Goal: Task Accomplishment & Management: Use online tool/utility

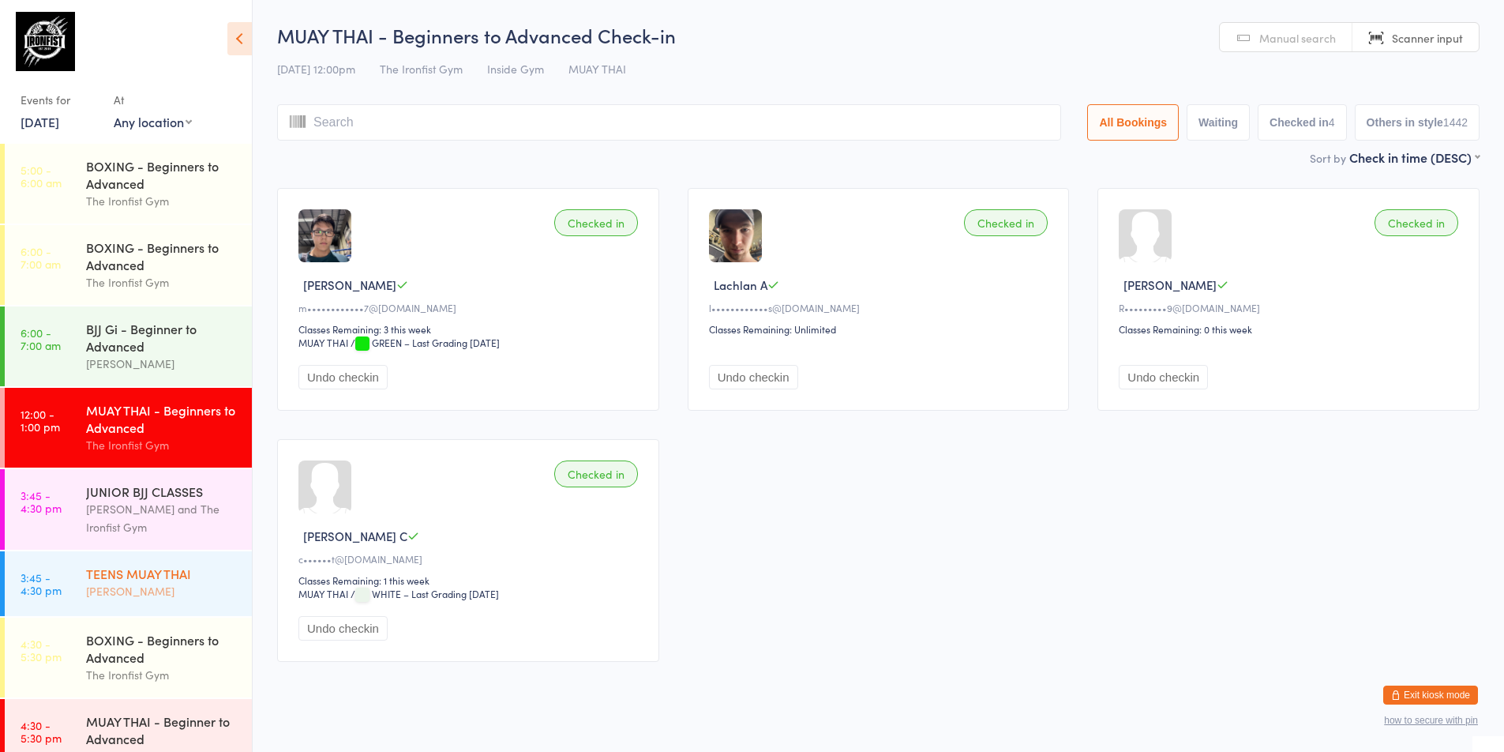
click at [152, 570] on div "TEENS MUAY THAI" at bounding box center [162, 572] width 152 height 17
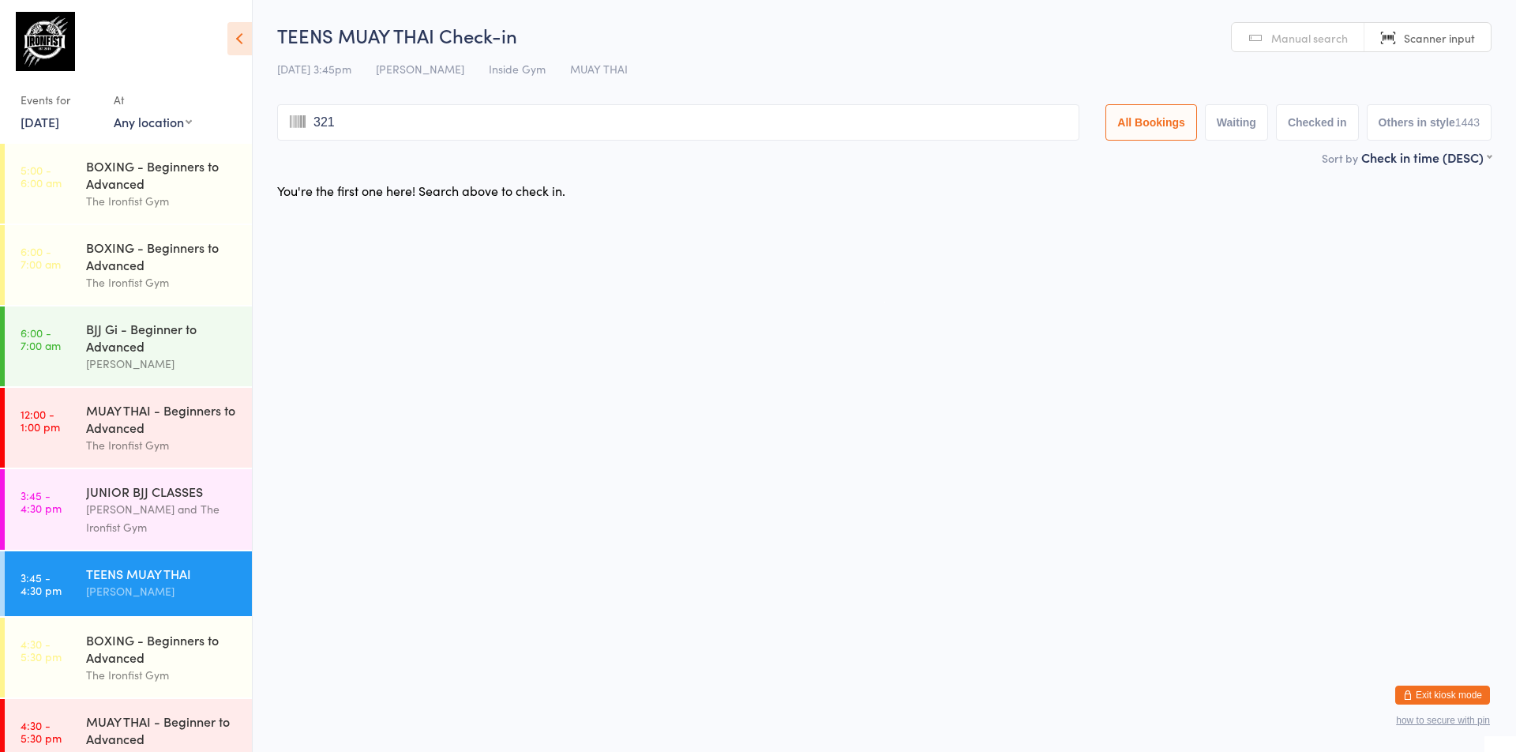
type input "3215"
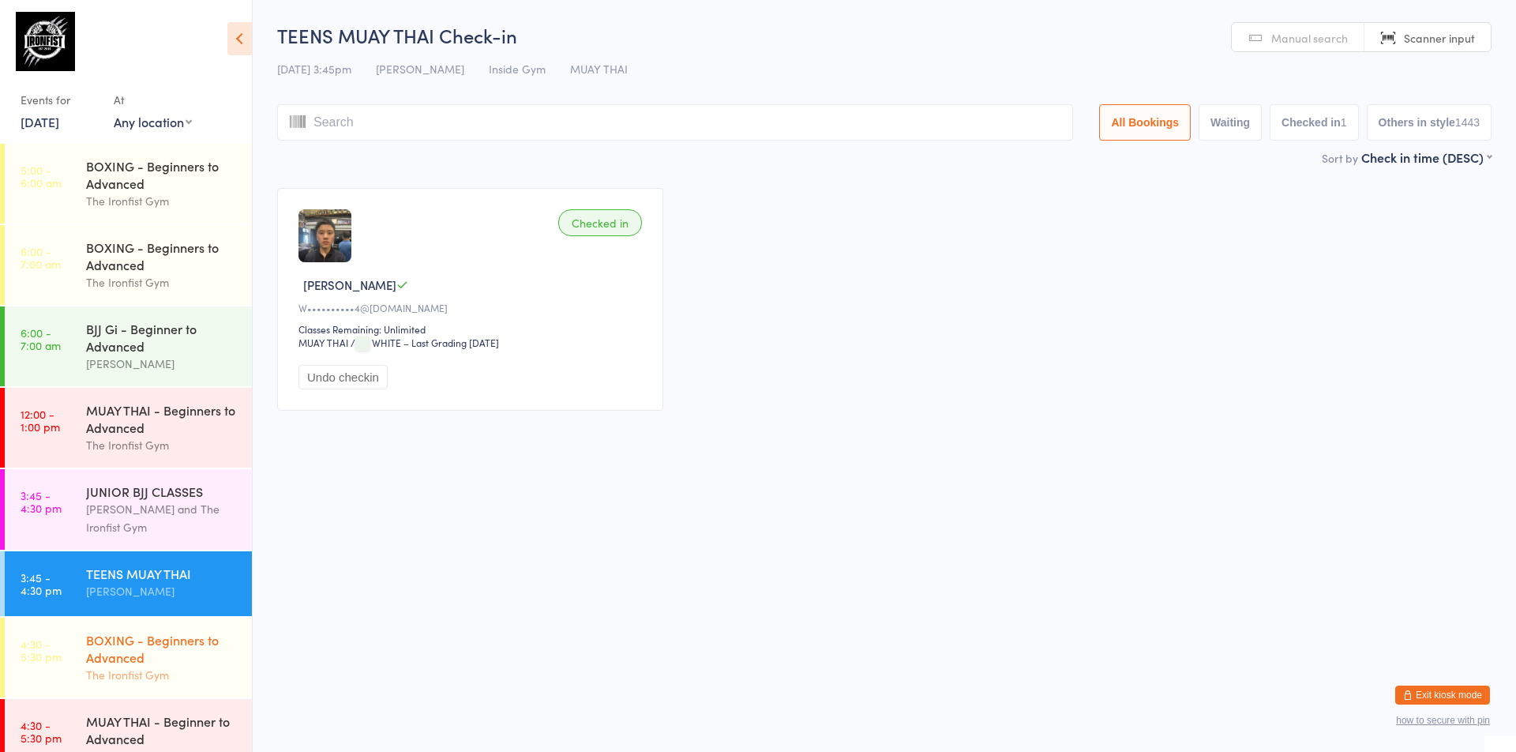
click at [136, 669] on div "The Ironfist Gym" at bounding box center [162, 674] width 152 height 18
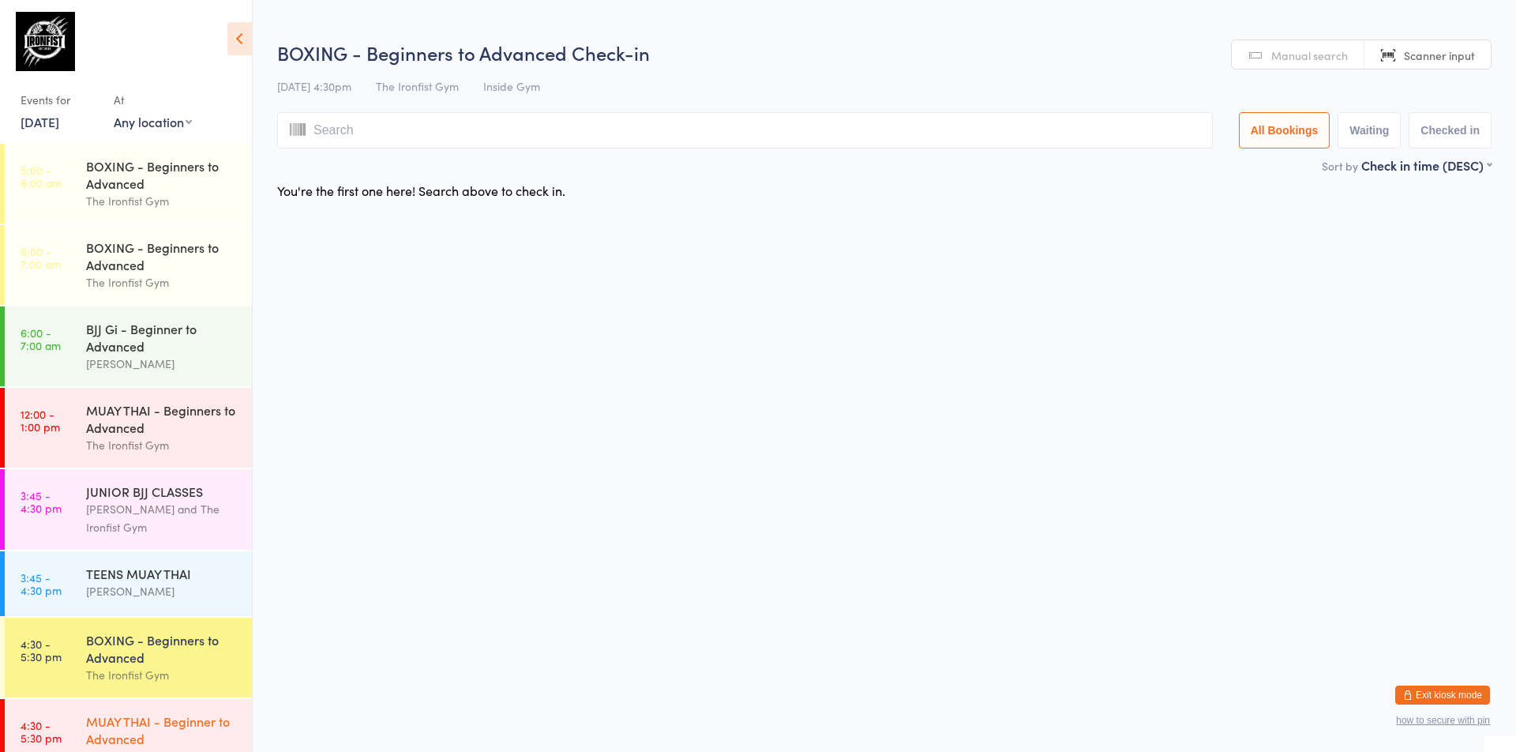
click at [139, 722] on div "MUAY THAI - Beginner to Advanced" at bounding box center [162, 729] width 152 height 35
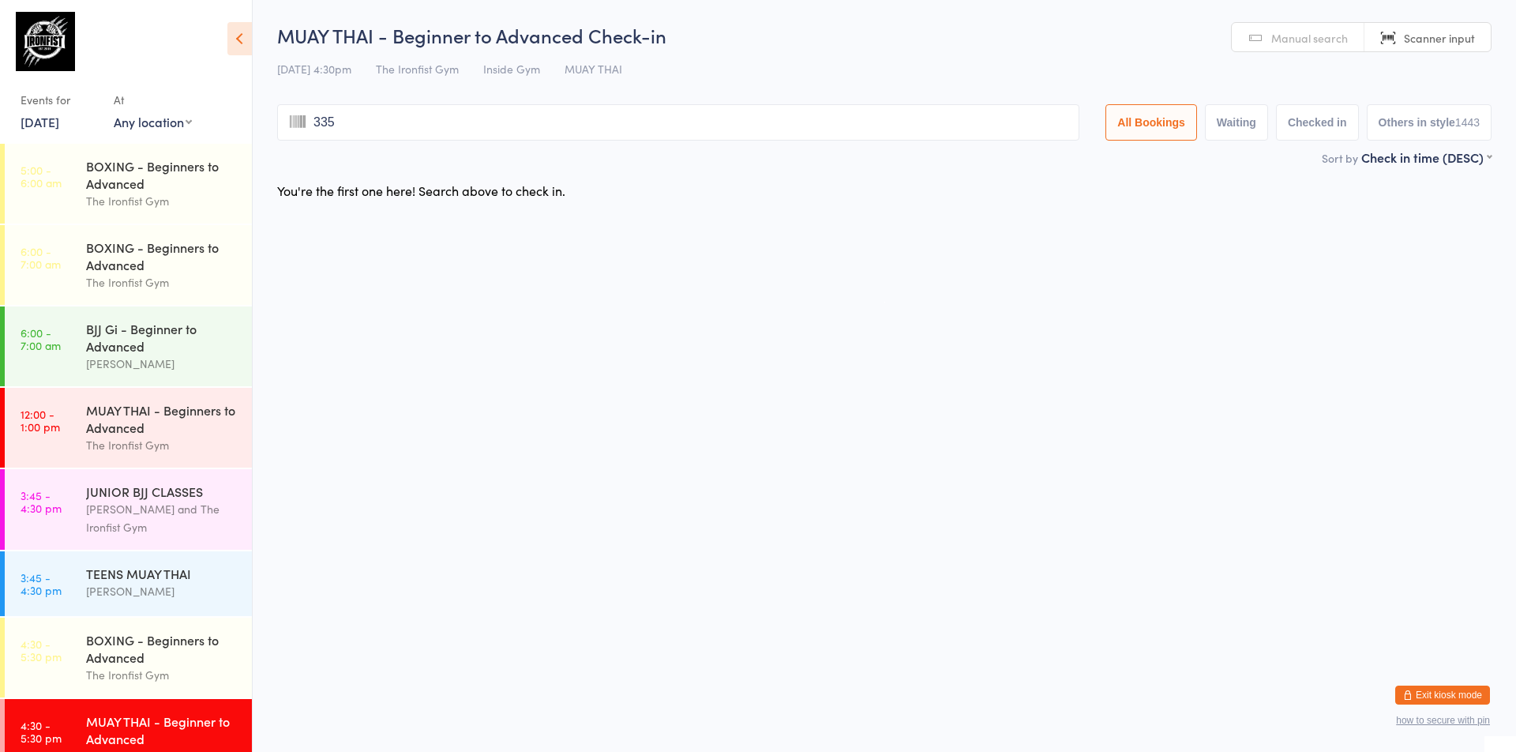
type input "3355"
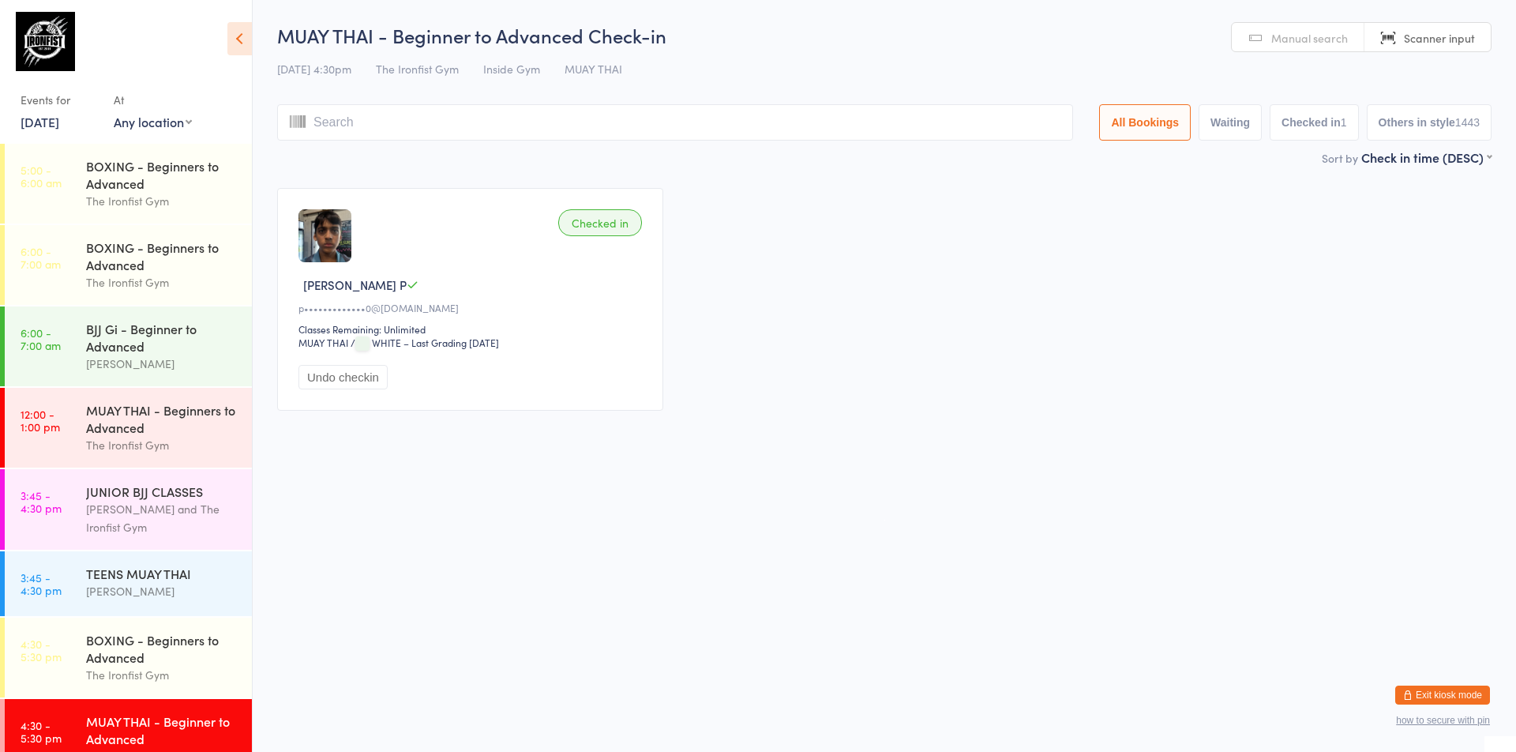
click at [326, 389] on button "Undo checkin" at bounding box center [342, 377] width 89 height 24
click at [328, 380] on button "Check in" at bounding box center [329, 377] width 63 height 24
click at [332, 379] on button "Undo checkin" at bounding box center [342, 377] width 89 height 24
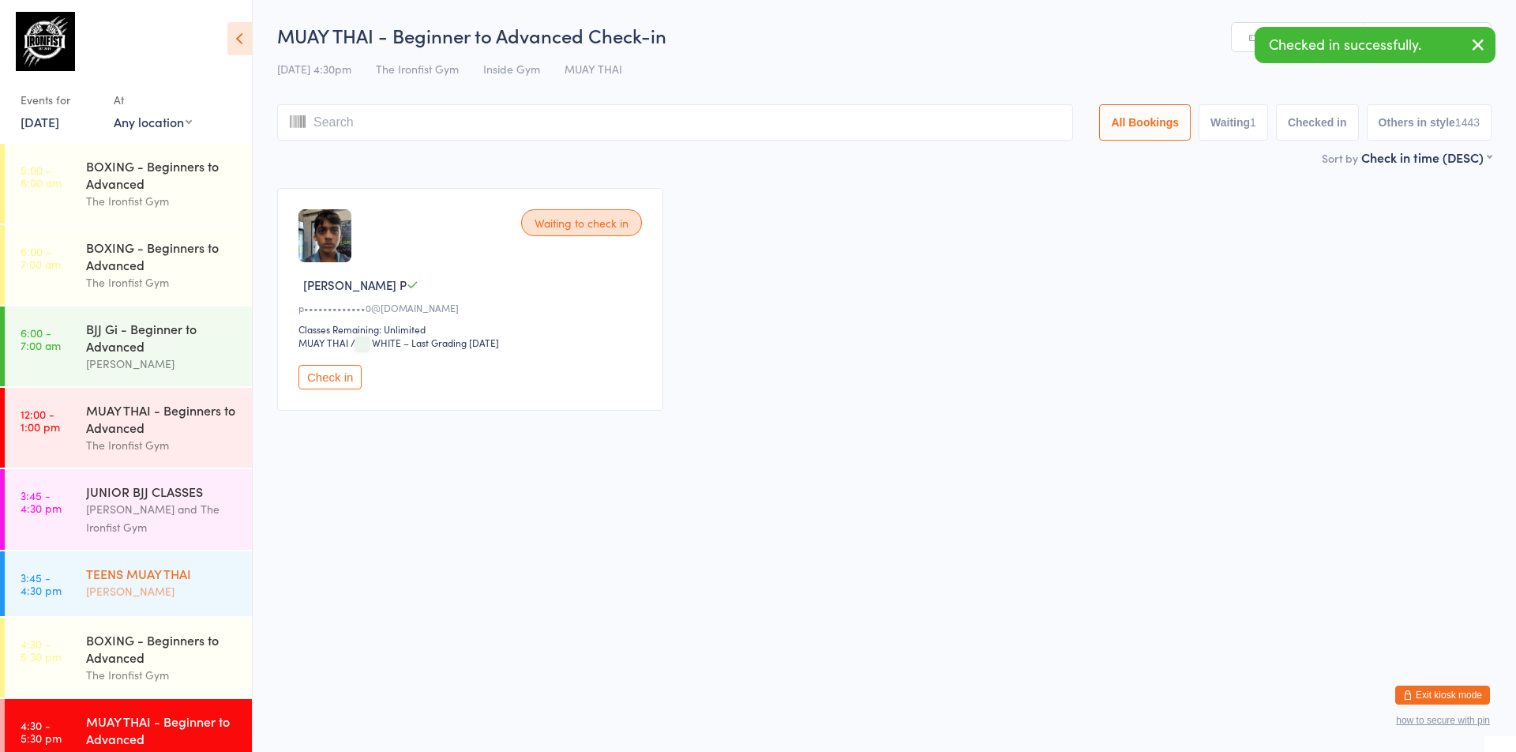
click at [184, 578] on div "TEENS MUAY THAI" at bounding box center [162, 572] width 152 height 17
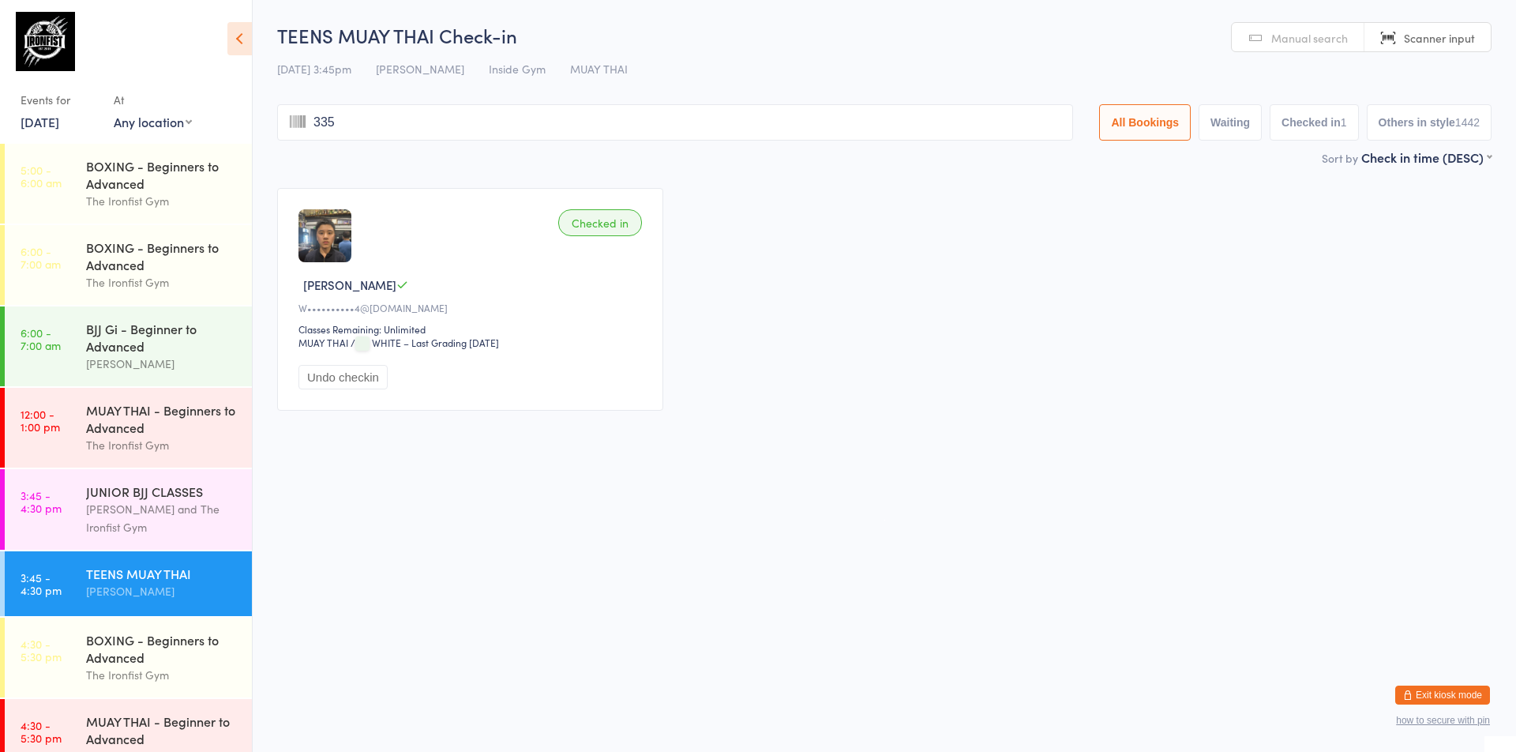
type input "3355"
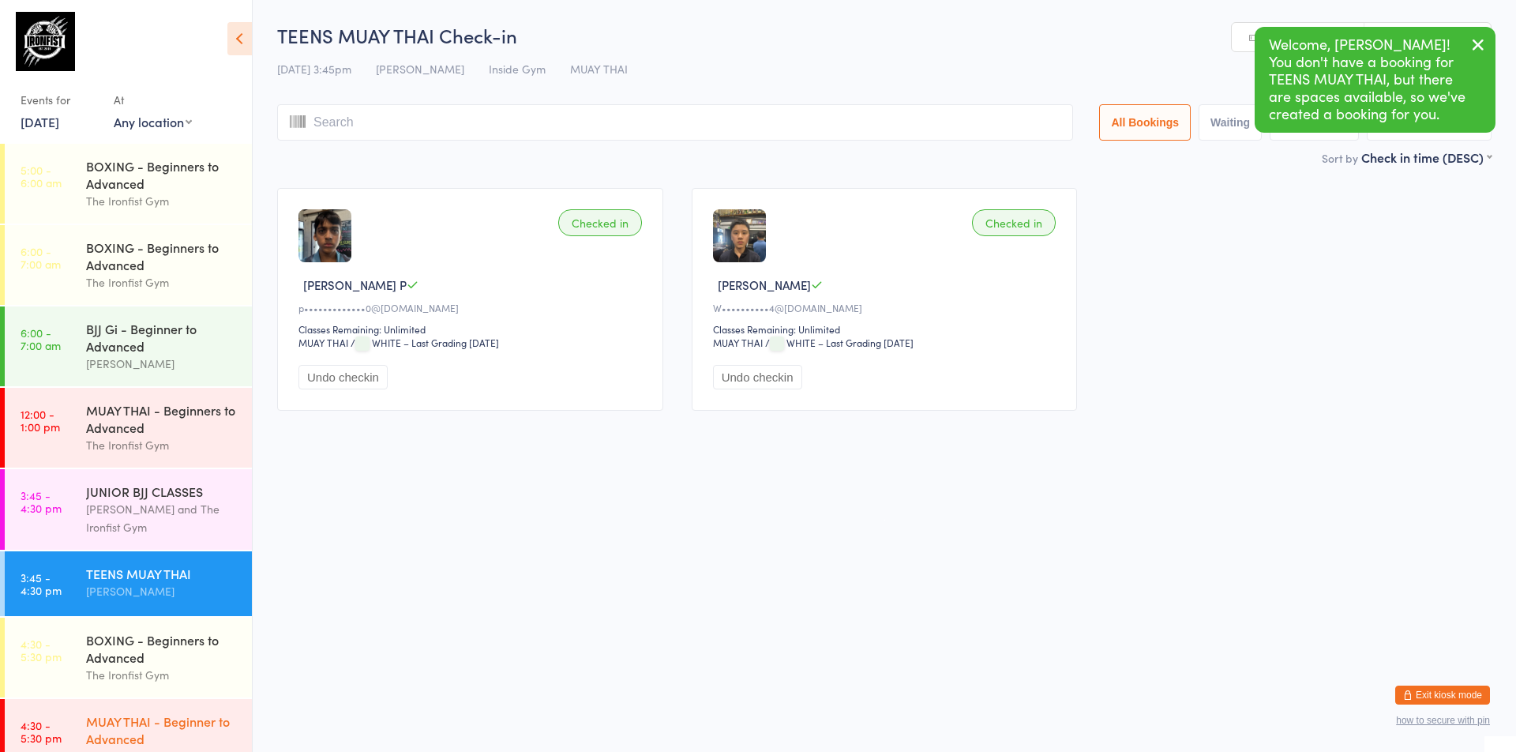
click at [128, 724] on div "MUAY THAI - Beginner to Advanced" at bounding box center [162, 729] width 152 height 35
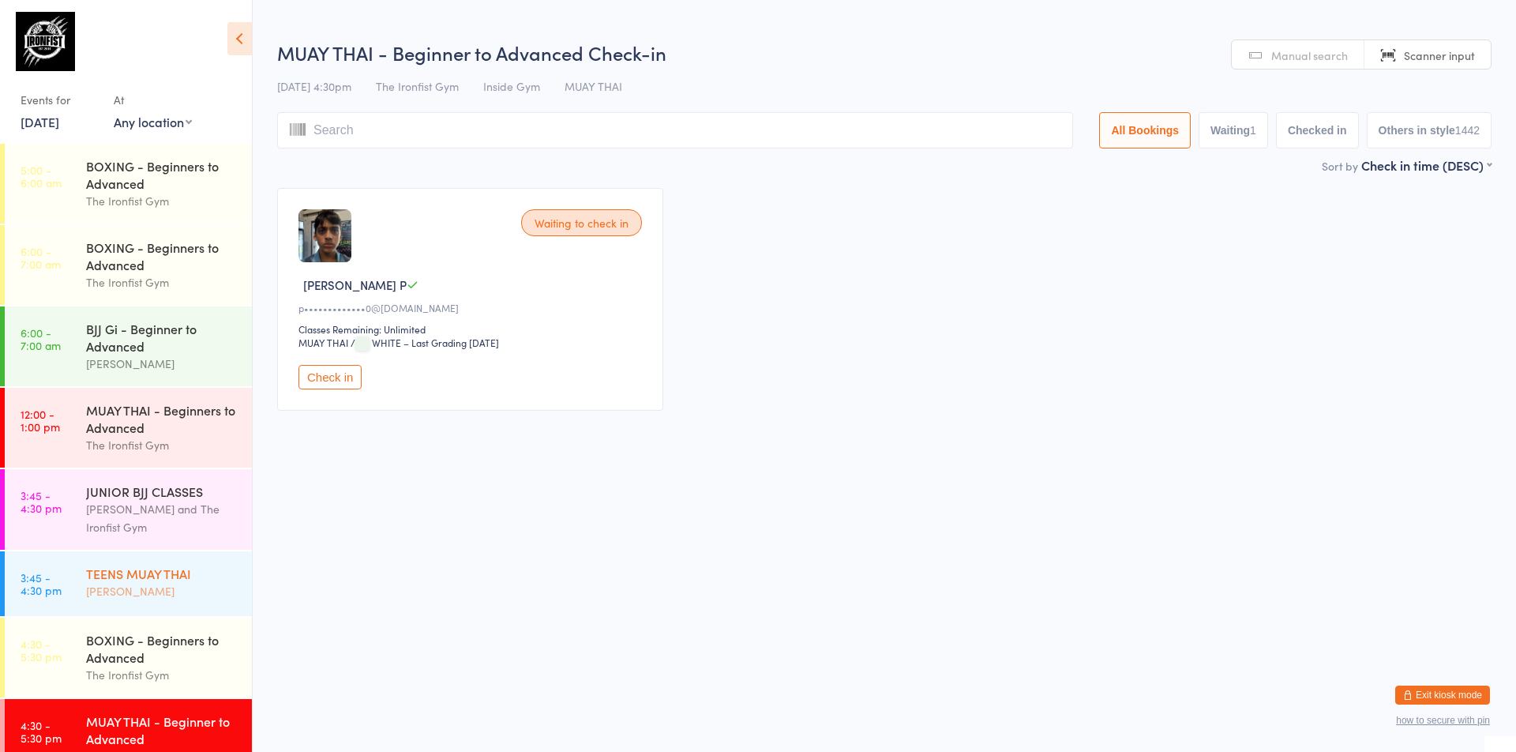
click at [157, 565] on div "TEENS MUAY THAI" at bounding box center [162, 572] width 152 height 17
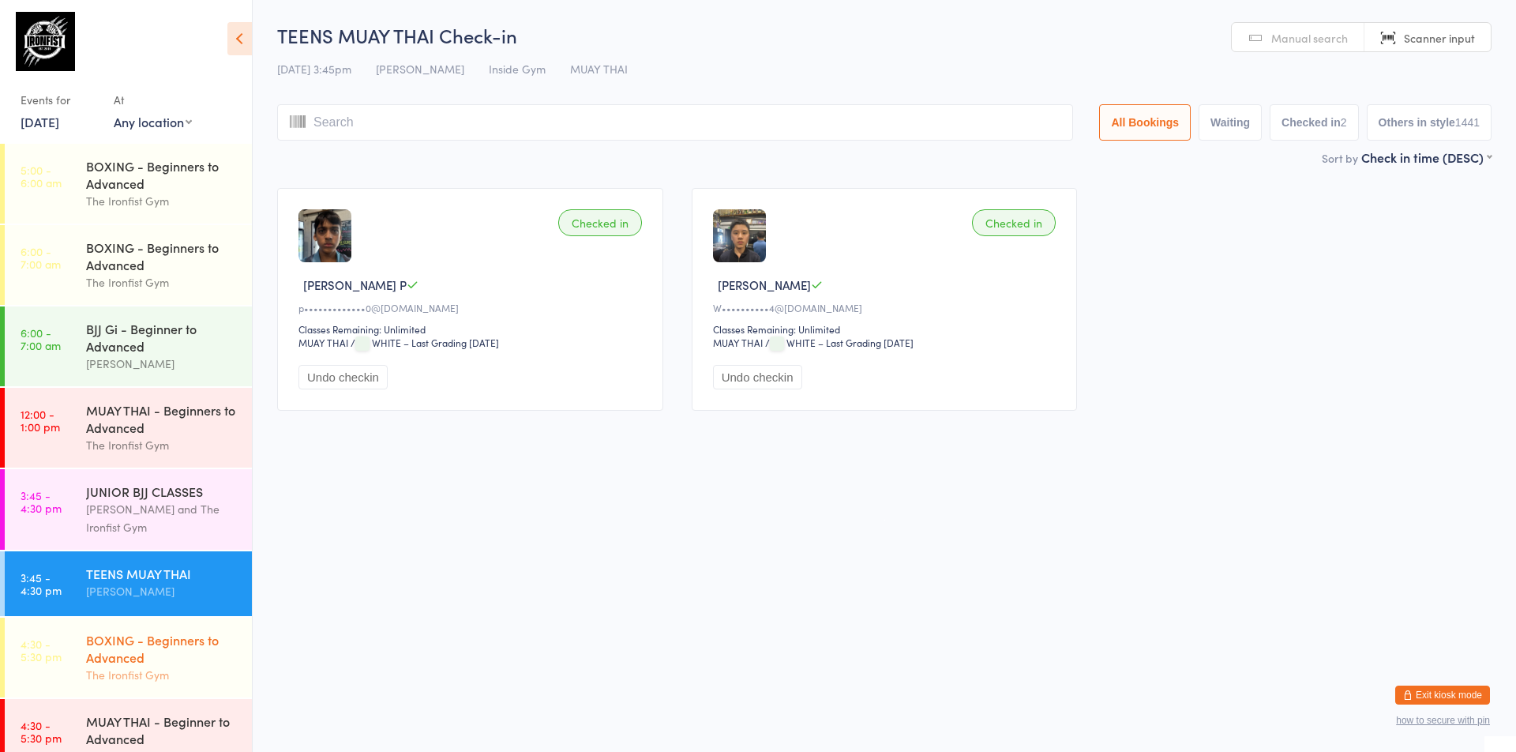
click at [76, 648] on link "4:30 - 5:30 pm BOXING - Beginners to Advanced The Ironfist Gym" at bounding box center [128, 657] width 247 height 80
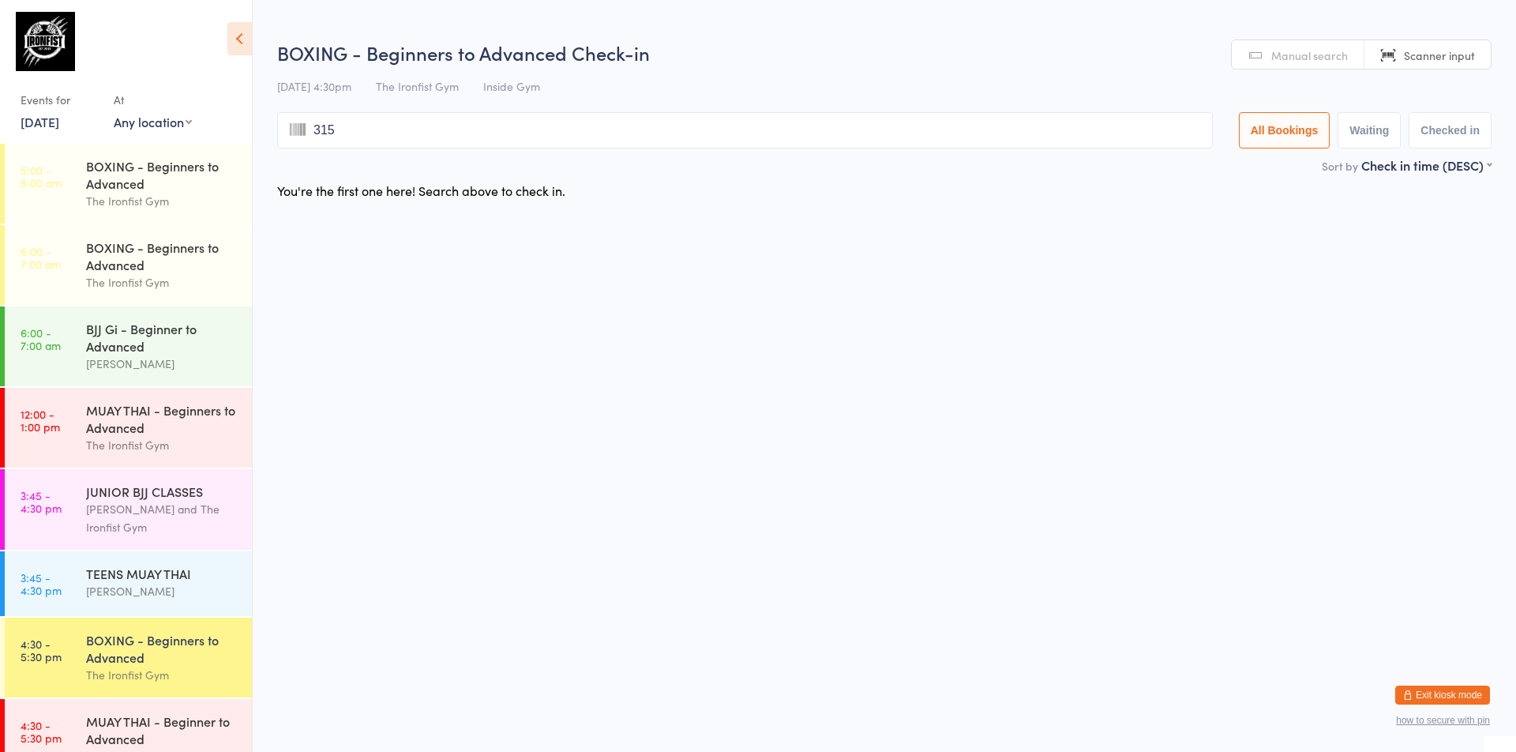
type input "3156"
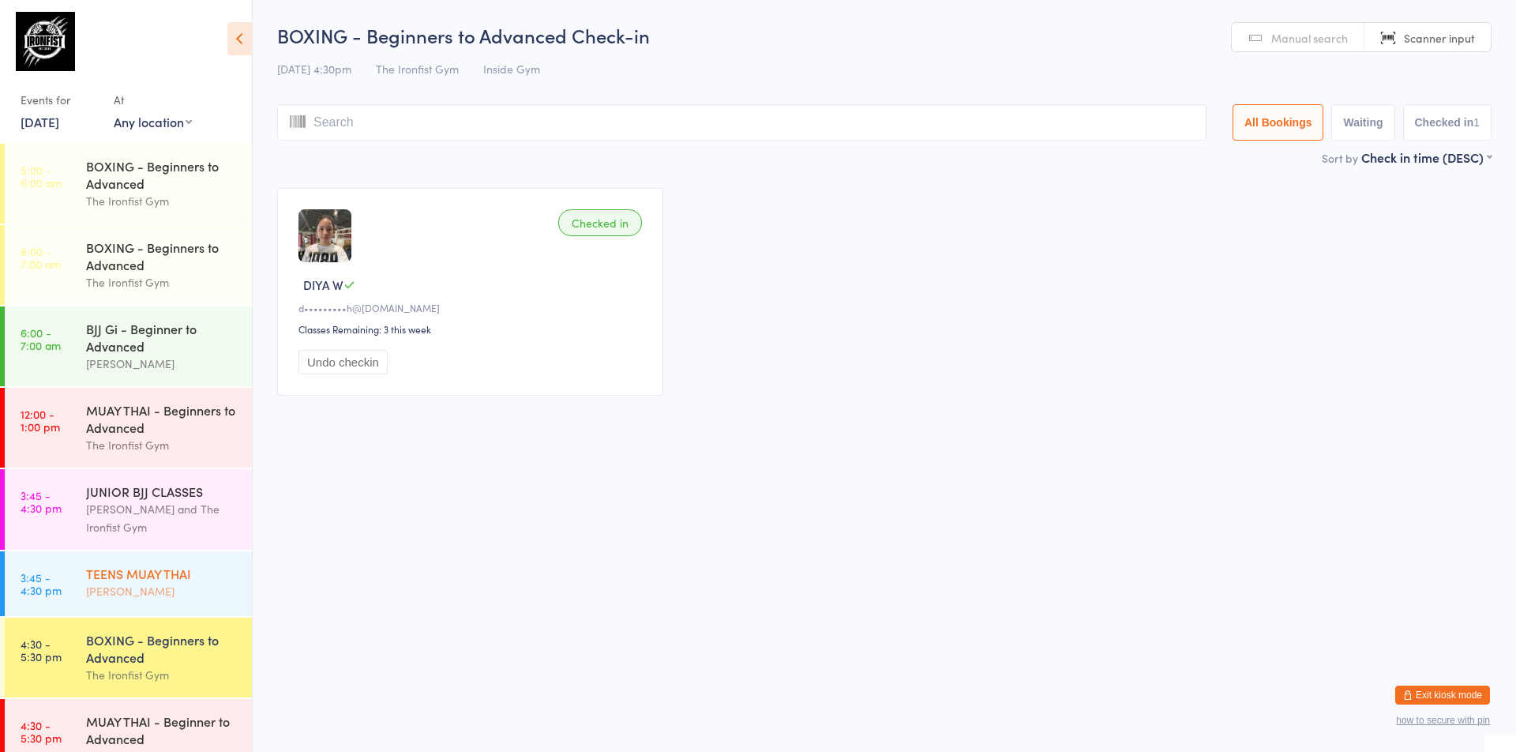
click at [143, 602] on div "TEENS MUAY THAI [PERSON_NAME]" at bounding box center [169, 582] width 166 height 62
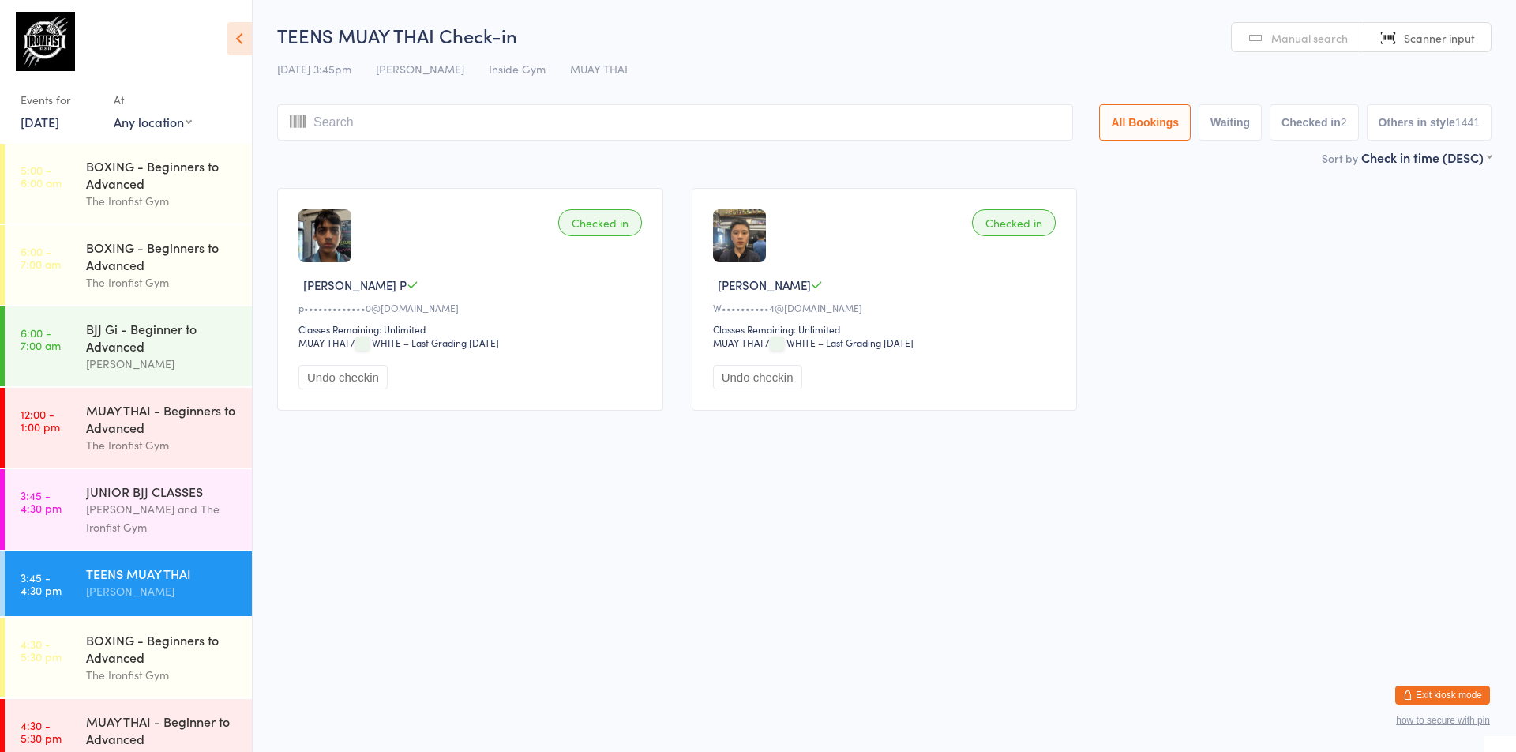
click at [1284, 699] on html "You have now entered Kiosk Mode. Members will be able to check themselves in us…" at bounding box center [758, 376] width 1516 height 752
drag, startPoint x: 1256, startPoint y: 696, endPoint x: 1240, endPoint y: 709, distance: 20.2
drag, startPoint x: 1240, startPoint y: 709, endPoint x: 1220, endPoint y: 664, distance: 49.5
click at [1220, 664] on html "You have now entered Kiosk Mode. Members will be able to check themselves in us…" at bounding box center [758, 376] width 1516 height 752
drag, startPoint x: 805, startPoint y: 563, endPoint x: 812, endPoint y: 557, distance: 9.5
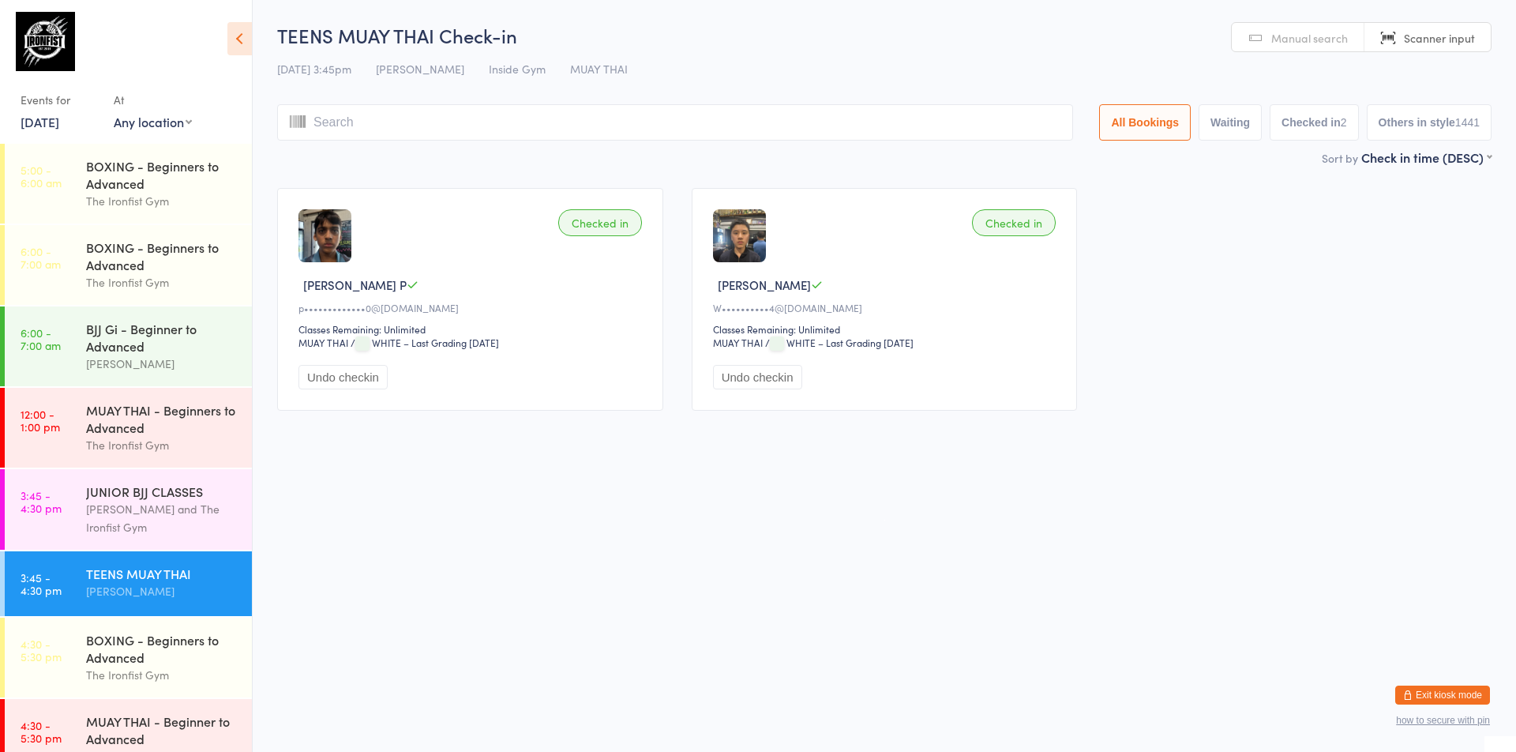
click at [811, 558] on html "You have now entered Kiosk Mode. Members will be able to check themselves in us…" at bounding box center [758, 376] width 1516 height 752
click at [1453, 41] on span "Scanner input" at bounding box center [1439, 38] width 71 height 16
type input "3014"
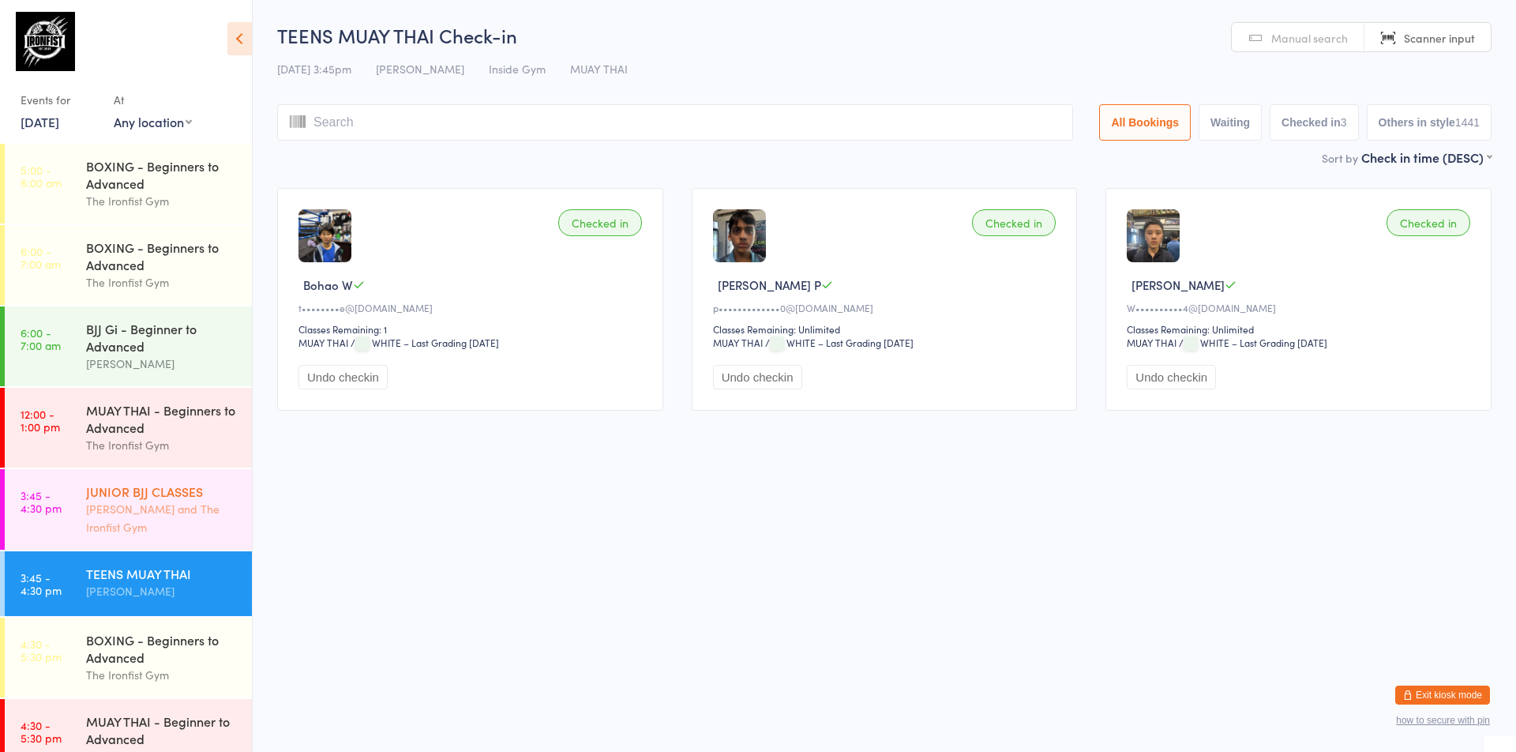
click at [163, 494] on div "JUNIOR BJJ CLASSES" at bounding box center [162, 490] width 152 height 17
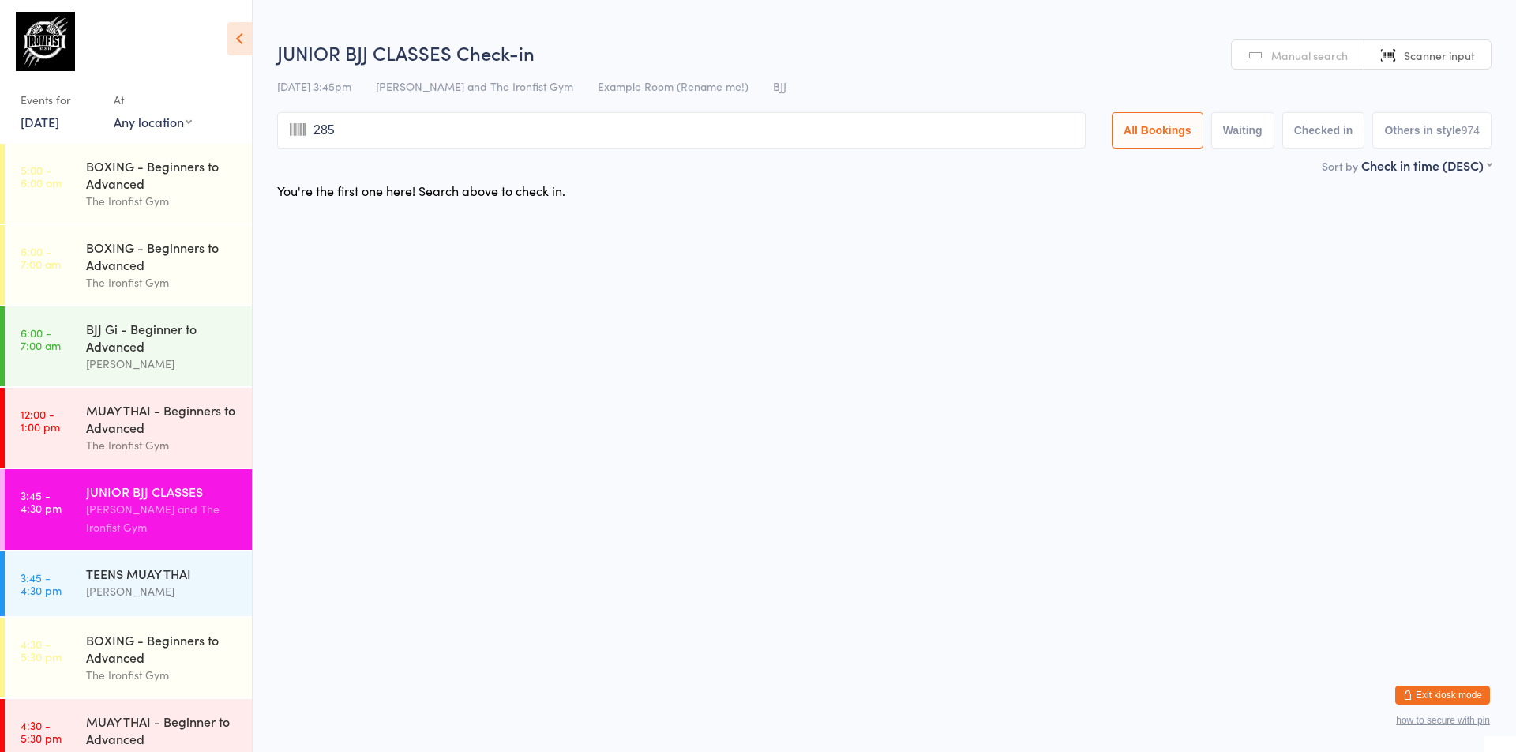
type input "2853"
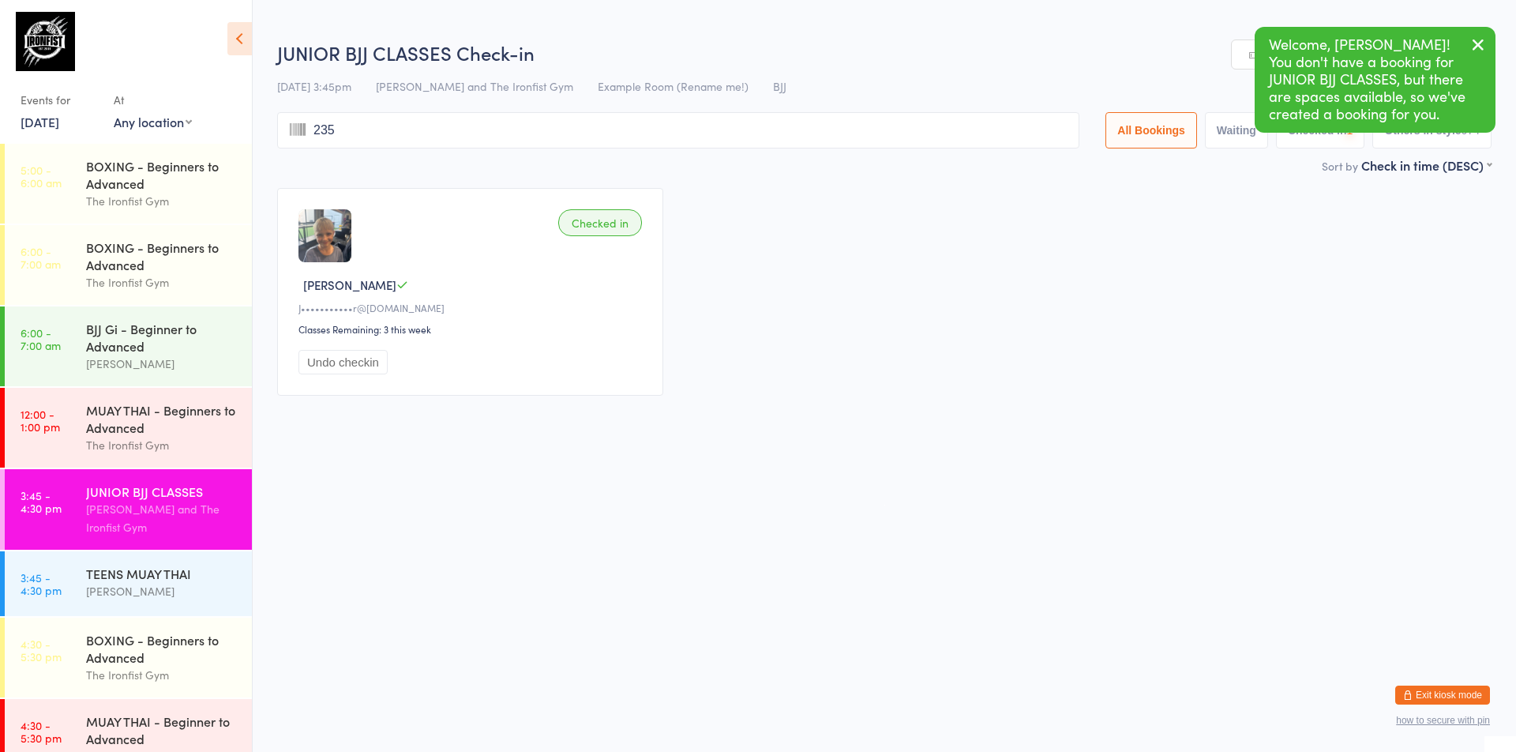
type input "2356"
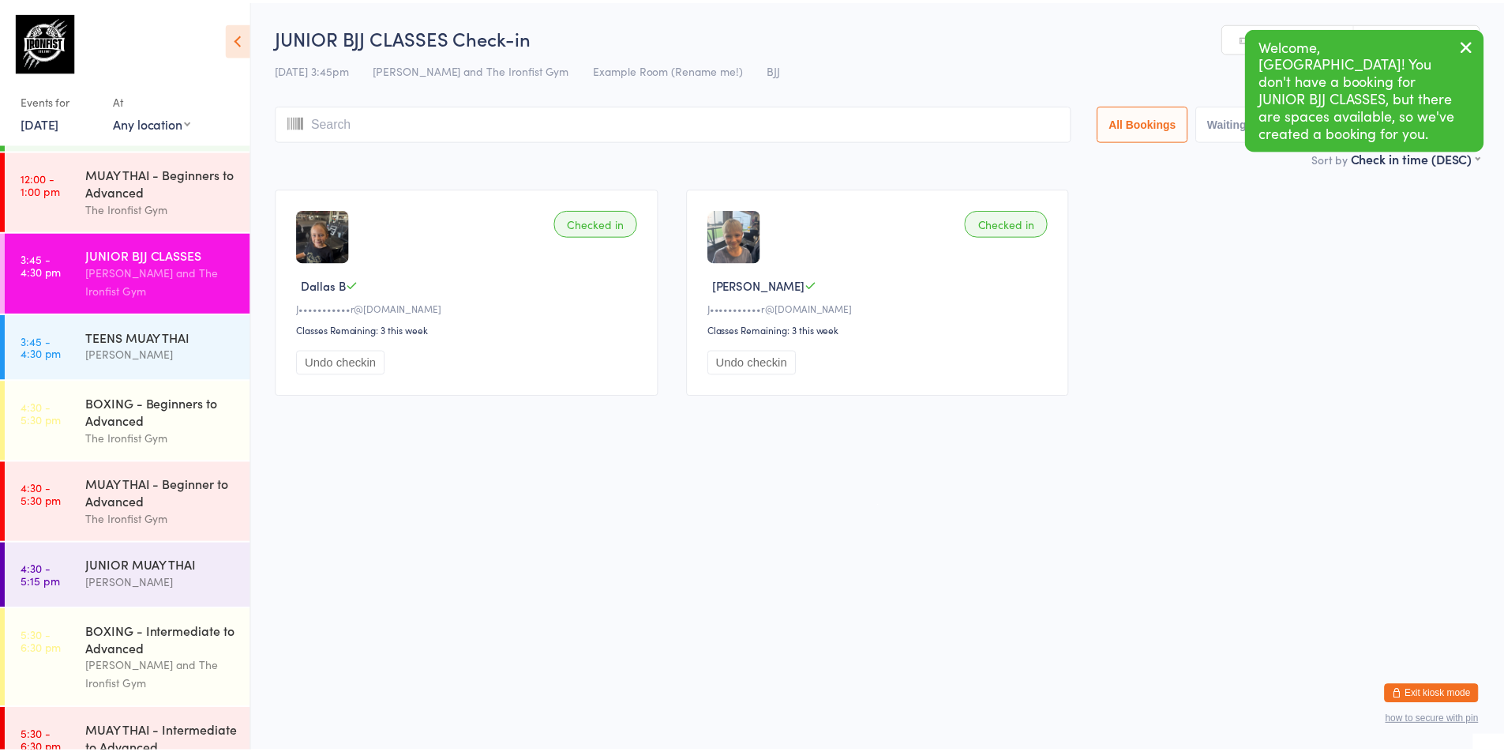
scroll to position [316, 0]
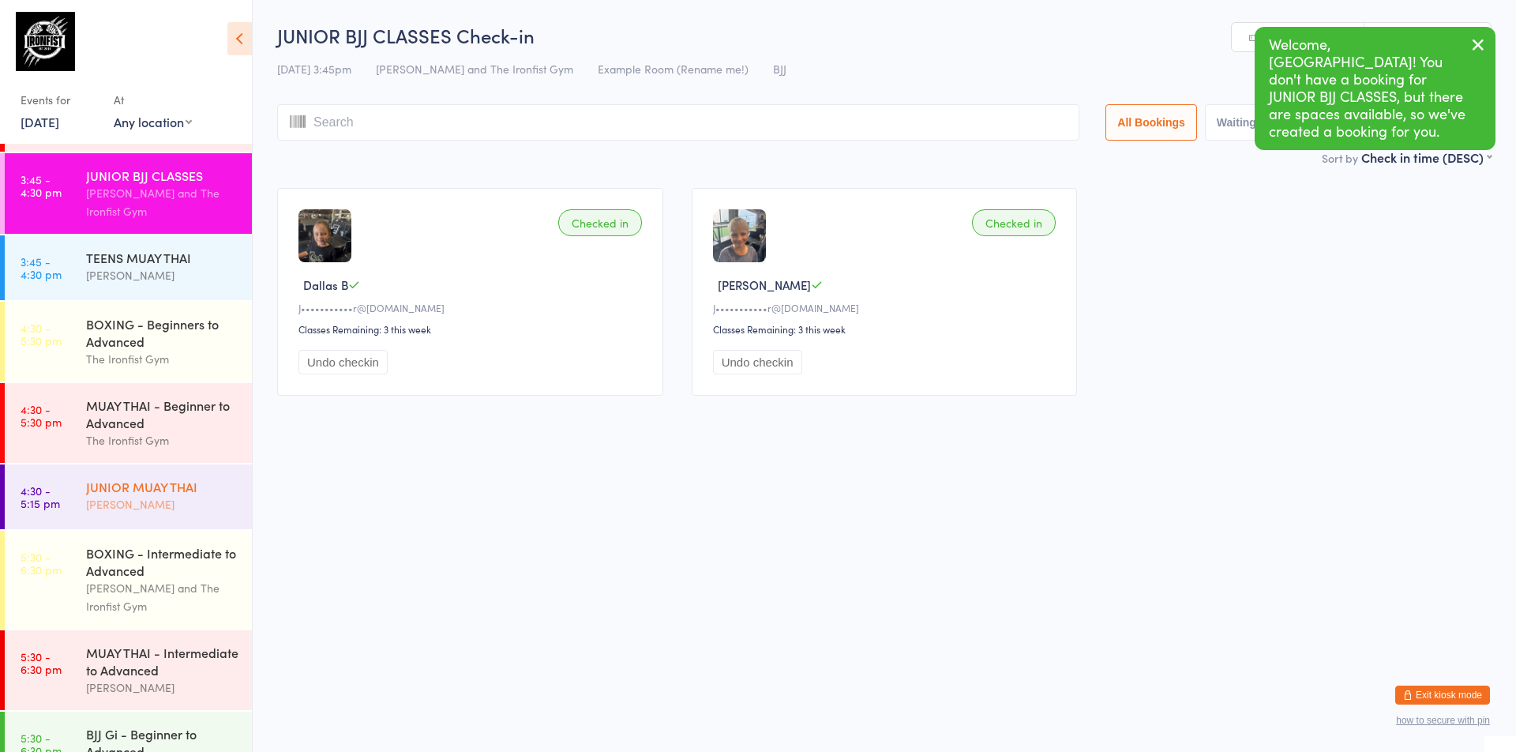
click at [177, 493] on div "JUNIOR MUAY THAI" at bounding box center [162, 486] width 152 height 17
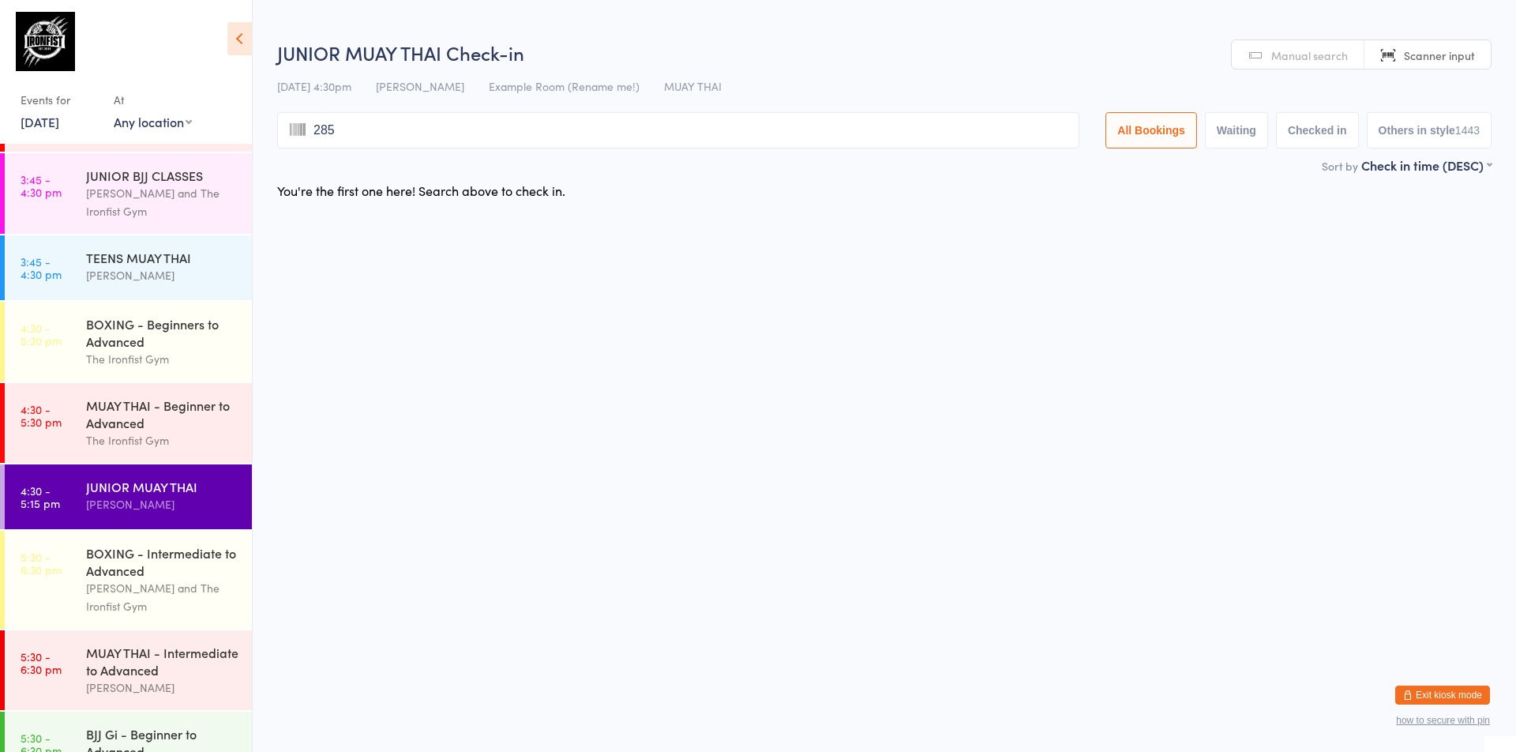
type input "2853"
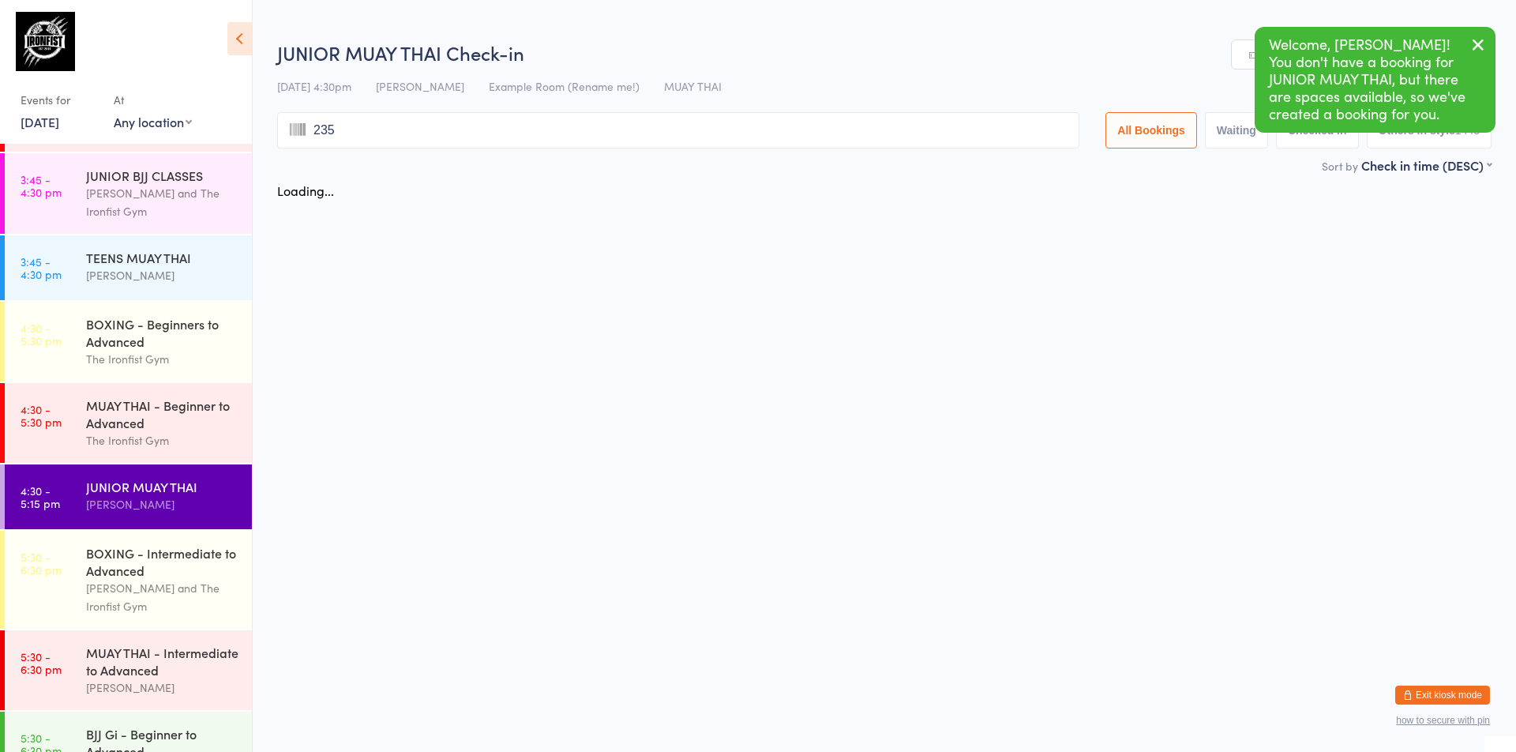
type input "2356"
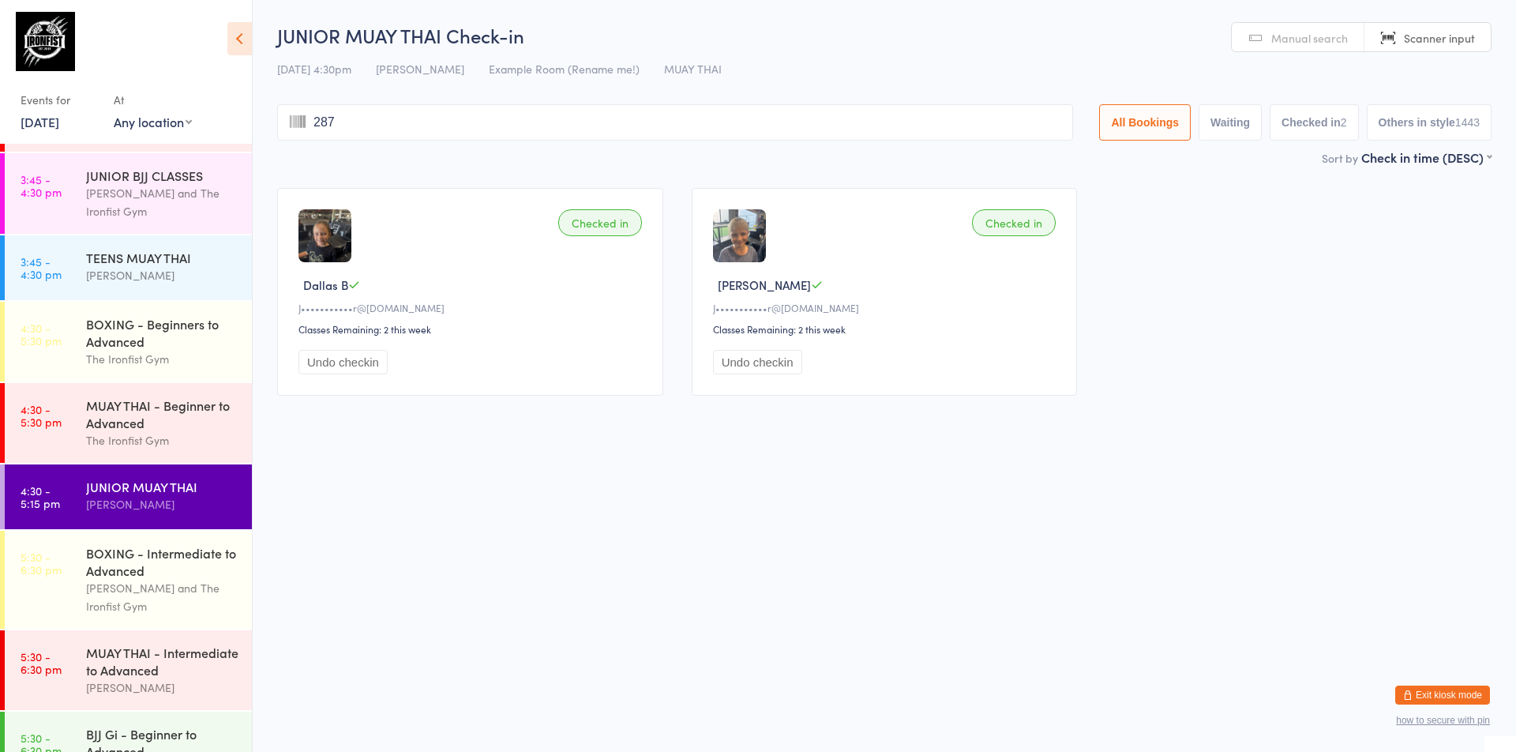
type input "2871"
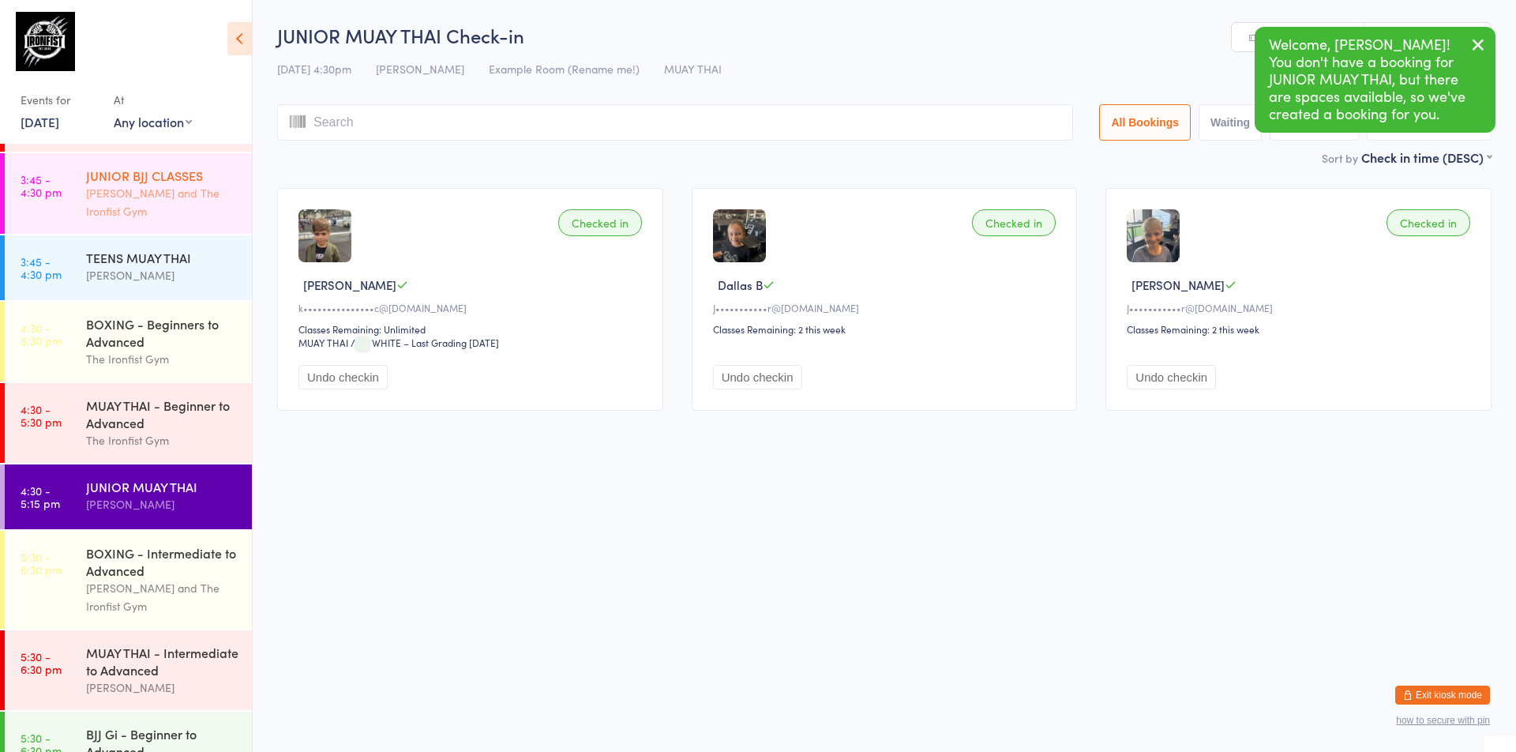
click at [189, 197] on div "[PERSON_NAME] and The Ironfist Gym" at bounding box center [162, 202] width 152 height 36
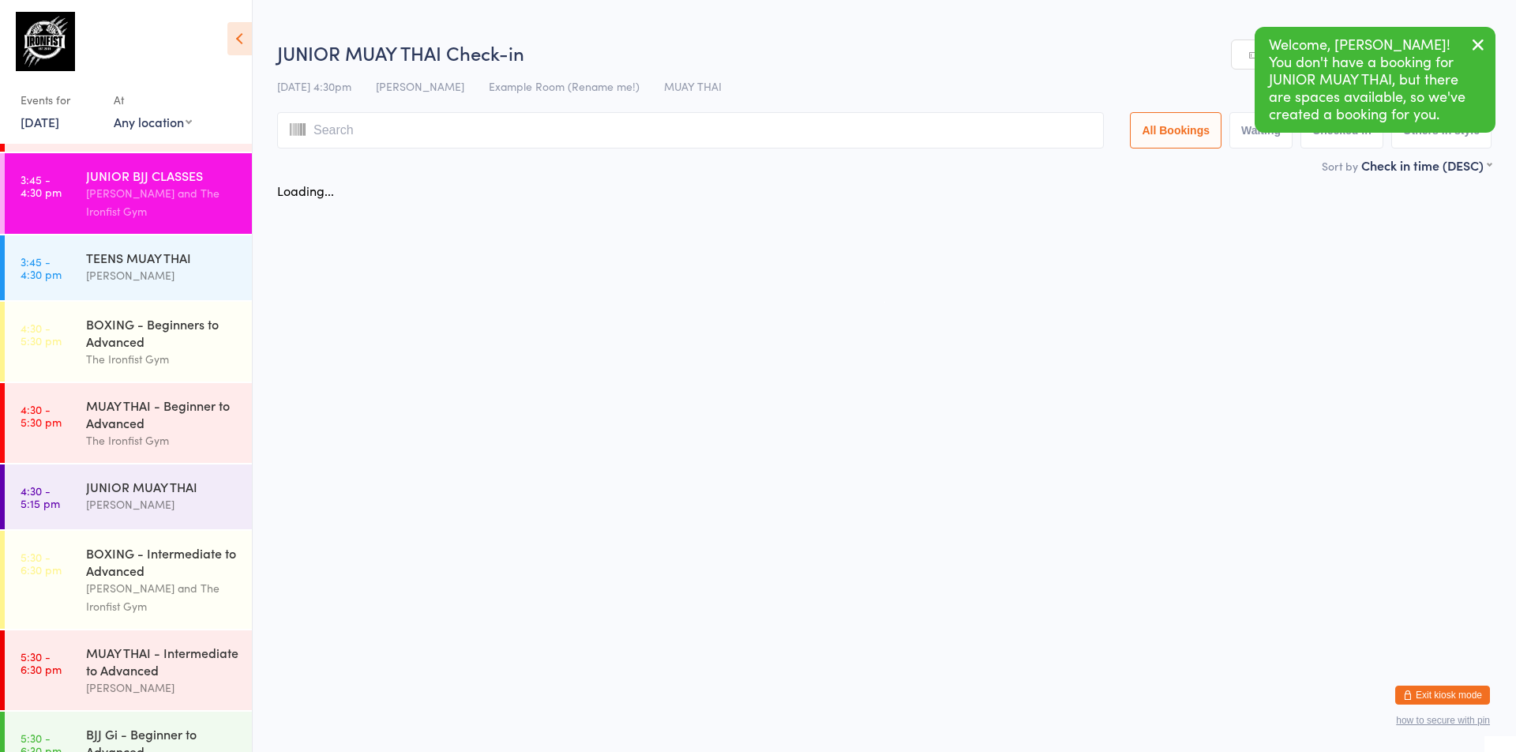
click at [189, 197] on div "[PERSON_NAME] and The Ironfist Gym" at bounding box center [162, 202] width 152 height 36
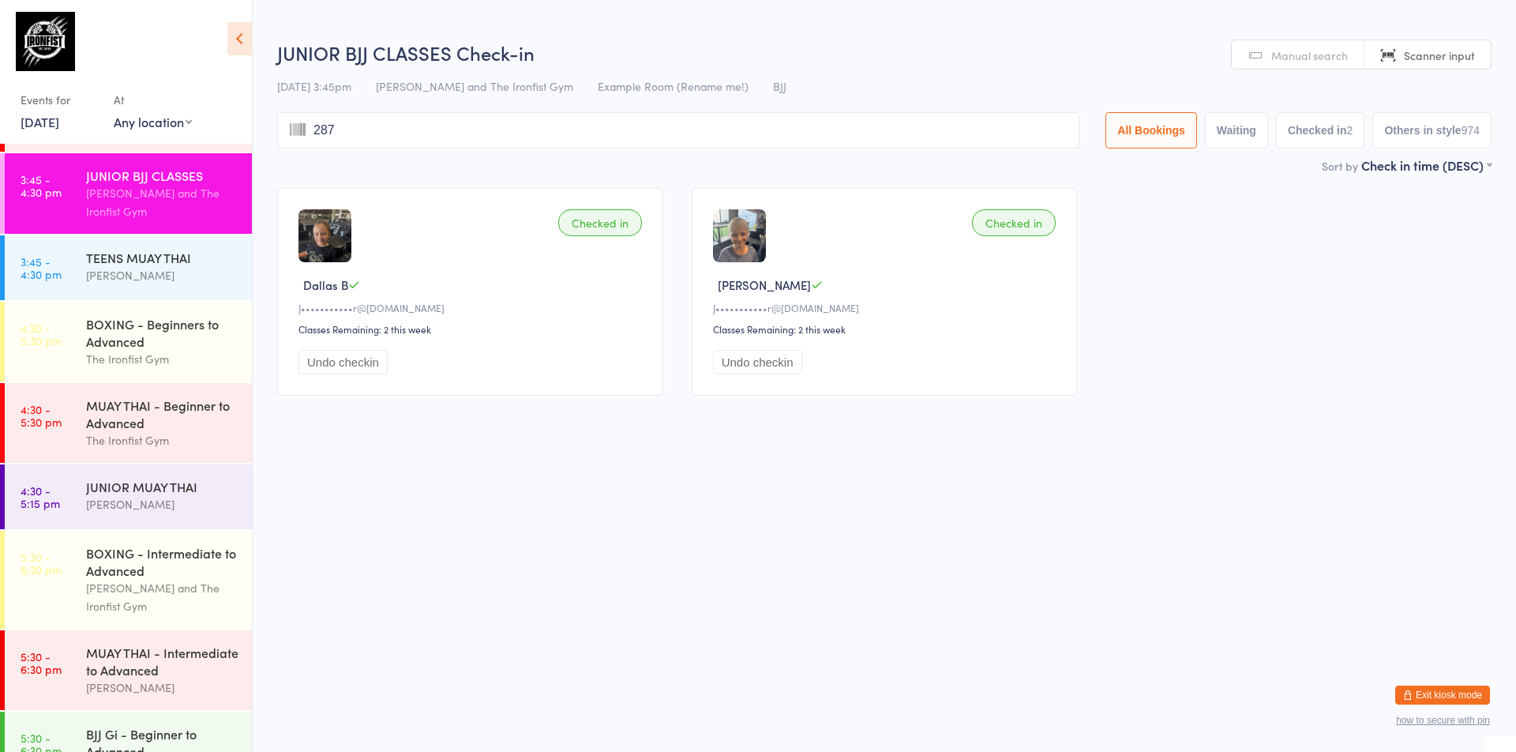
type input "2871"
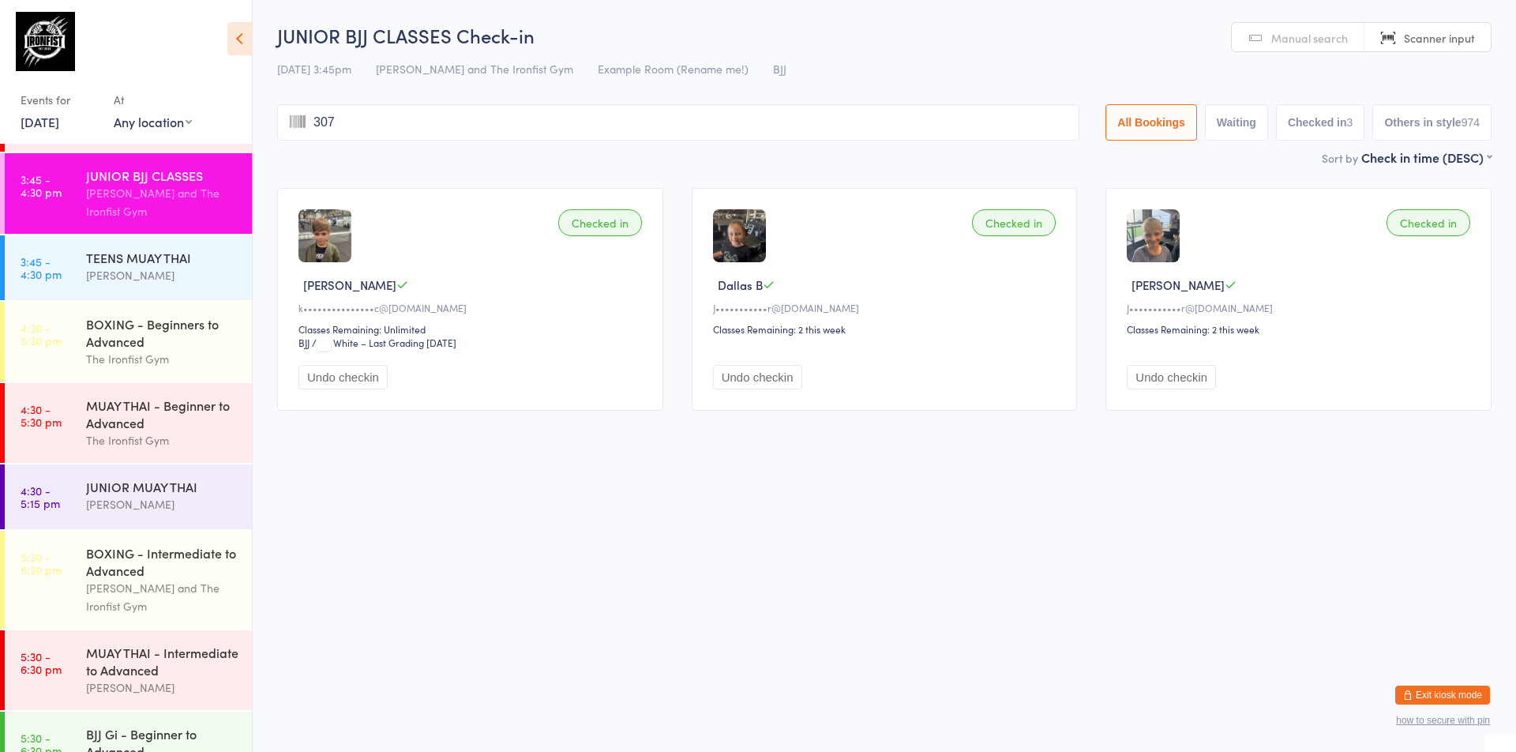
type input "3075"
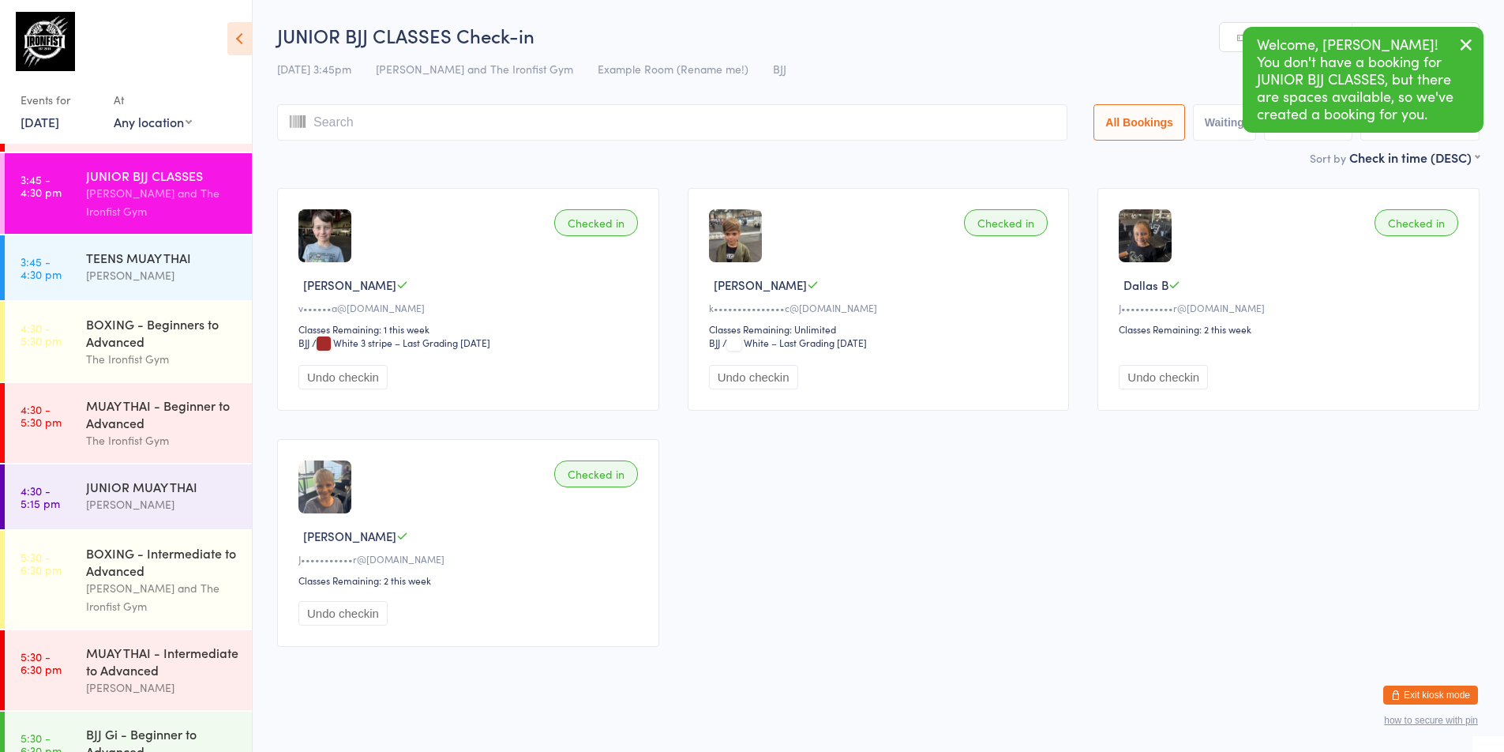
click at [431, 379] on div "Undo checkin" at bounding box center [470, 377] width 344 height 24
click at [450, 290] on div "[PERSON_NAME]" at bounding box center [470, 284] width 344 height 17
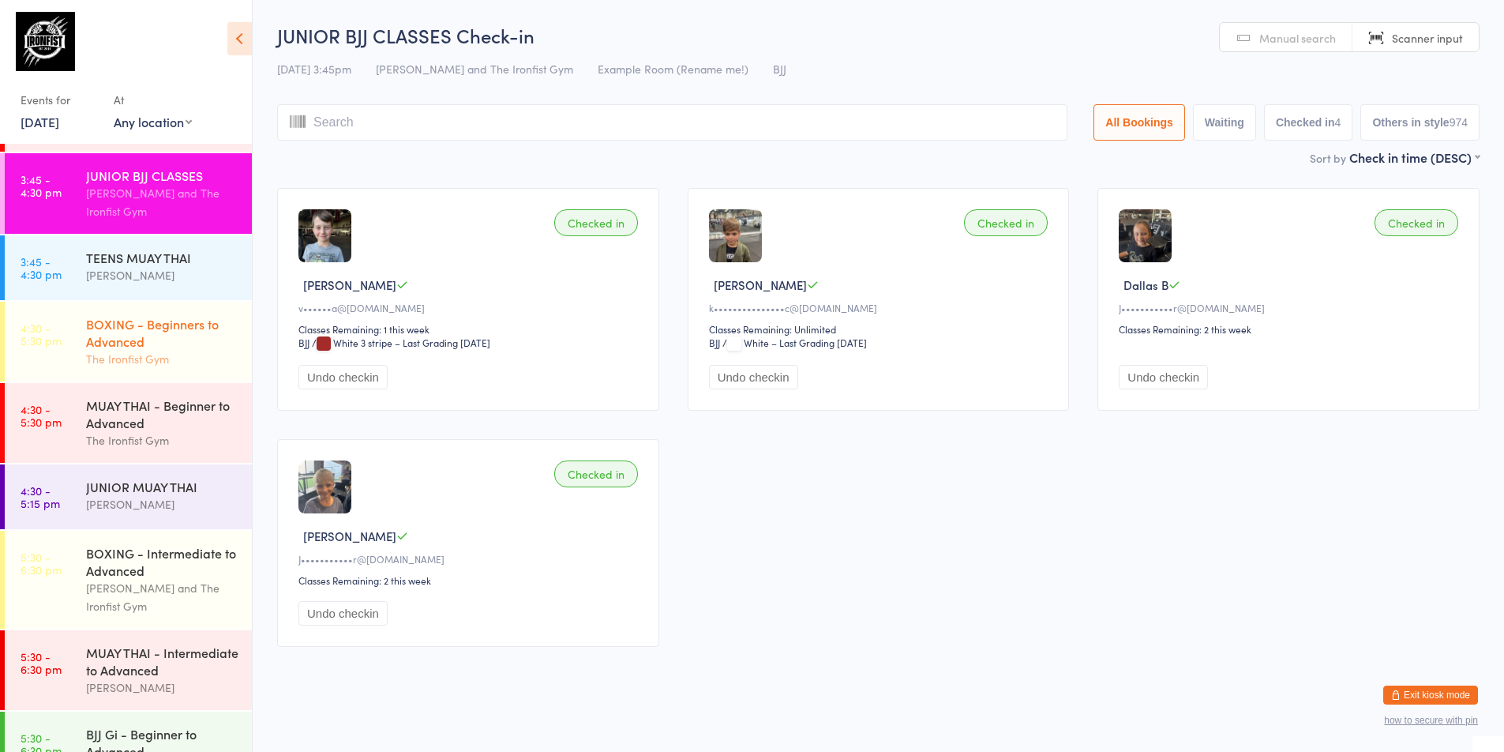
click at [78, 353] on link "4:30 - 5:30 pm BOXING - Beginners to Advanced The Ironfist Gym" at bounding box center [128, 342] width 247 height 80
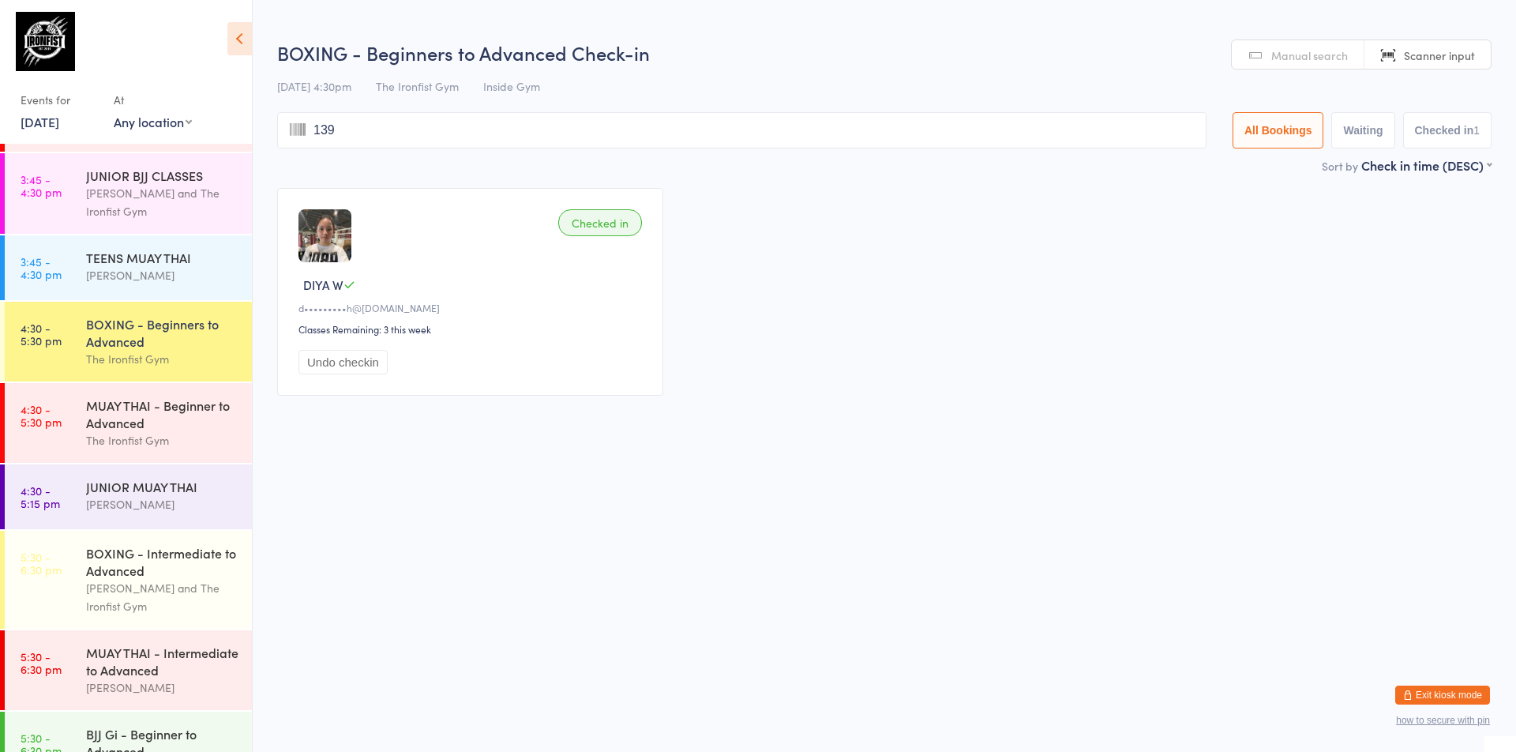
type input "1391"
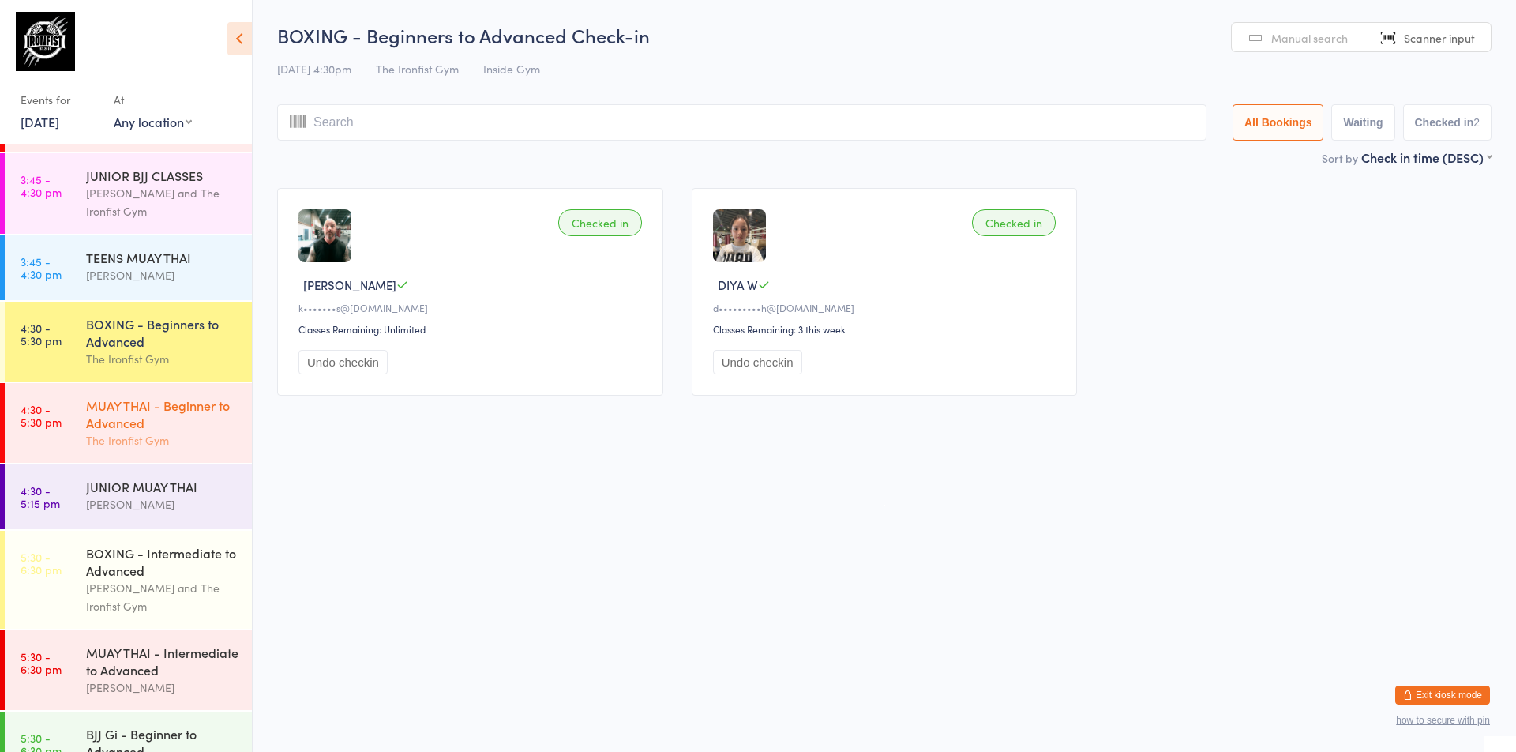
click at [137, 434] on div "The Ironfist Gym" at bounding box center [162, 440] width 152 height 18
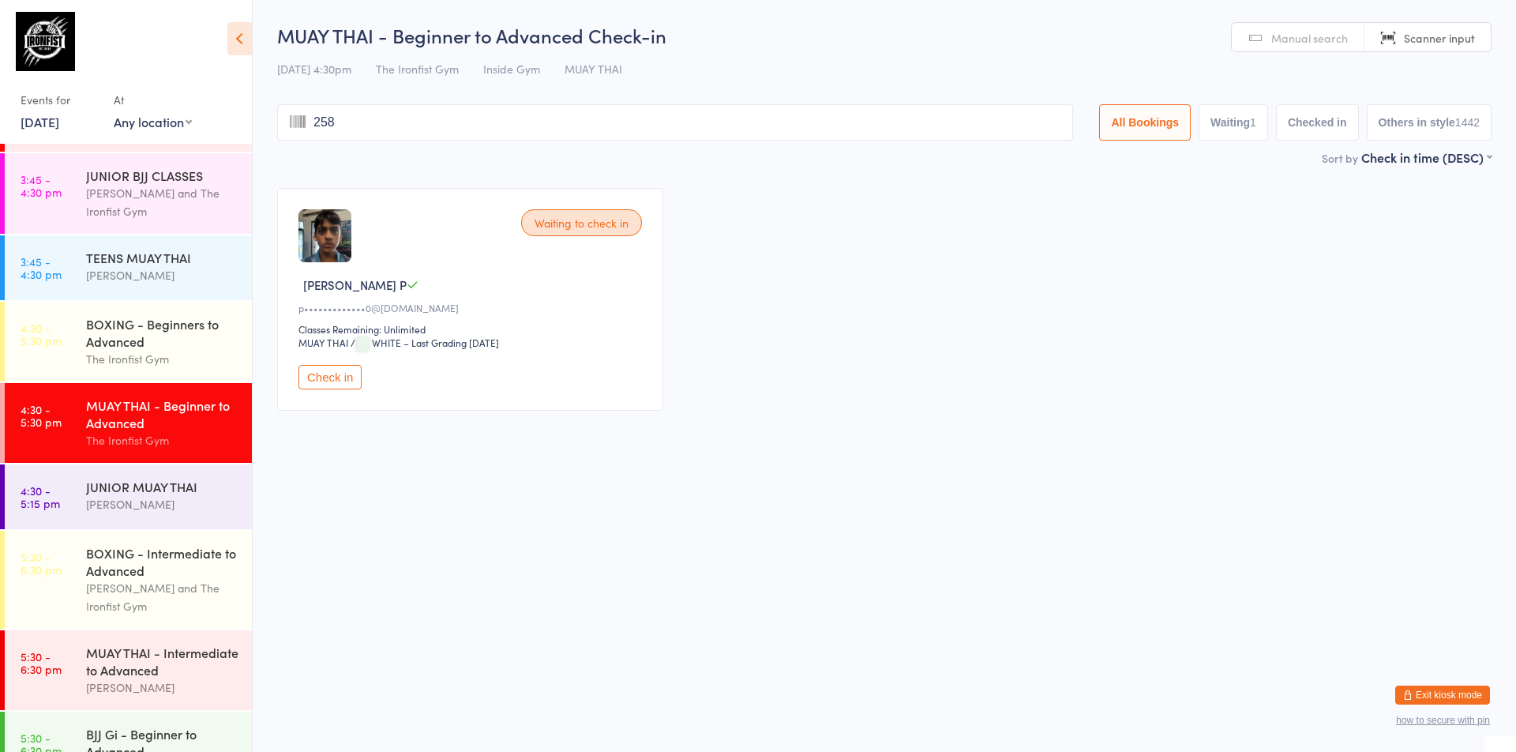
type input "2584"
type input "2698"
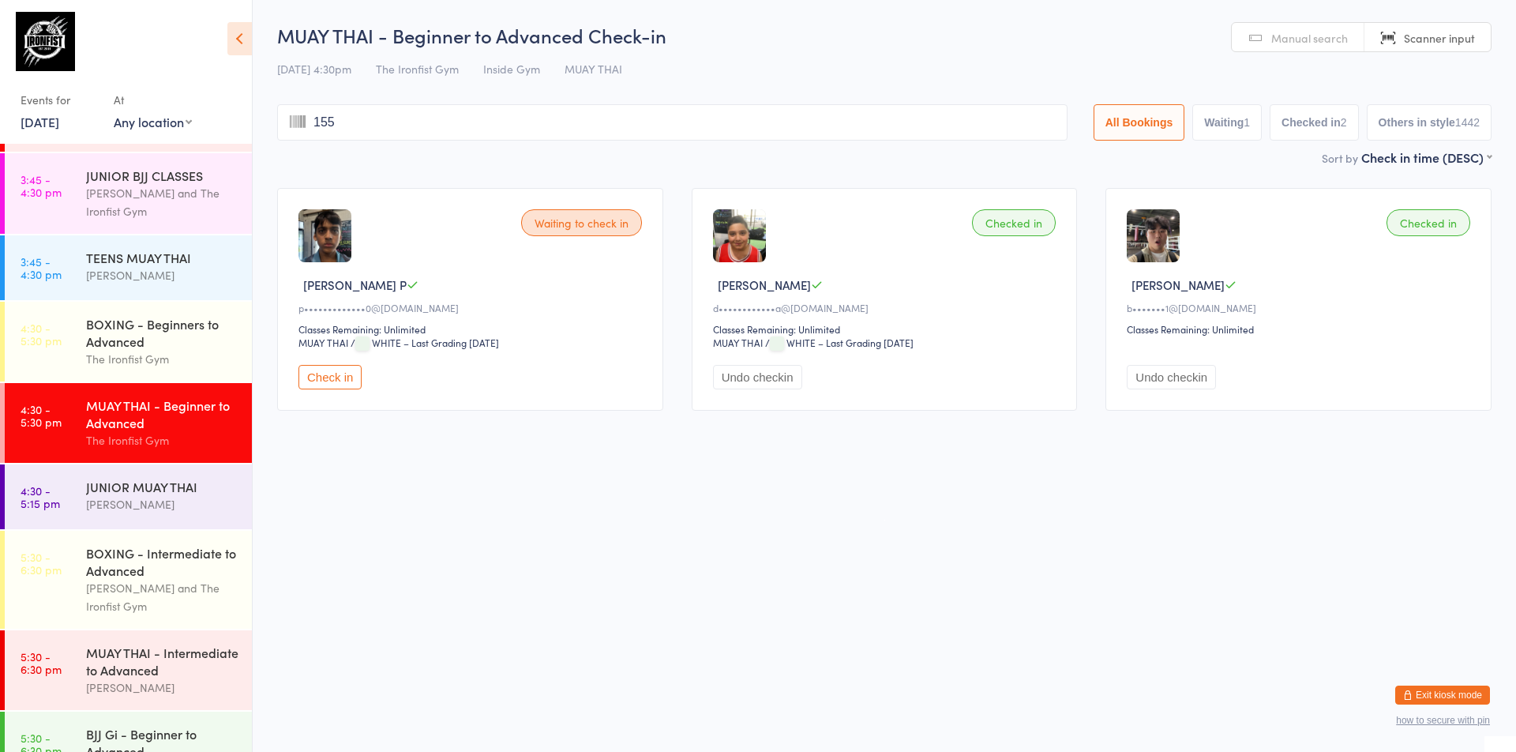
type input "1554"
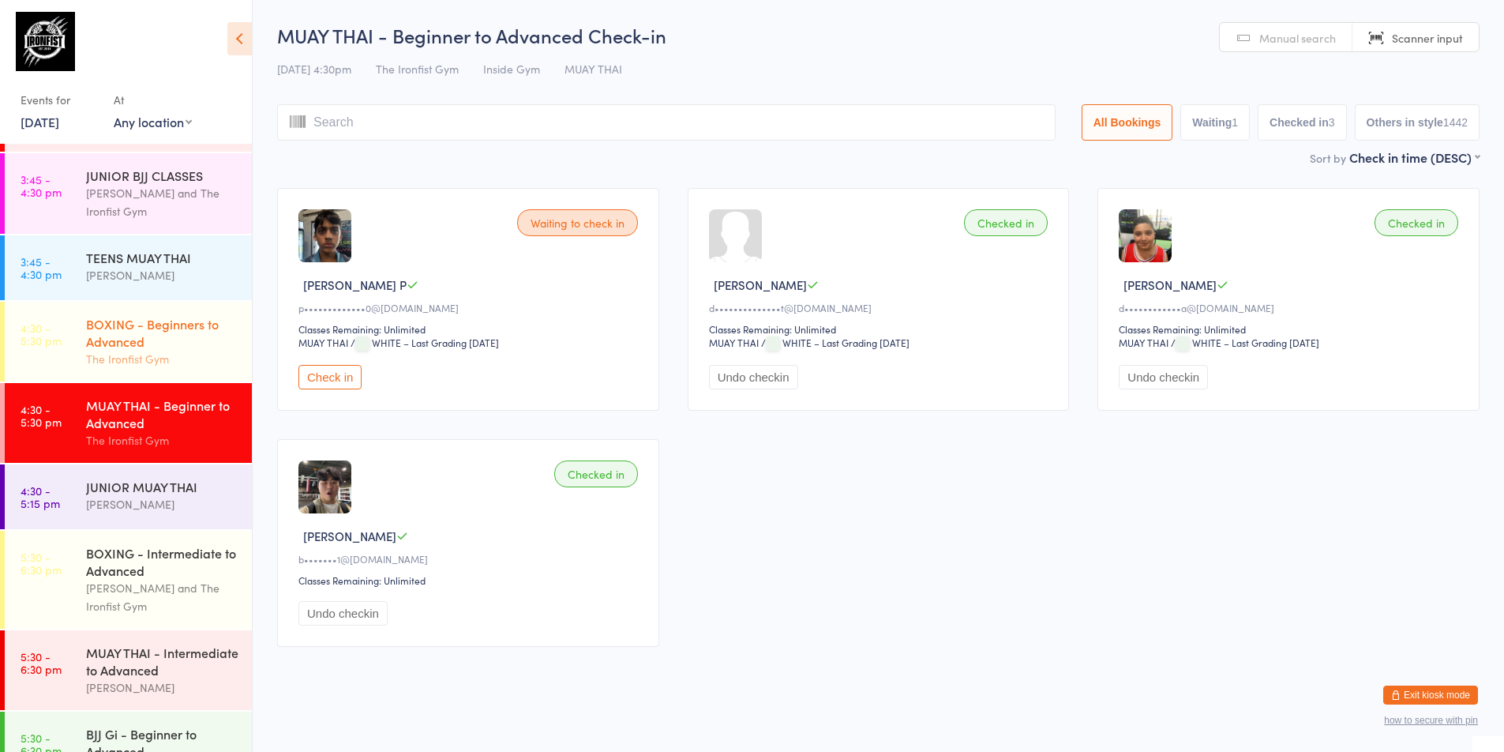
click at [172, 354] on div "The Ironfist Gym" at bounding box center [162, 359] width 152 height 18
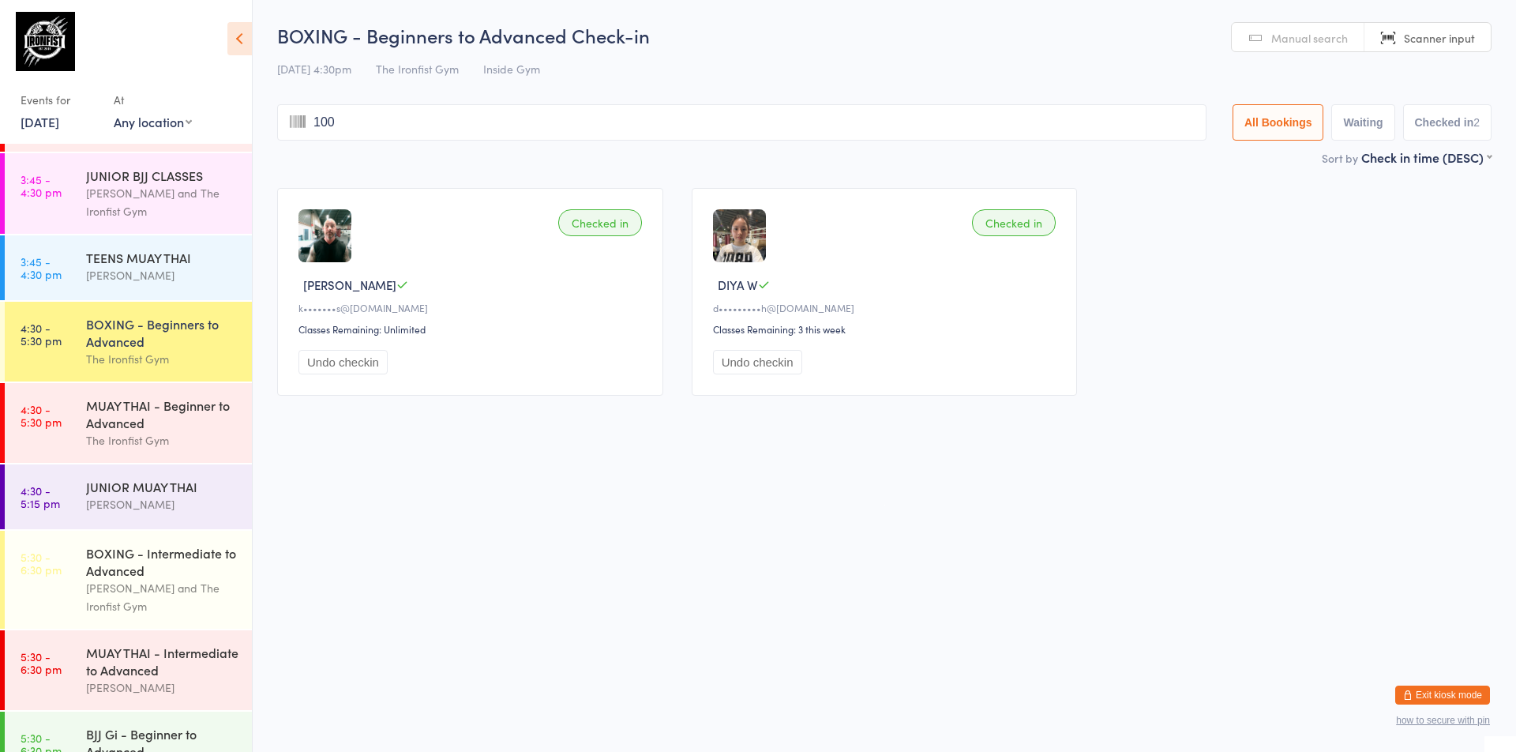
type input "1009"
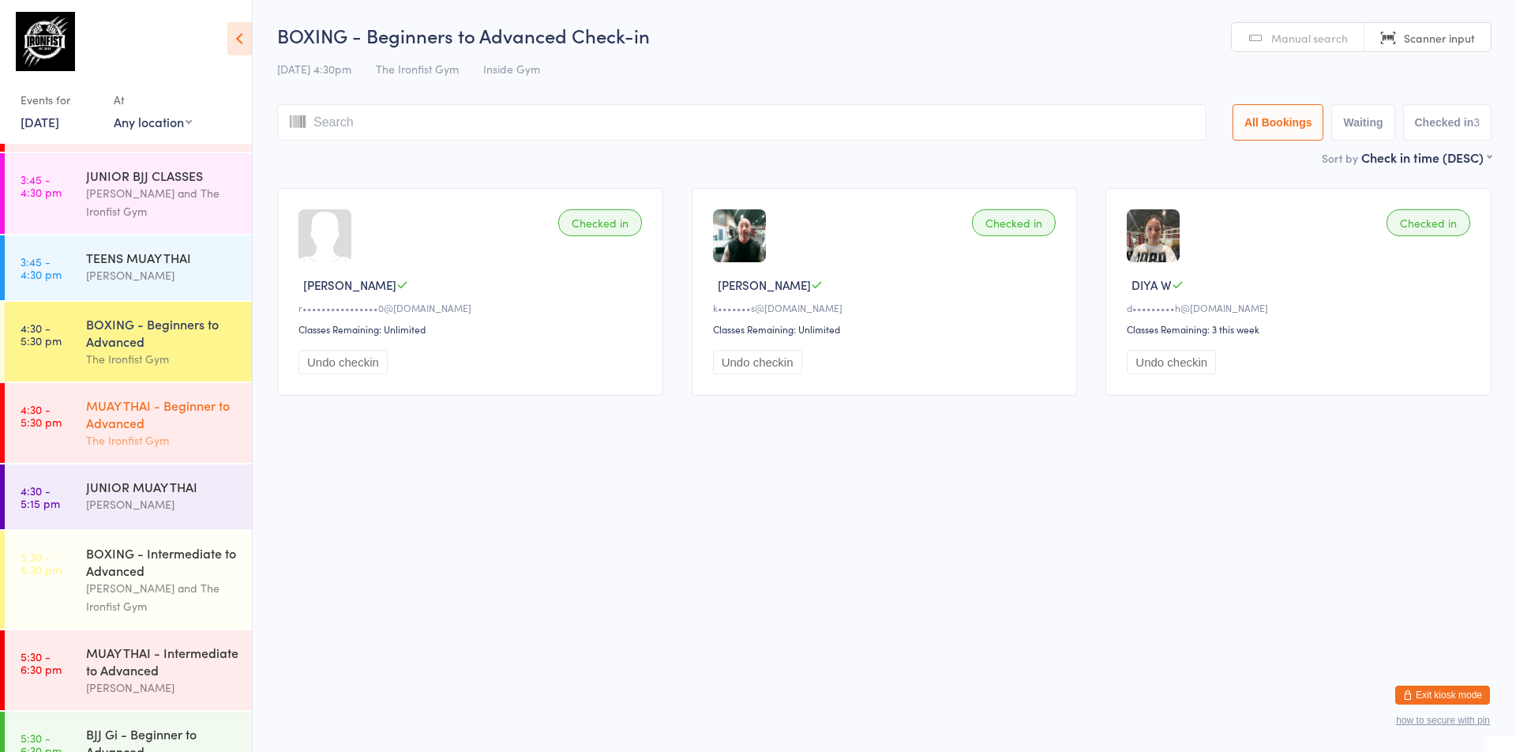
click at [123, 415] on div "MUAY THAI - Beginner to Advanced" at bounding box center [162, 413] width 152 height 35
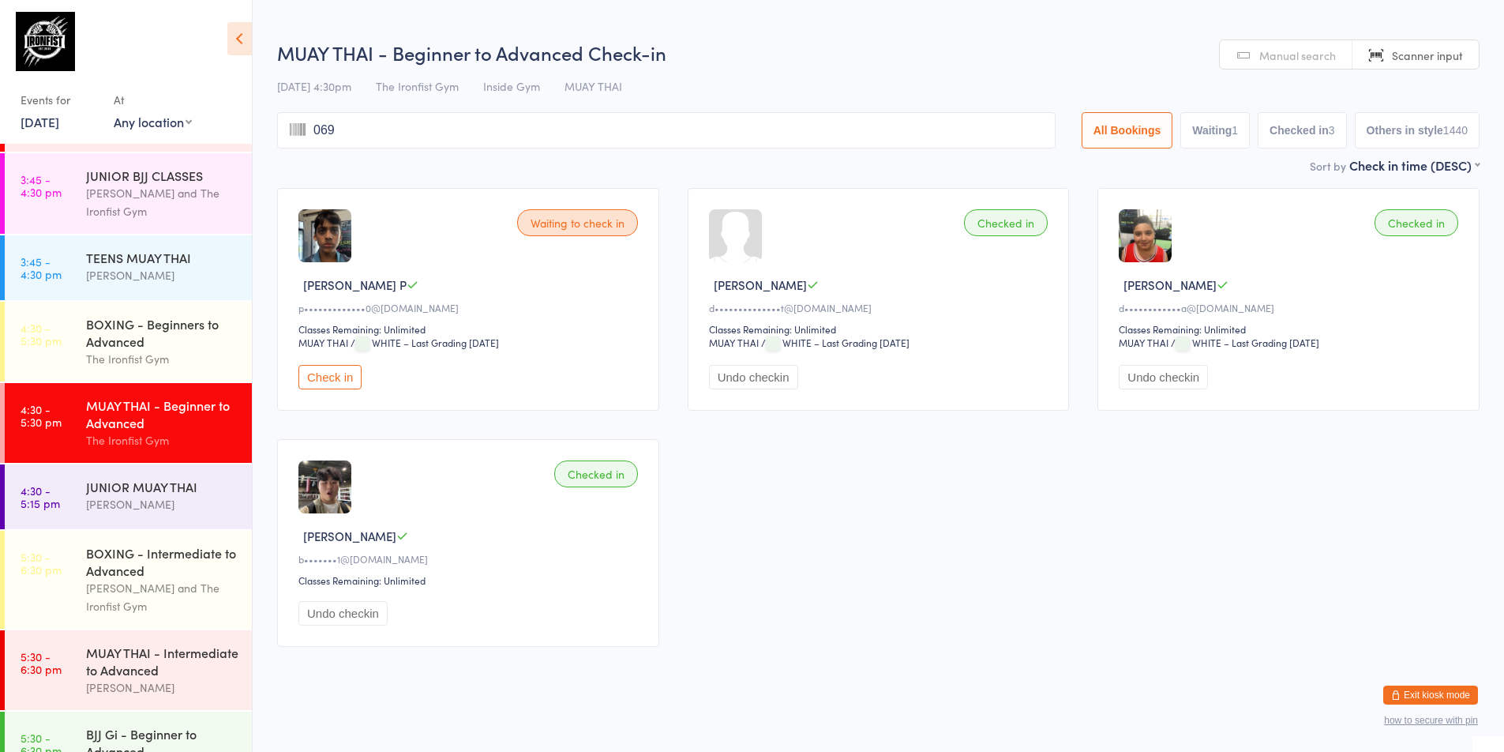
type input "0693"
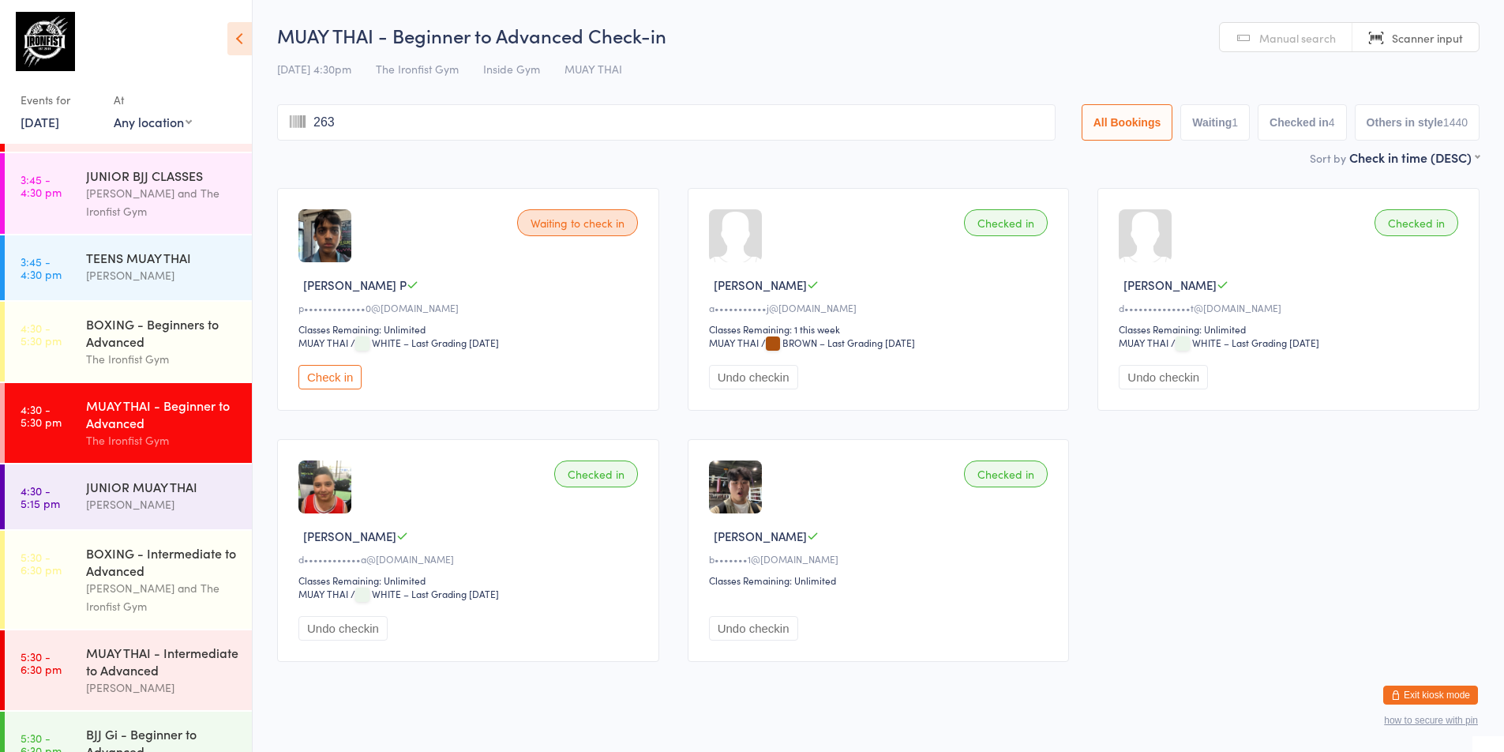
type input "2631"
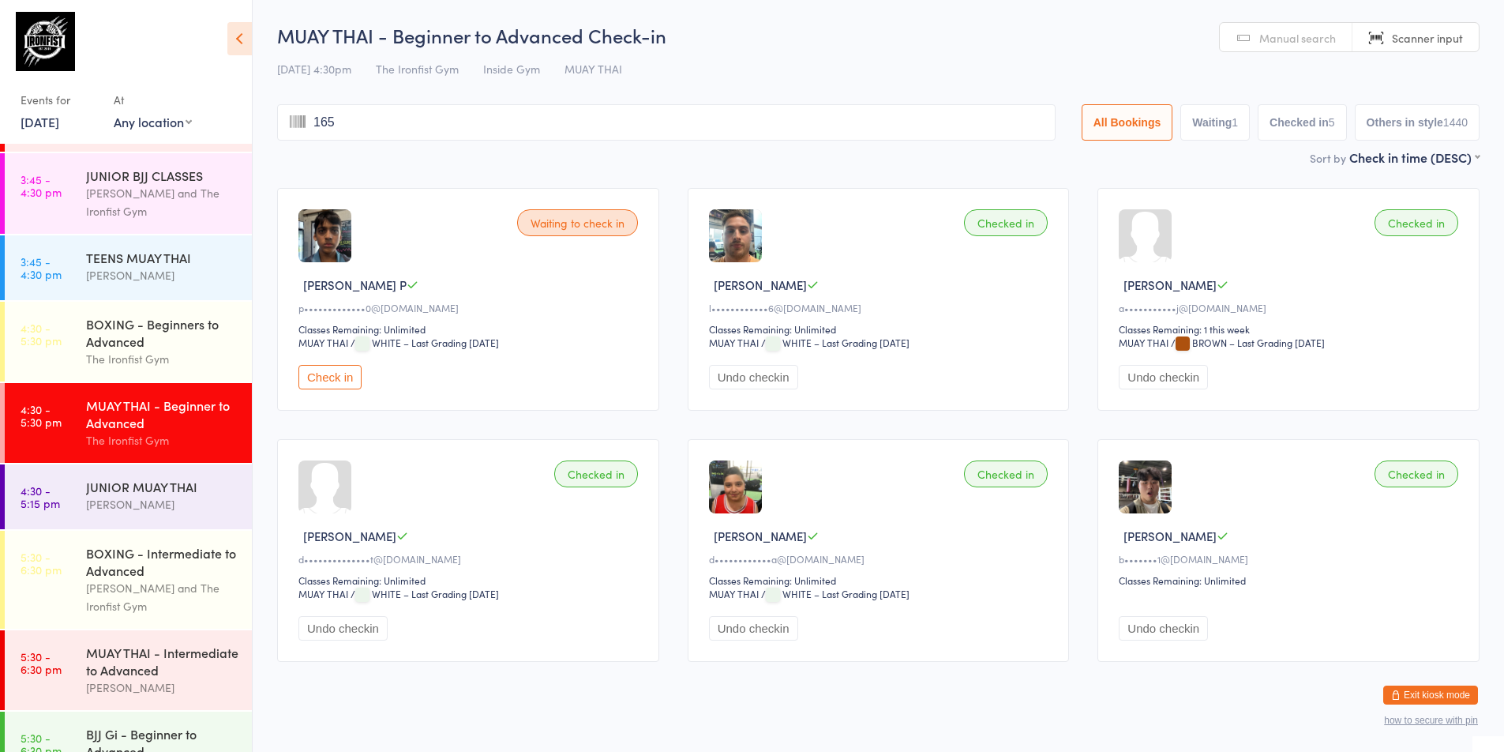
type input "1657"
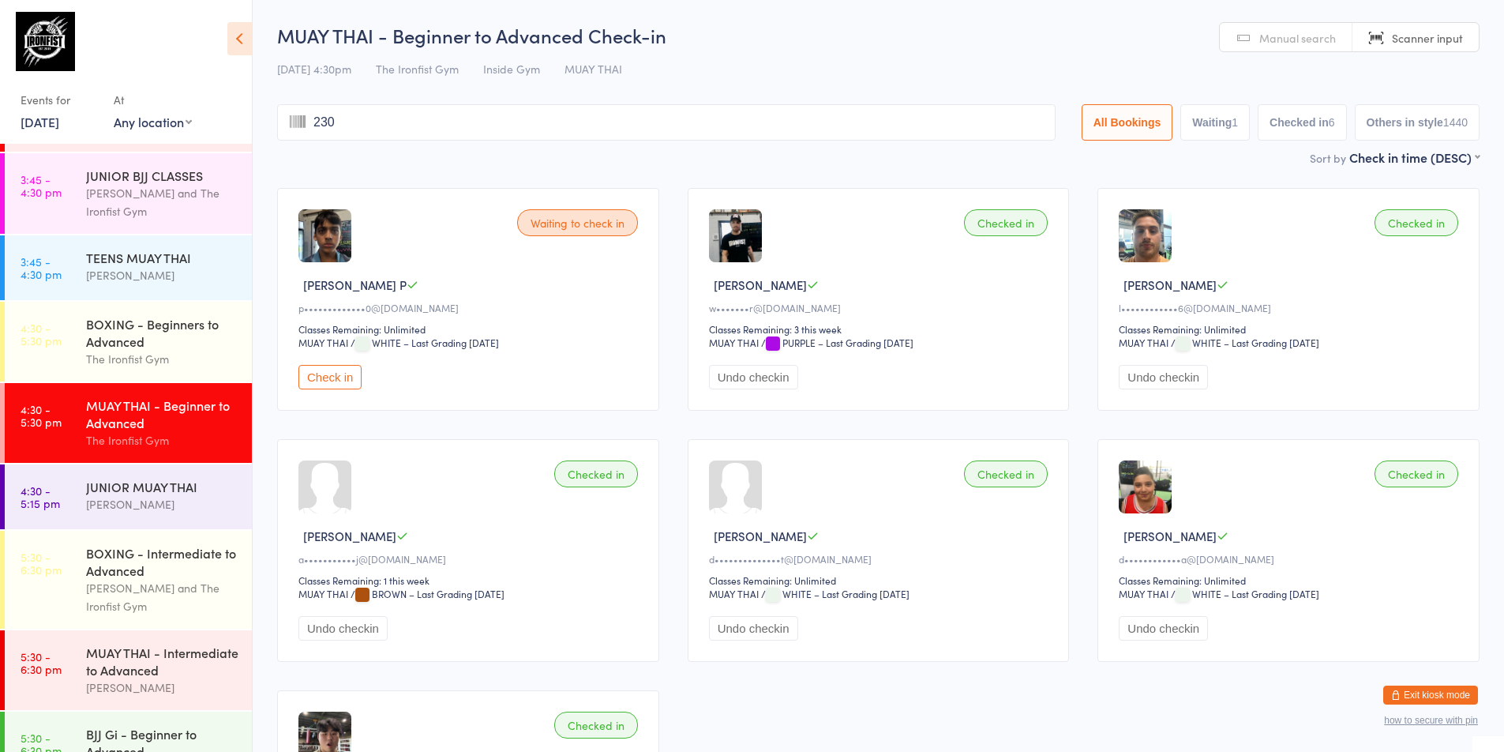
type input "2306"
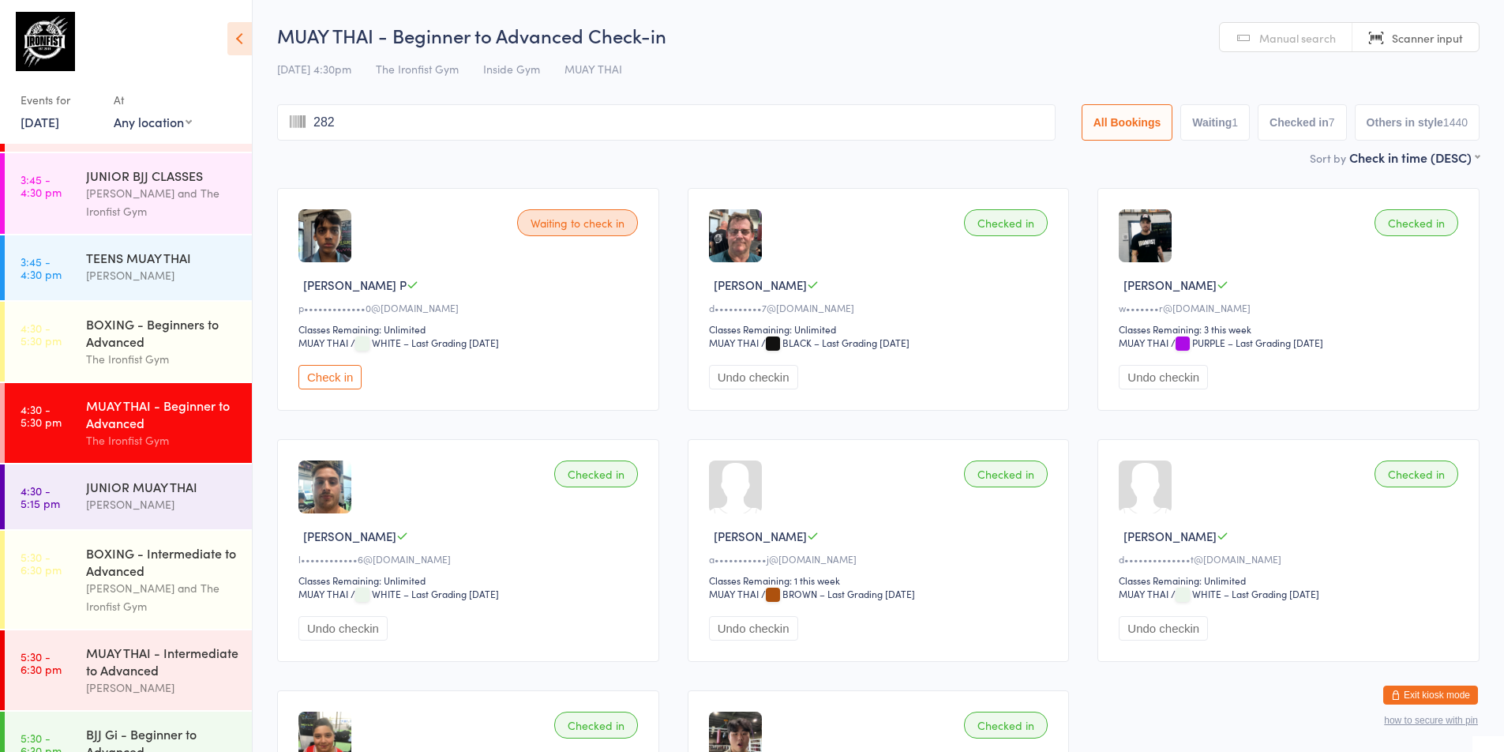
type input "2829"
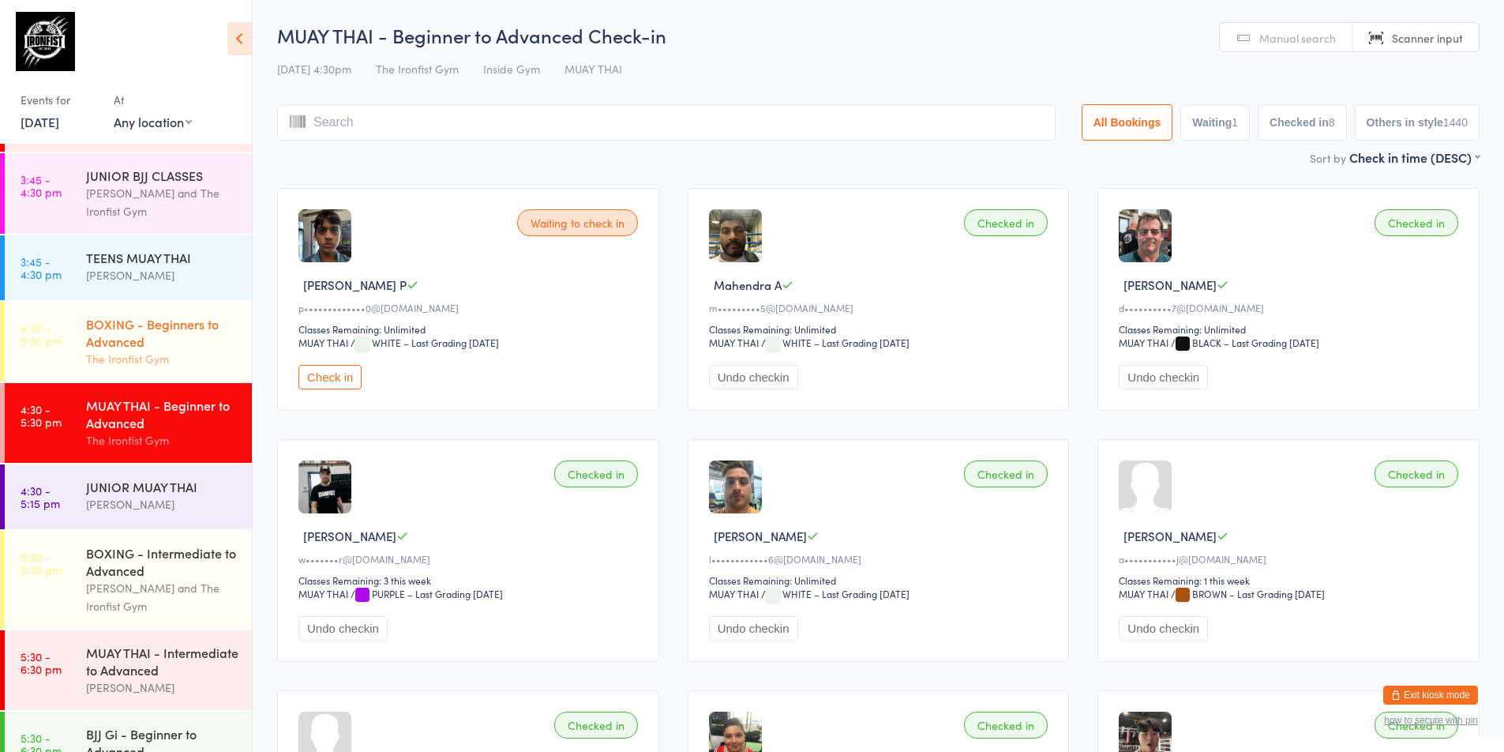
click at [138, 345] on div "BOXING - Beginners to Advanced" at bounding box center [162, 332] width 152 height 35
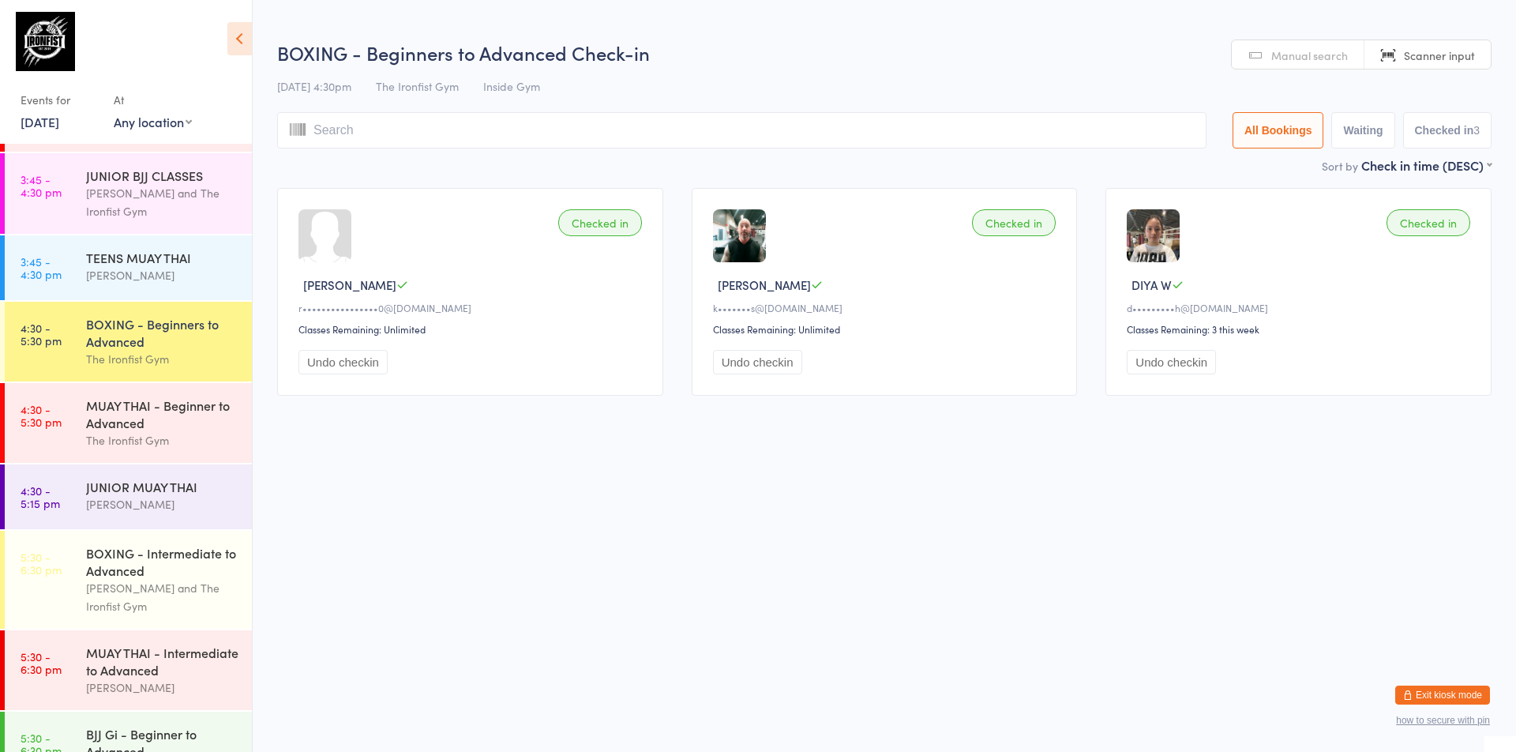
click at [181, 341] on div "BOXING - Beginners to Advanced" at bounding box center [162, 332] width 152 height 35
type input "2829"
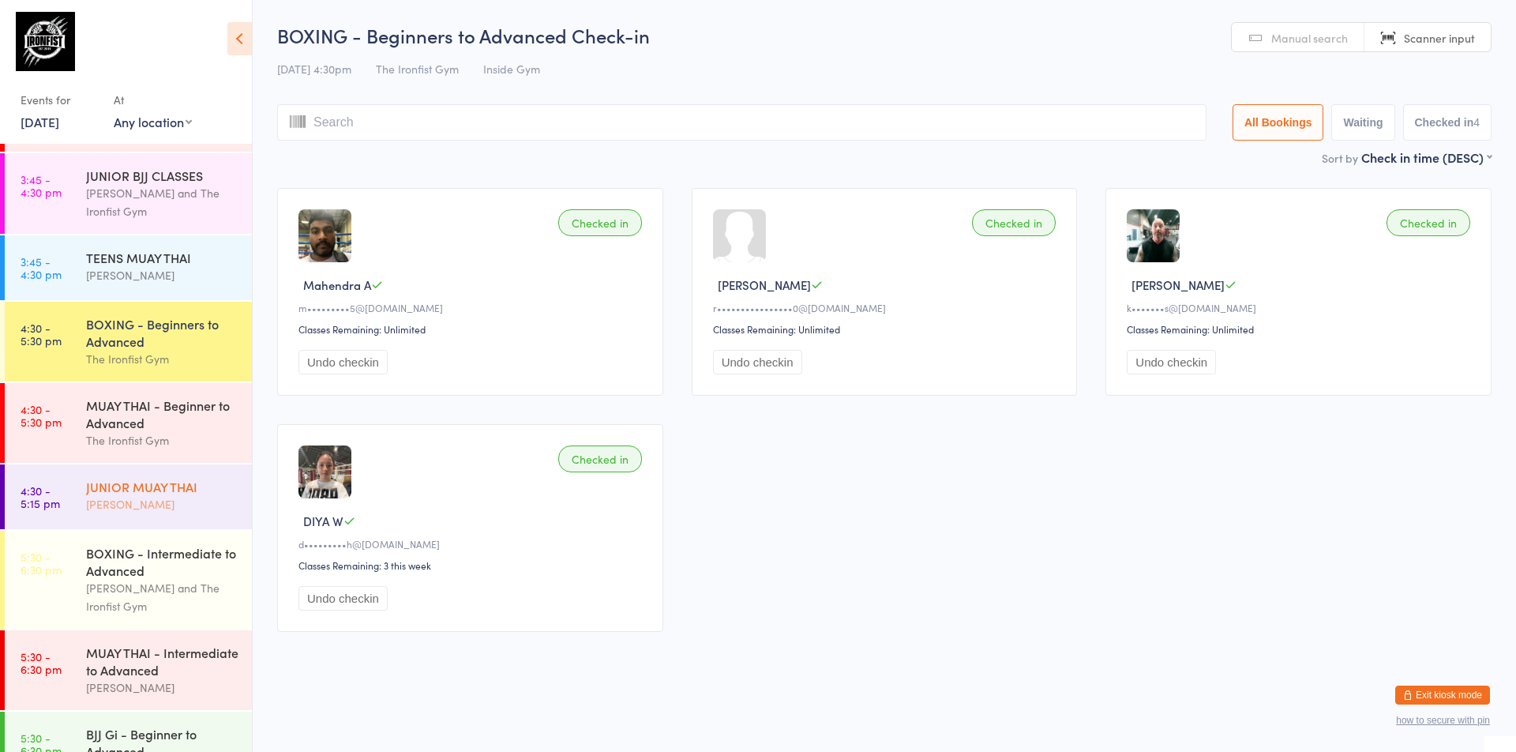
click at [173, 512] on div "[PERSON_NAME]" at bounding box center [162, 504] width 152 height 18
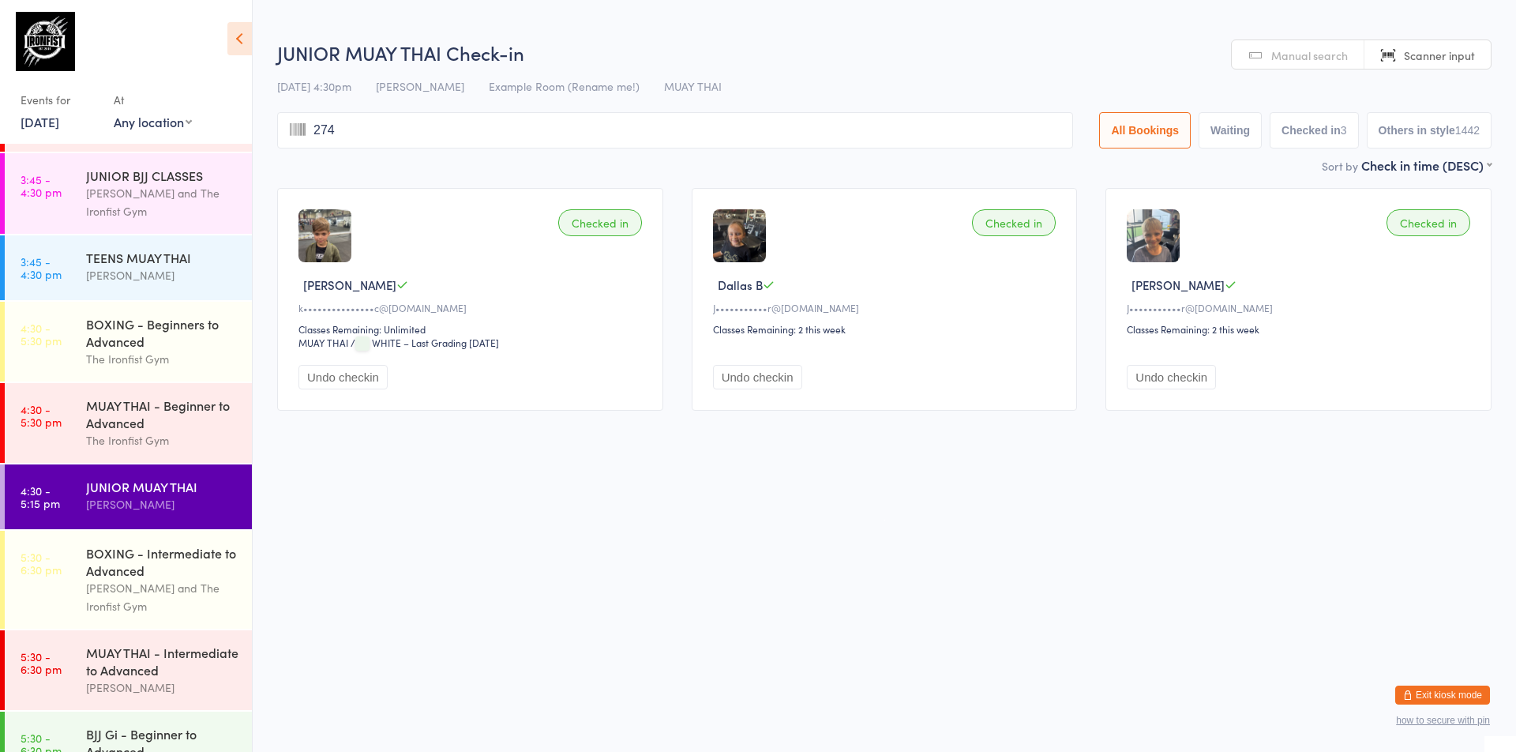
type input "2746"
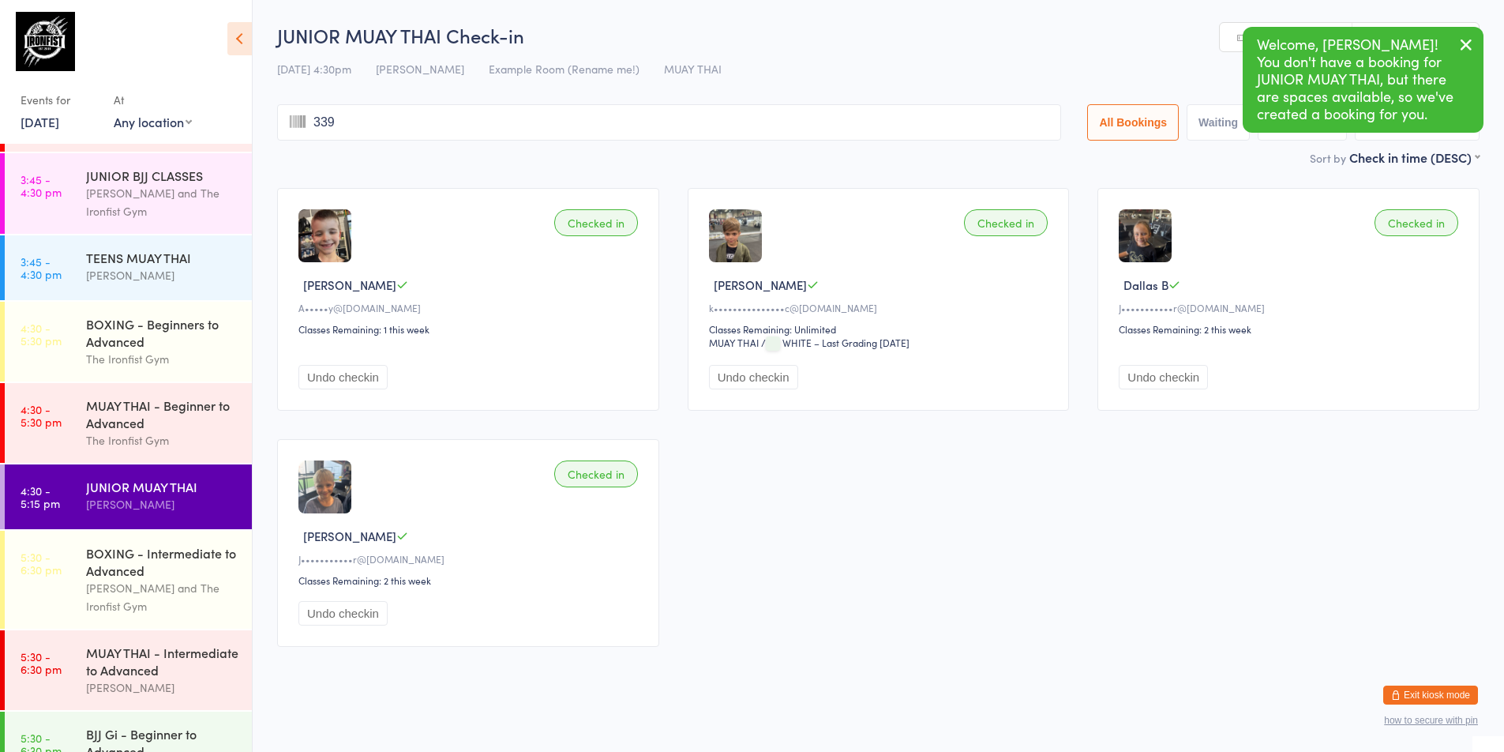
type input "3399"
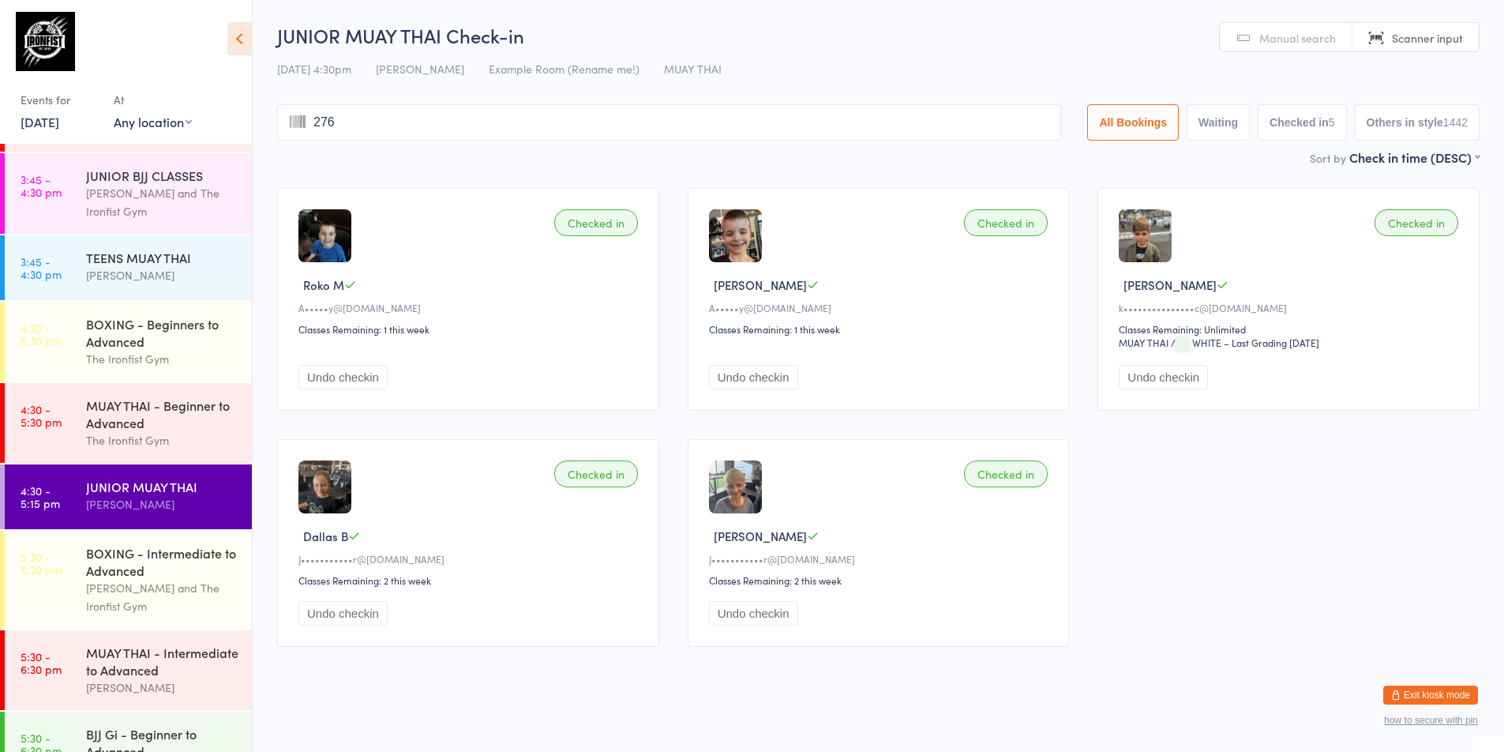
type input "2769"
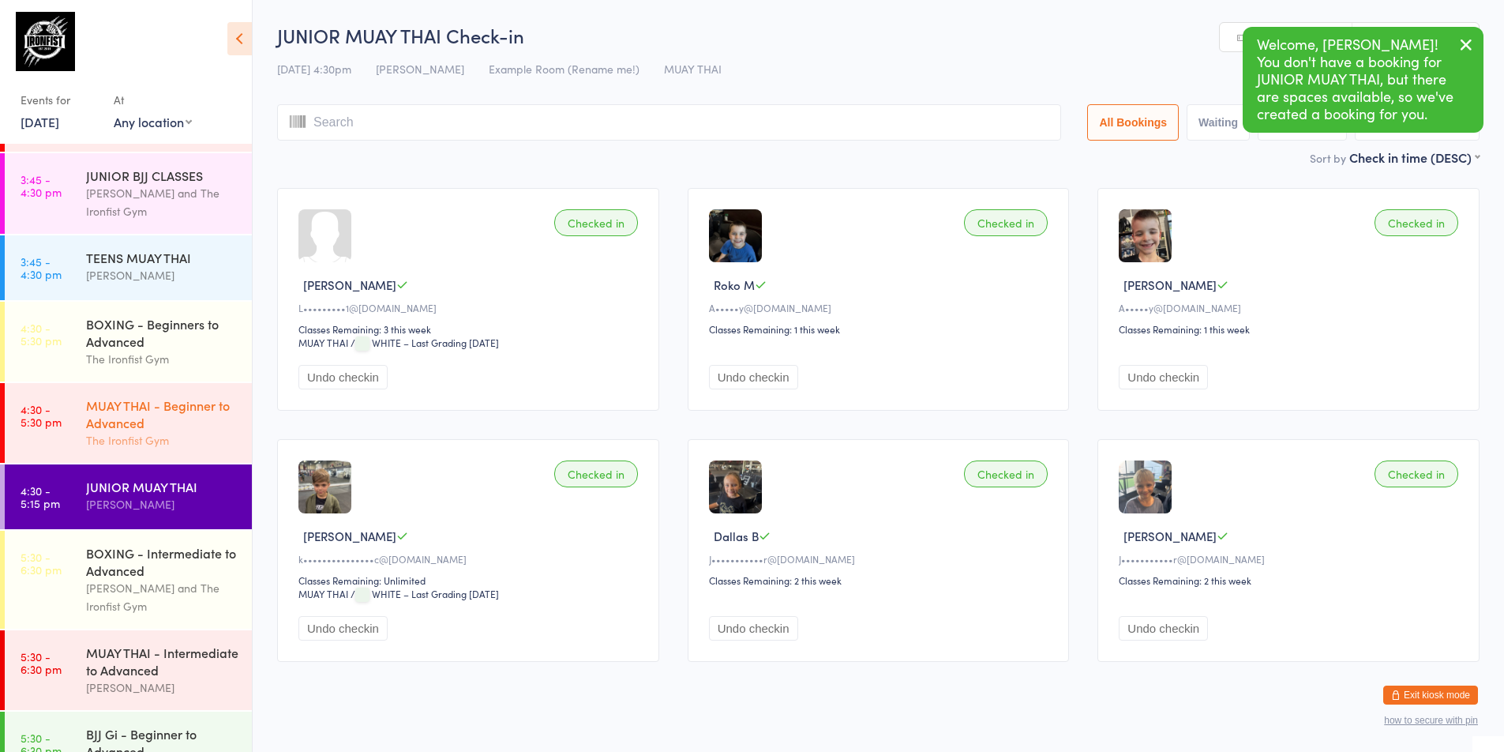
click at [174, 421] on div "MUAY THAI - Beginner to Advanced" at bounding box center [162, 413] width 152 height 35
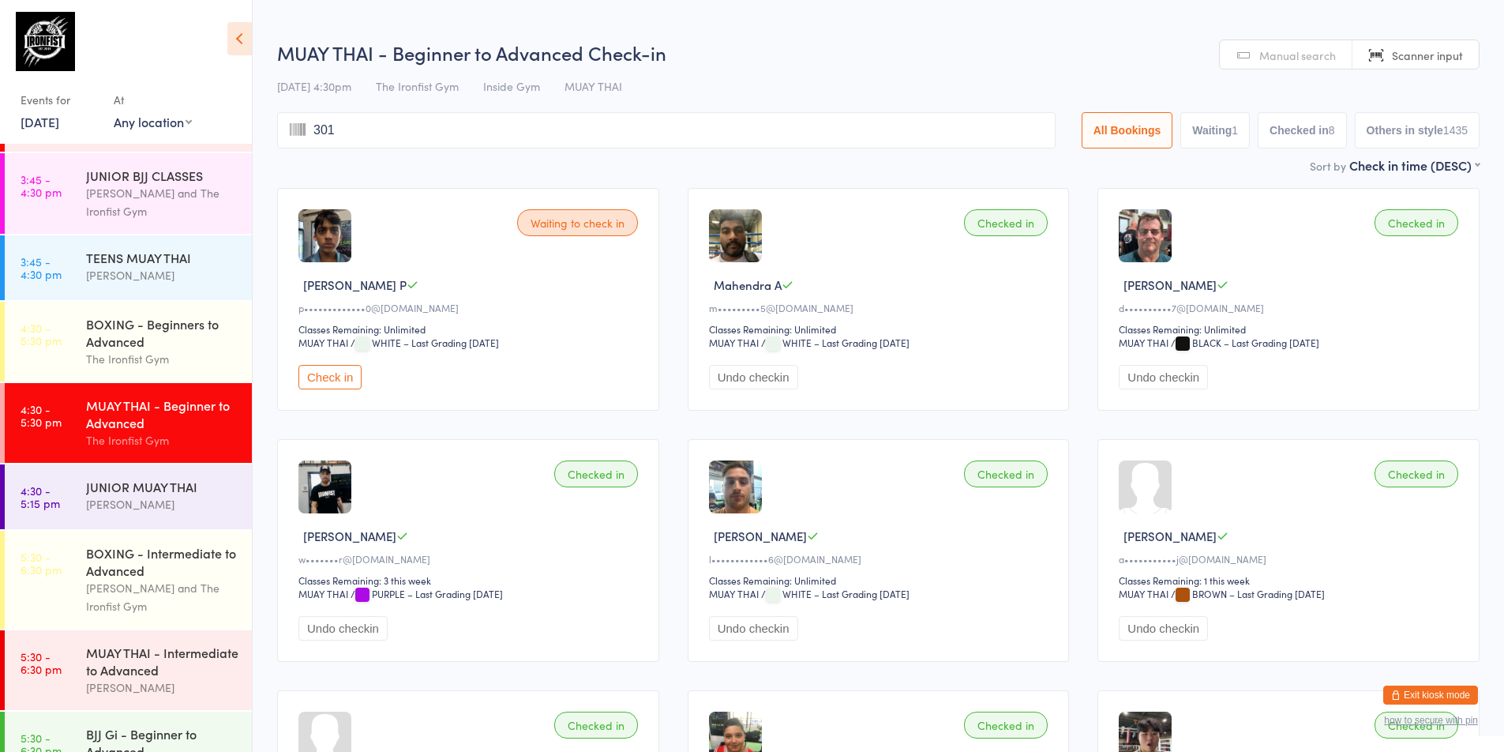
type input "3015"
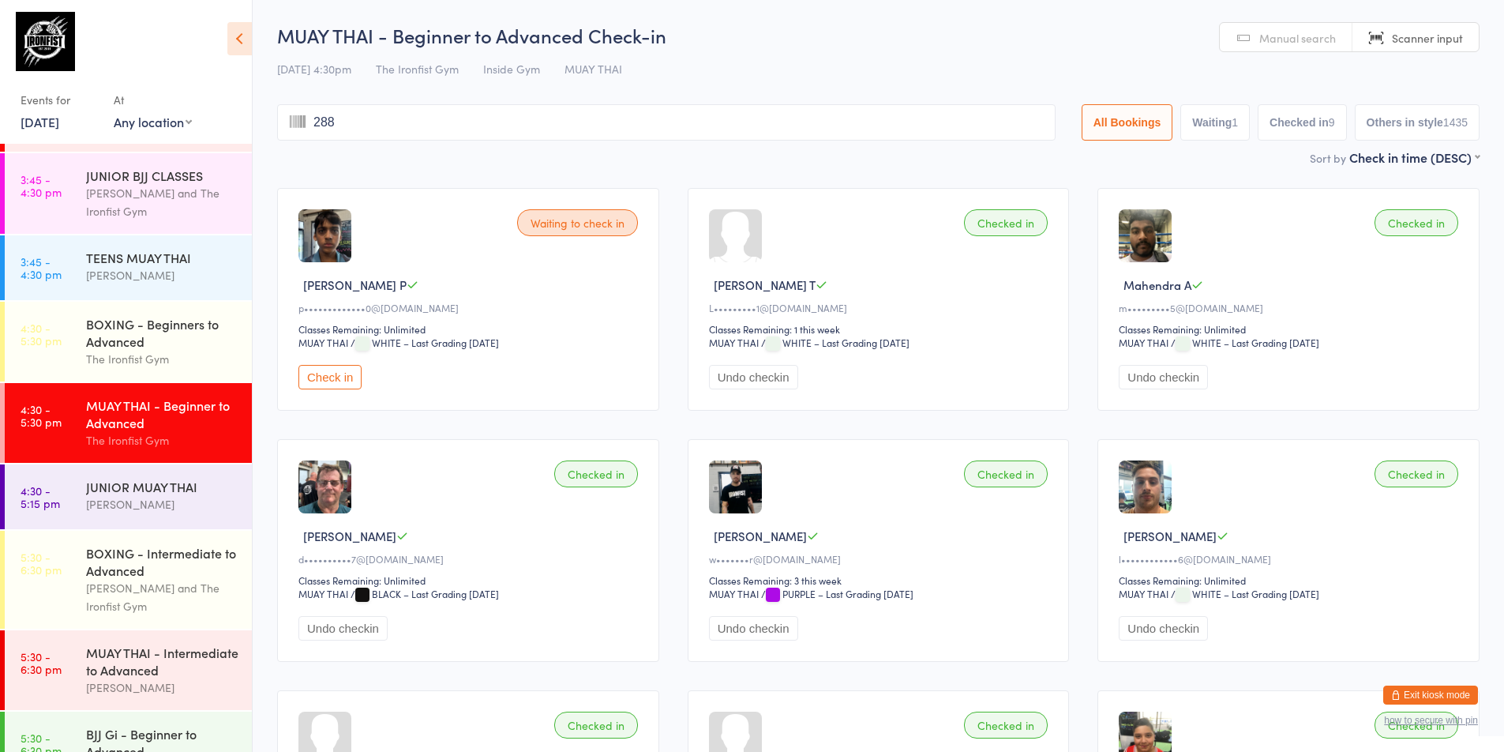
type input "2889"
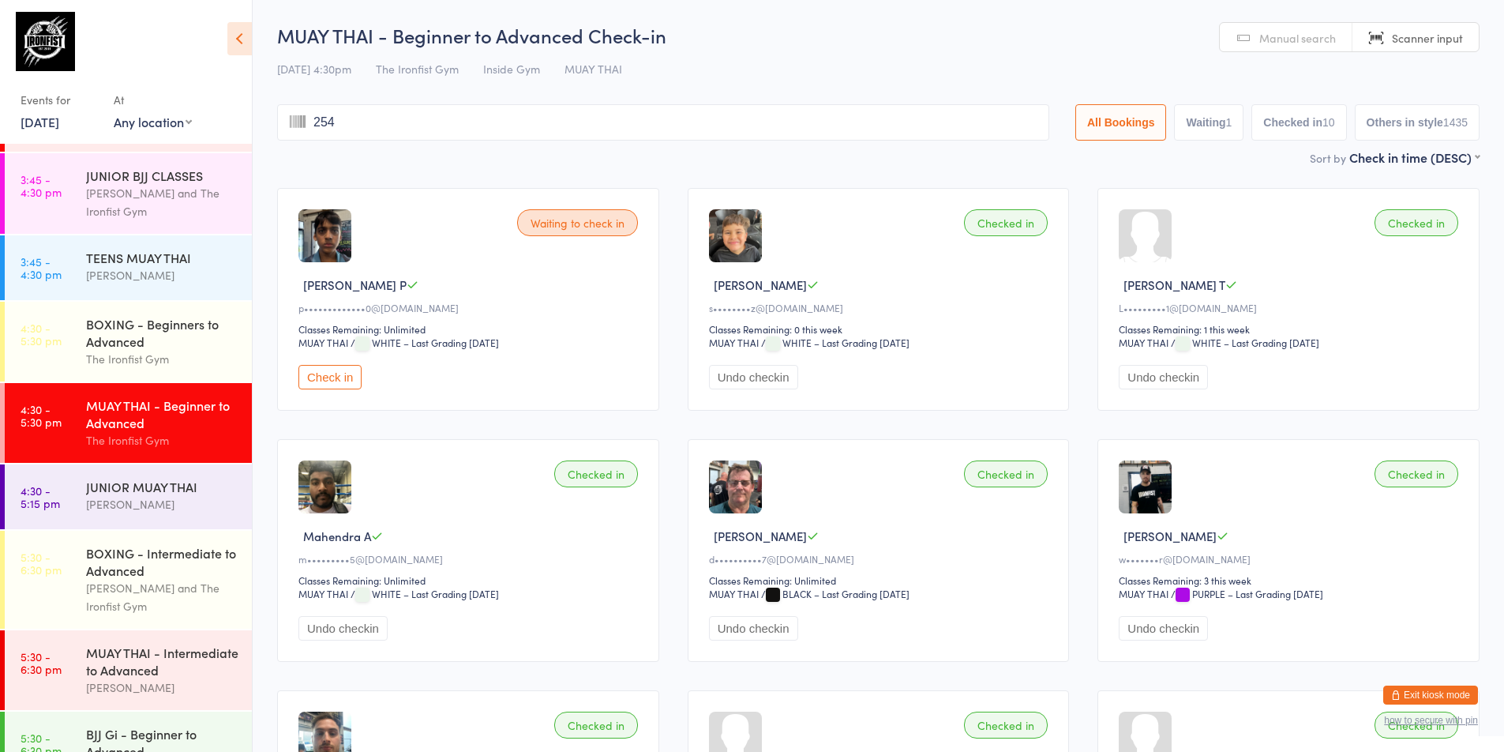
type input "2545"
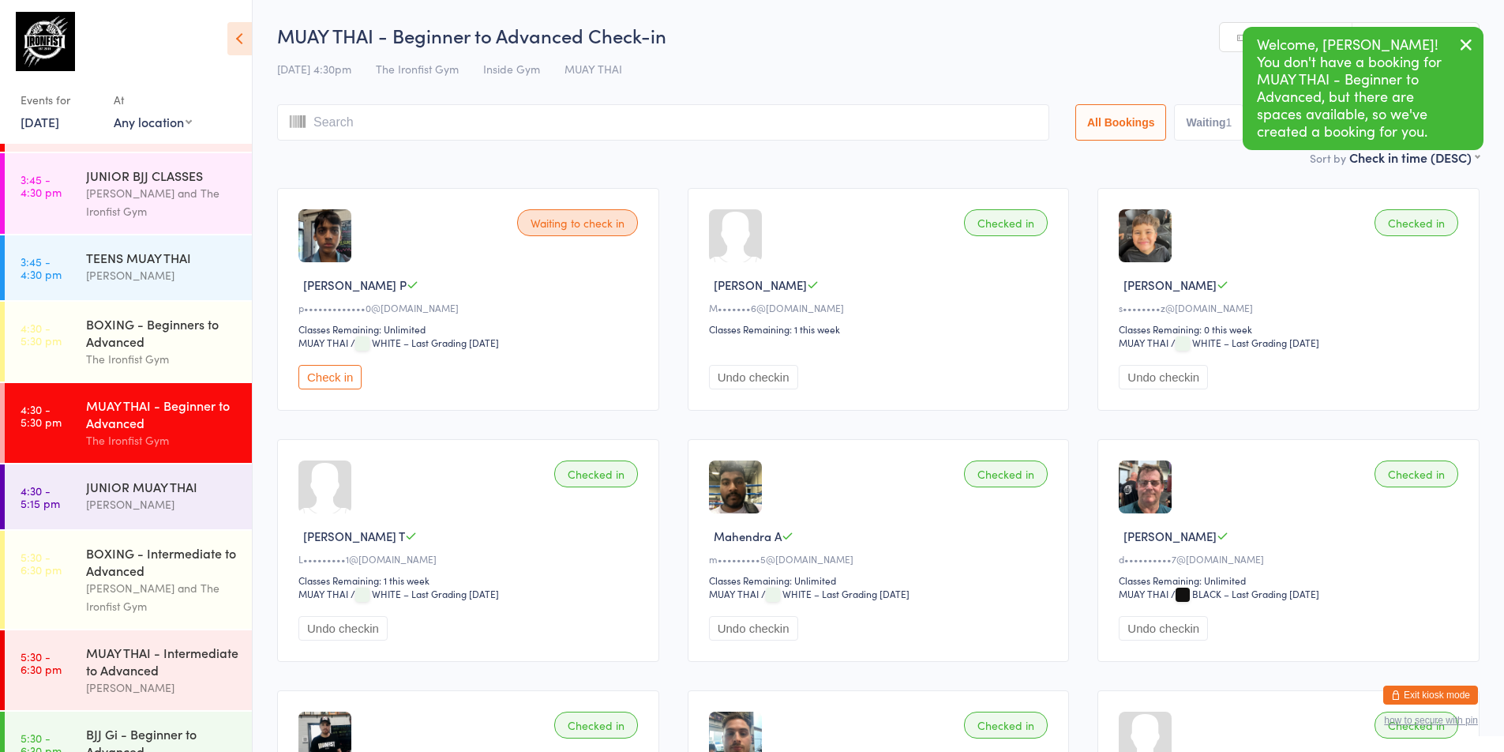
click at [174, 422] on div "MUAY THAI - Beginner to Advanced" at bounding box center [162, 413] width 152 height 35
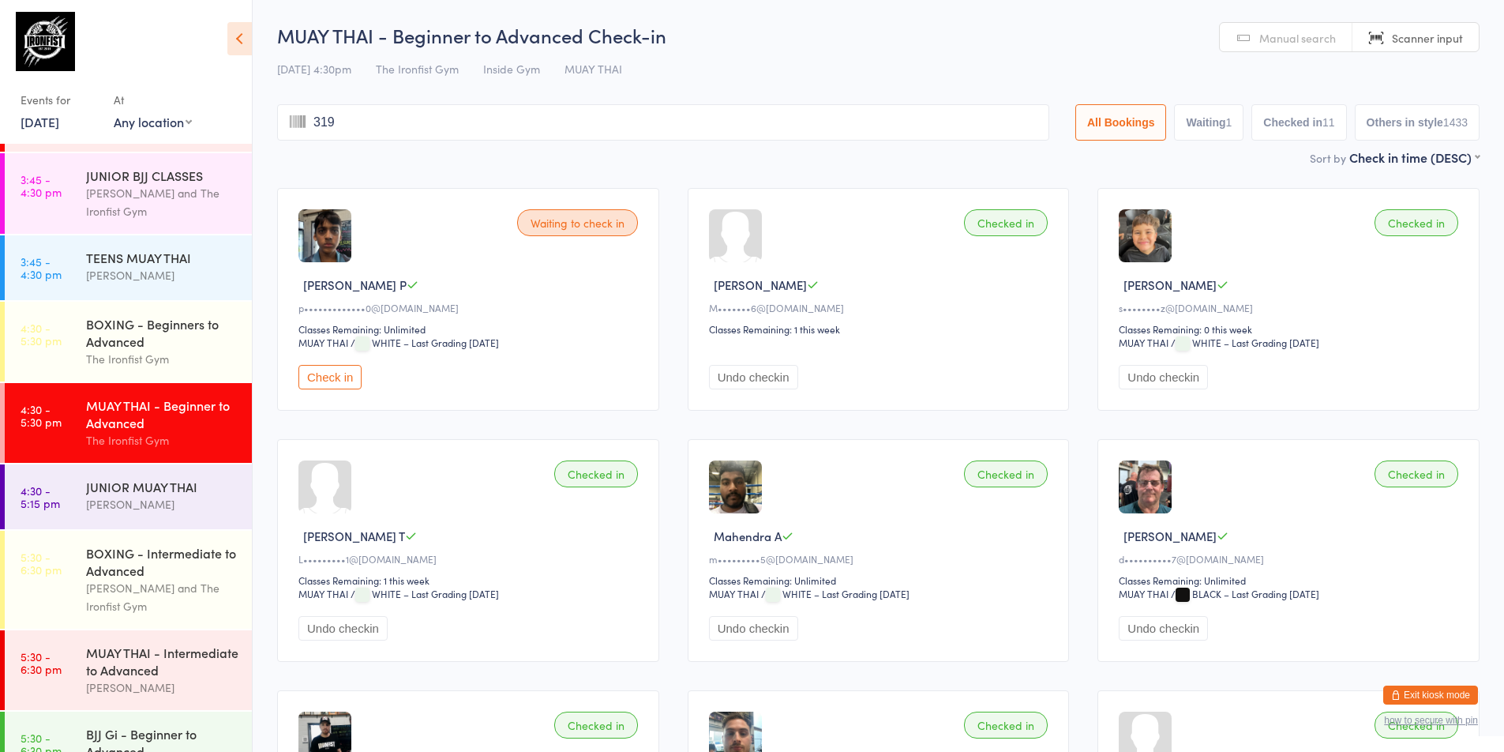
type input "3193"
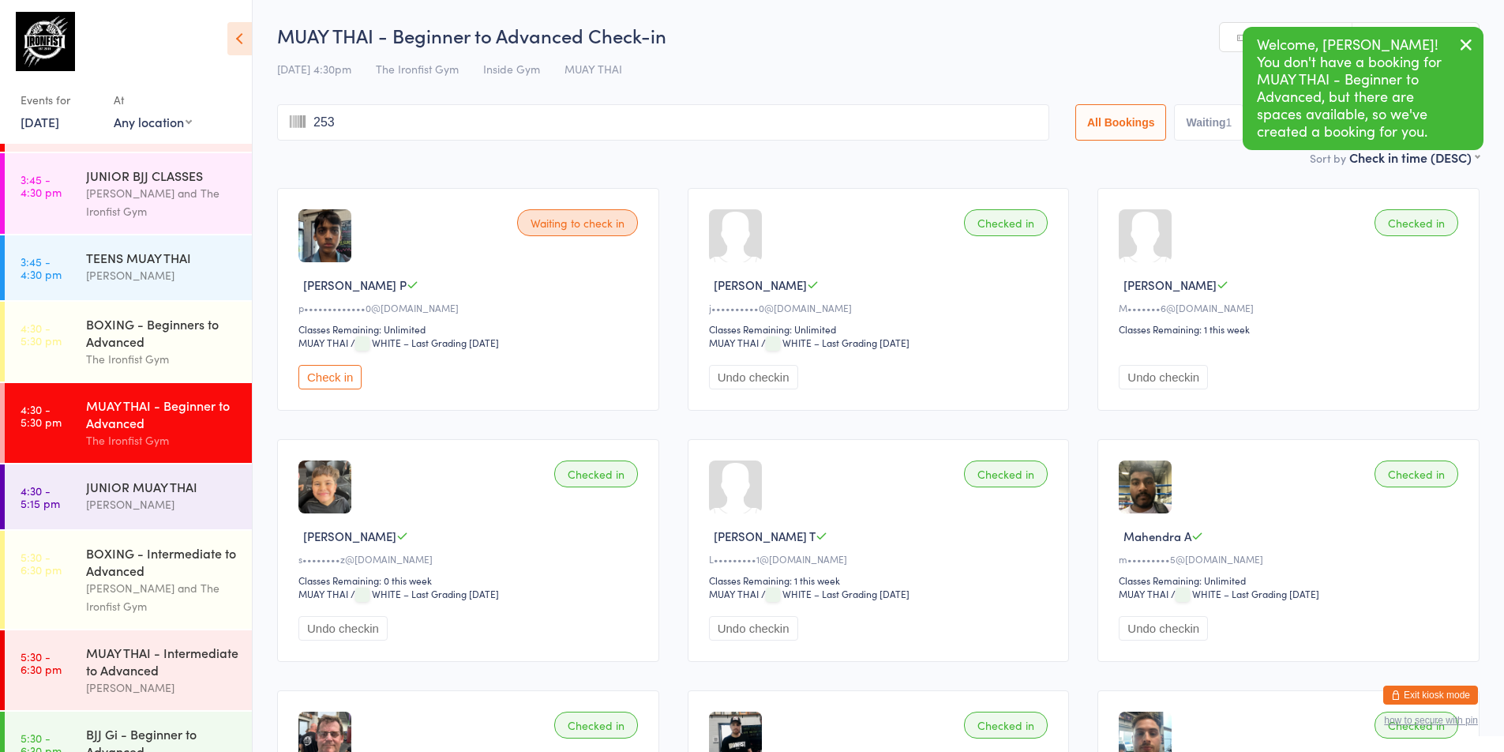
type input "2535"
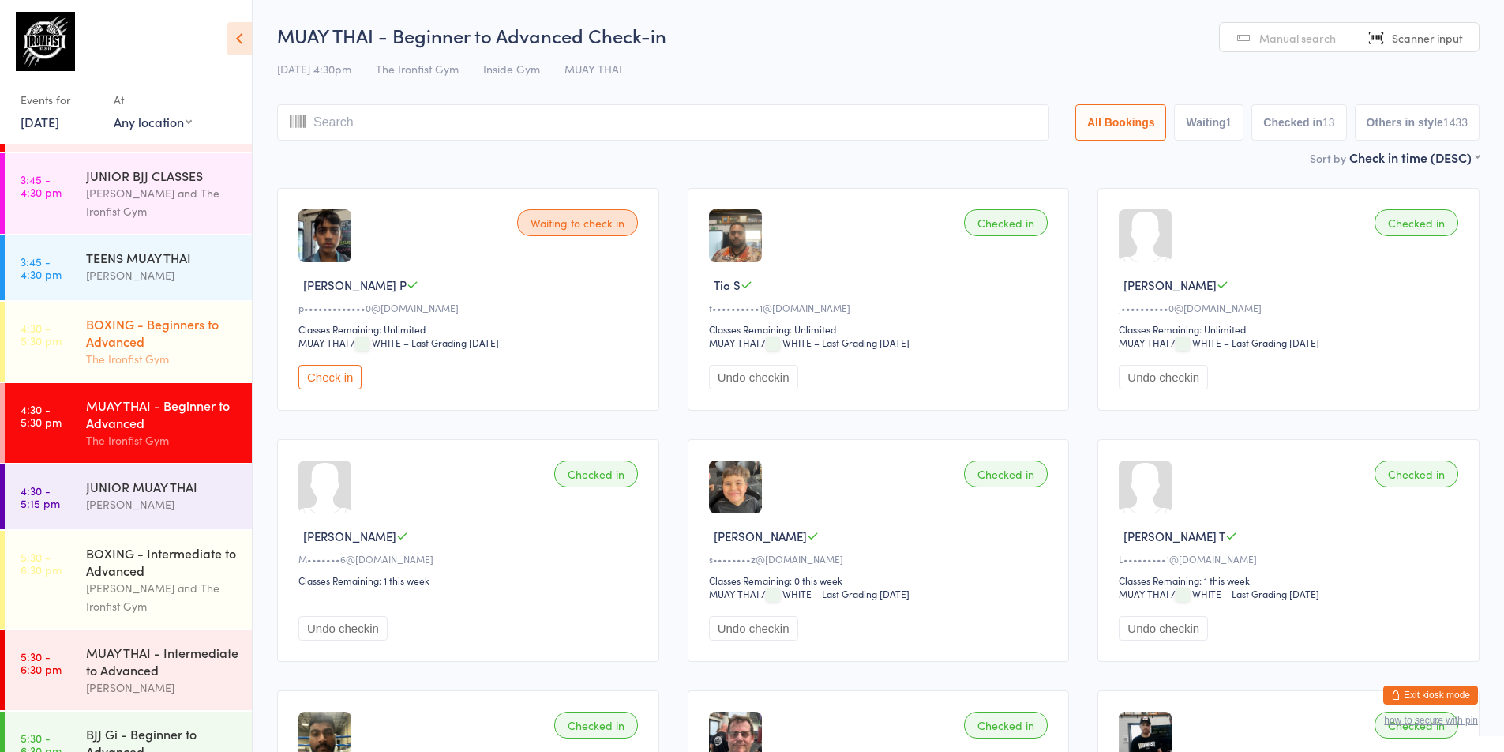
click at [123, 349] on div "BOXING - Beginners to Advanced The Ironfist Gym" at bounding box center [169, 342] width 166 height 80
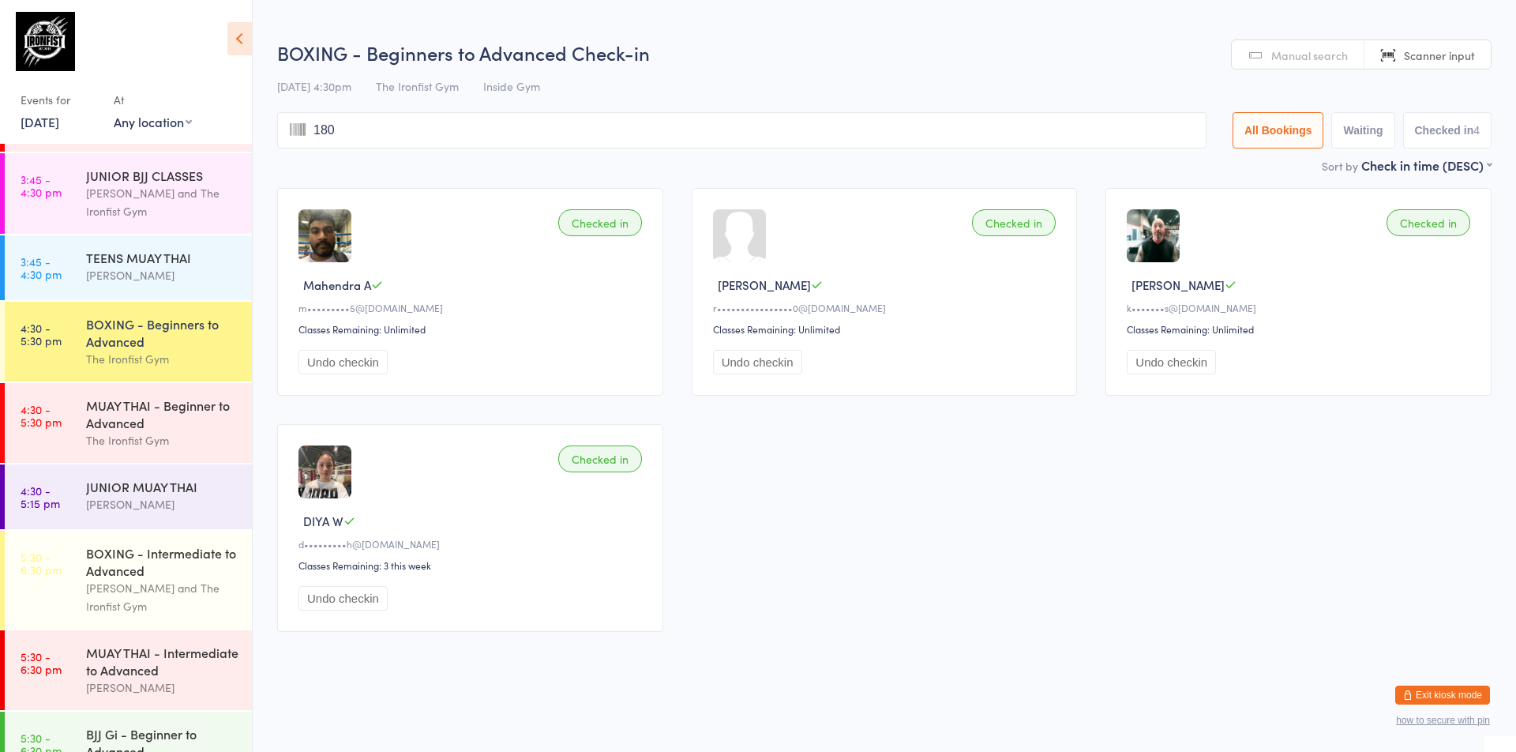
type input "1803"
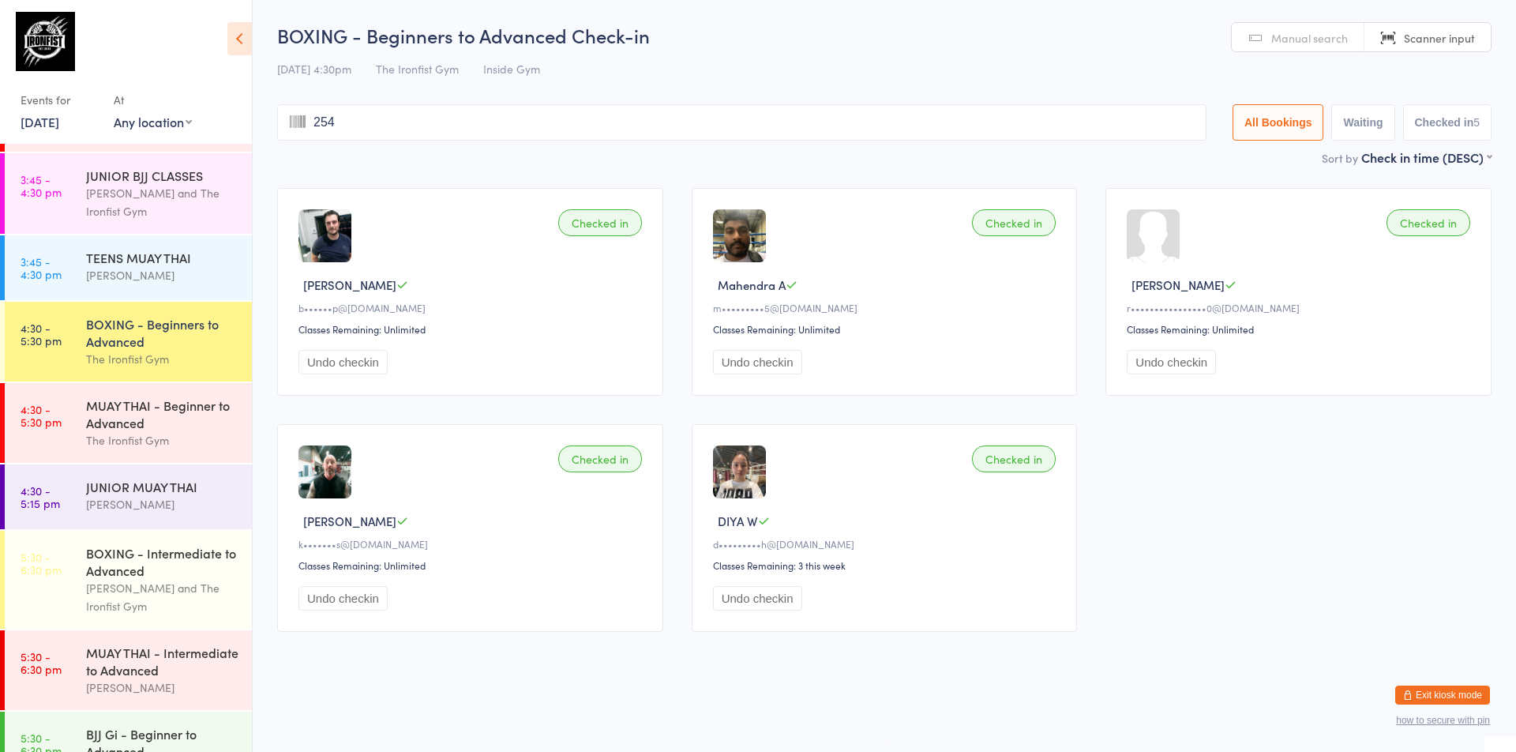
type input "2546"
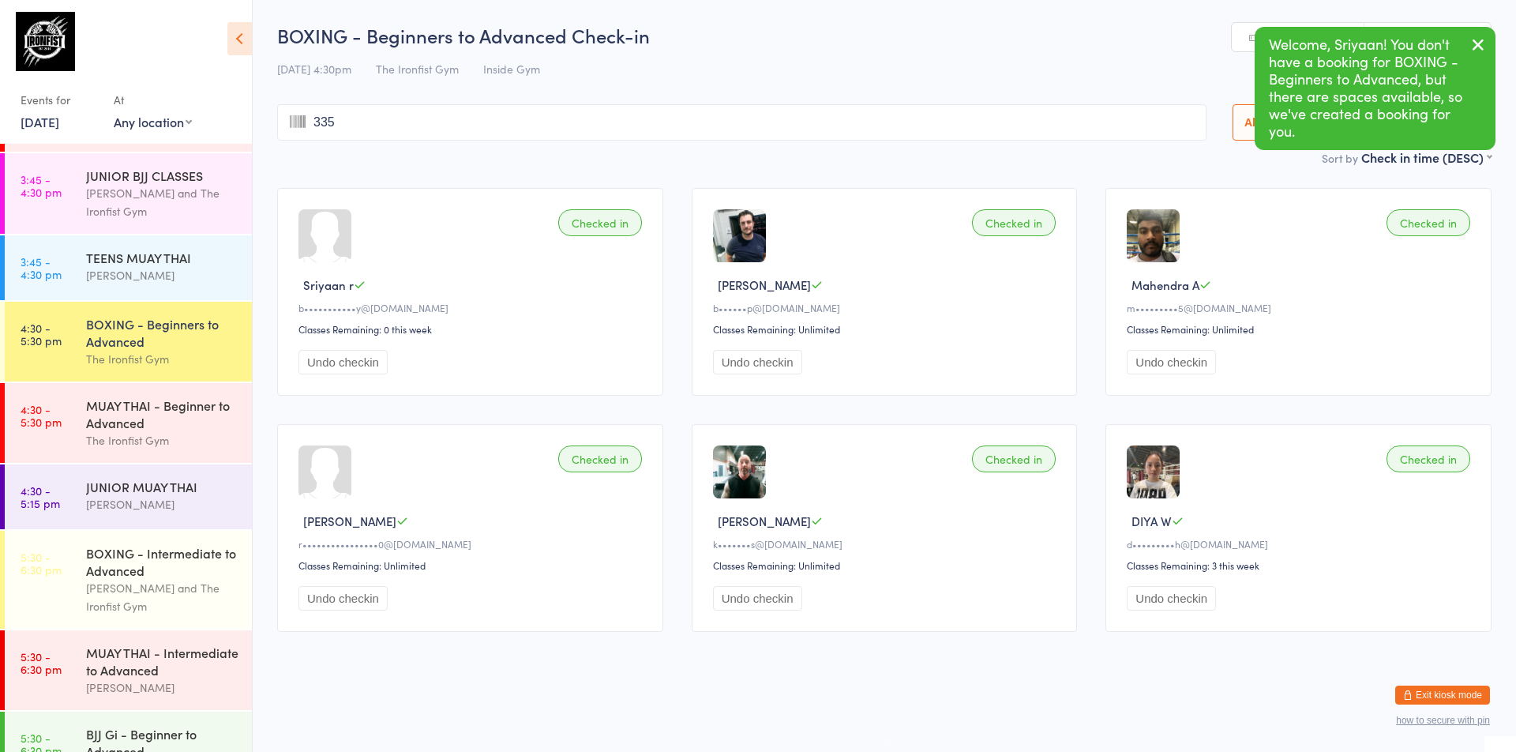
type input "3358"
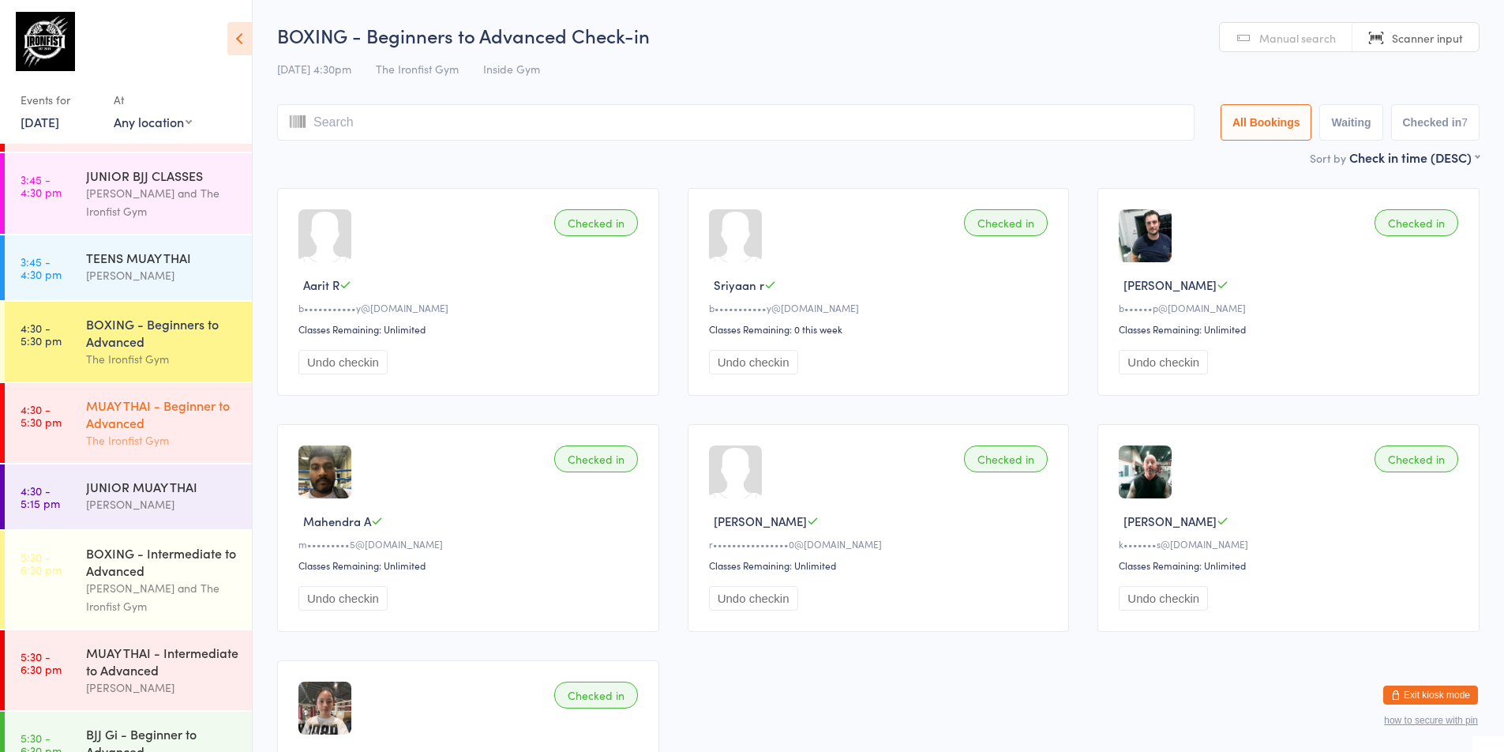
click at [121, 447] on div "The Ironfist Gym" at bounding box center [162, 440] width 152 height 18
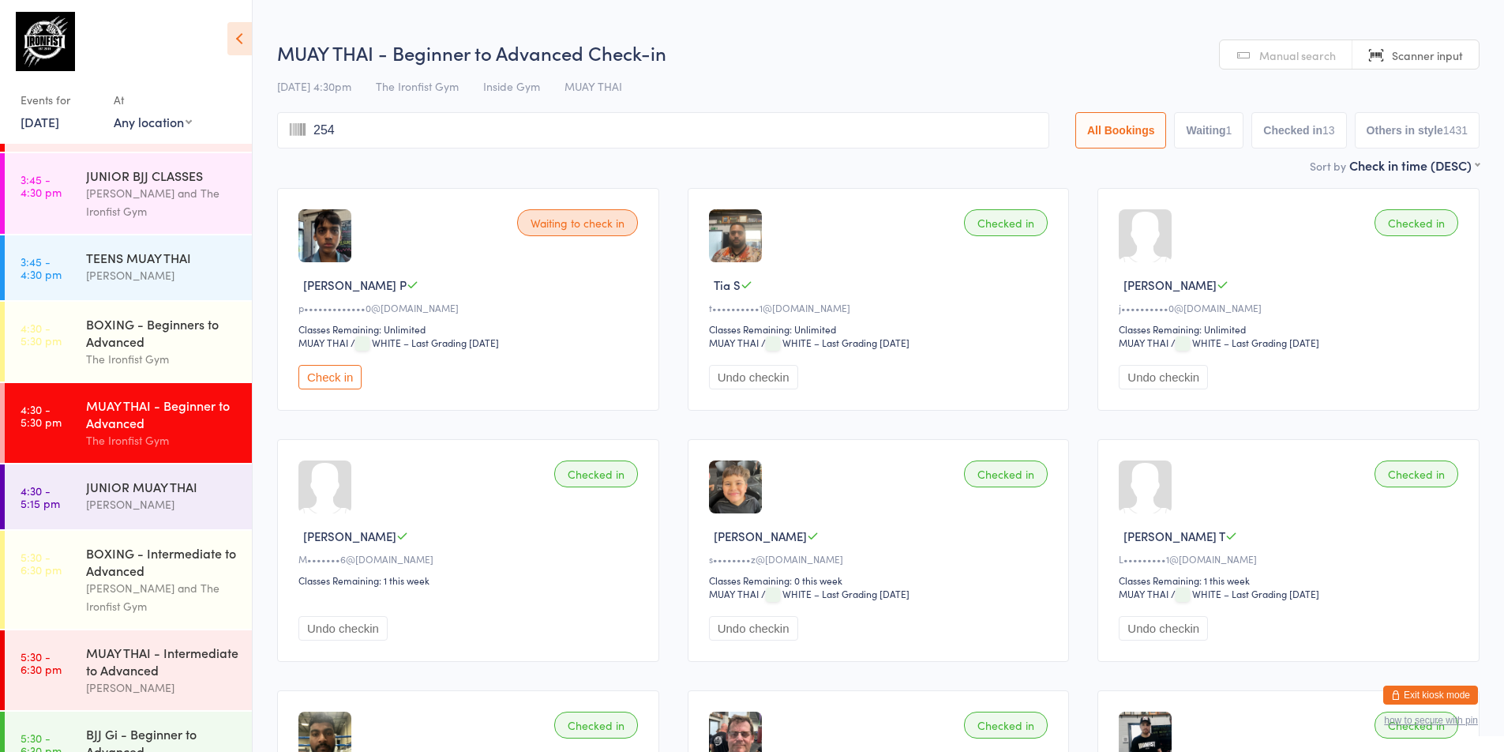
type input "2542"
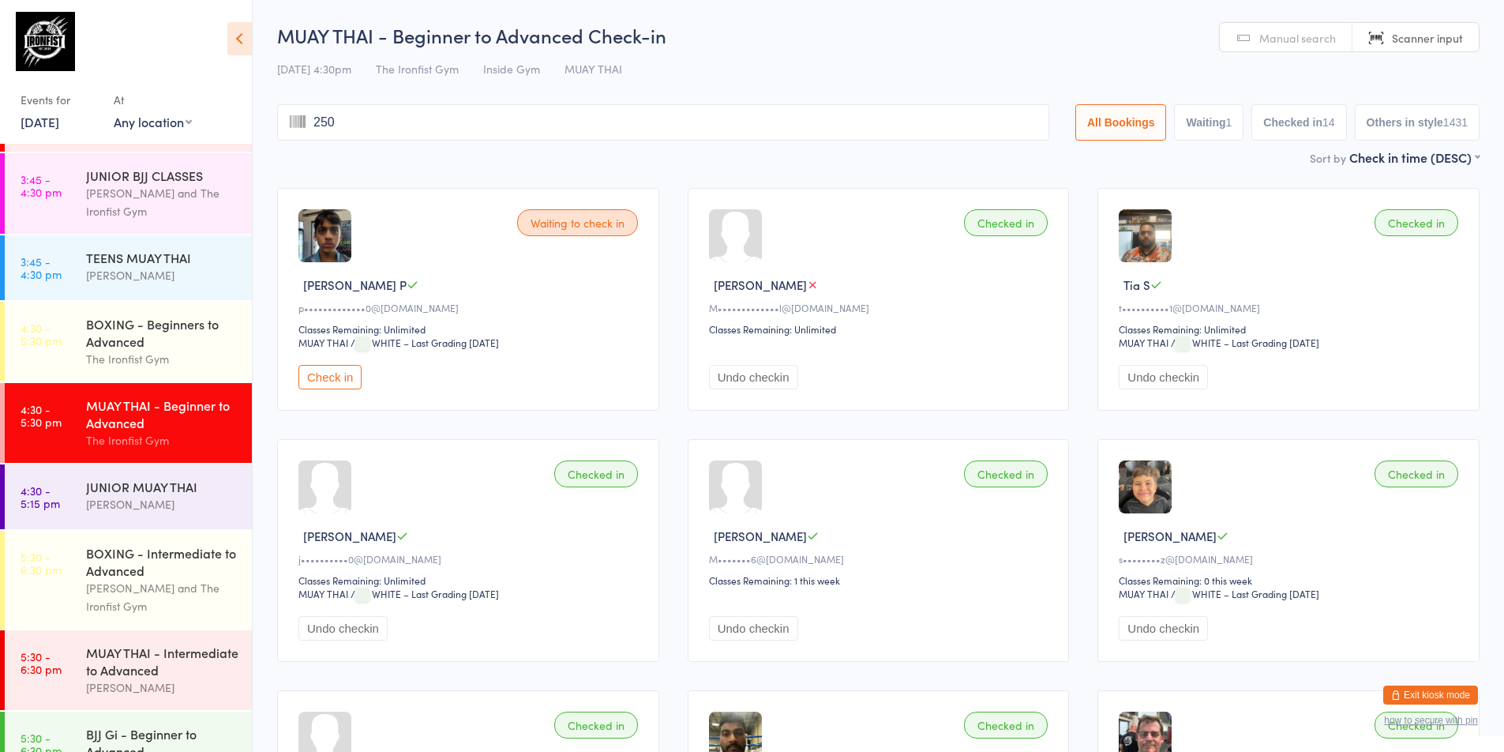
type input "2506"
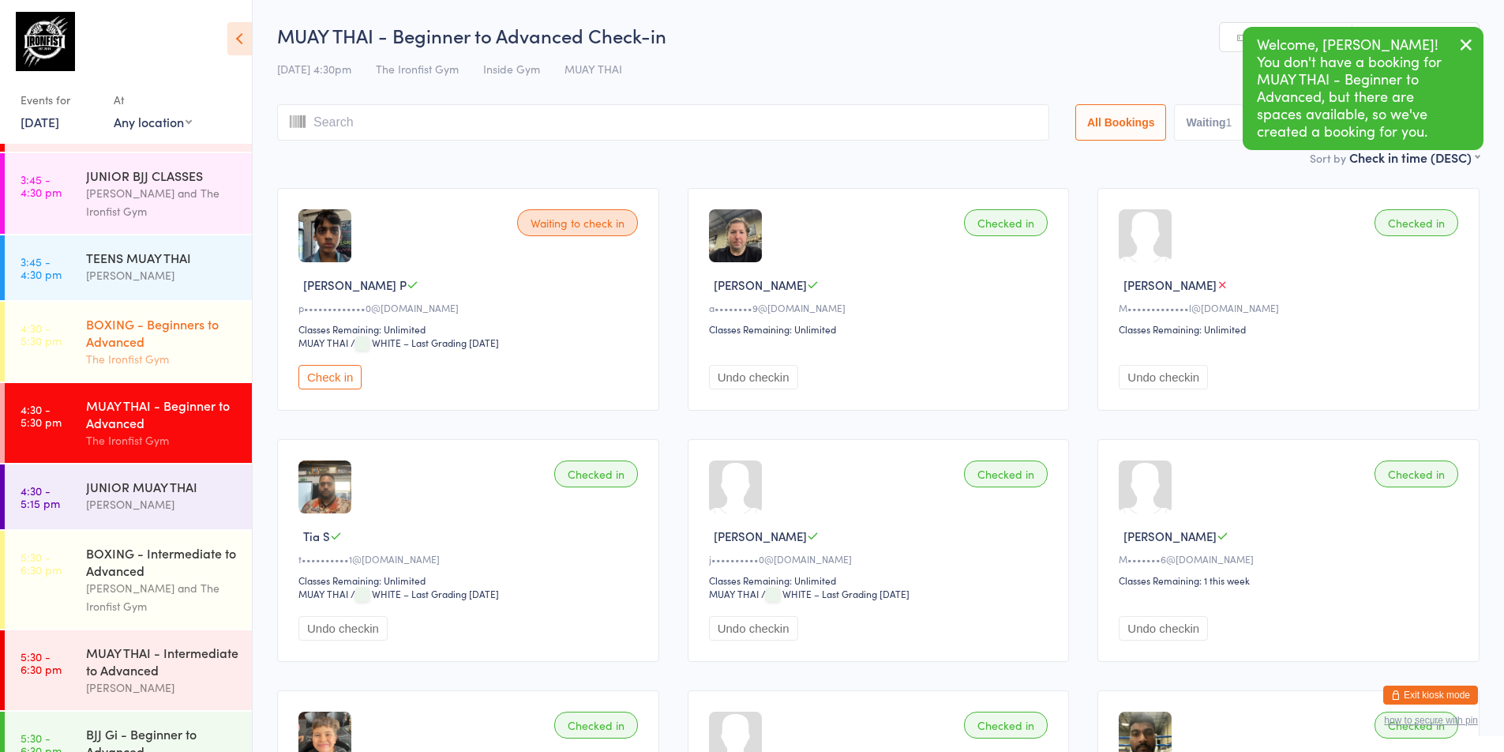
click at [103, 366] on div "The Ironfist Gym" at bounding box center [162, 359] width 152 height 18
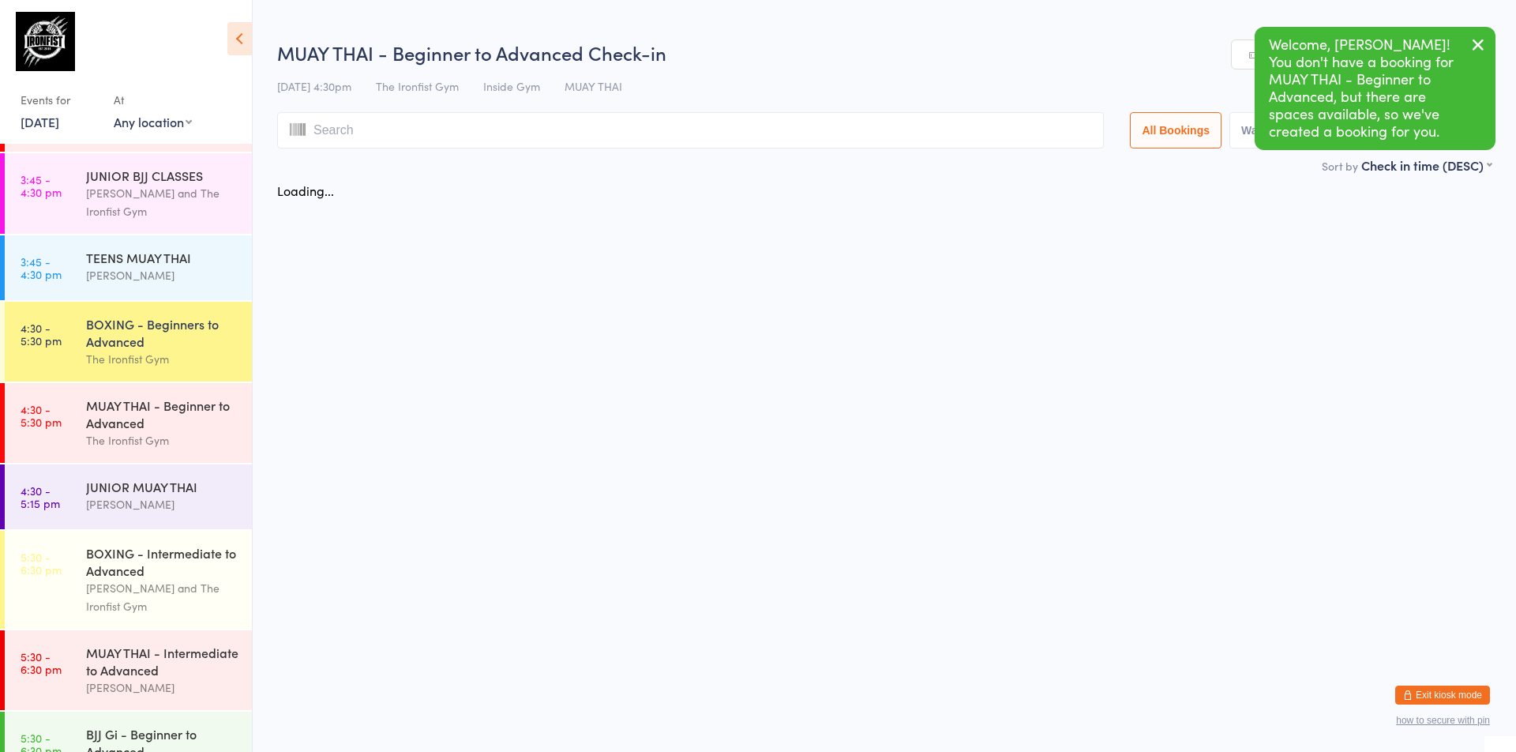
click at [103, 366] on div "The Ironfist Gym" at bounding box center [162, 359] width 152 height 18
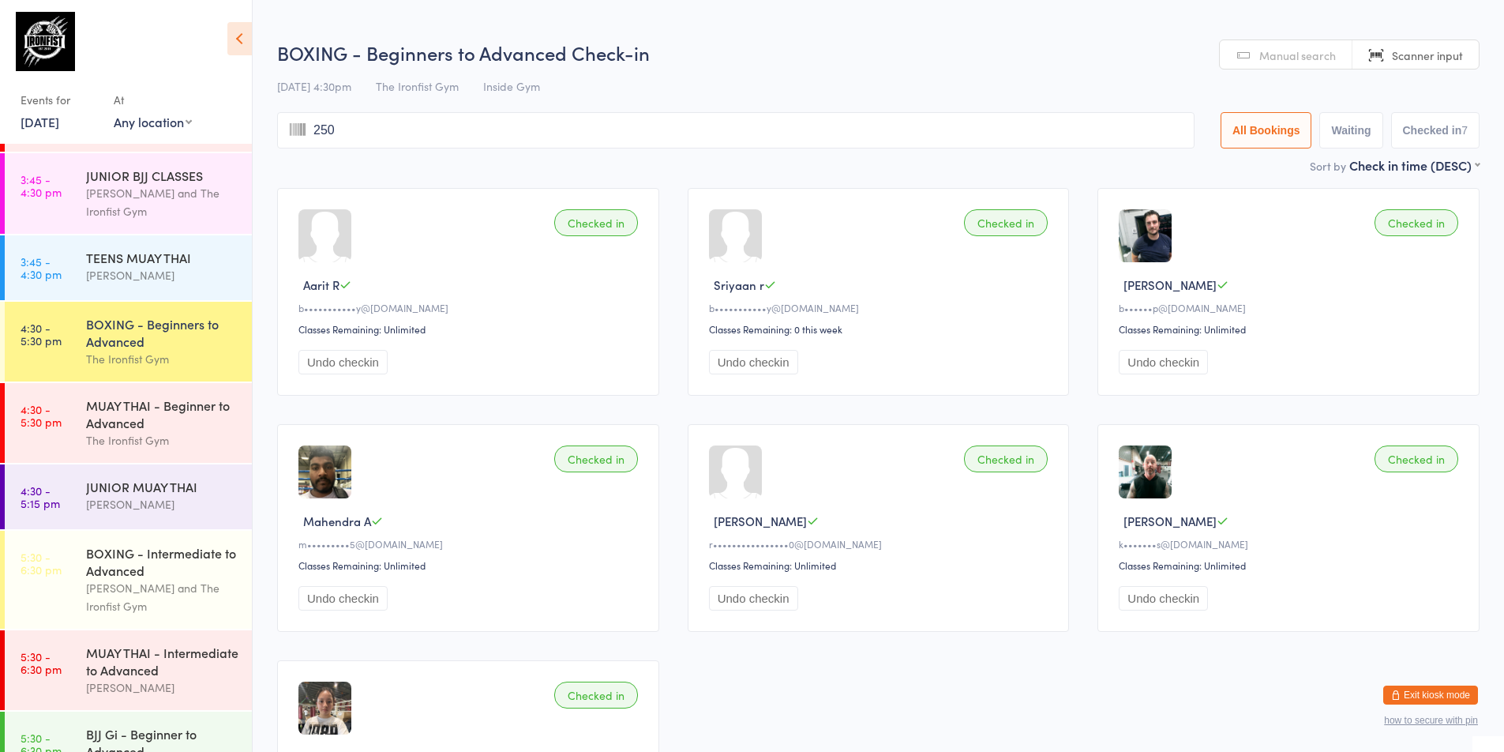
type input "2506"
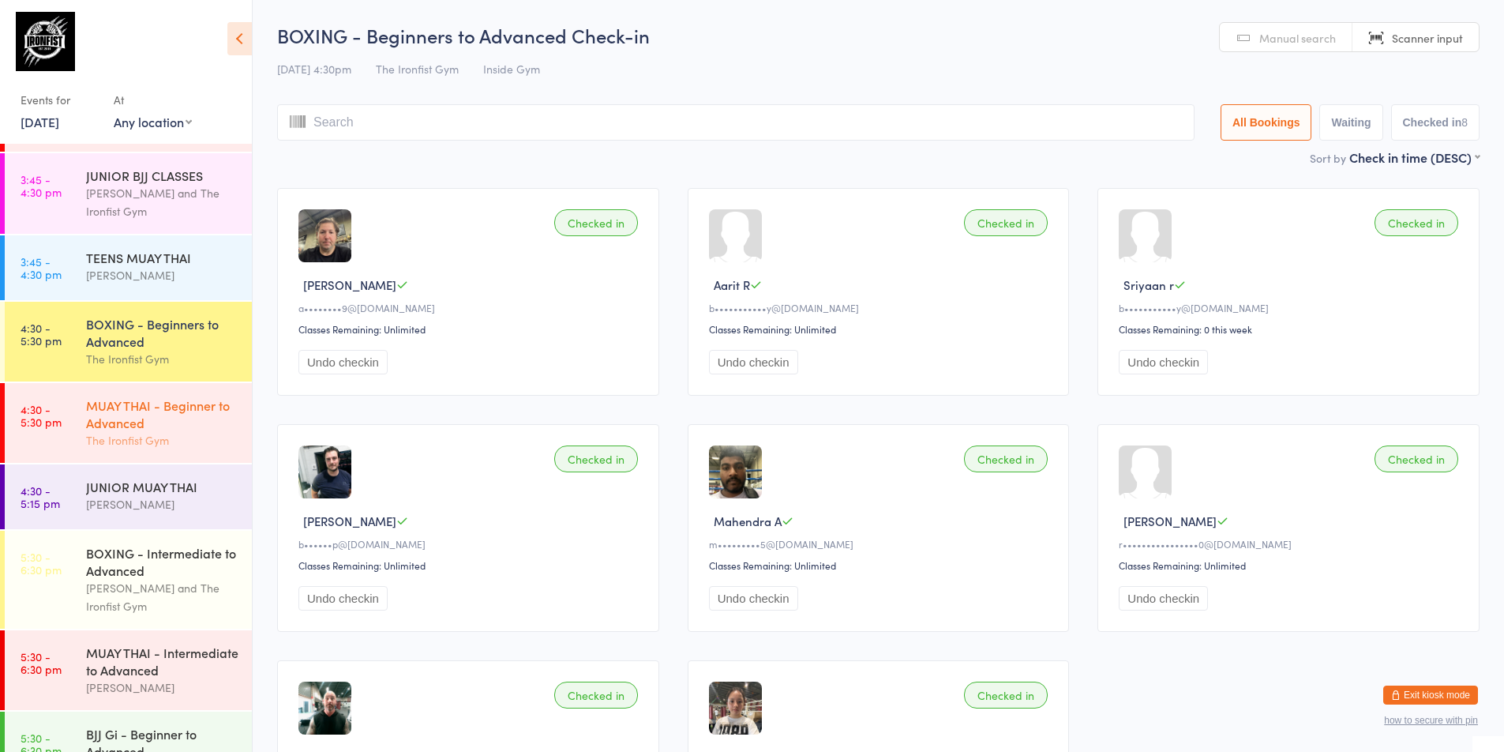
scroll to position [395, 0]
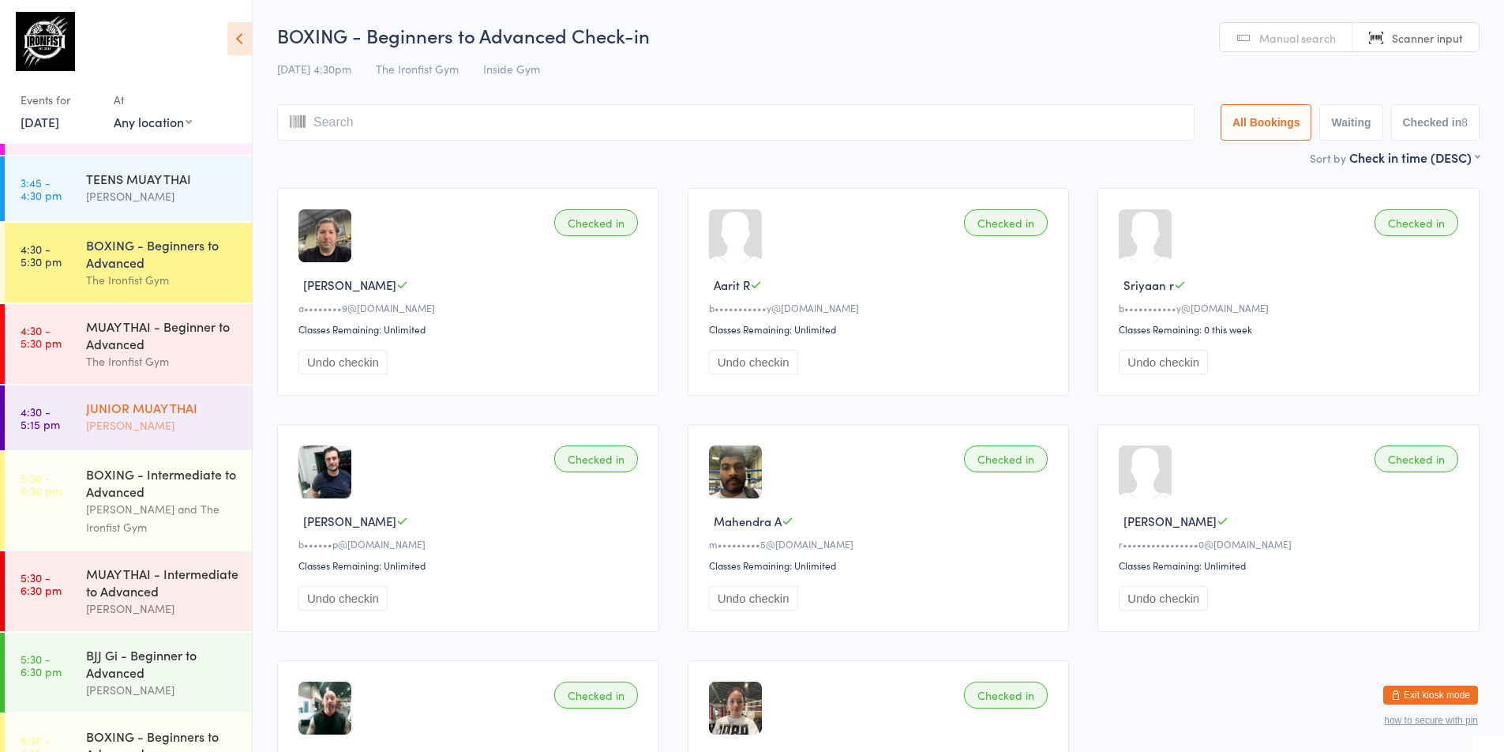
click at [171, 410] on div "JUNIOR MUAY THAI" at bounding box center [162, 407] width 152 height 17
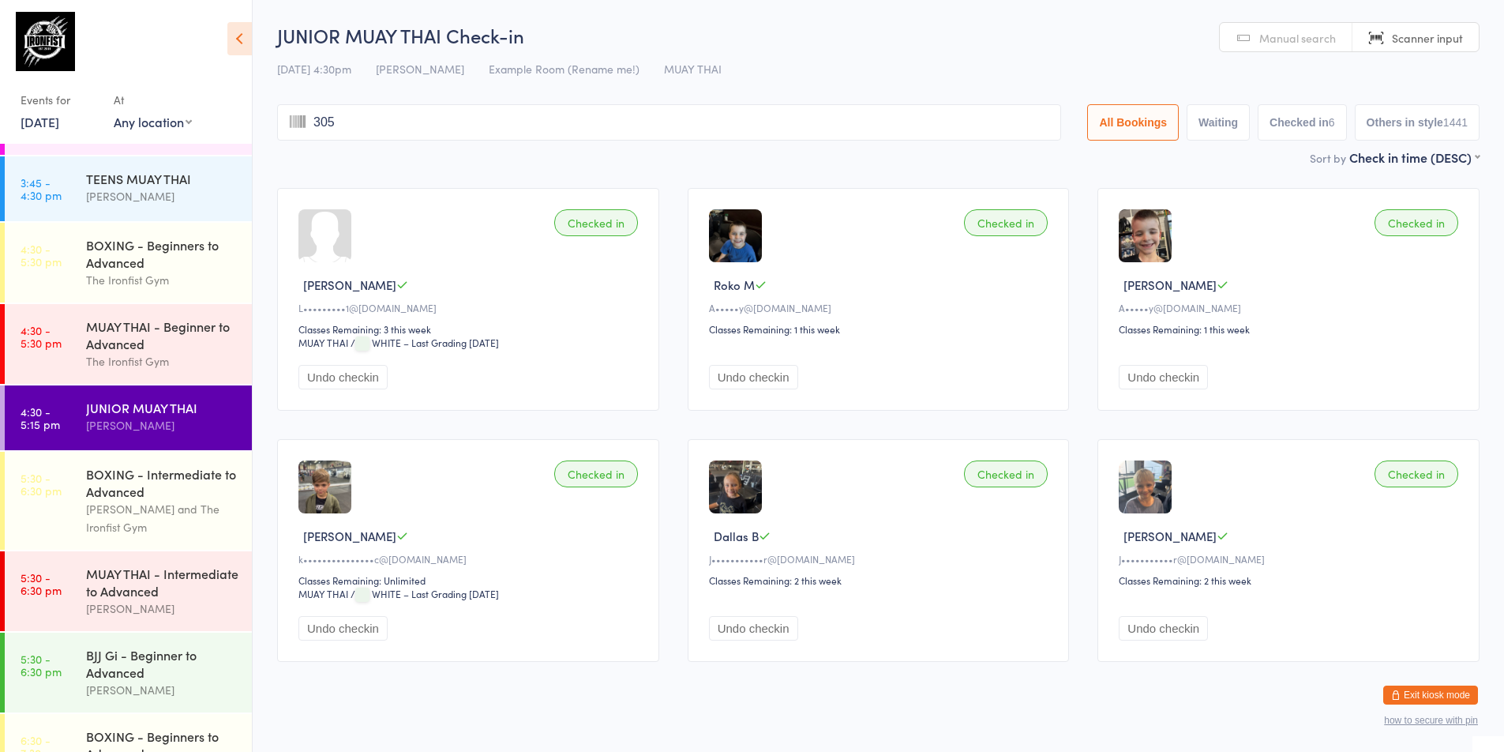
type input "3050"
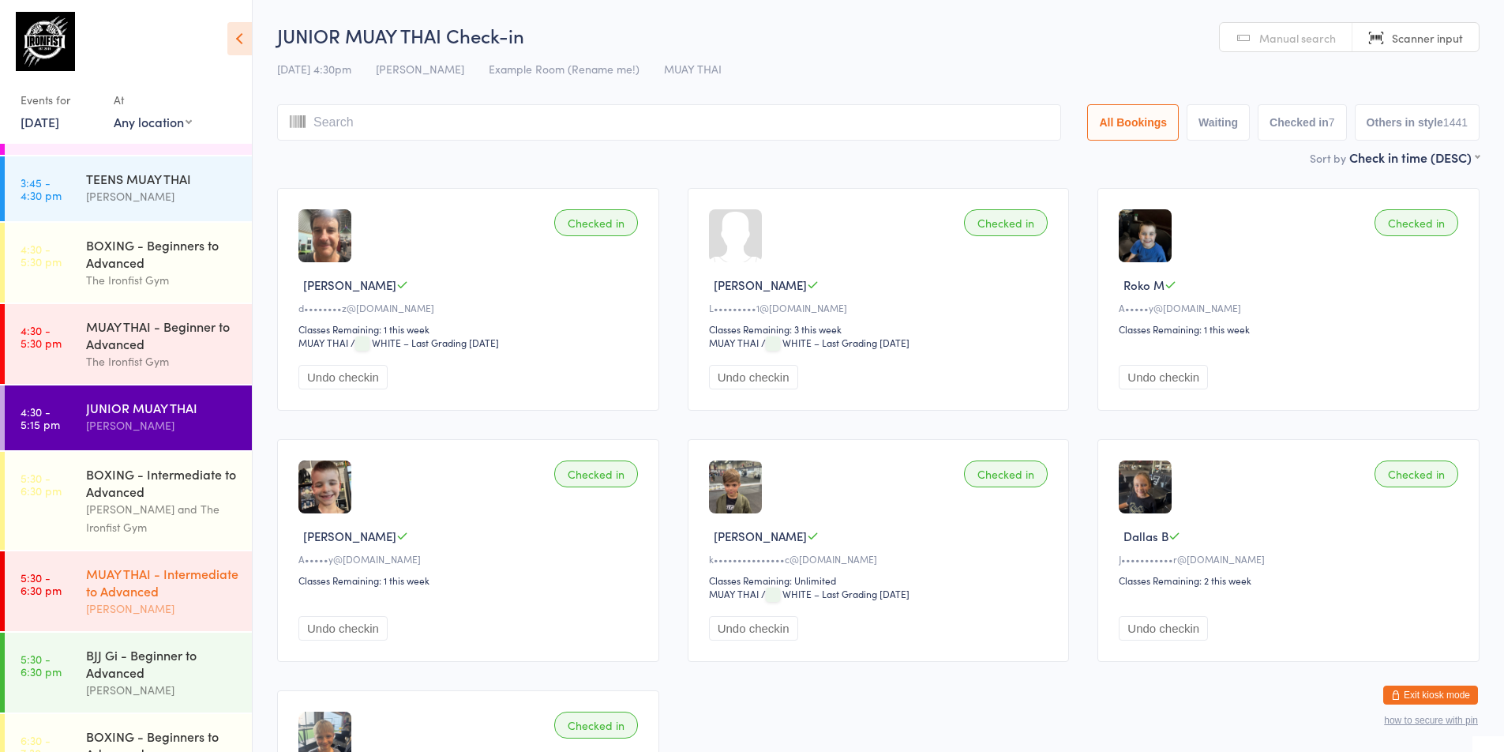
click at [40, 625] on link "5:30 - 6:30 pm MUAY THAI - Intermediate to Advanced [PERSON_NAME]" at bounding box center [128, 591] width 247 height 80
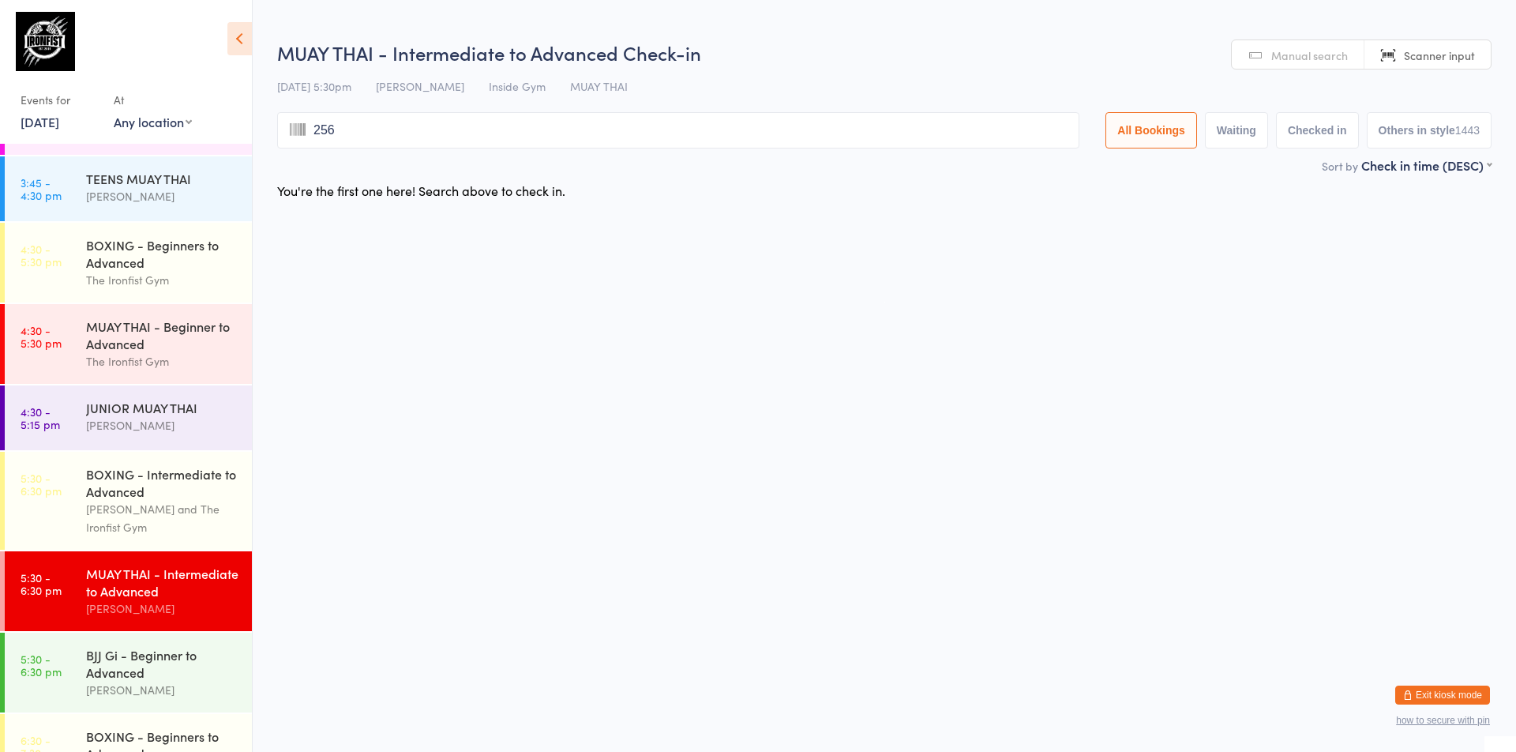
type input "2565"
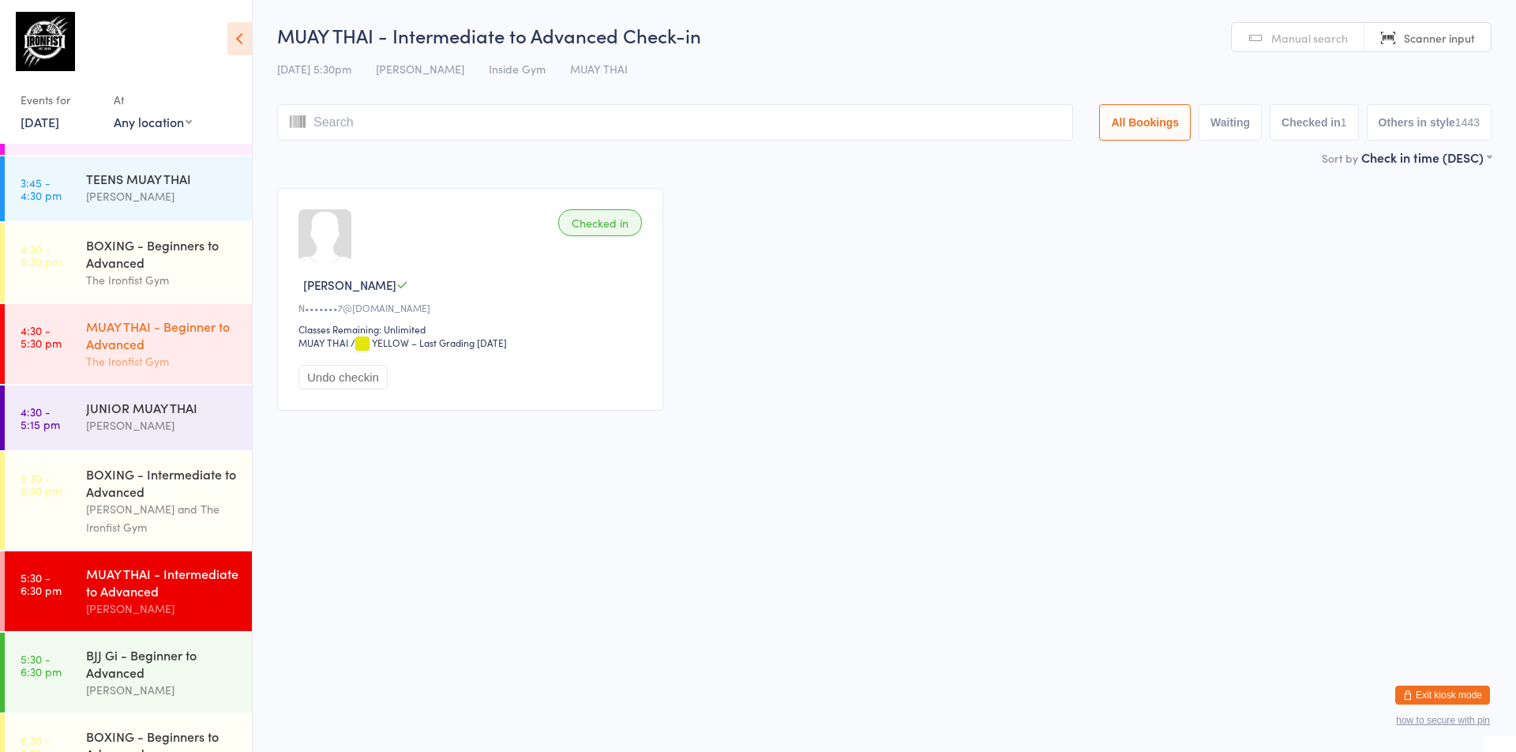
click at [181, 356] on div "The Ironfist Gym" at bounding box center [162, 361] width 152 height 18
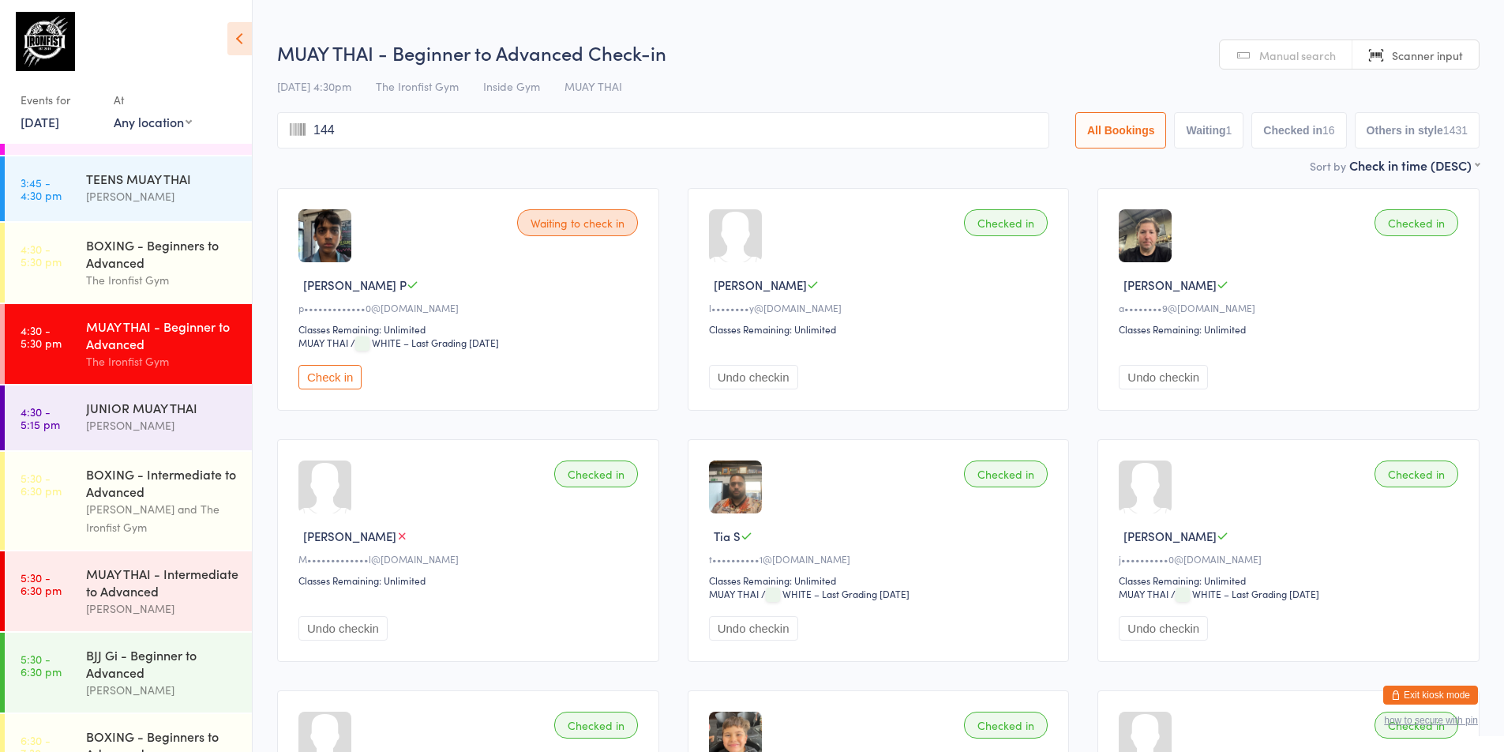
type input "1446"
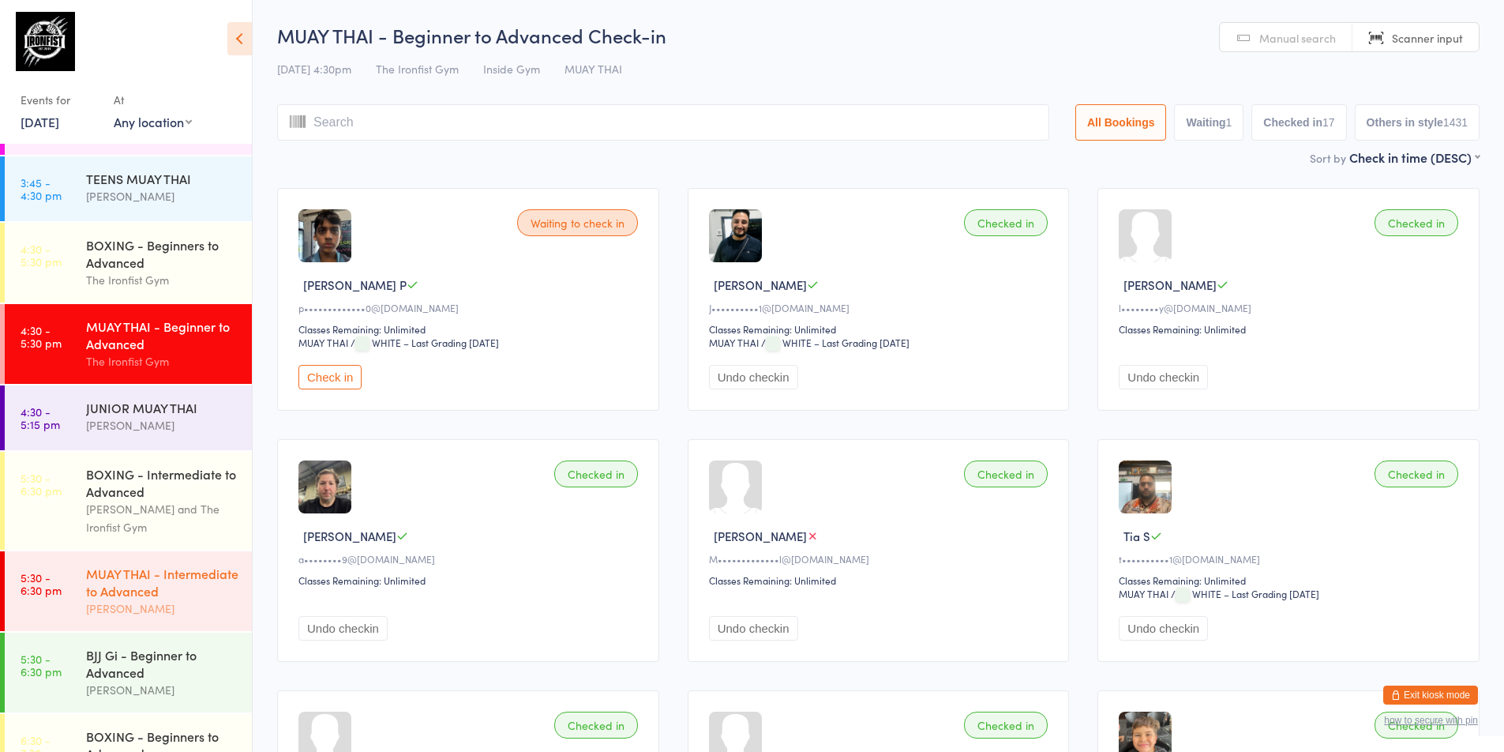
click at [26, 595] on time "5:30 - 6:30 pm" at bounding box center [41, 583] width 41 height 25
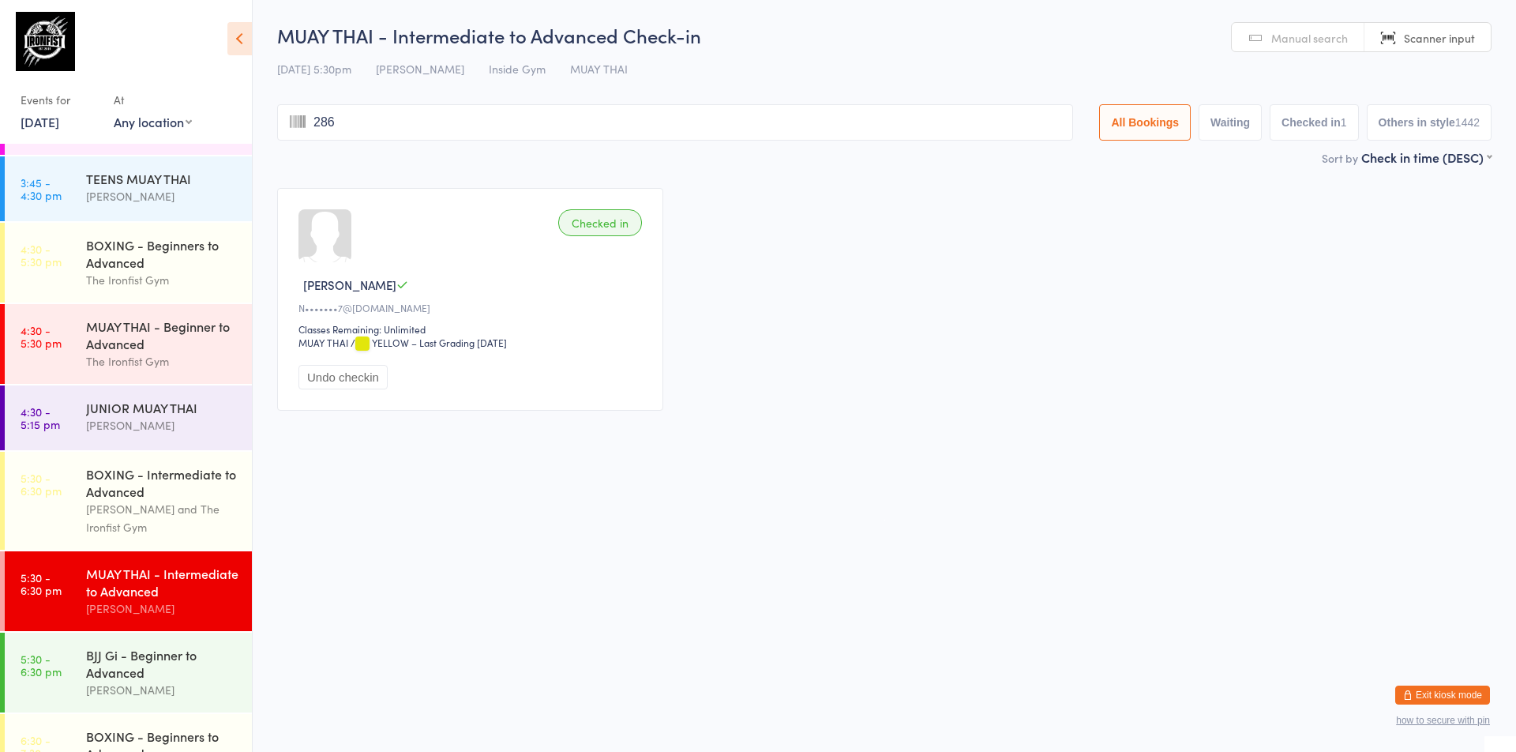
type input "2865"
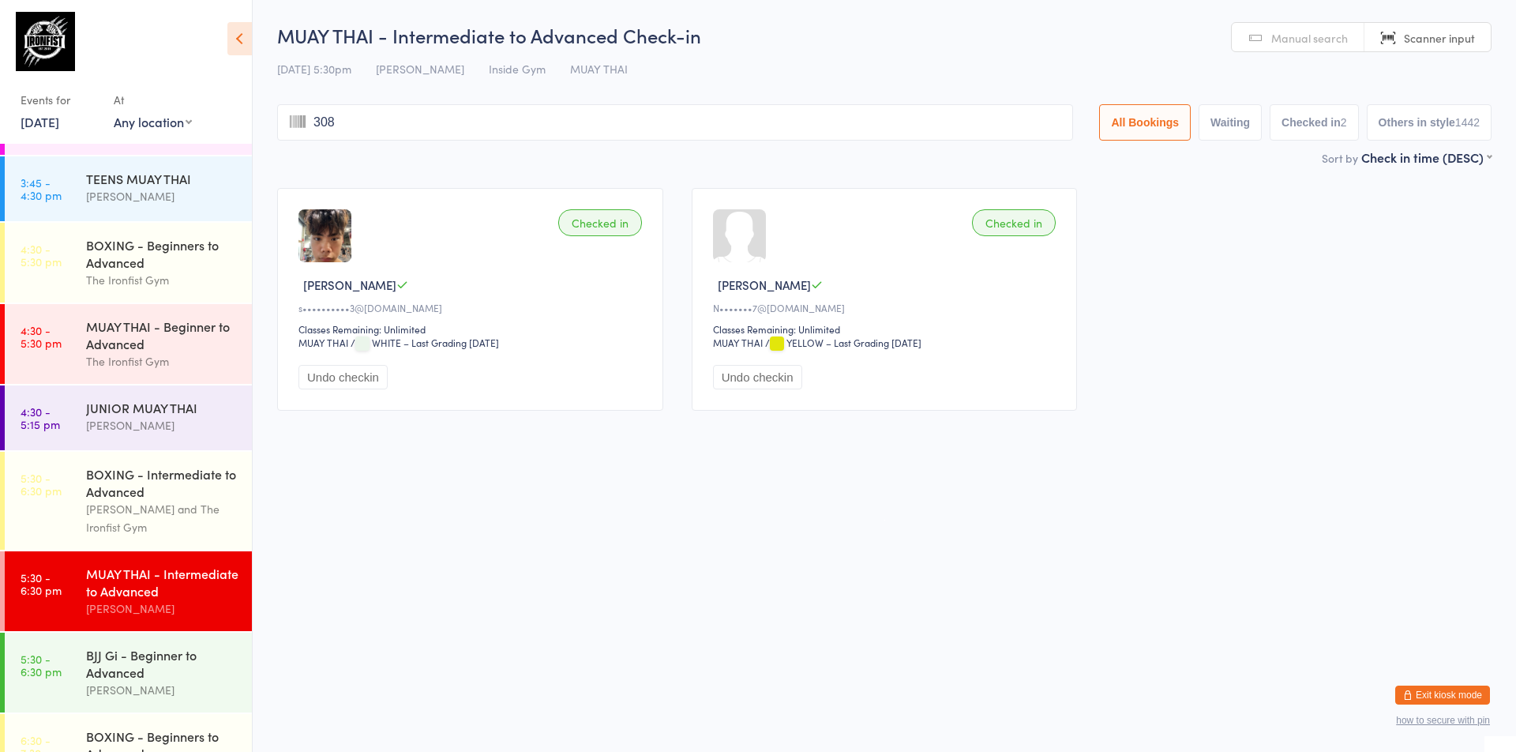
type input "3081"
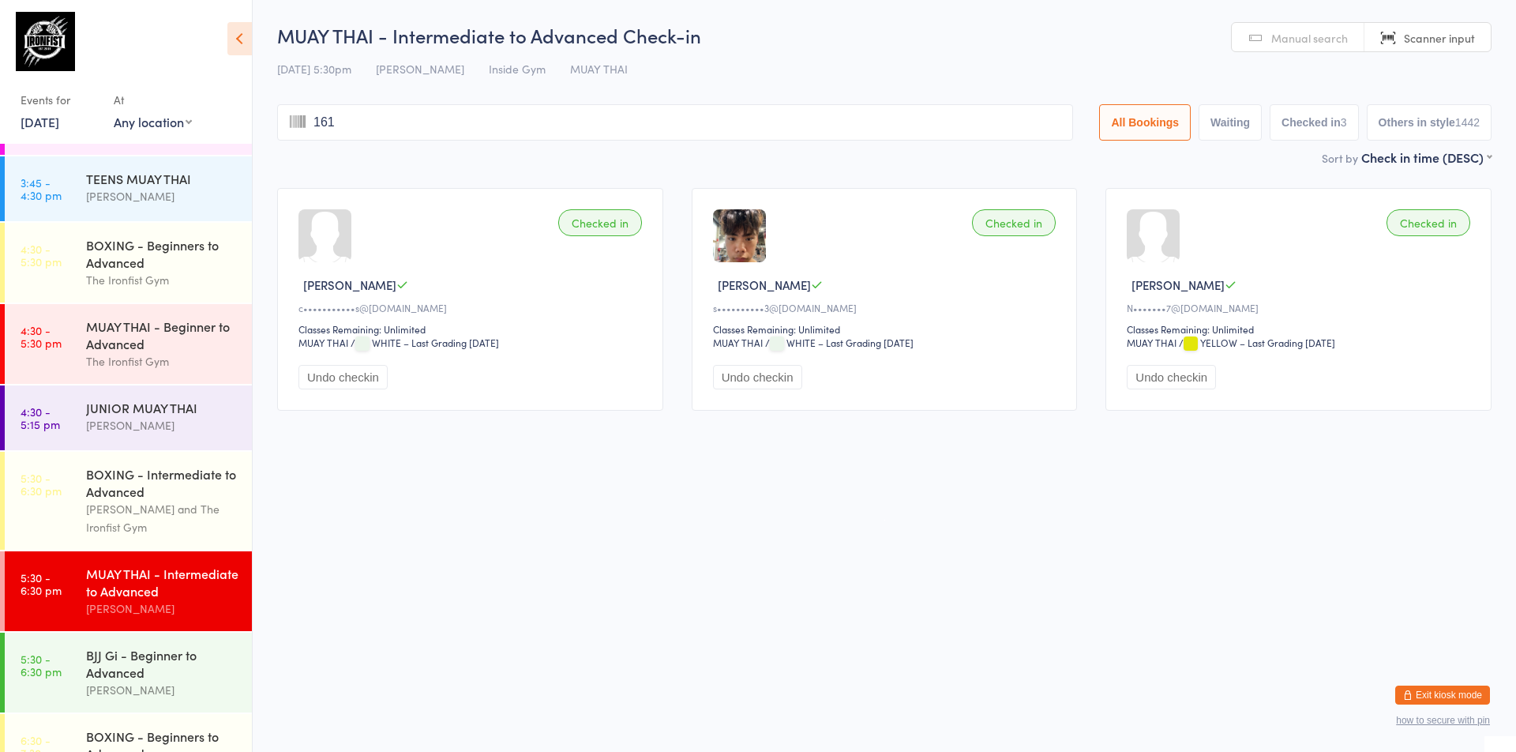
type input "1614"
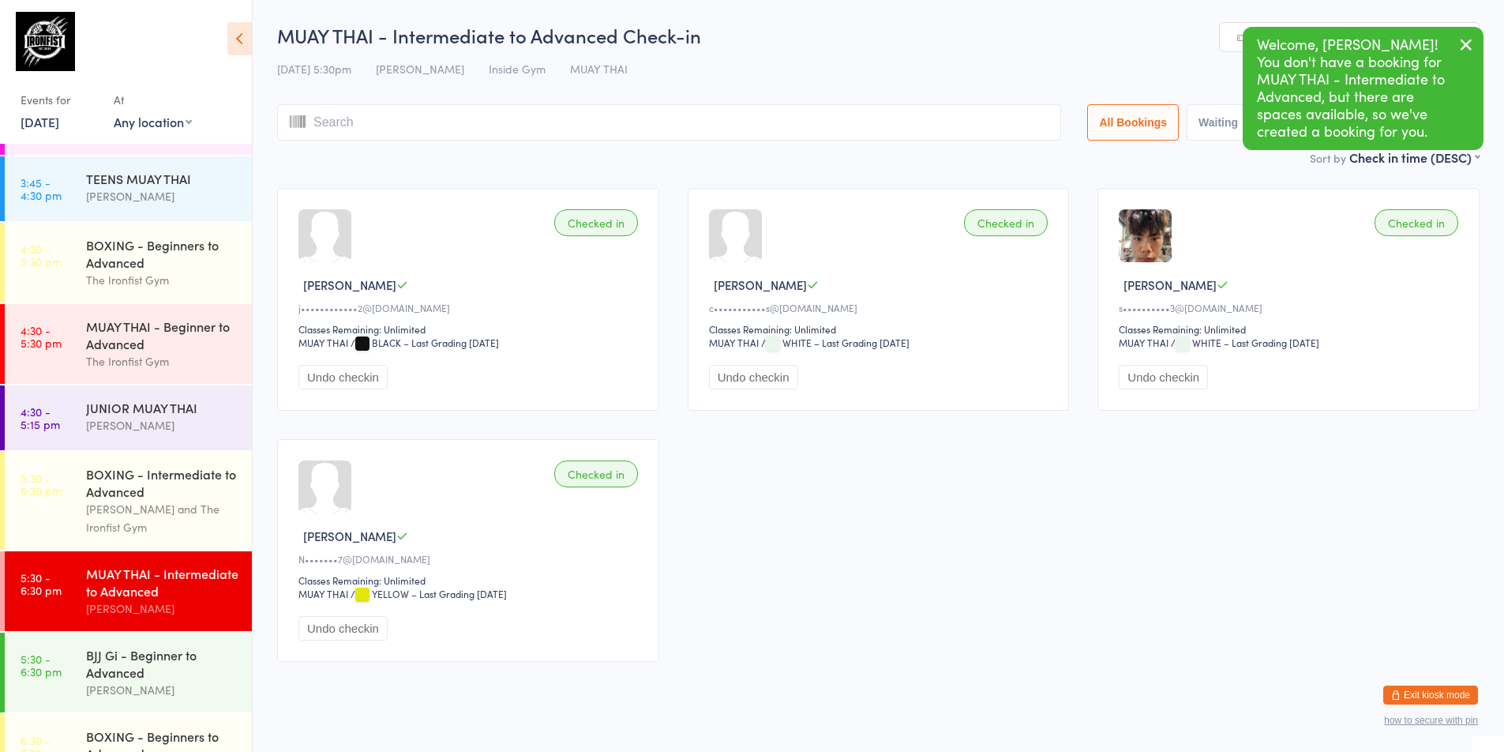
click at [26, 595] on time "5:30 - 6:30 pm" at bounding box center [41, 583] width 41 height 25
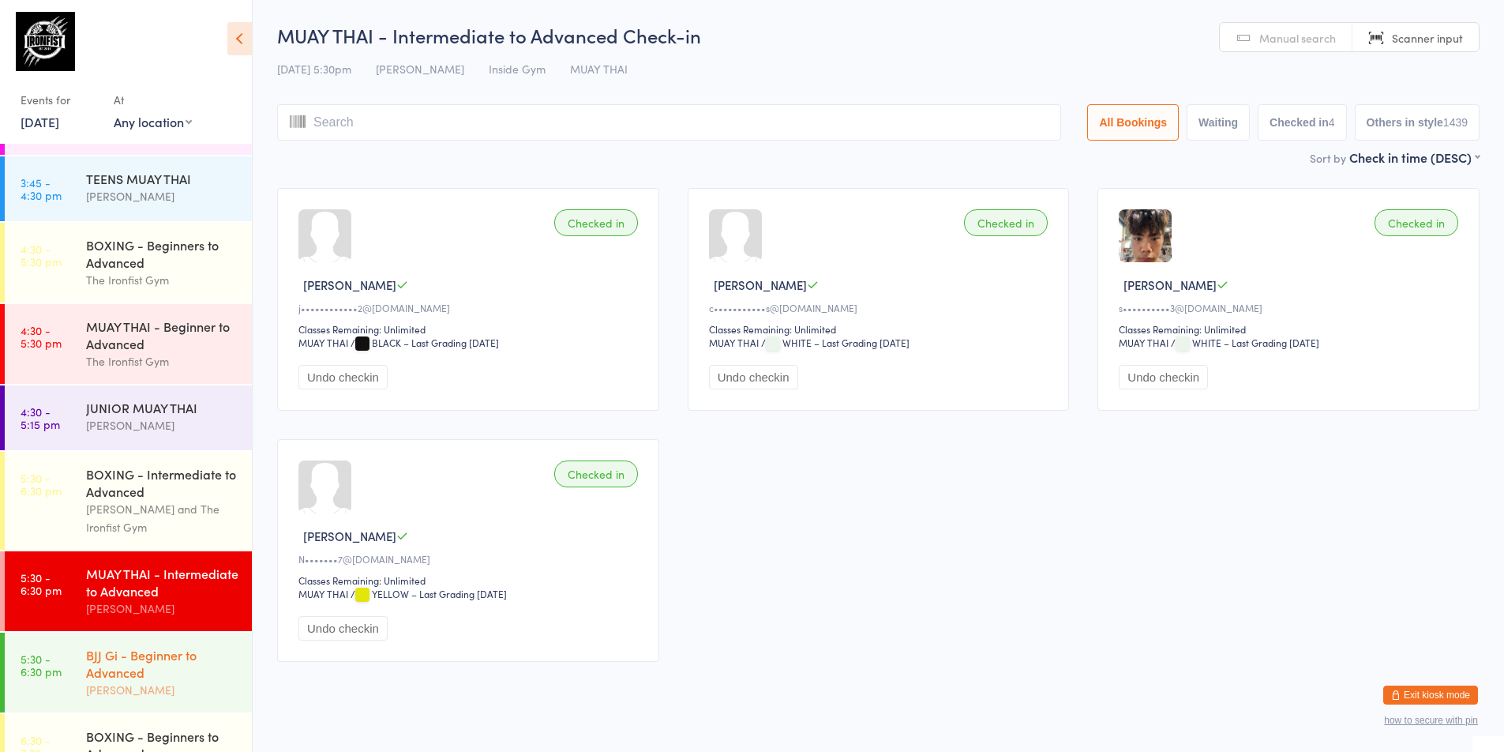
click at [125, 699] on div "[PERSON_NAME]" at bounding box center [162, 689] width 152 height 18
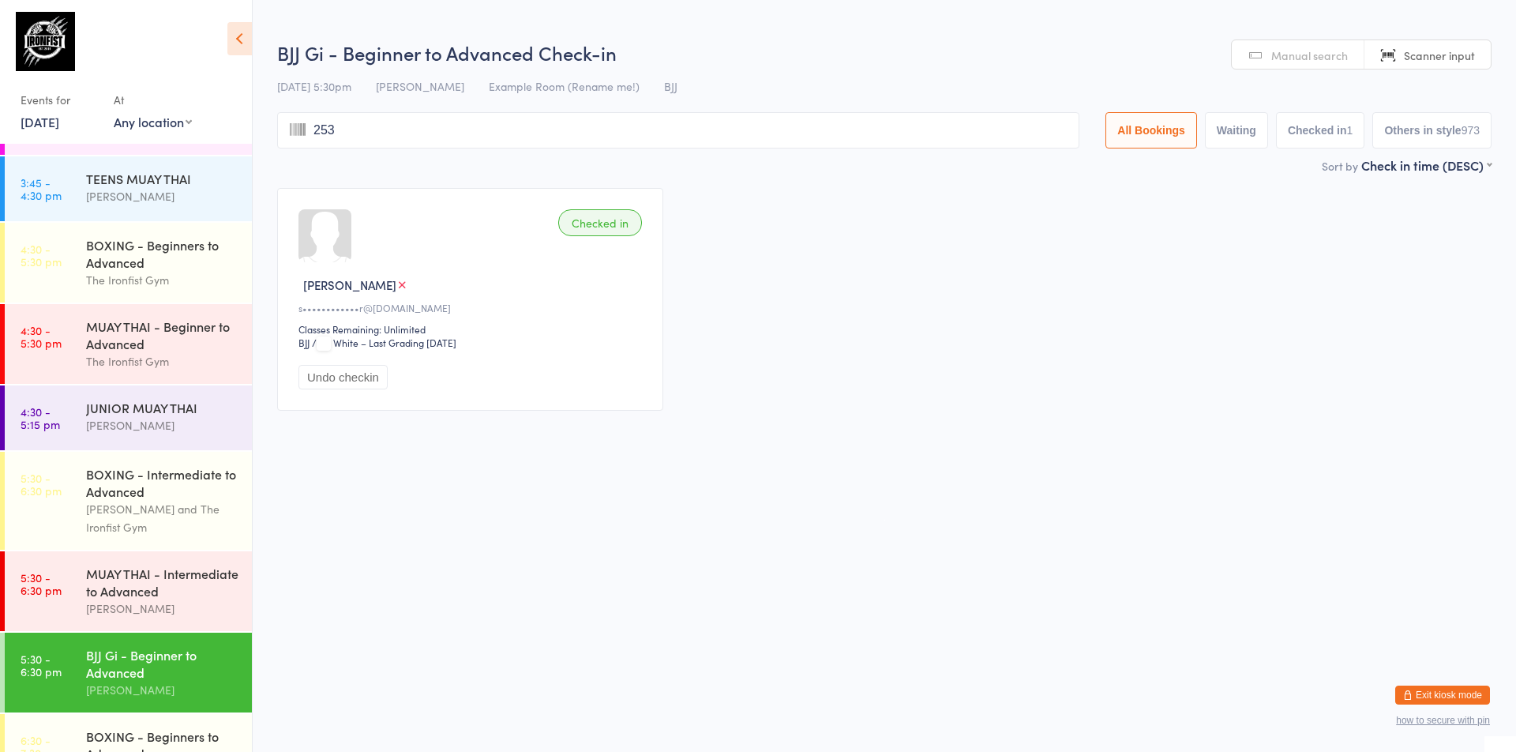
type input "2539"
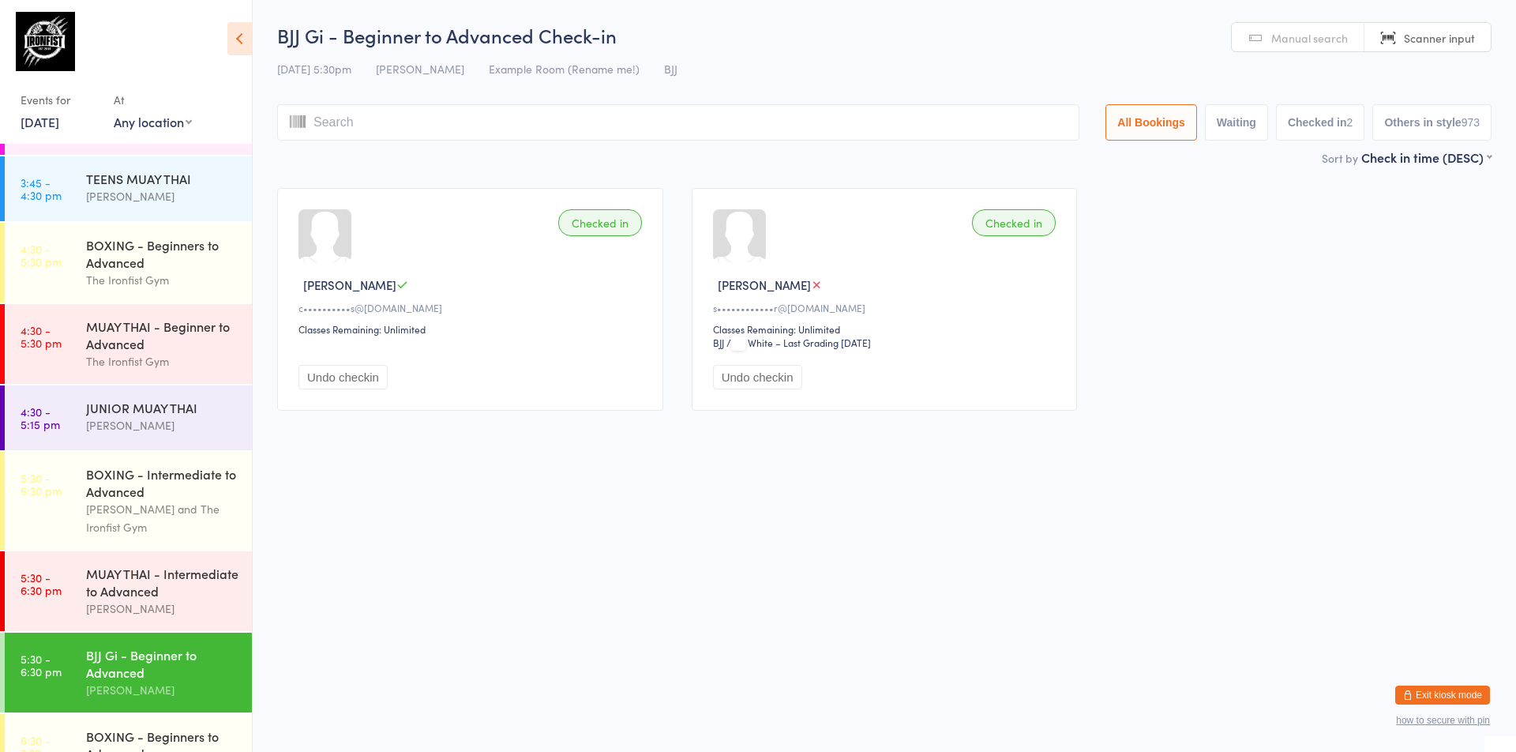
click at [155, 677] on div "BJJ Gi - Beginner to Advanced" at bounding box center [162, 663] width 152 height 35
type input "2586"
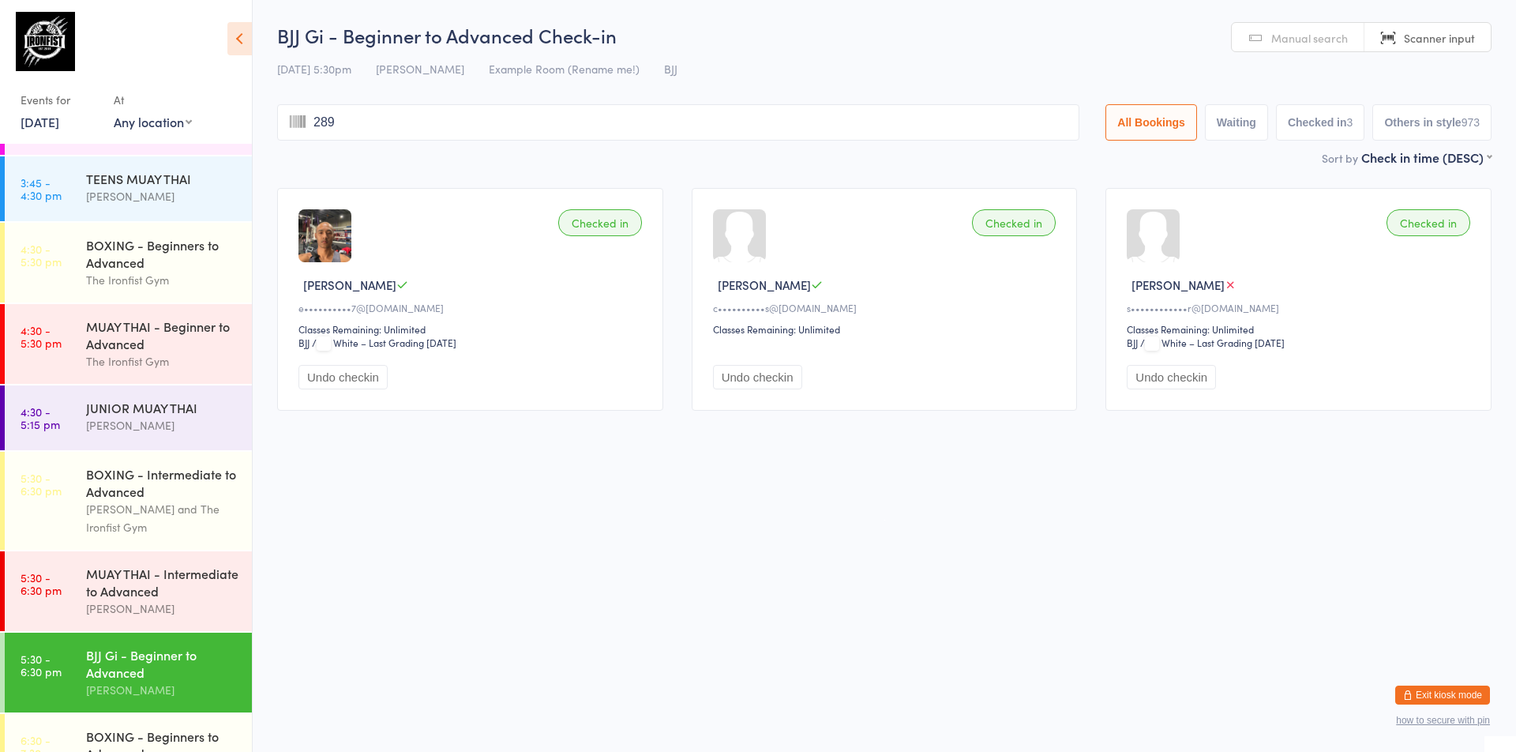
type input "2895"
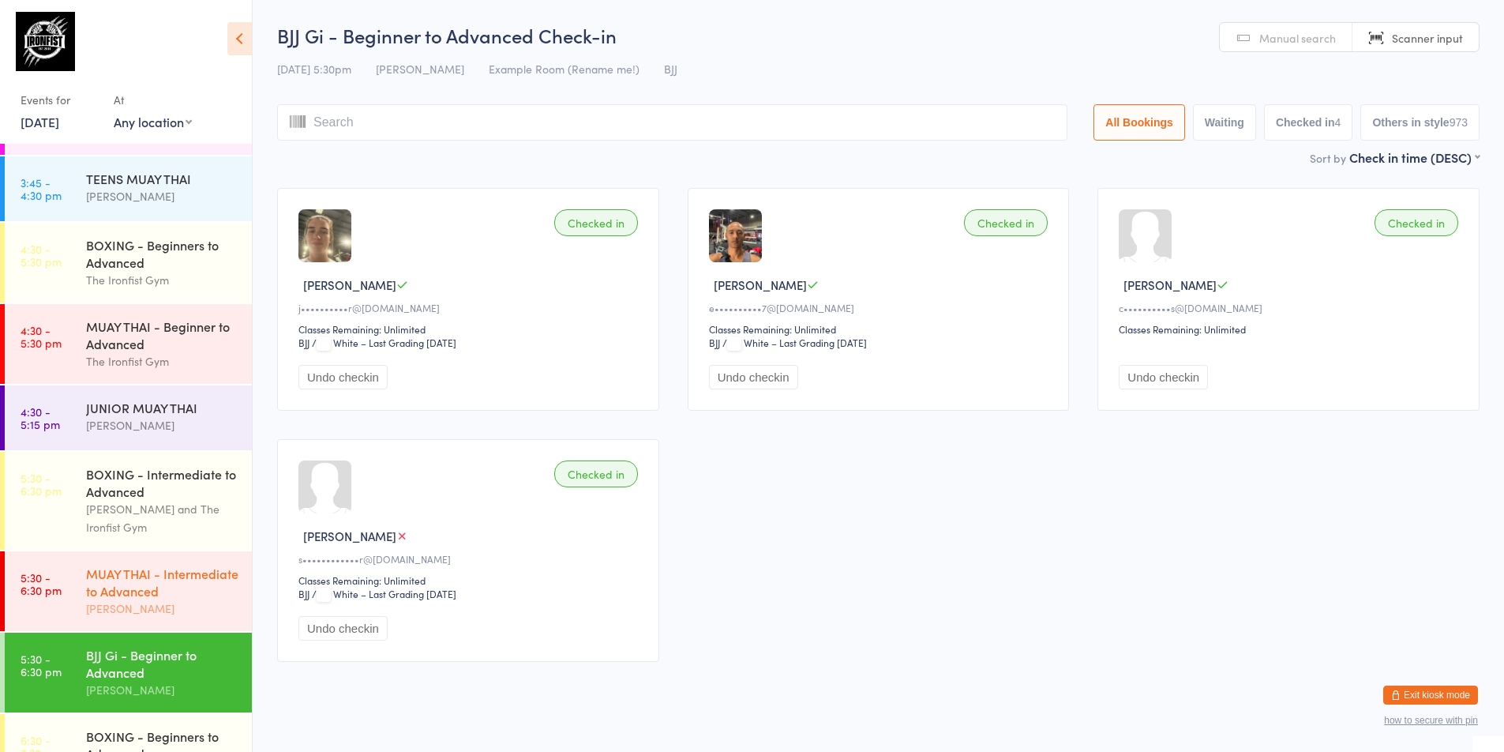
click at [116, 611] on div "[PERSON_NAME]" at bounding box center [162, 608] width 152 height 18
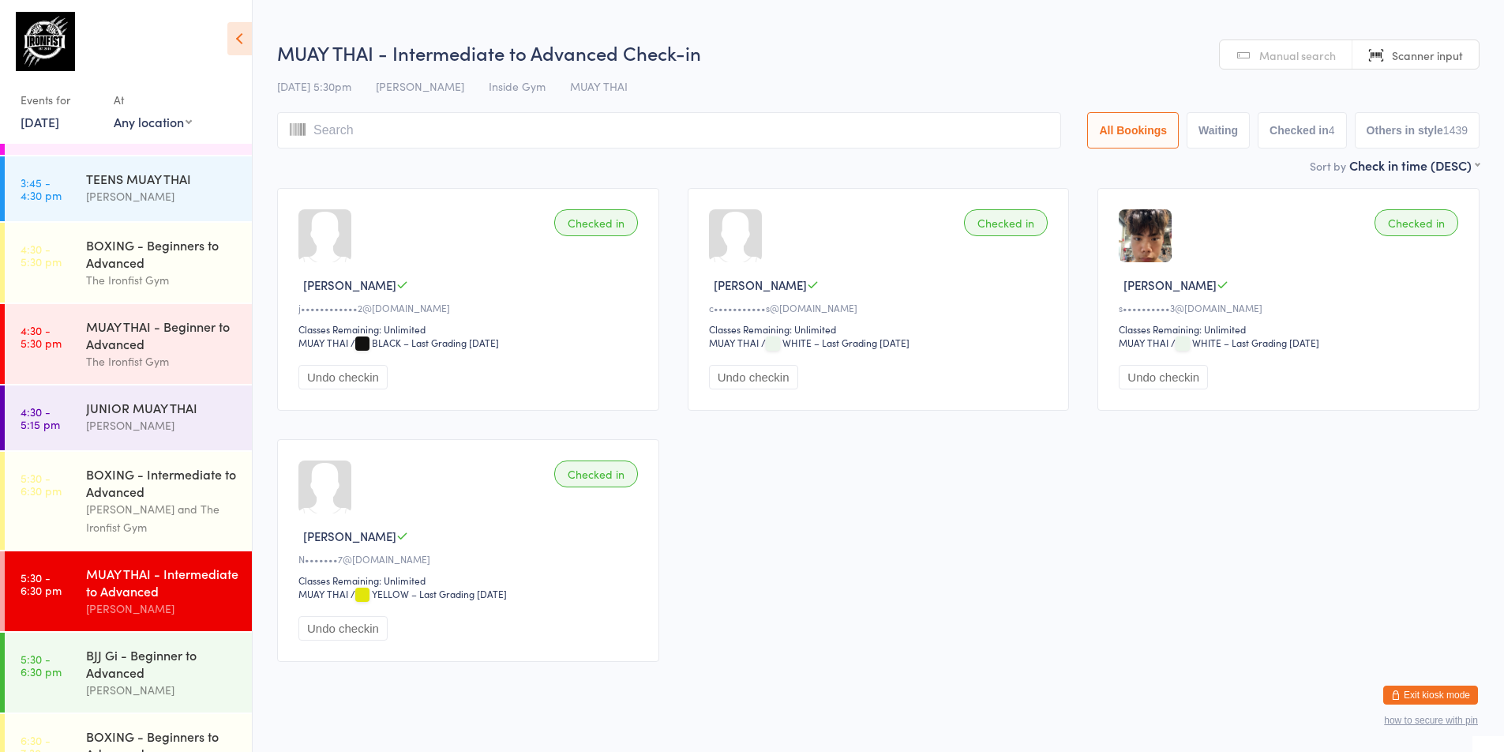
click at [1441, 59] on span "Scanner input" at bounding box center [1427, 55] width 71 height 16
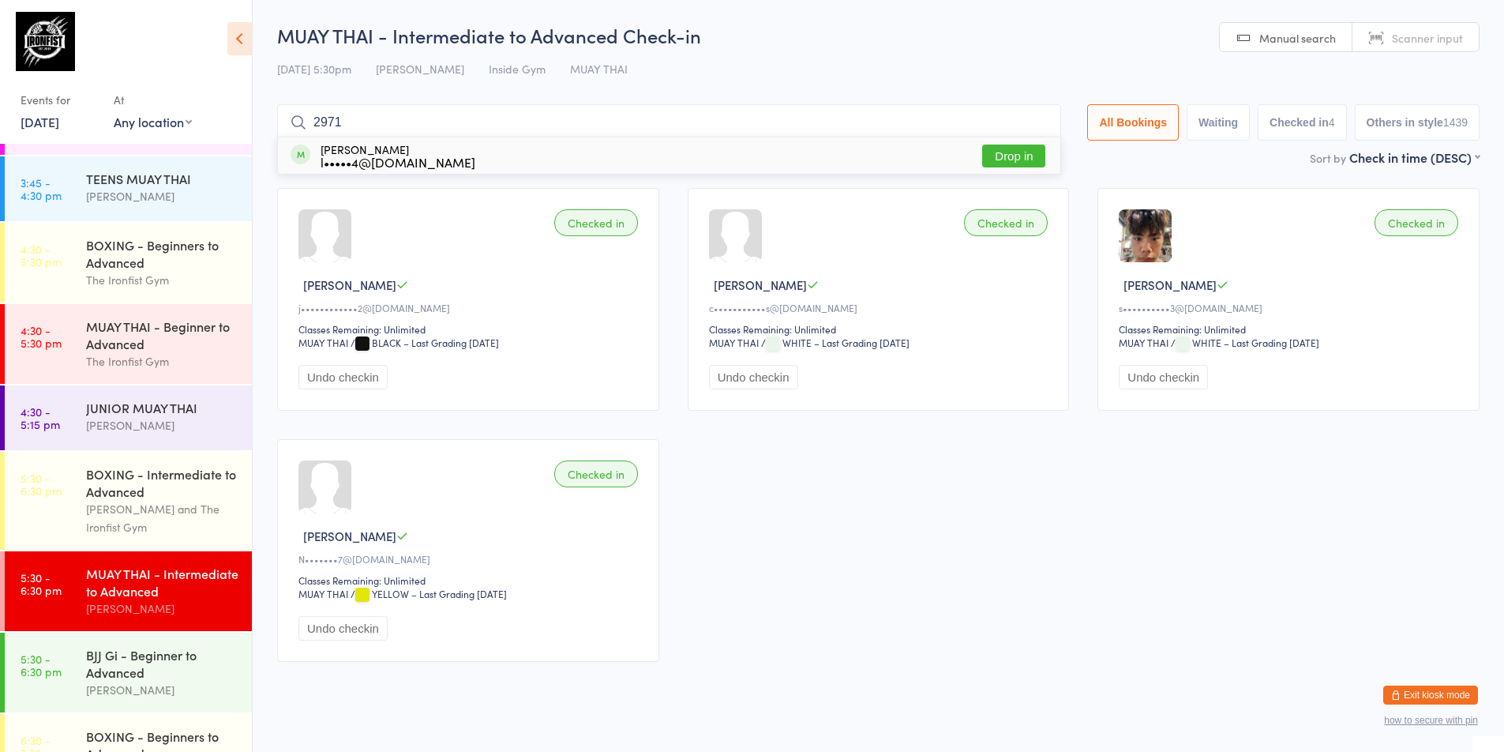
type input "2971"
click at [982, 153] on button "Drop in" at bounding box center [1013, 155] width 63 height 23
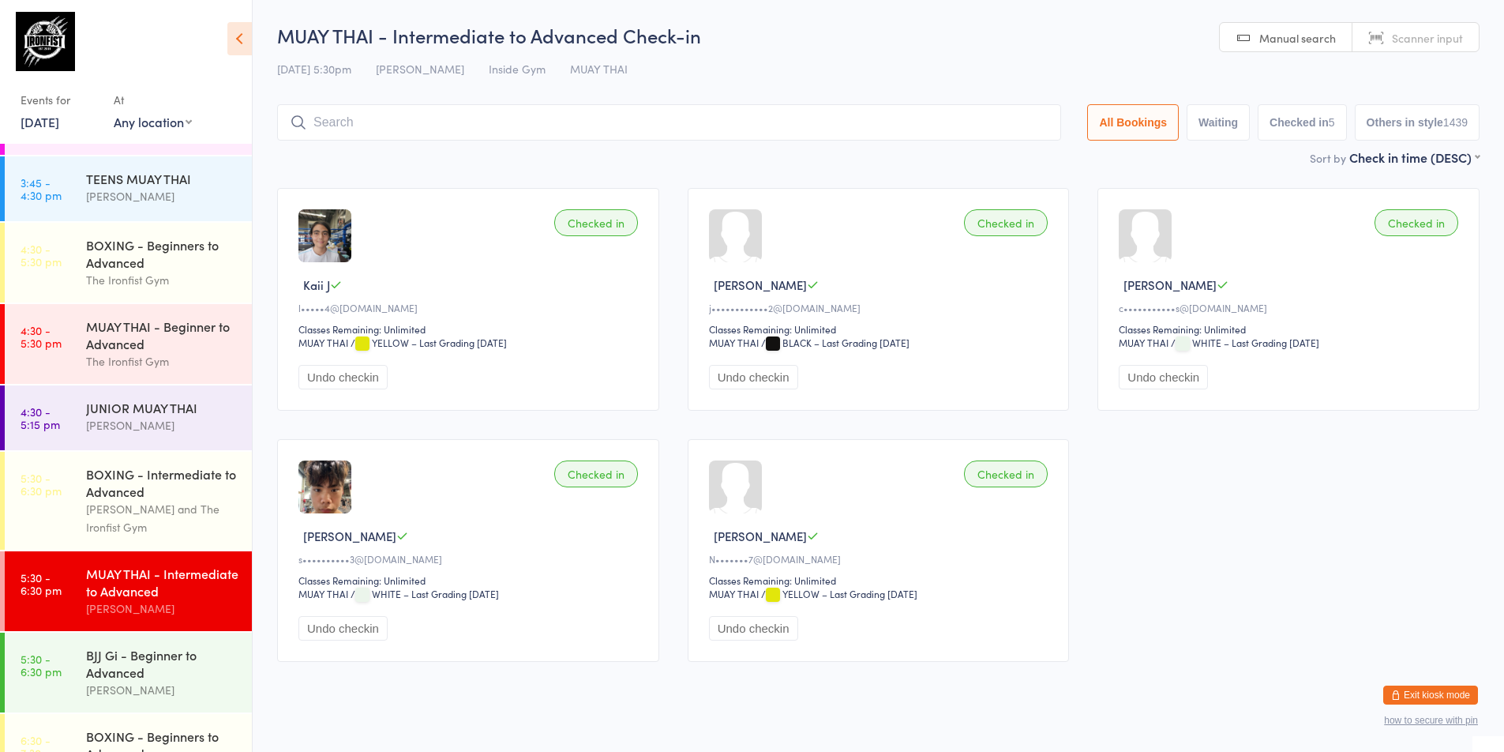
click at [163, 606] on div "[PERSON_NAME]" at bounding box center [162, 608] width 152 height 18
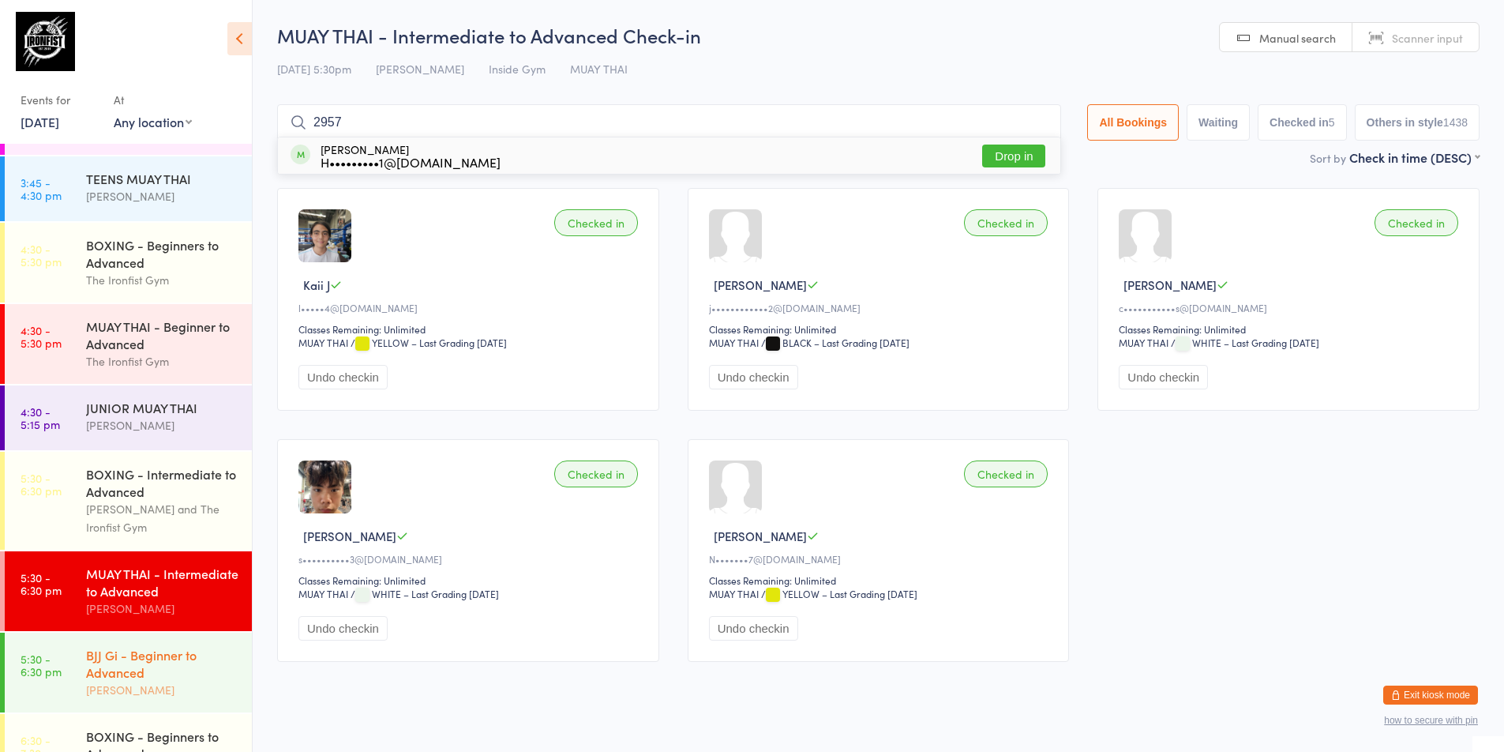
type input "2957"
click at [144, 676] on div "BJJ Gi - Beginner to Advanced" at bounding box center [162, 663] width 152 height 35
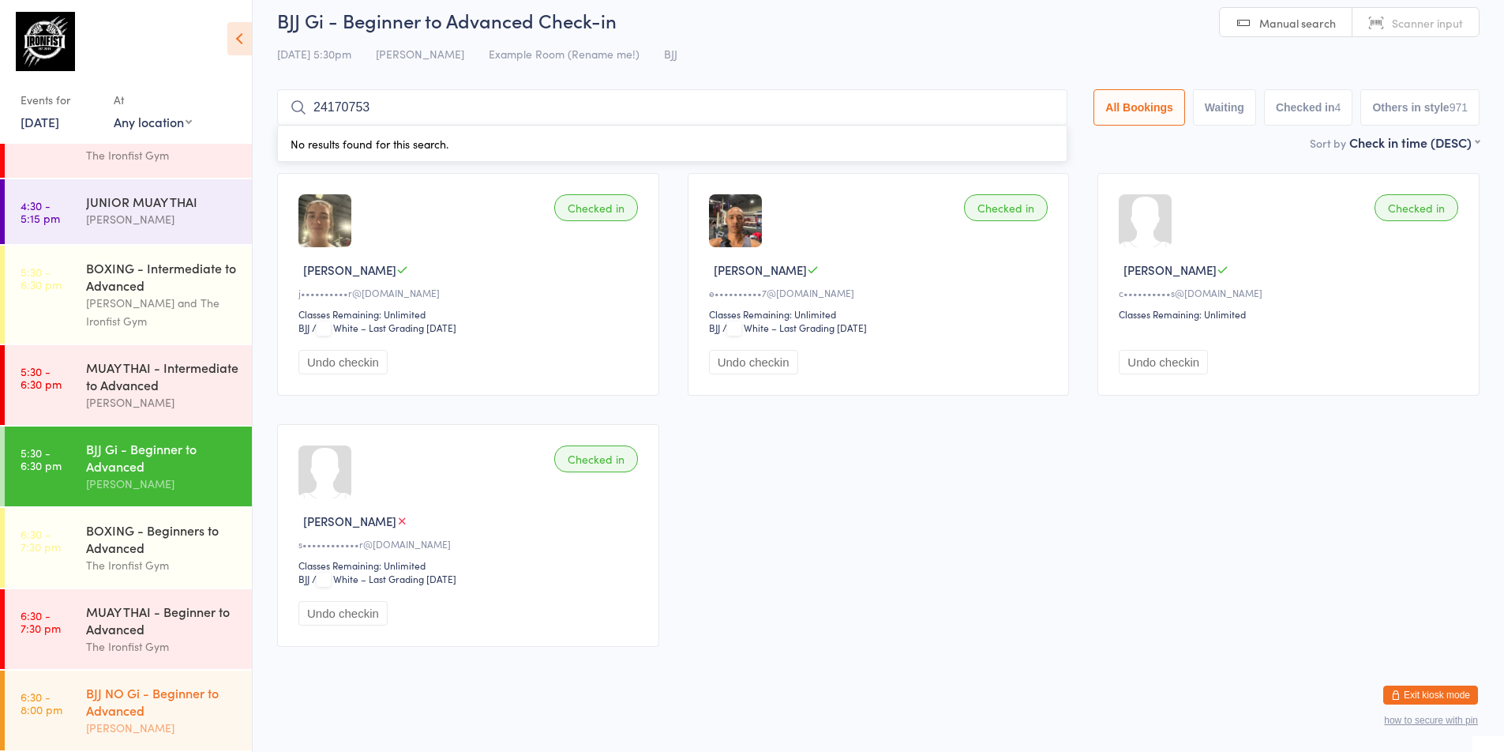
scroll to position [20, 0]
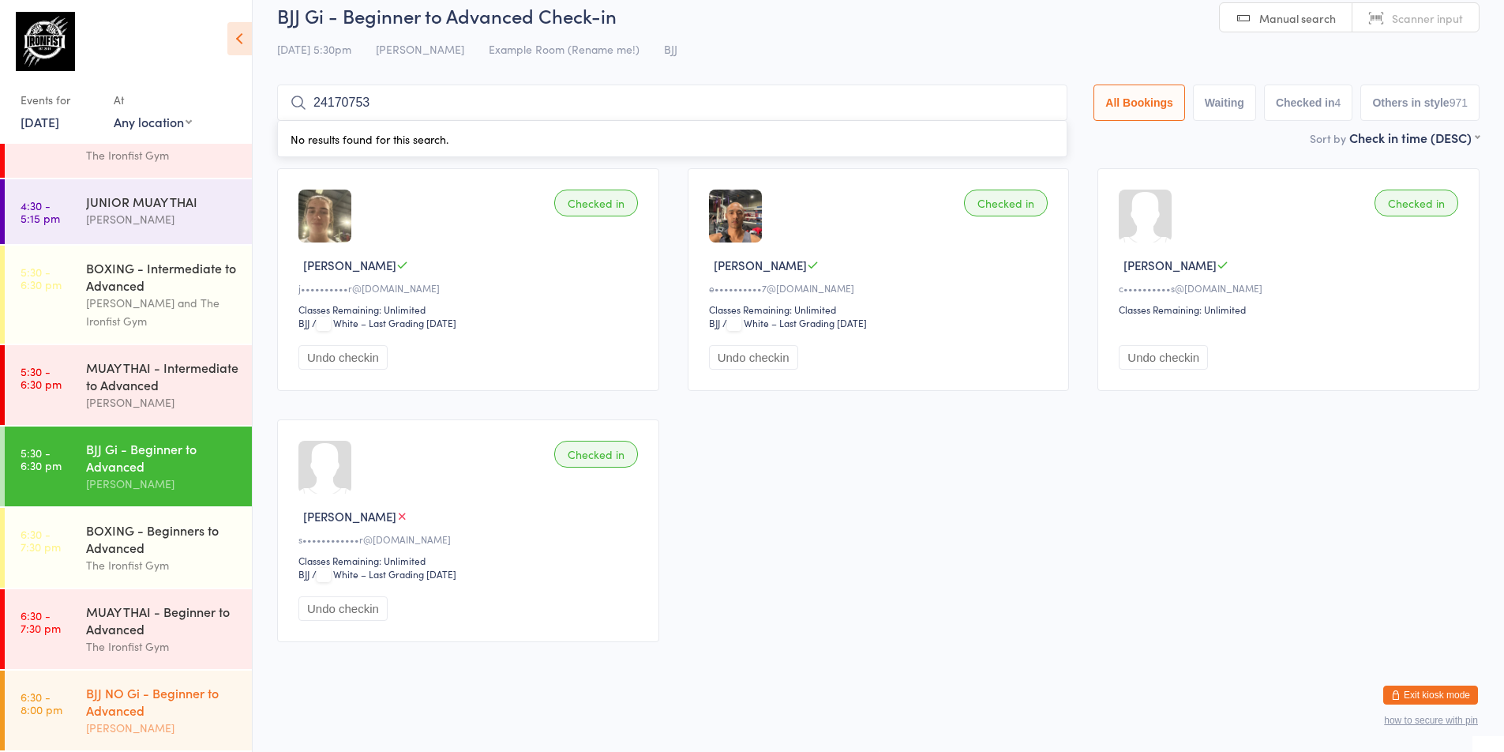
type input "24170753"
click at [111, 683] on div "BJJ NO Gi - Beginner to Advanced [PERSON_NAME]" at bounding box center [169, 710] width 166 height 80
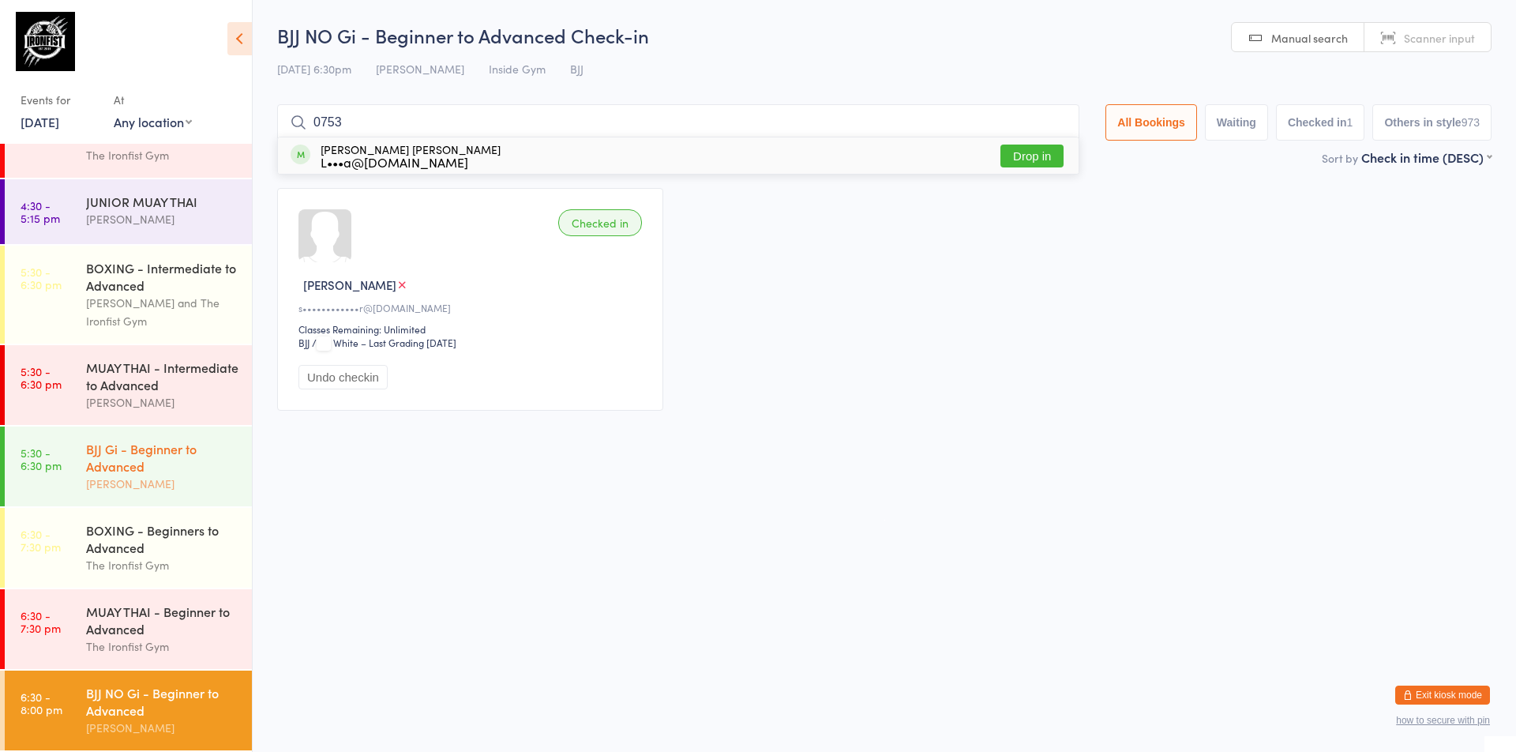
type input "0753"
click at [113, 482] on div "[PERSON_NAME]" at bounding box center [162, 483] width 152 height 18
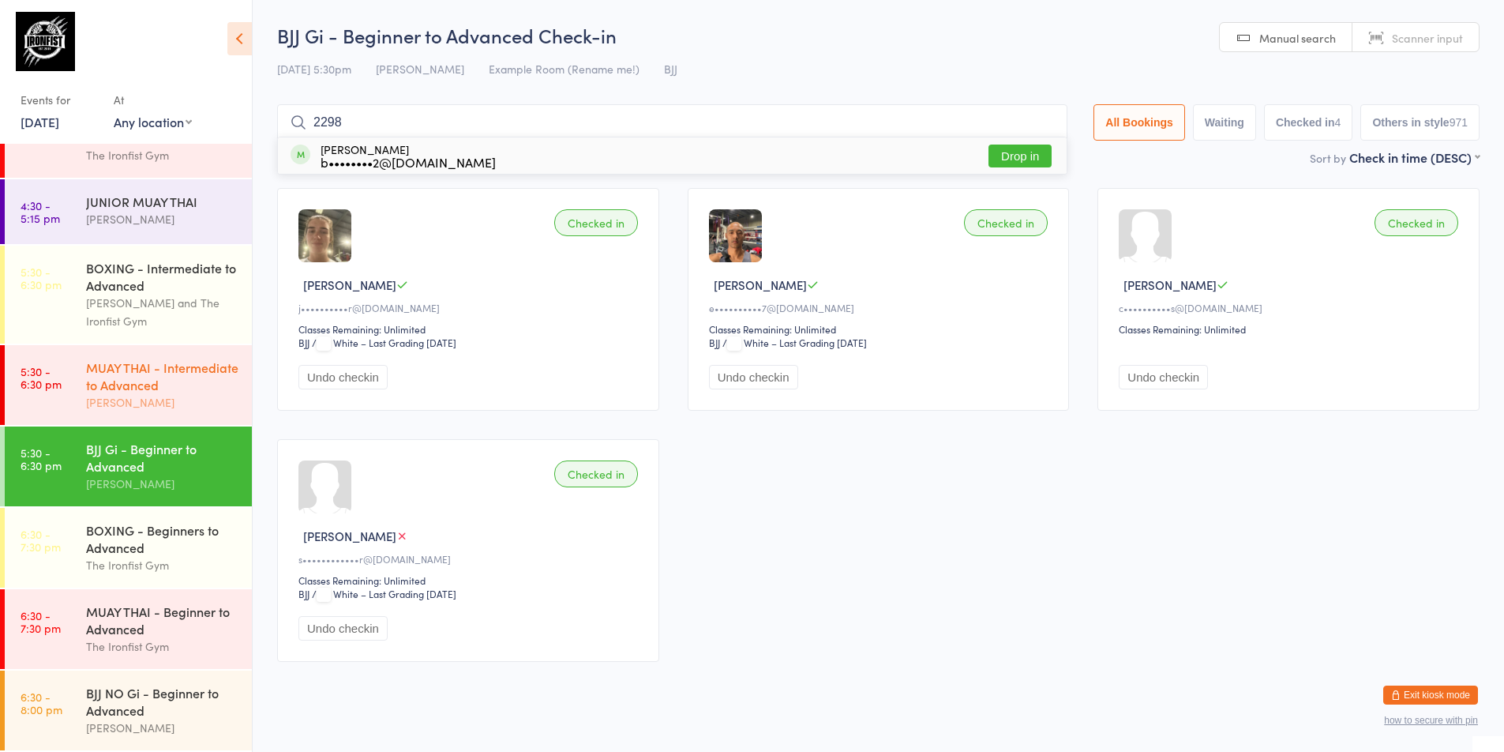
type input "2298"
click at [75, 350] on link "5:30 - 6:30 pm MUAY THAI - Intermediate to Advanced [PERSON_NAME]" at bounding box center [128, 385] width 247 height 80
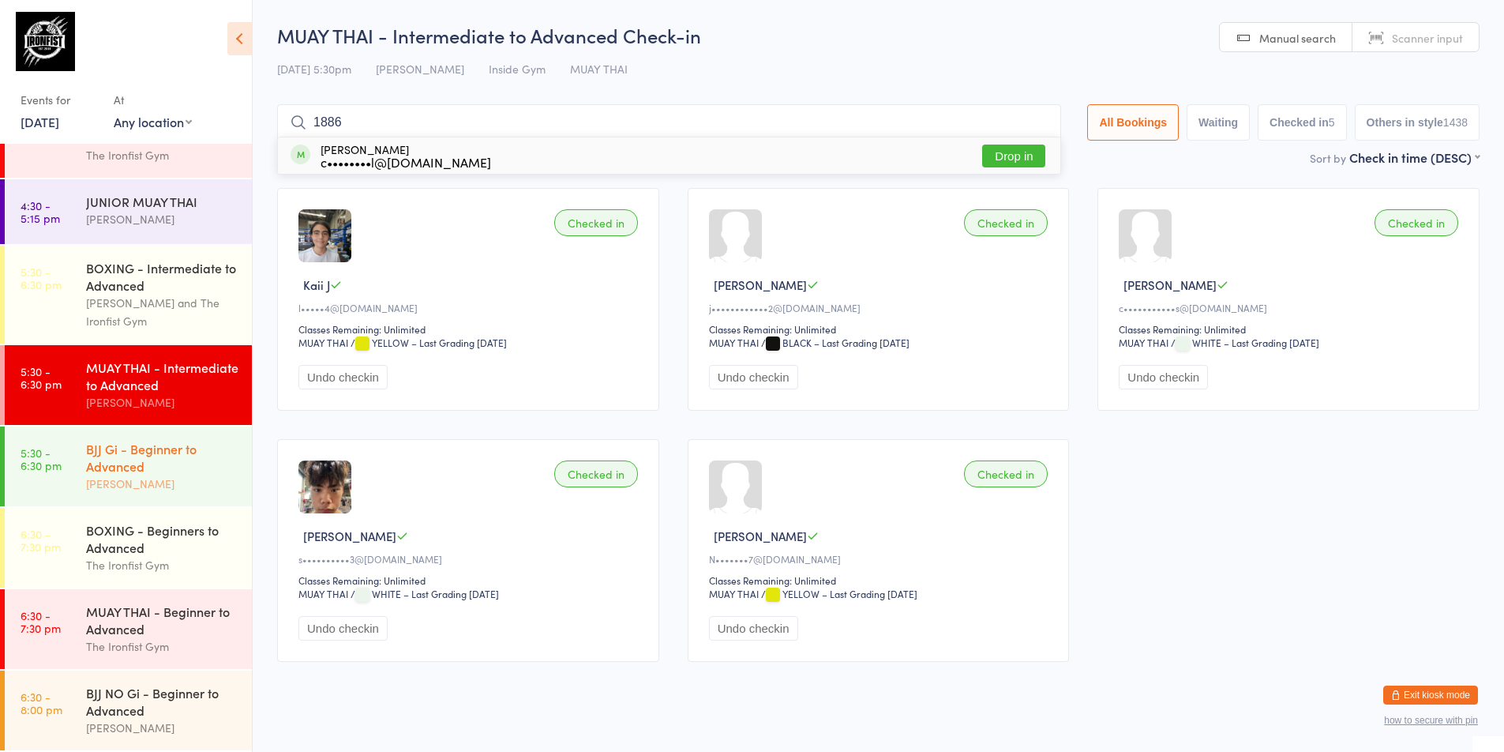
type input "1886"
click at [71, 485] on link "5:30 - 6:30 pm BJJ Gi - Beginner to Advanced [PERSON_NAME]" at bounding box center [128, 466] width 247 height 80
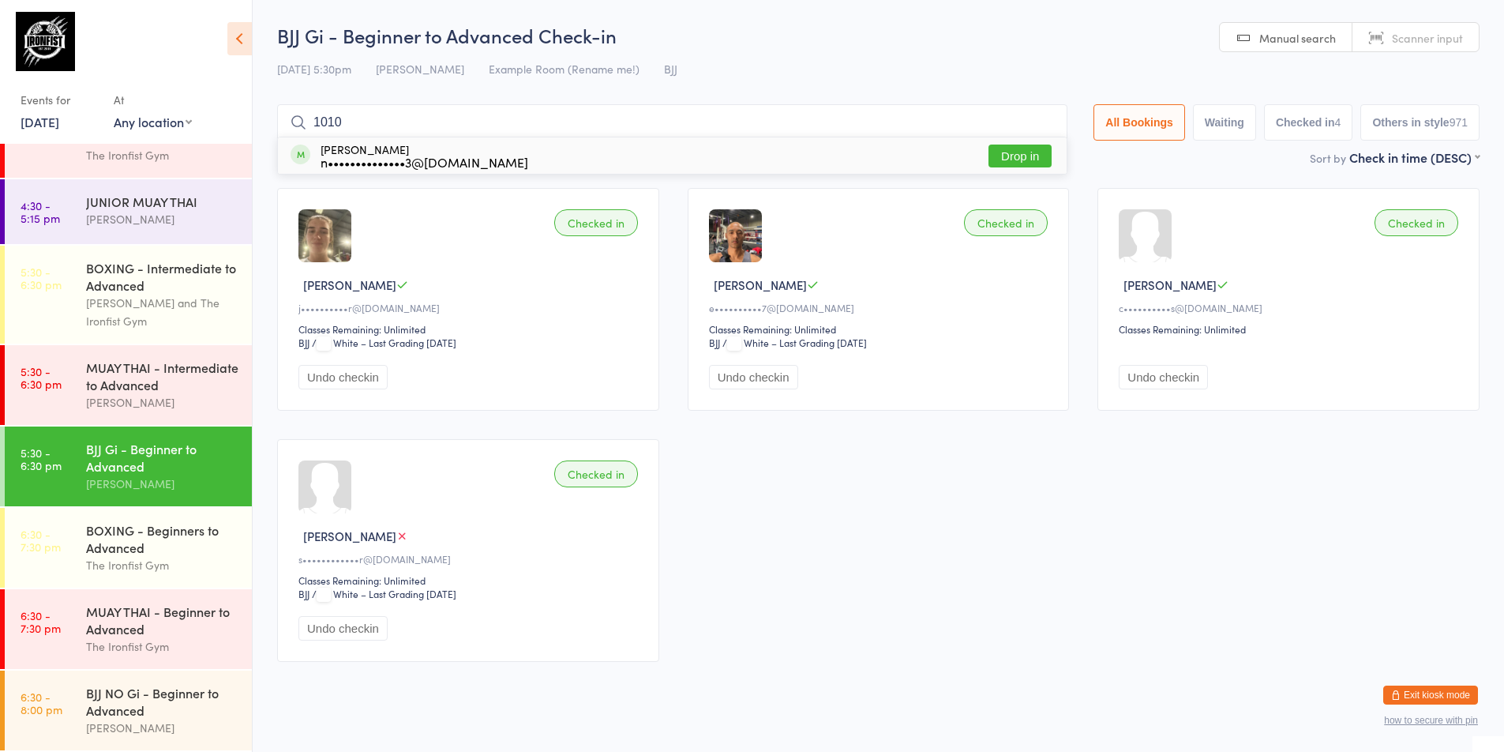
type input "1010"
click at [165, 481] on div "[PERSON_NAME]" at bounding box center [162, 483] width 152 height 18
type input "2708"
click at [1027, 156] on button "Drop in" at bounding box center [1019, 155] width 63 height 23
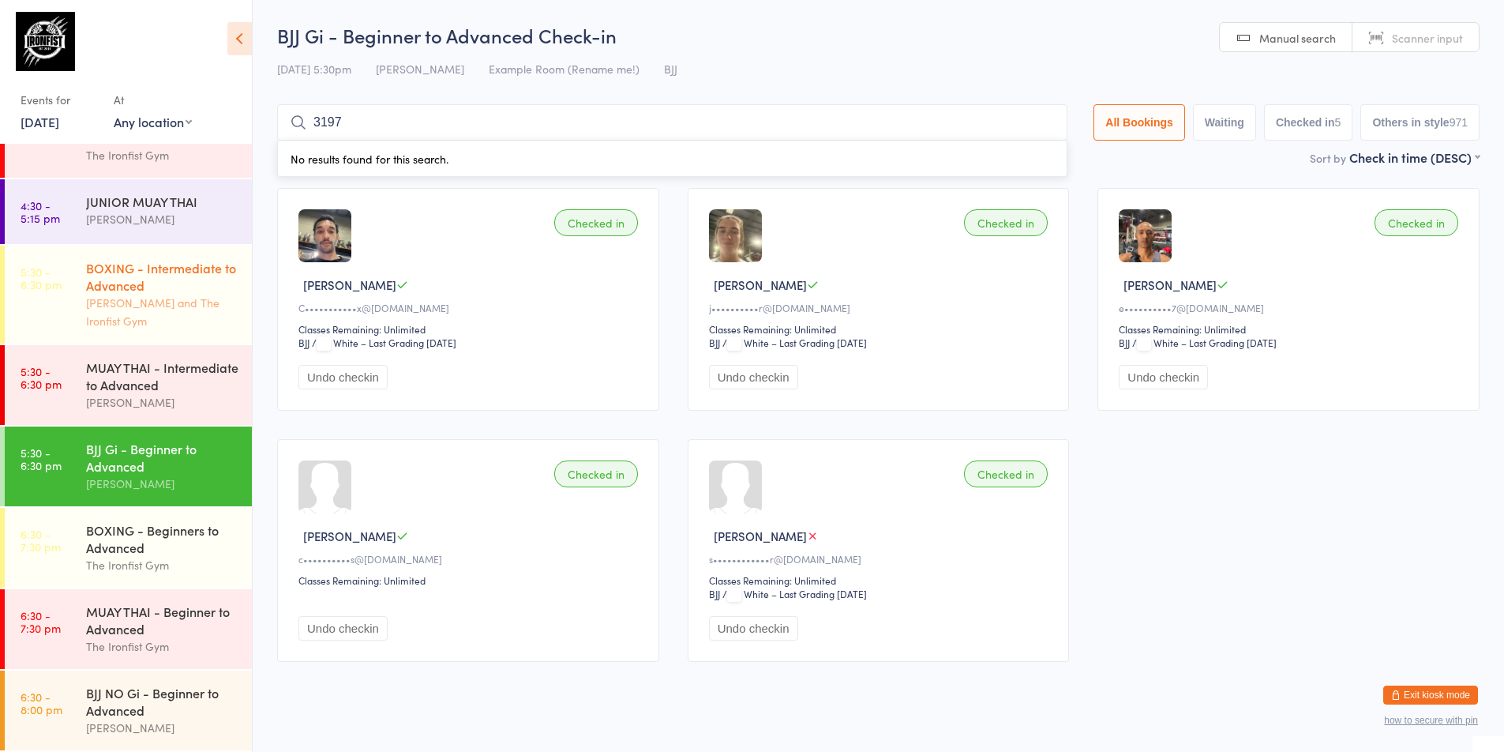
type input "3197"
click at [105, 268] on div "BOXING - Intermediate to Advanced" at bounding box center [162, 276] width 152 height 35
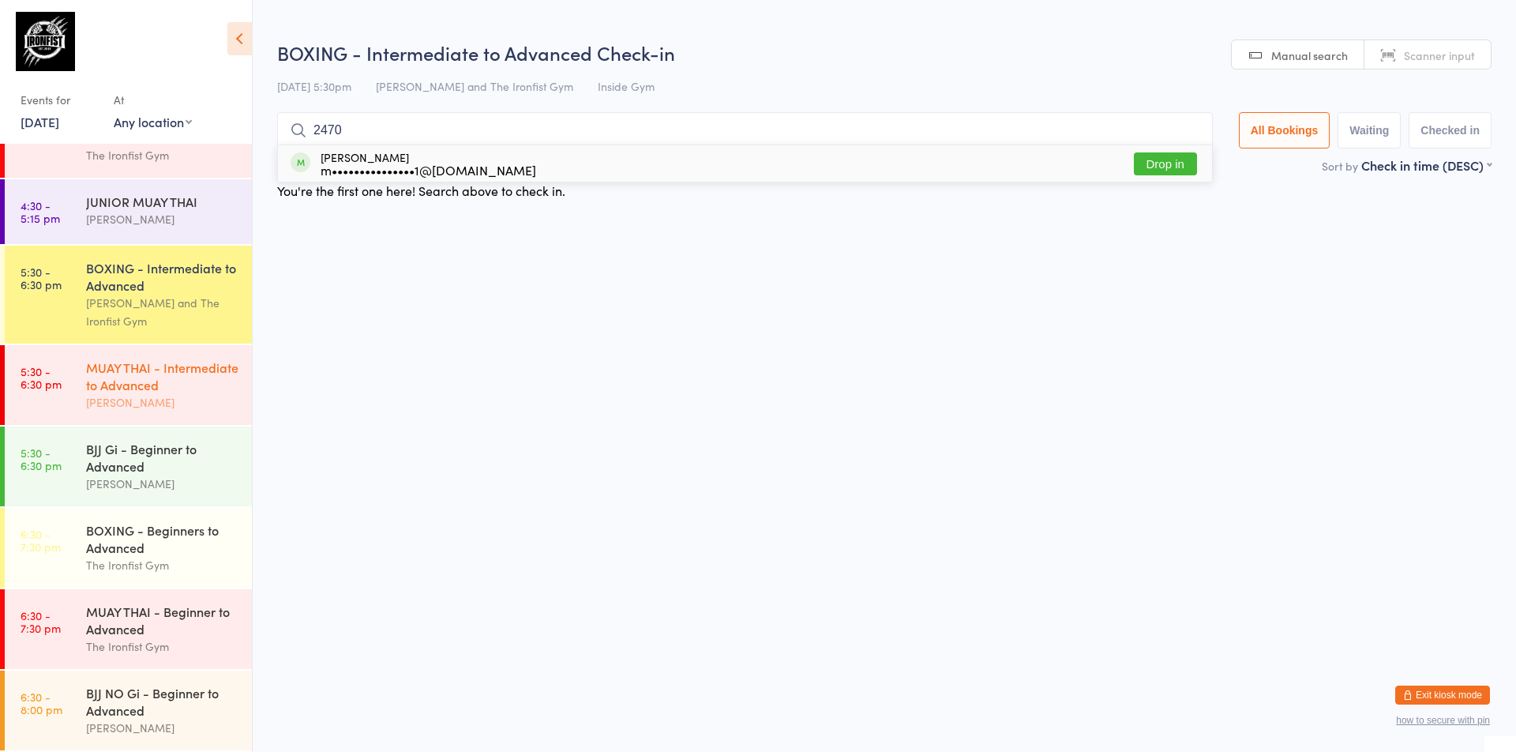
type input "2470"
click at [144, 395] on div "[PERSON_NAME]" at bounding box center [162, 402] width 152 height 18
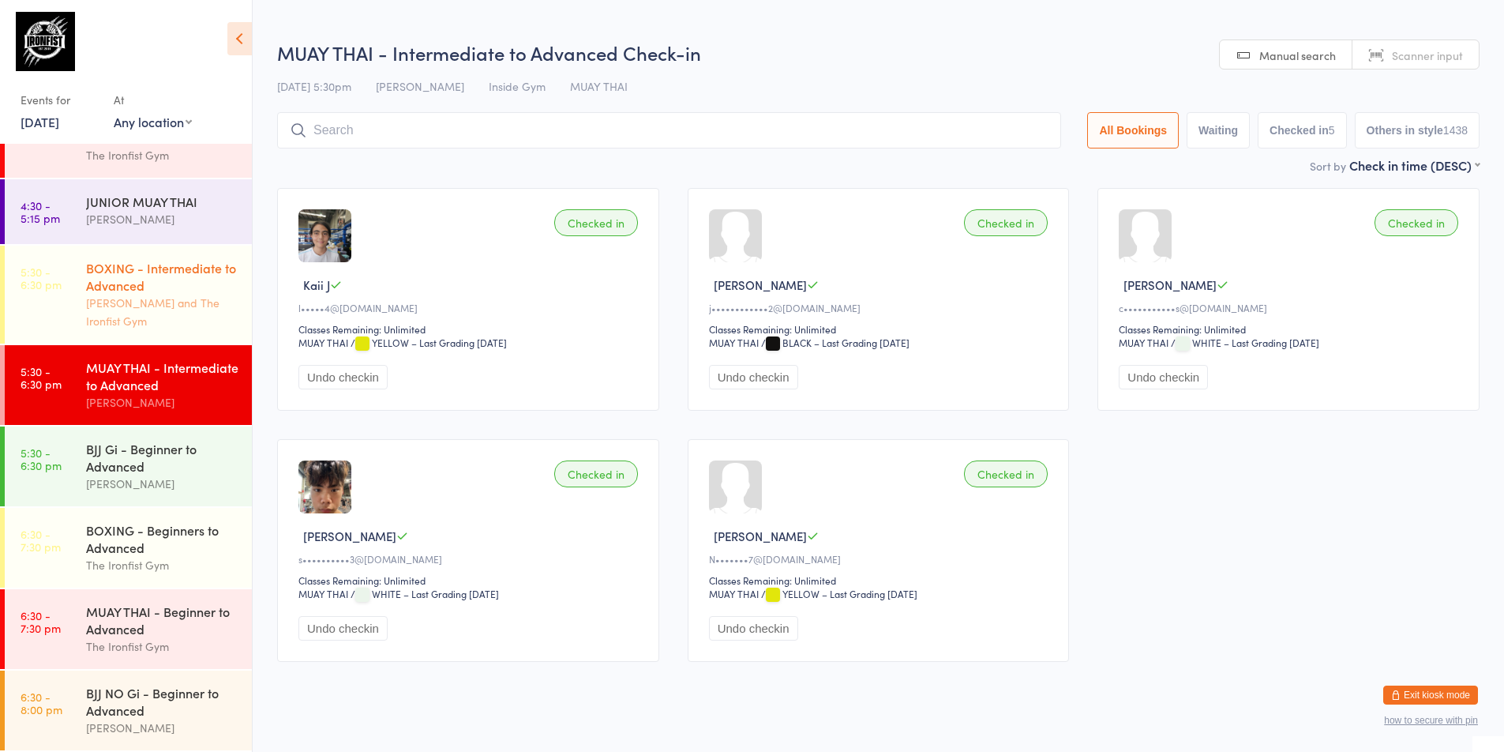
click at [167, 303] on div "[PERSON_NAME] and The Ironfist Gym" at bounding box center [162, 312] width 152 height 36
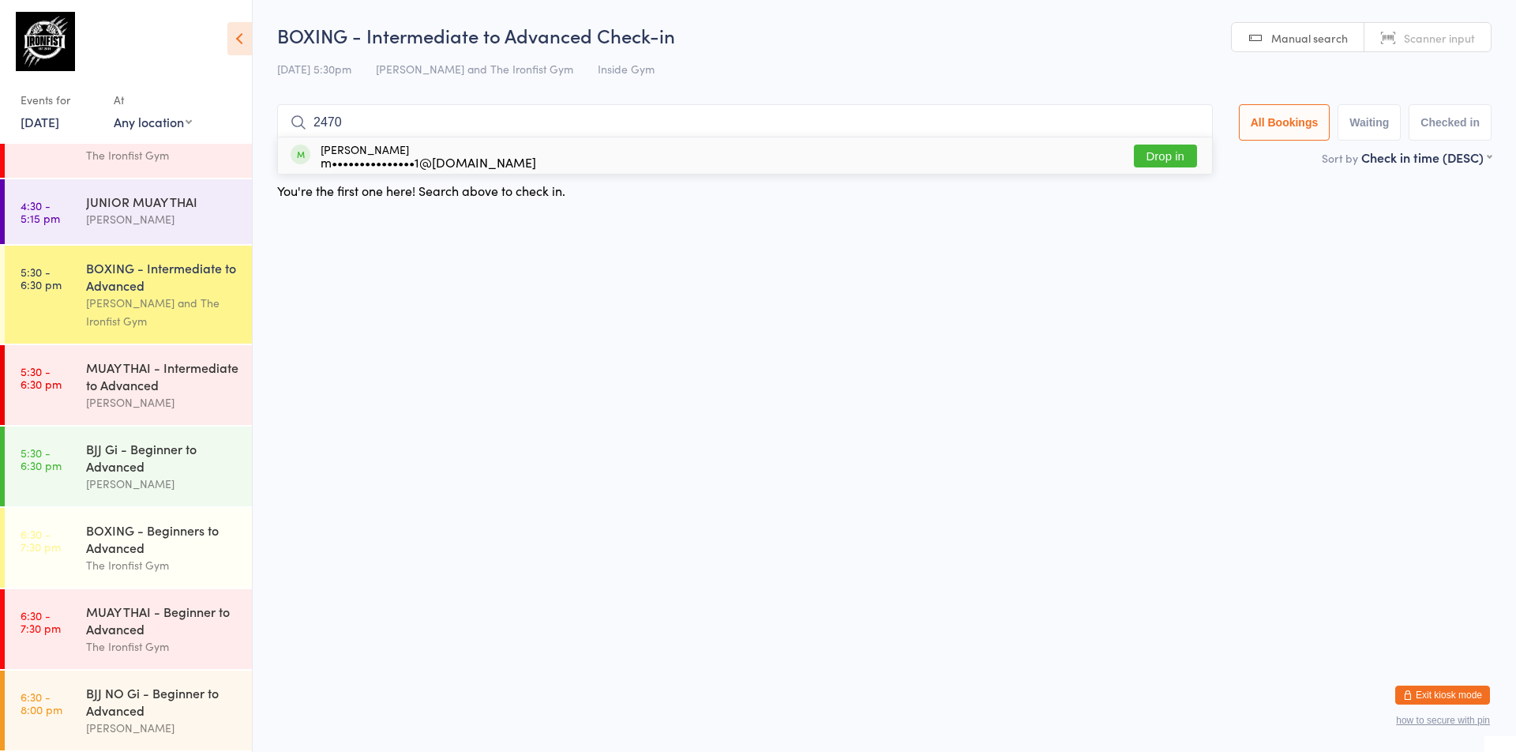
type input "2470"
click at [1158, 157] on button "Drop in" at bounding box center [1165, 155] width 63 height 23
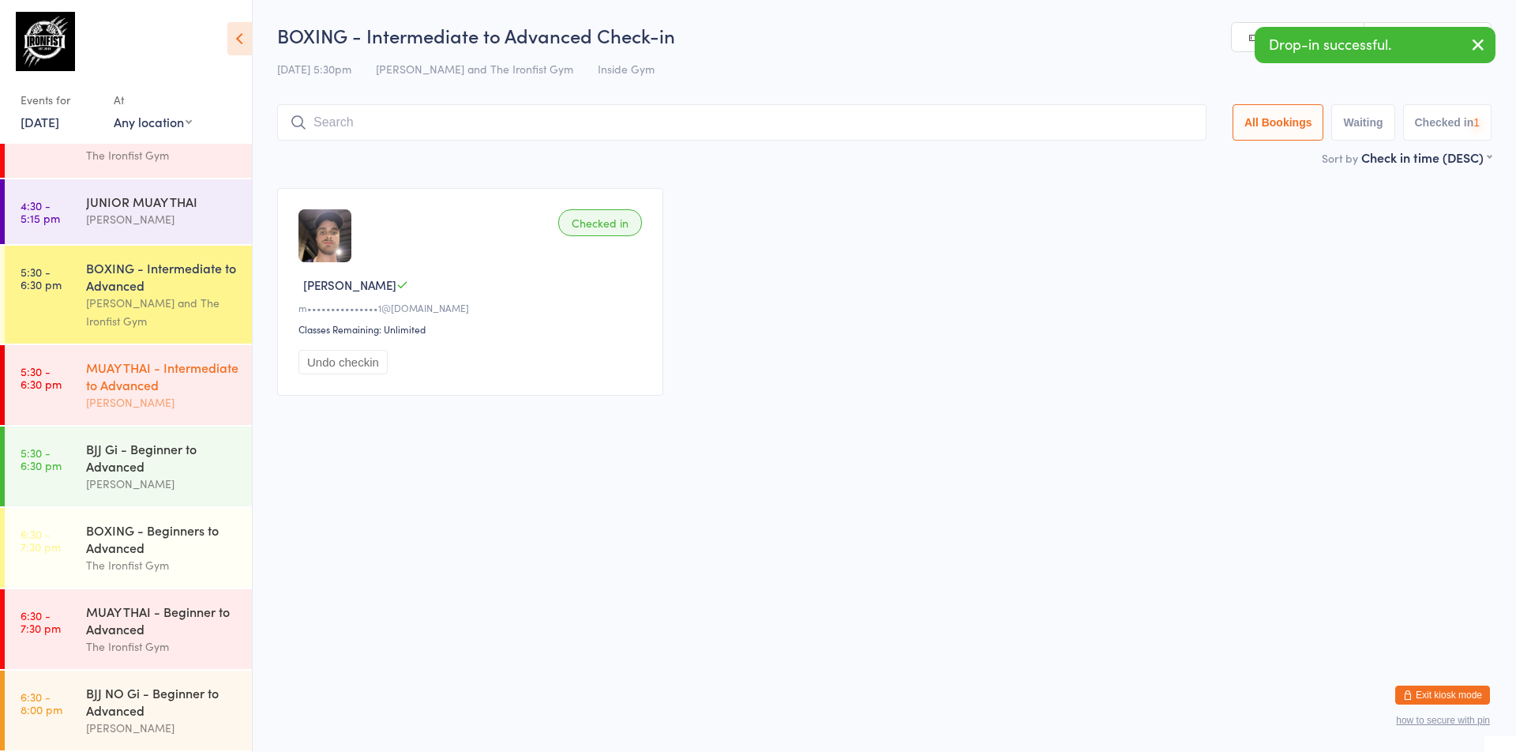
click at [72, 388] on link "5:30 - 6:30 pm MUAY THAI - Intermediate to Advanced [PERSON_NAME]" at bounding box center [128, 385] width 247 height 80
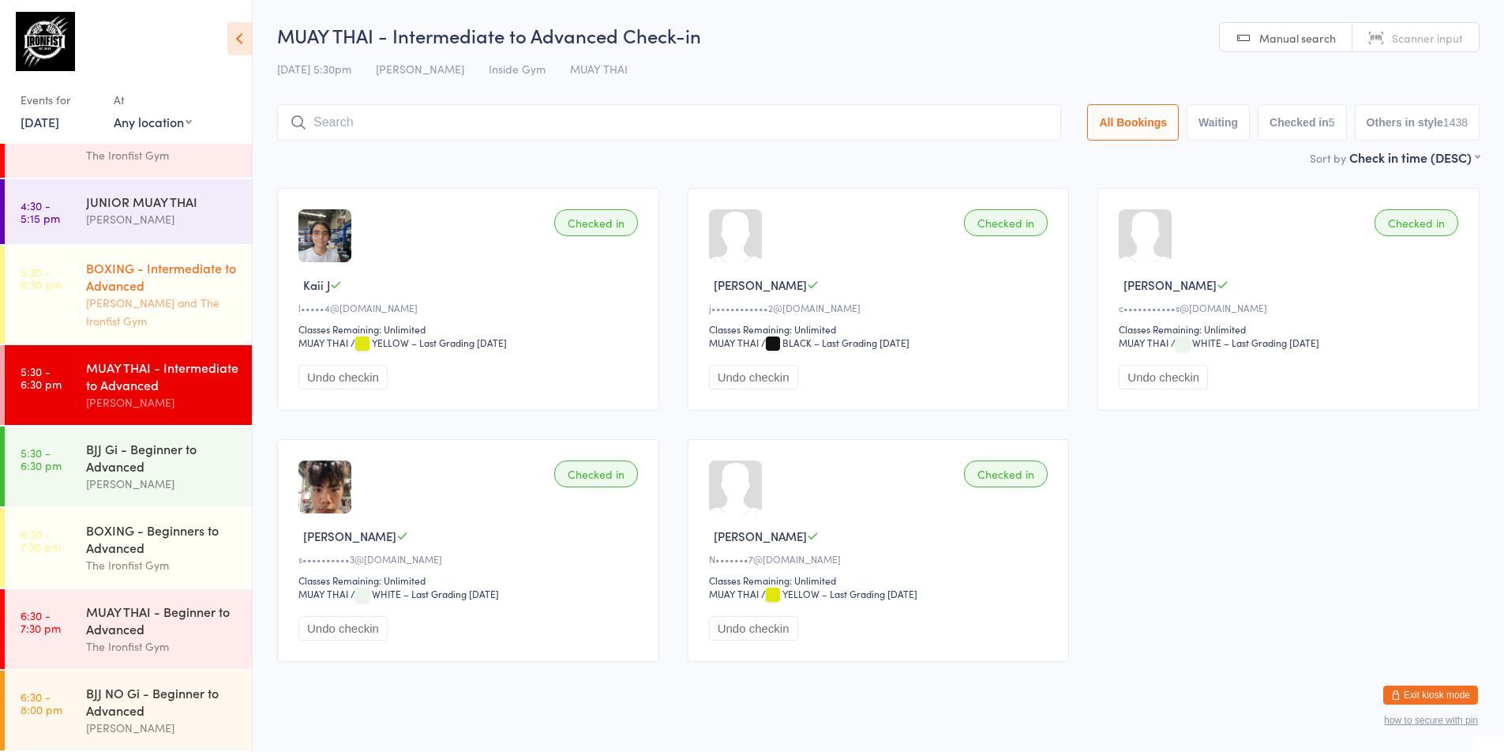
click at [191, 294] on div "[PERSON_NAME] and The Ironfist Gym" at bounding box center [162, 312] width 152 height 36
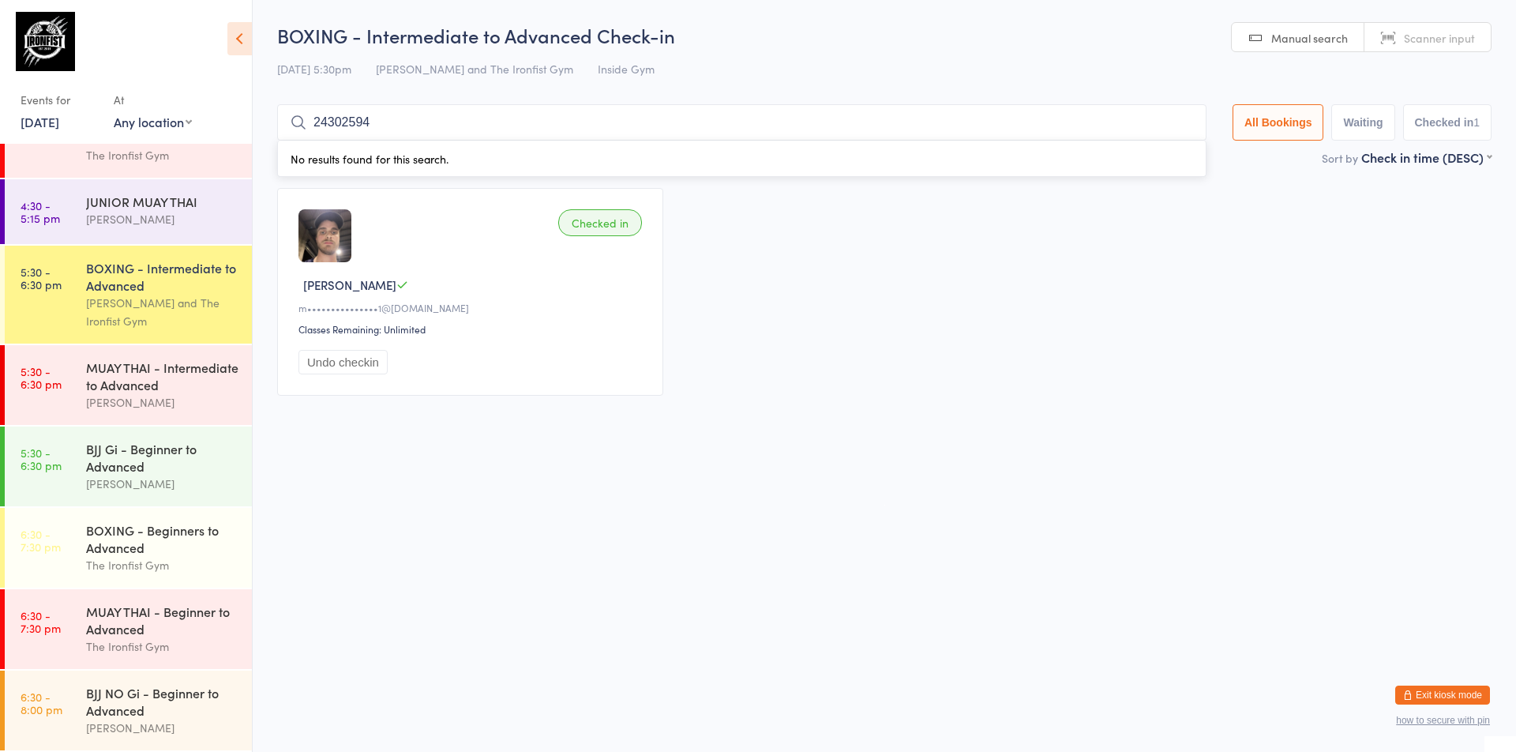
type input "24302594"
click at [77, 317] on link "5:30 - 6:30 pm BOXING - Intermediate to Advanced [PERSON_NAME] and The Ironfist…" at bounding box center [128, 295] width 247 height 98
type input "1529"
click at [76, 464] on link "5:30 - 6:30 pm BJJ Gi - Beginner to Advanced [PERSON_NAME]" at bounding box center [128, 466] width 247 height 80
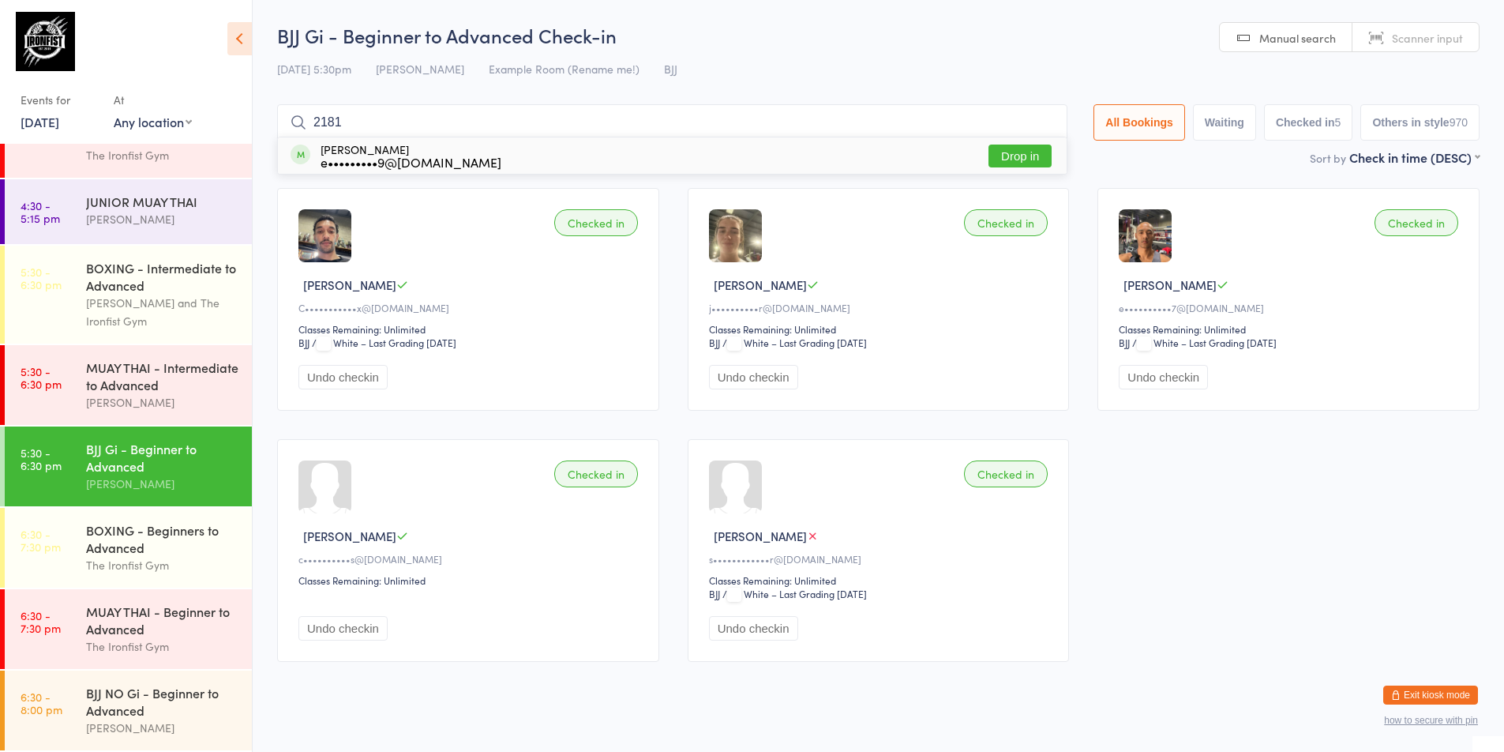
type input "2181"
click at [1021, 154] on button "Drop in" at bounding box center [1019, 155] width 63 height 23
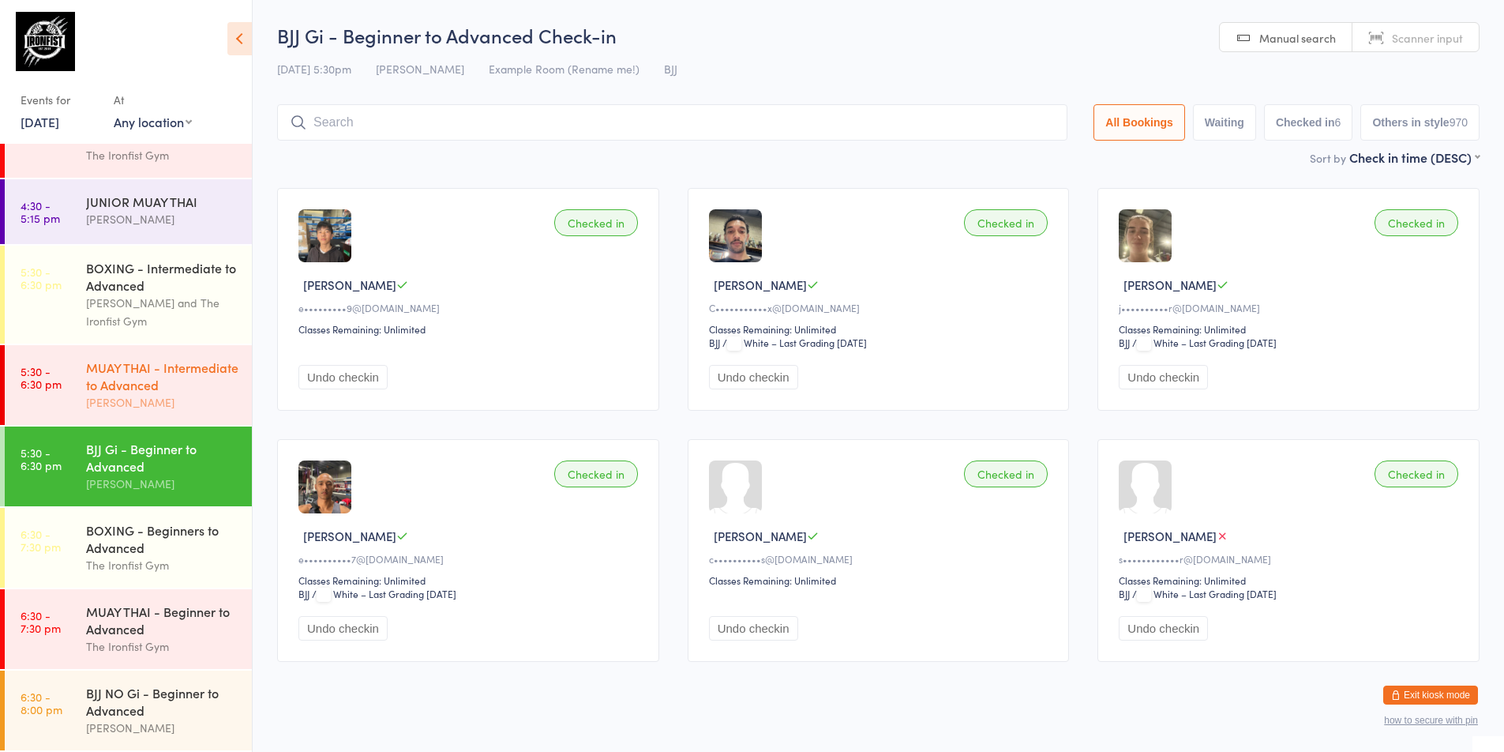
click at [131, 381] on div "MUAY THAI - Intermediate to Advanced" at bounding box center [162, 375] width 152 height 35
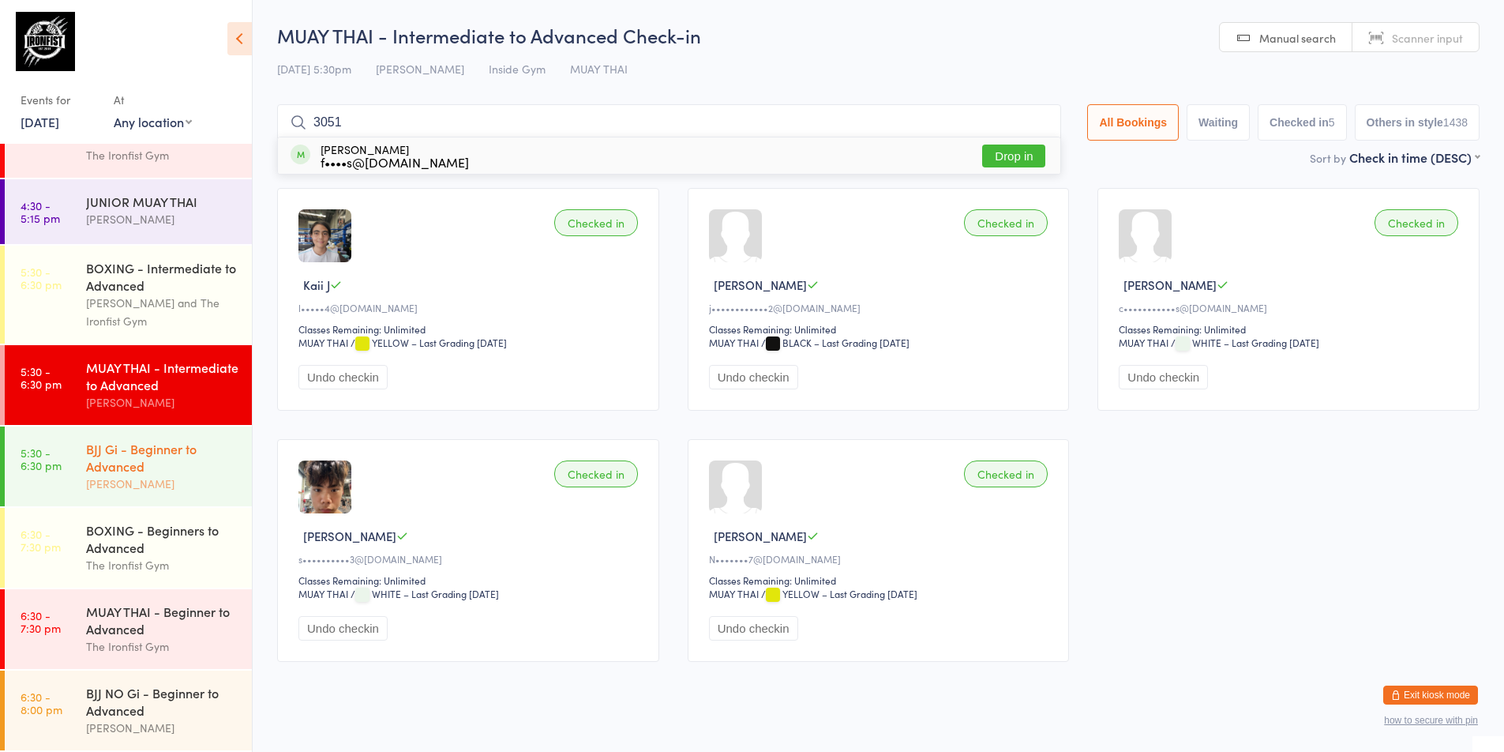
type input "3051"
click at [103, 463] on div "BJJ Gi - Beginner to Advanced" at bounding box center [162, 457] width 152 height 35
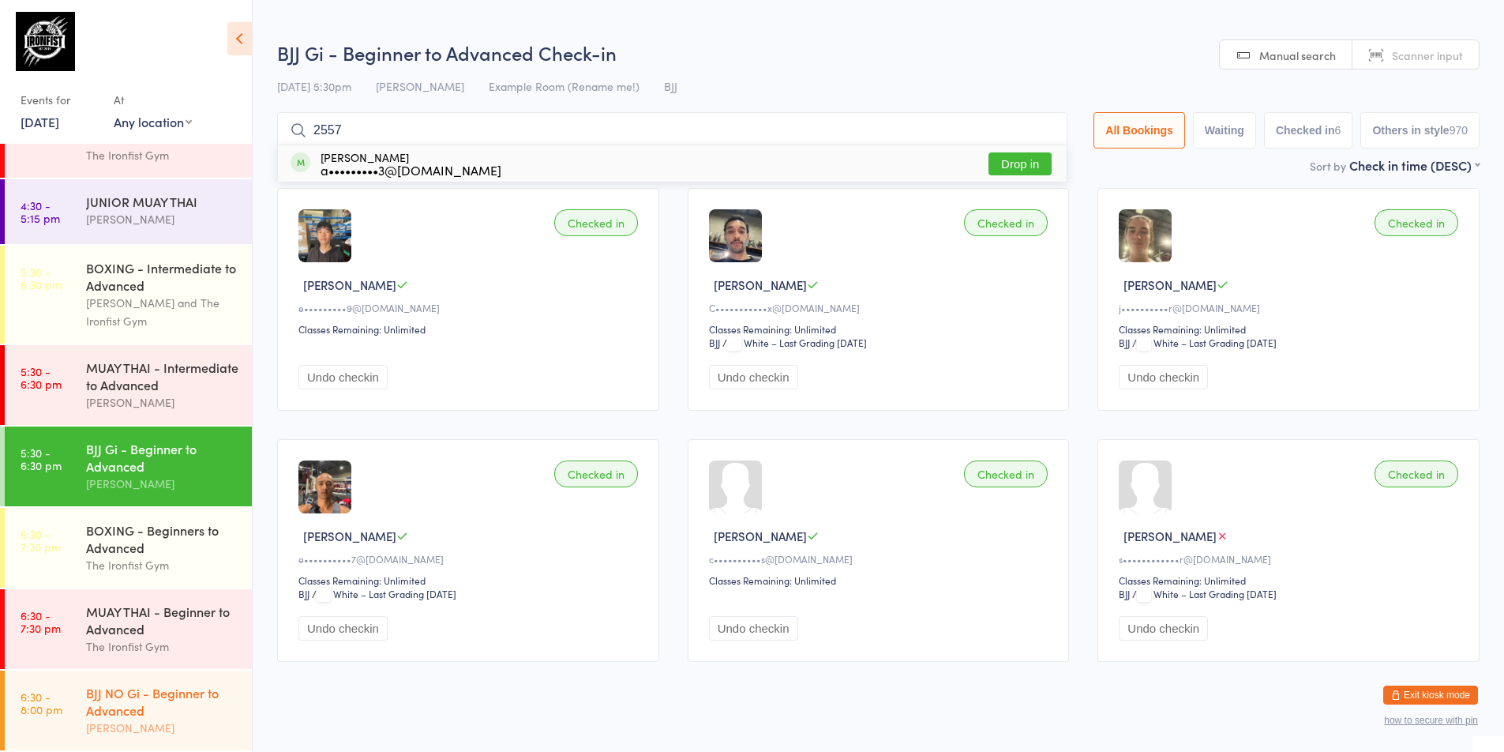
type input "2557"
click at [66, 692] on link "6:30 - 8:00 pm BJJ NO Gi - Beginner to Advanced [PERSON_NAME]" at bounding box center [128, 710] width 247 height 80
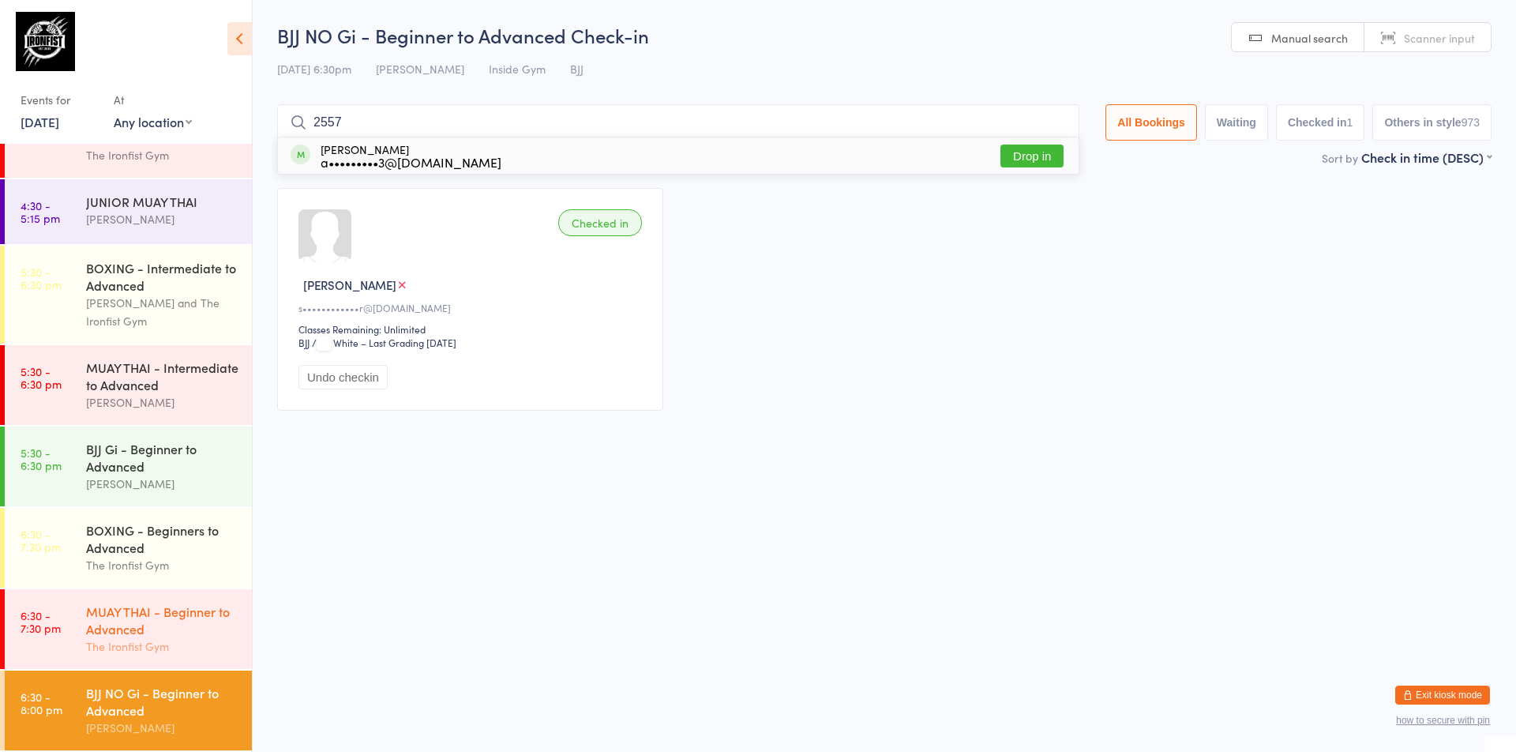
type input "2557"
click at [108, 617] on div "MUAY THAI - Beginner to Advanced" at bounding box center [162, 619] width 152 height 35
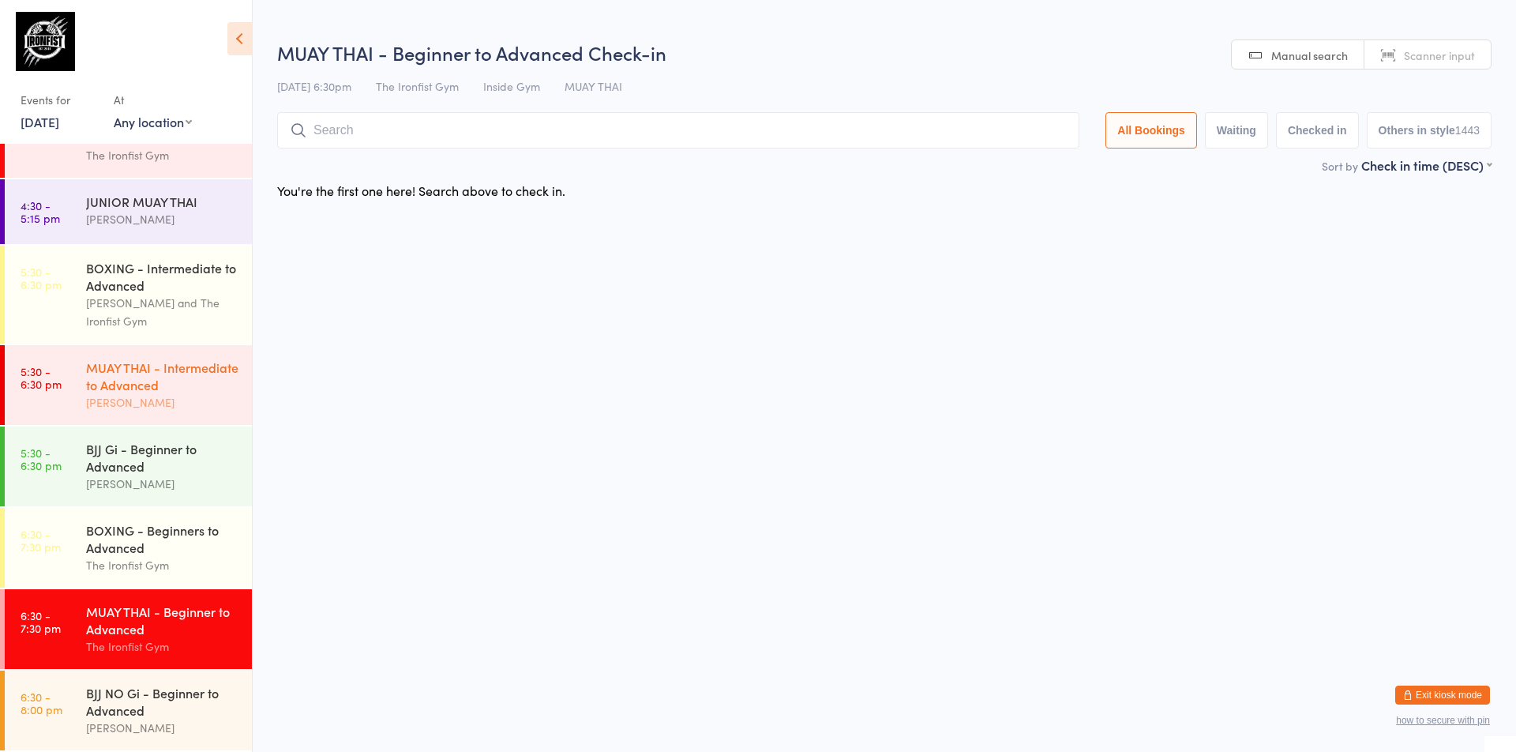
click at [77, 369] on link "5:30 - 6:30 pm MUAY THAI - Intermediate to Advanced [PERSON_NAME]" at bounding box center [128, 385] width 247 height 80
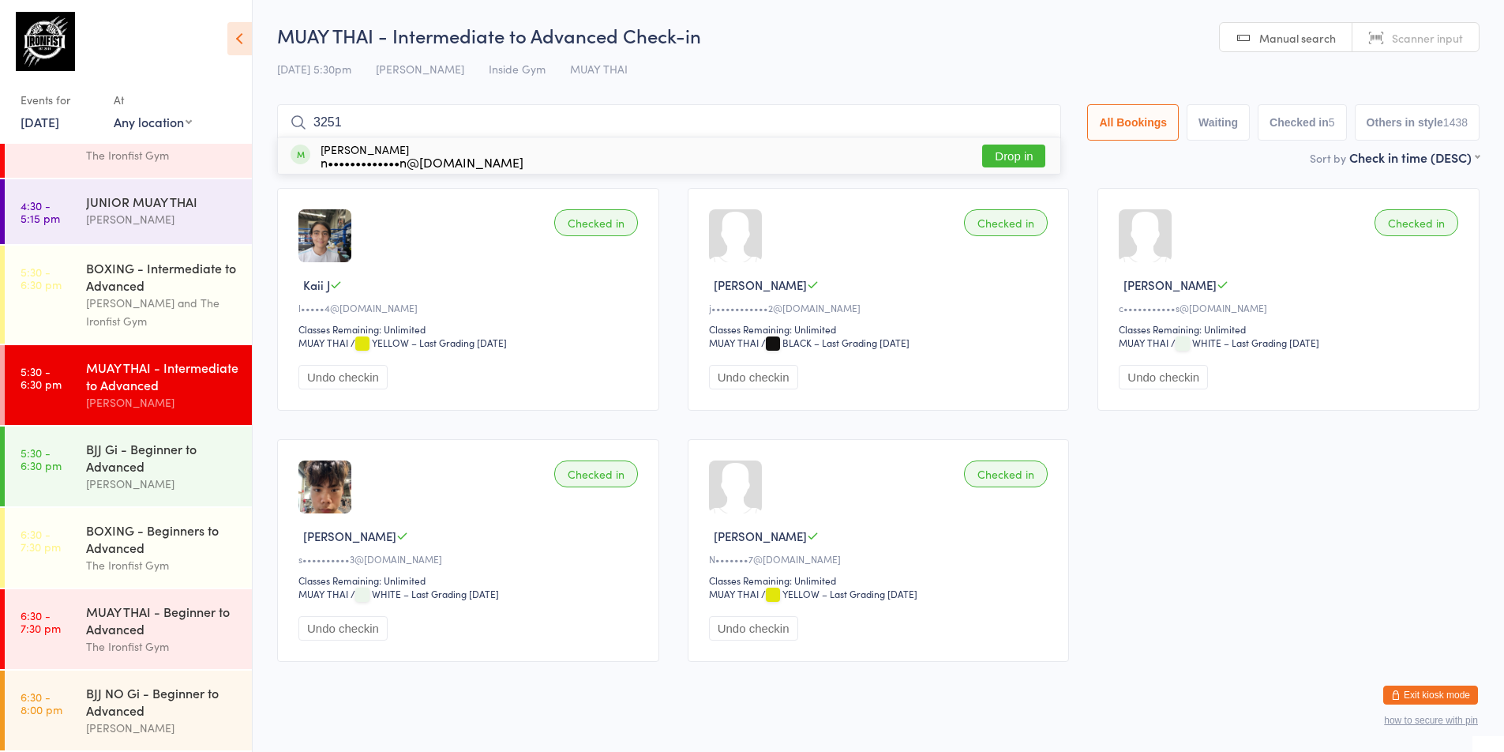
type input "3251"
click at [135, 621] on div "MUAY THAI - Beginner to Advanced" at bounding box center [162, 619] width 152 height 35
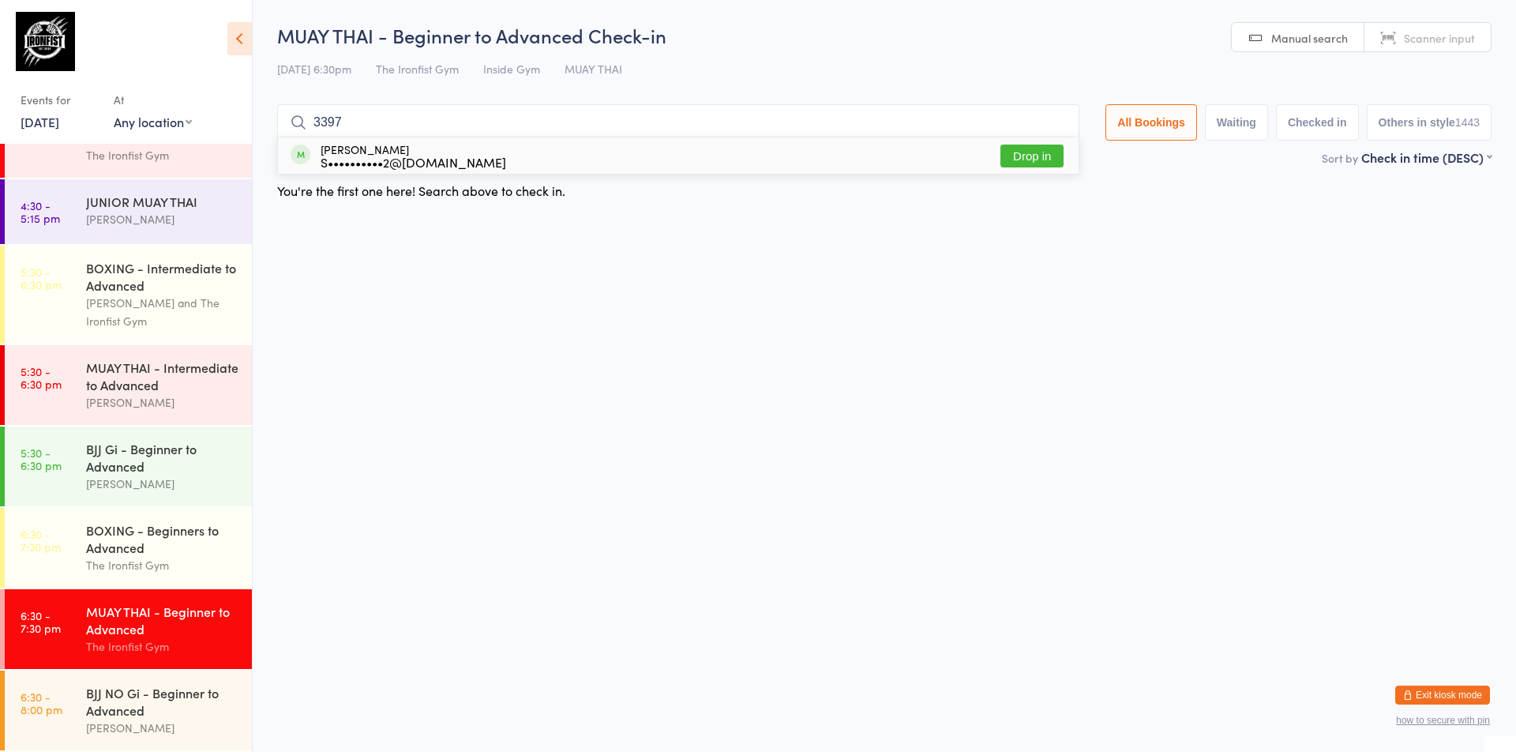
type input "3397"
click at [1010, 158] on button "Drop in" at bounding box center [1031, 155] width 63 height 23
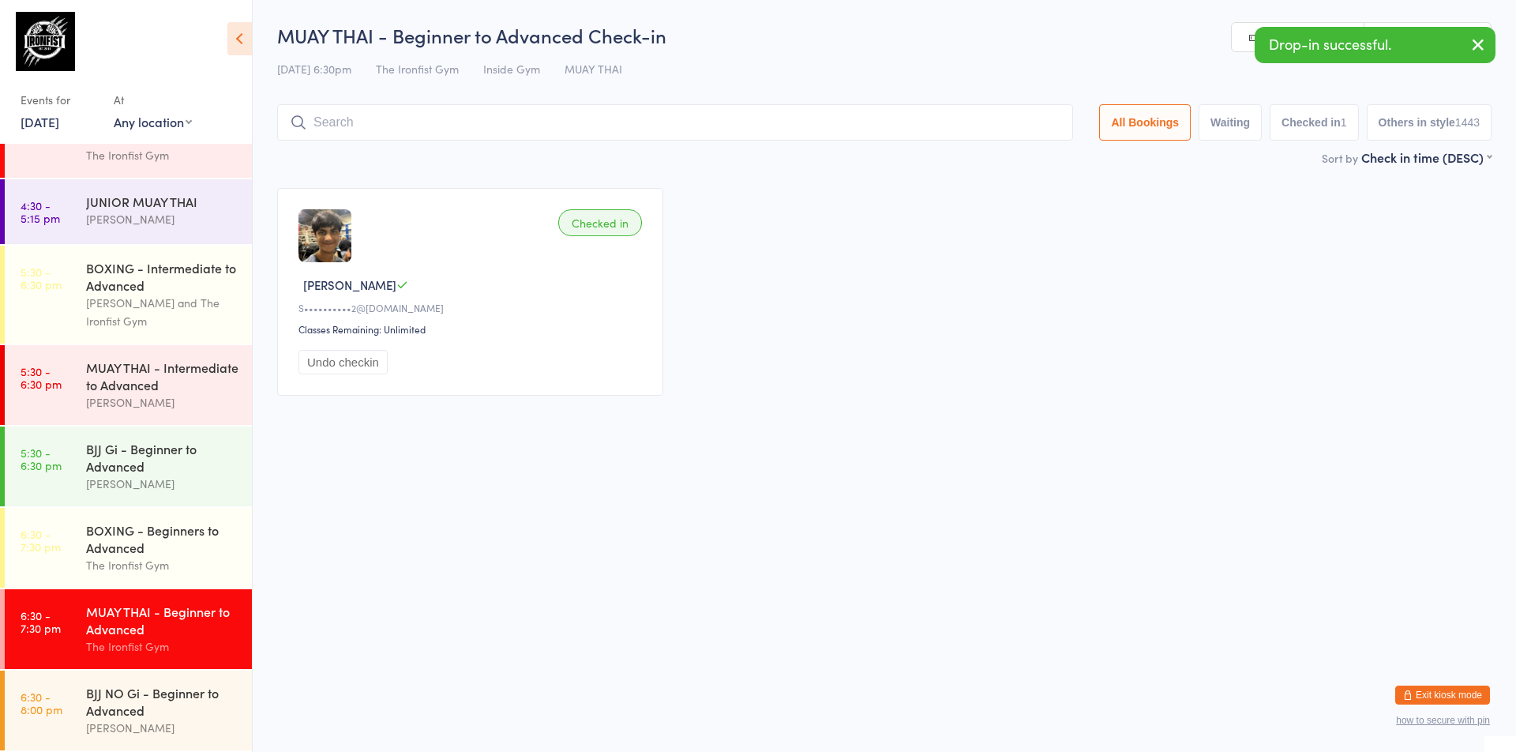
click at [1154, 130] on button "All Bookings" at bounding box center [1145, 122] width 92 height 36
click at [965, 137] on input "search" at bounding box center [675, 122] width 796 height 36
click at [1381, 42] on link "Scanner input" at bounding box center [1427, 38] width 126 height 30
click at [538, 123] on input "search" at bounding box center [675, 122] width 796 height 36
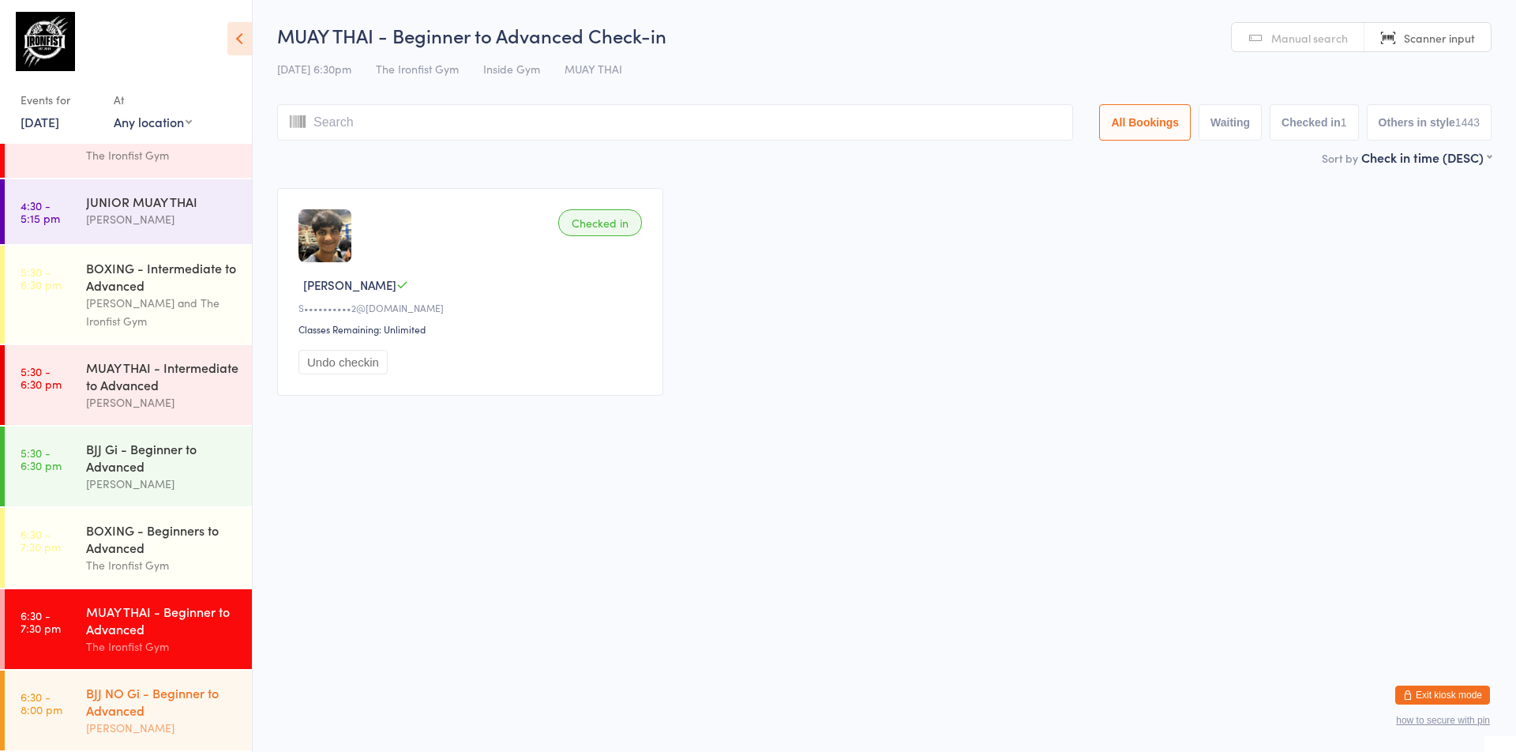
click at [110, 699] on div "BJJ NO Gi - Beginner to Advanced" at bounding box center [162, 701] width 152 height 35
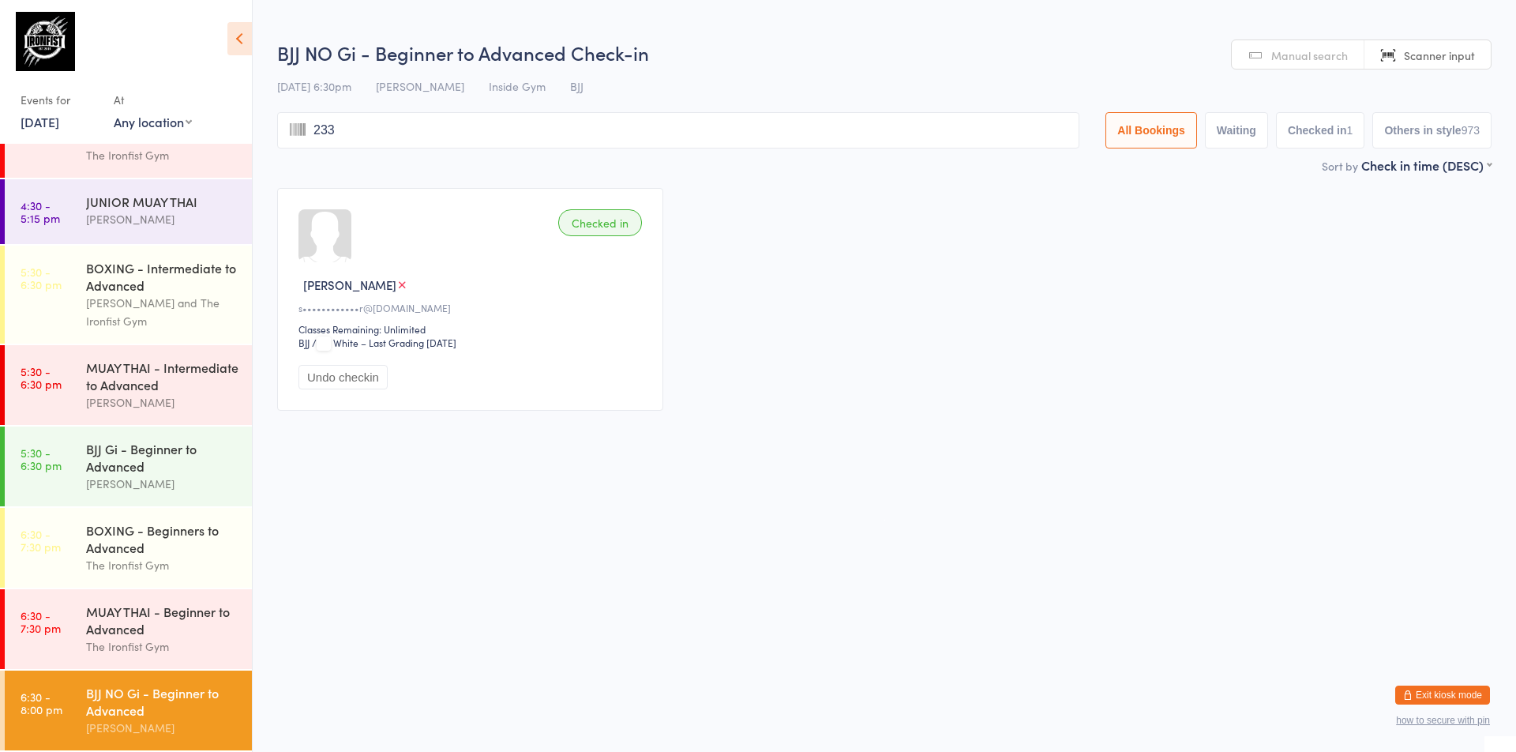
type input "2338"
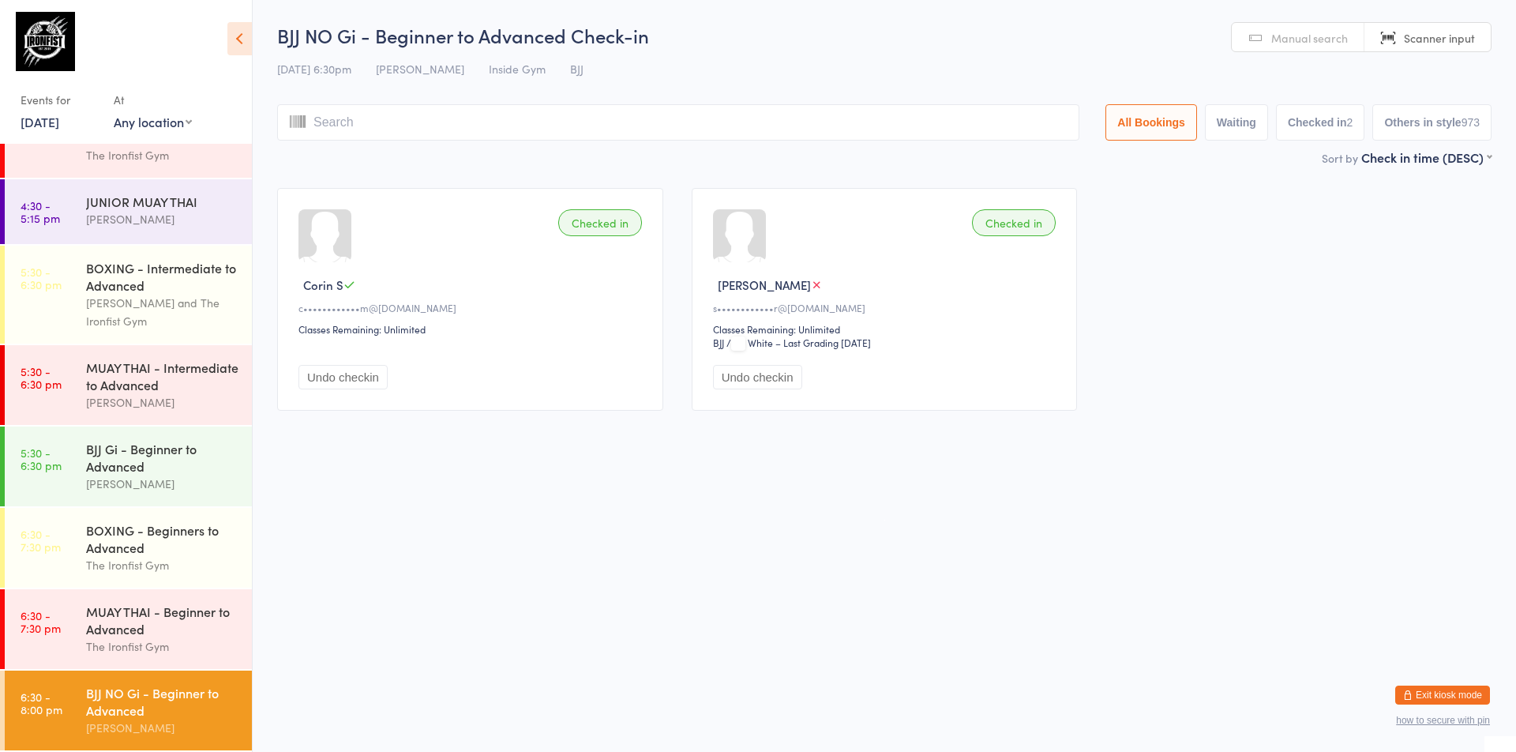
click at [110, 699] on div "BJJ NO Gi - Beginner to Advanced" at bounding box center [162, 701] width 152 height 35
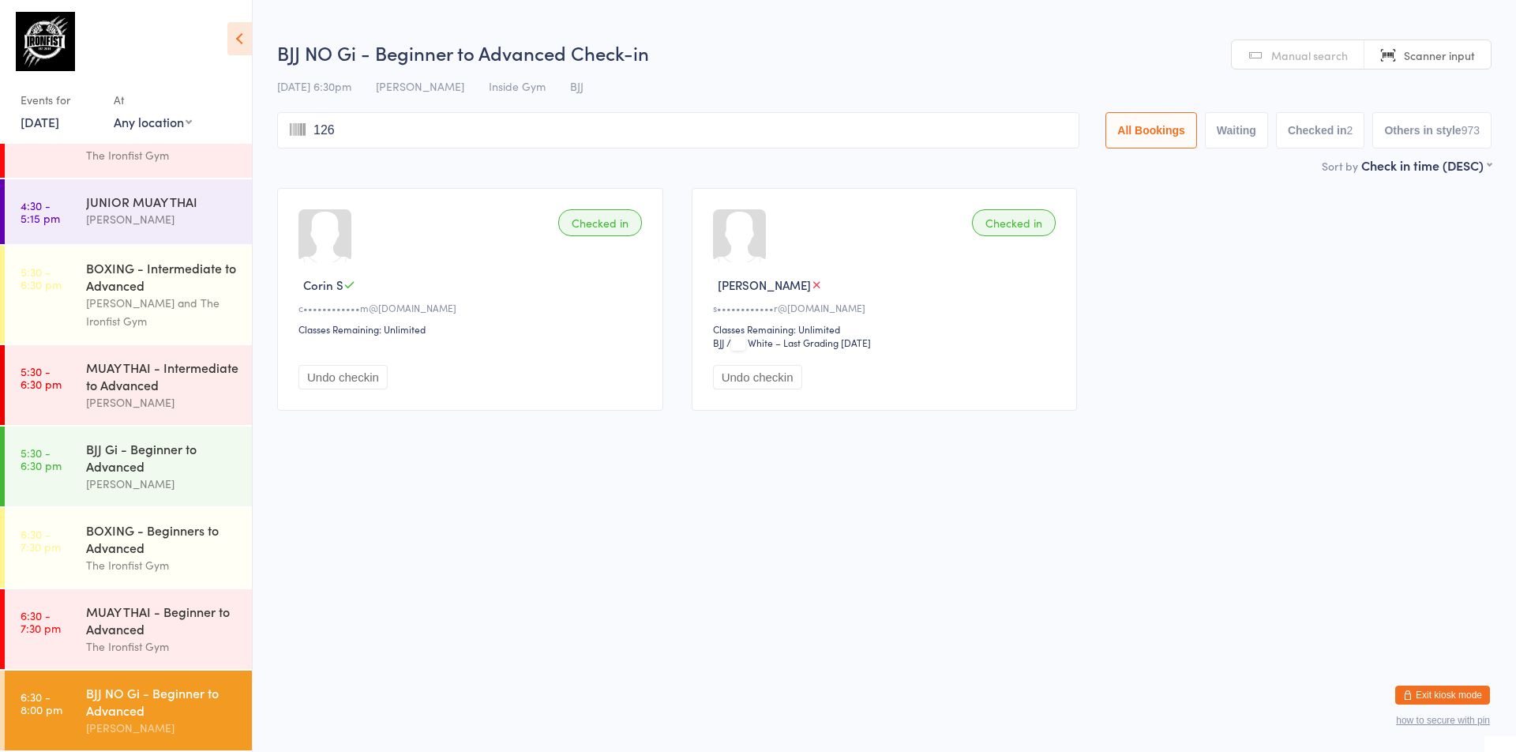
type input "1268"
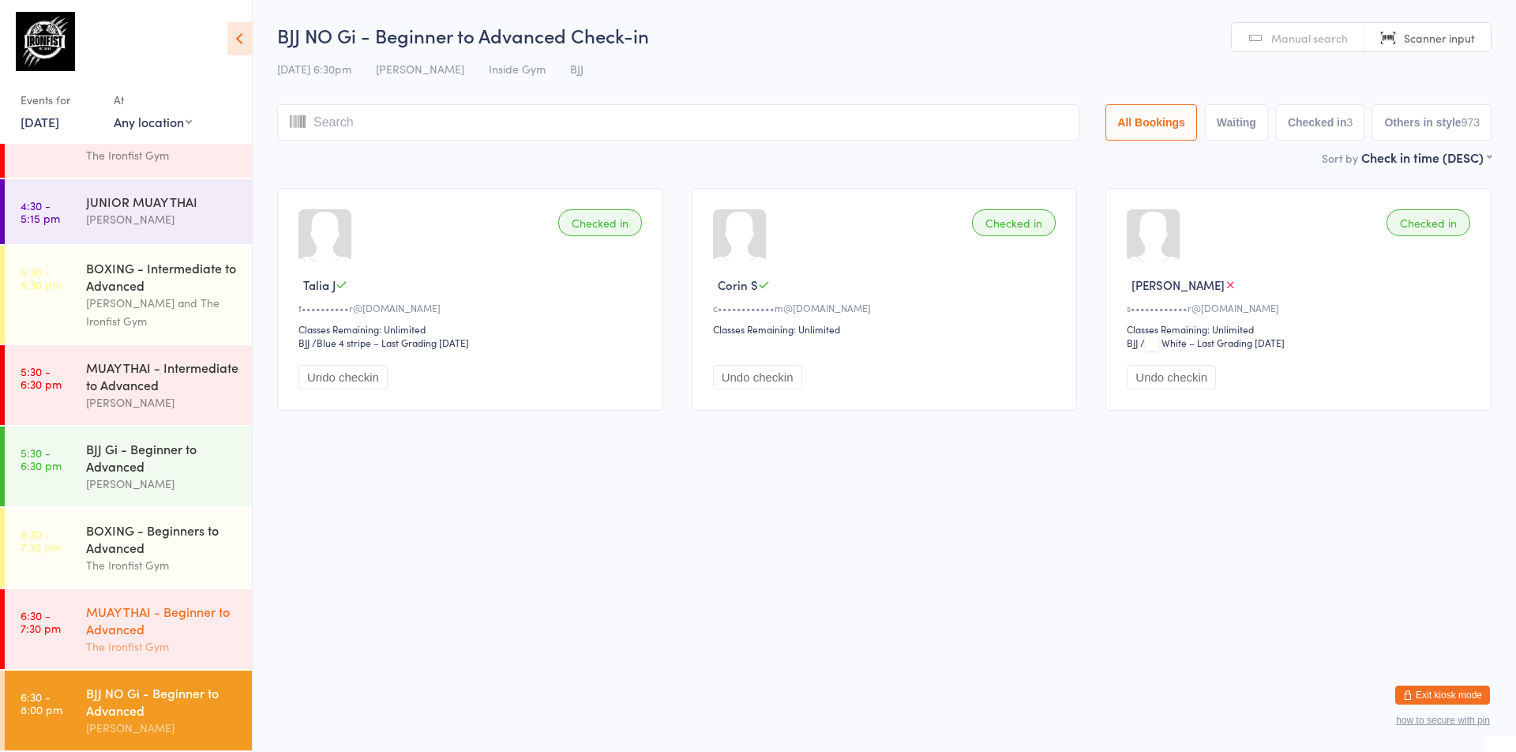
click at [166, 636] on div "MUAY THAI - Beginner to Advanced The Ironfist Gym" at bounding box center [169, 629] width 166 height 80
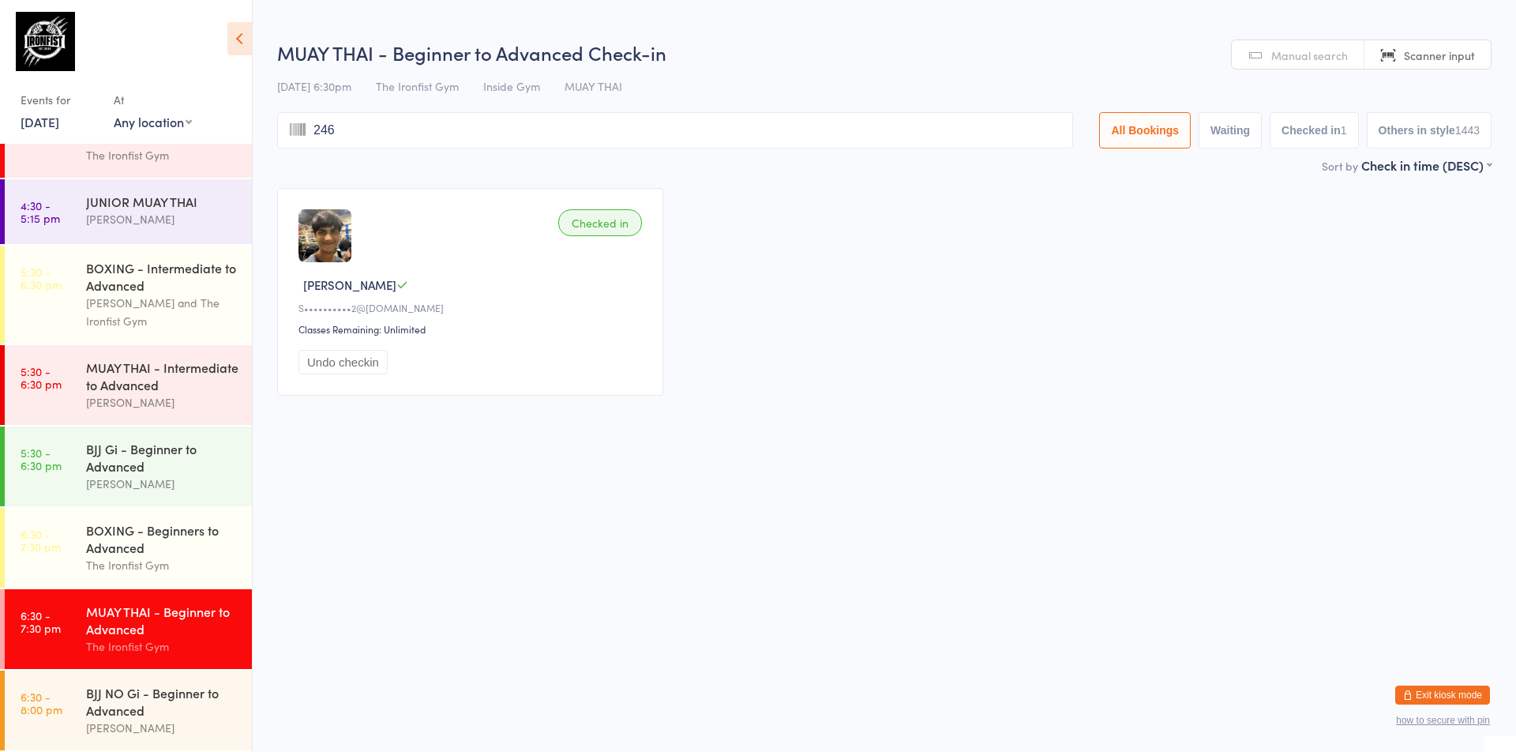
type input "2466"
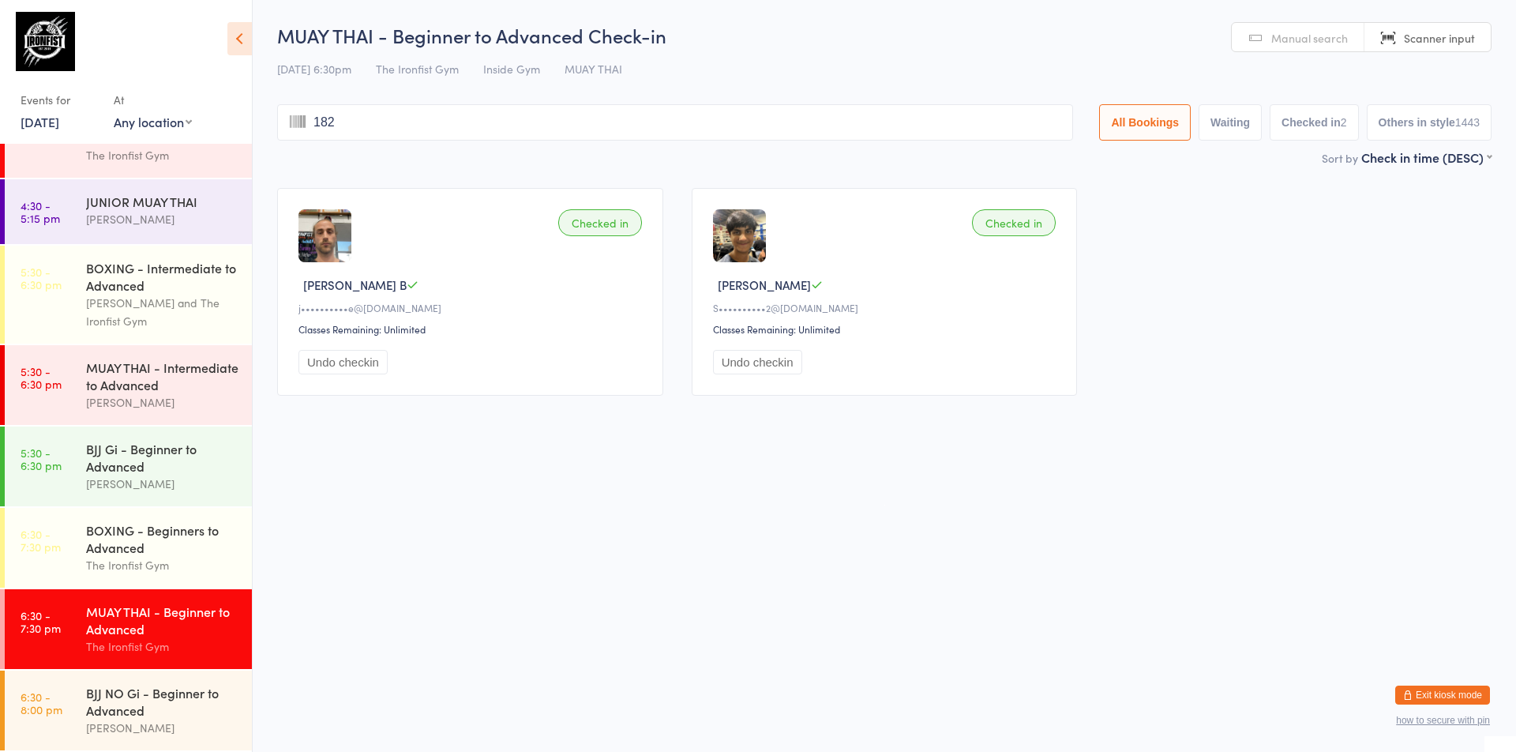
type input "1822"
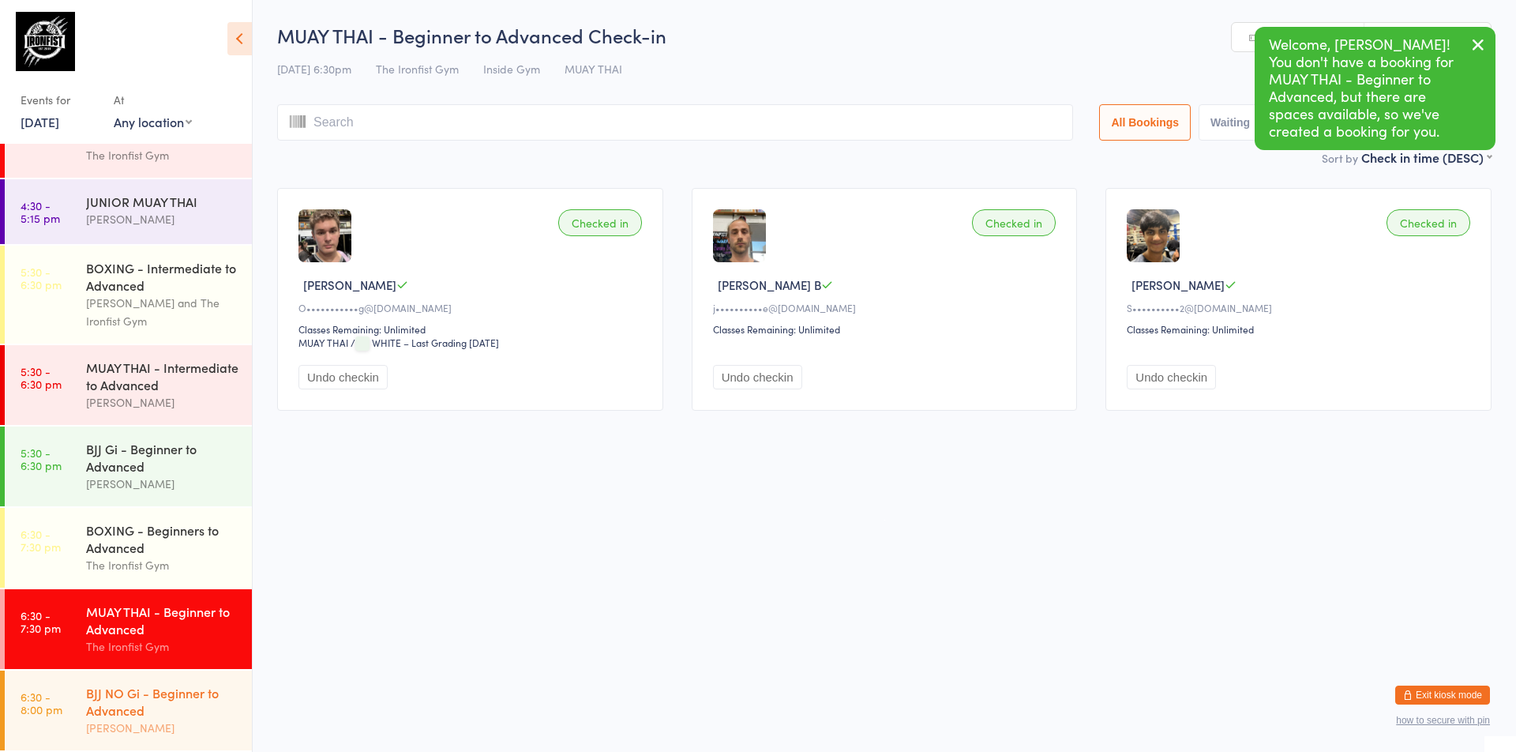
click at [158, 706] on div "BJJ NO Gi - Beginner to Advanced" at bounding box center [162, 701] width 152 height 35
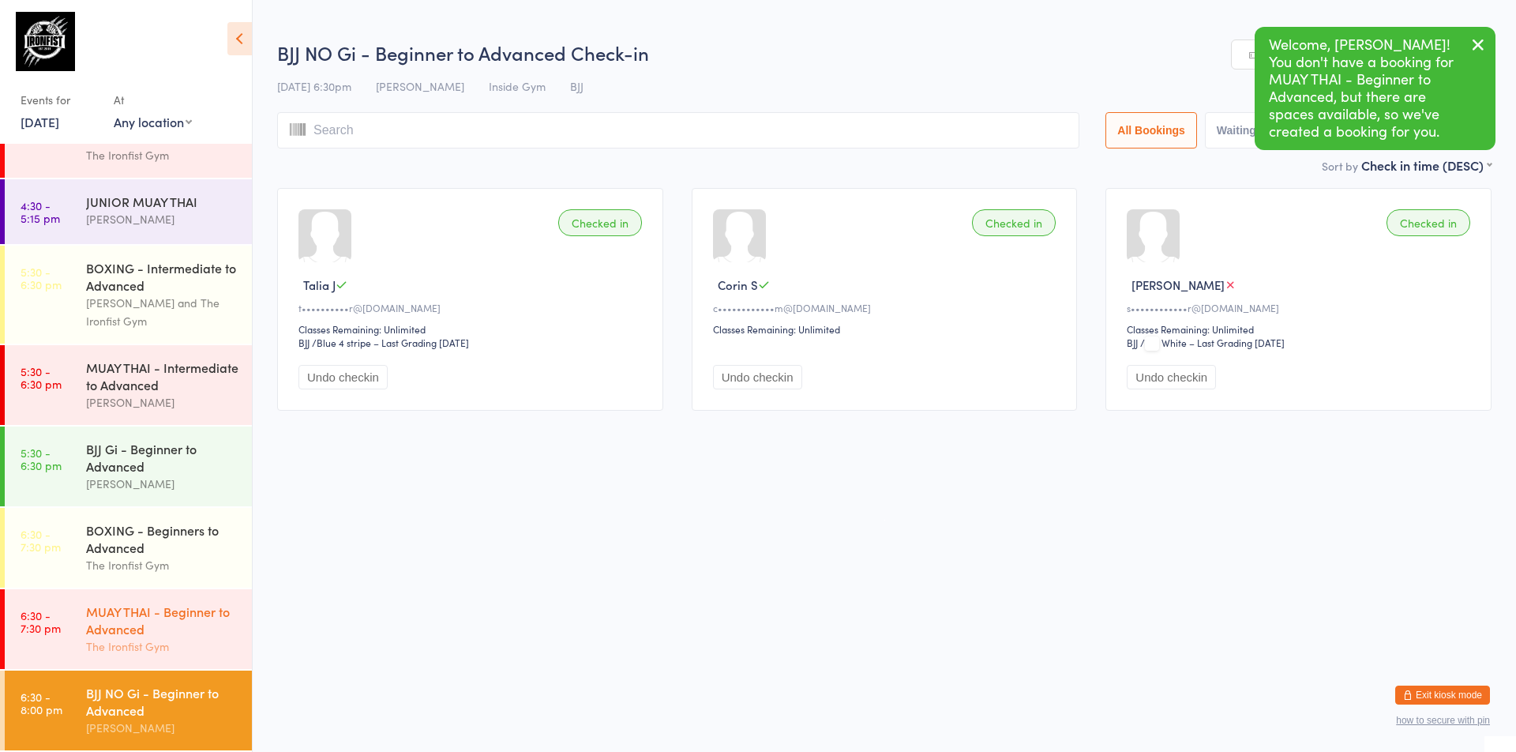
click at [155, 635] on div "MUAY THAI - Beginner to Advanced" at bounding box center [162, 619] width 152 height 35
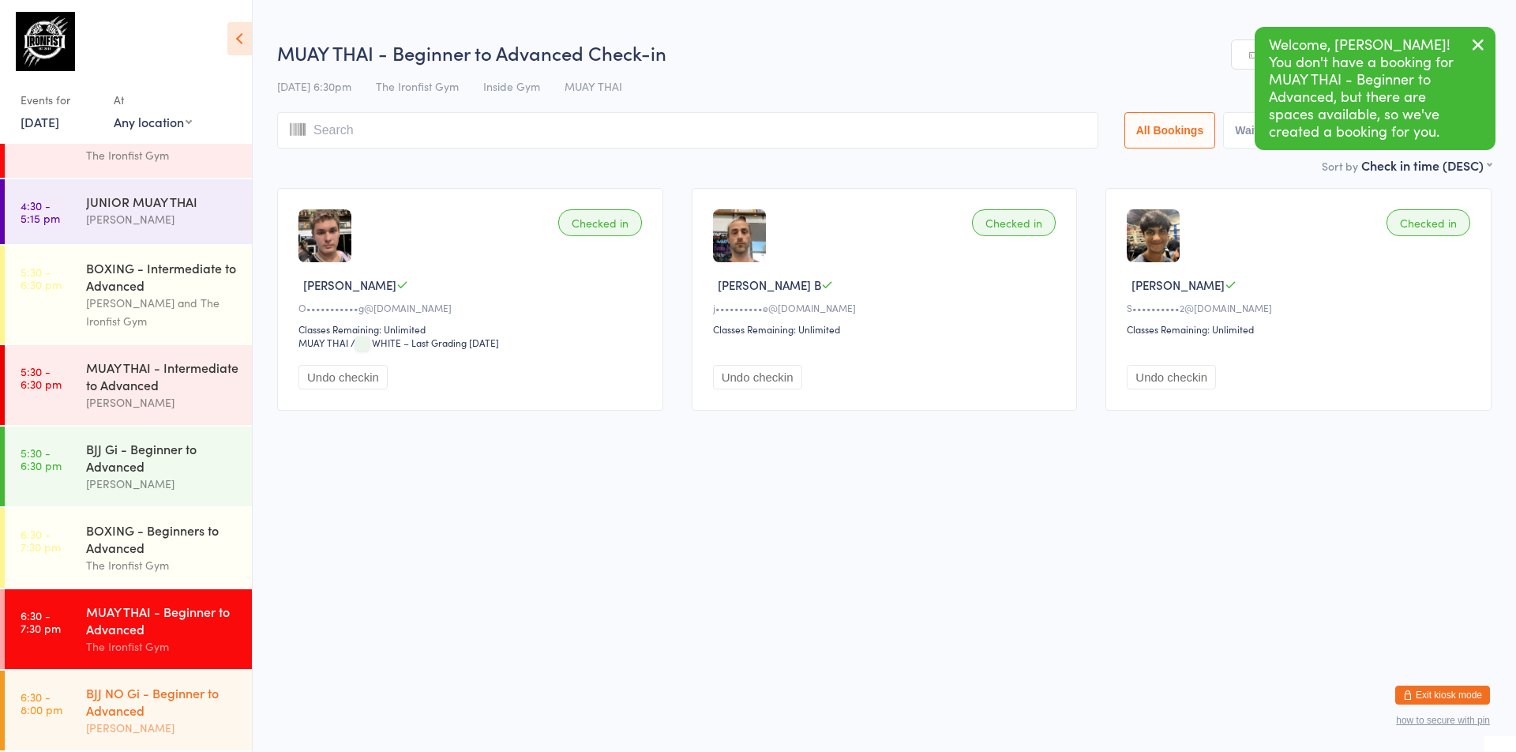
click at [152, 732] on div "[PERSON_NAME]" at bounding box center [162, 727] width 152 height 18
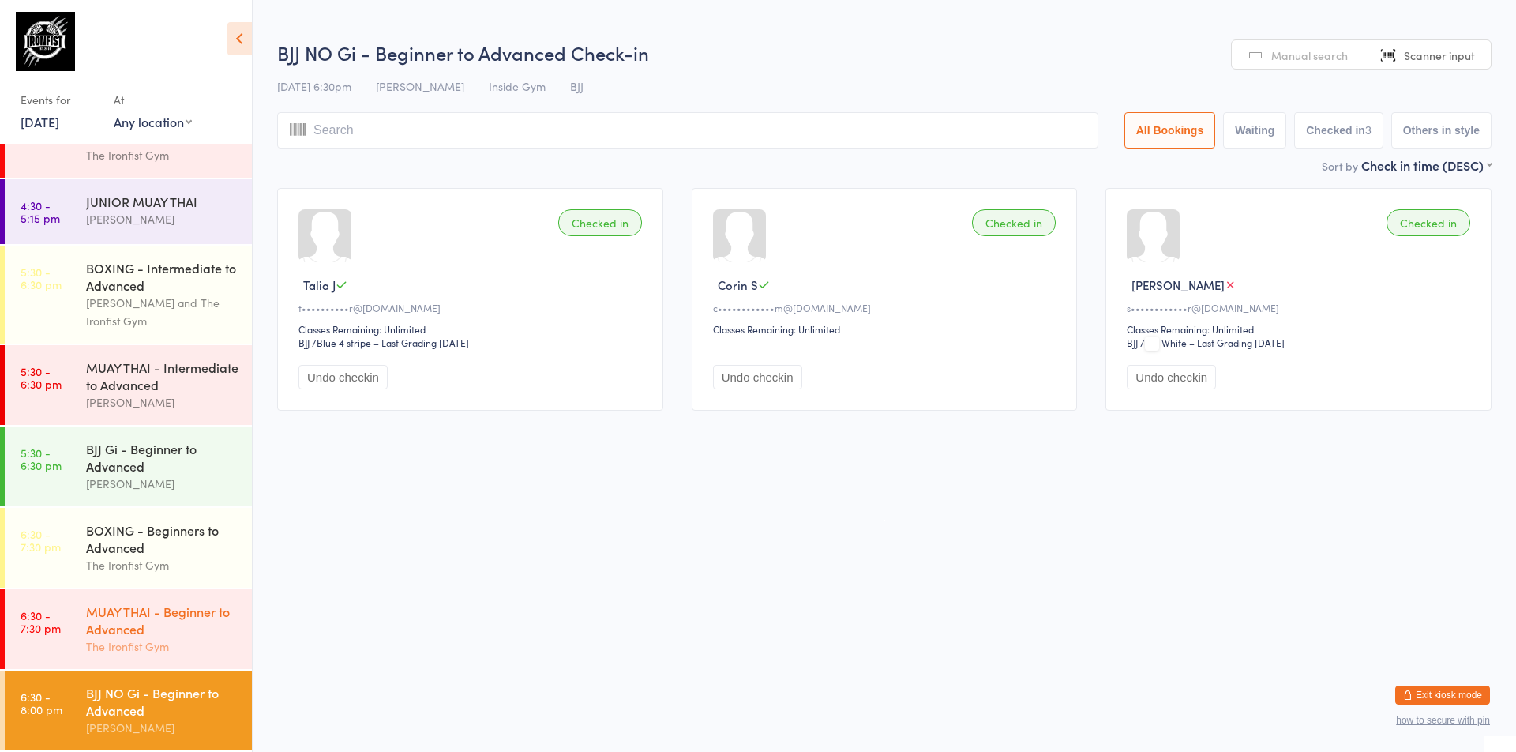
click at [150, 643] on div "The Ironfist Gym" at bounding box center [162, 646] width 152 height 18
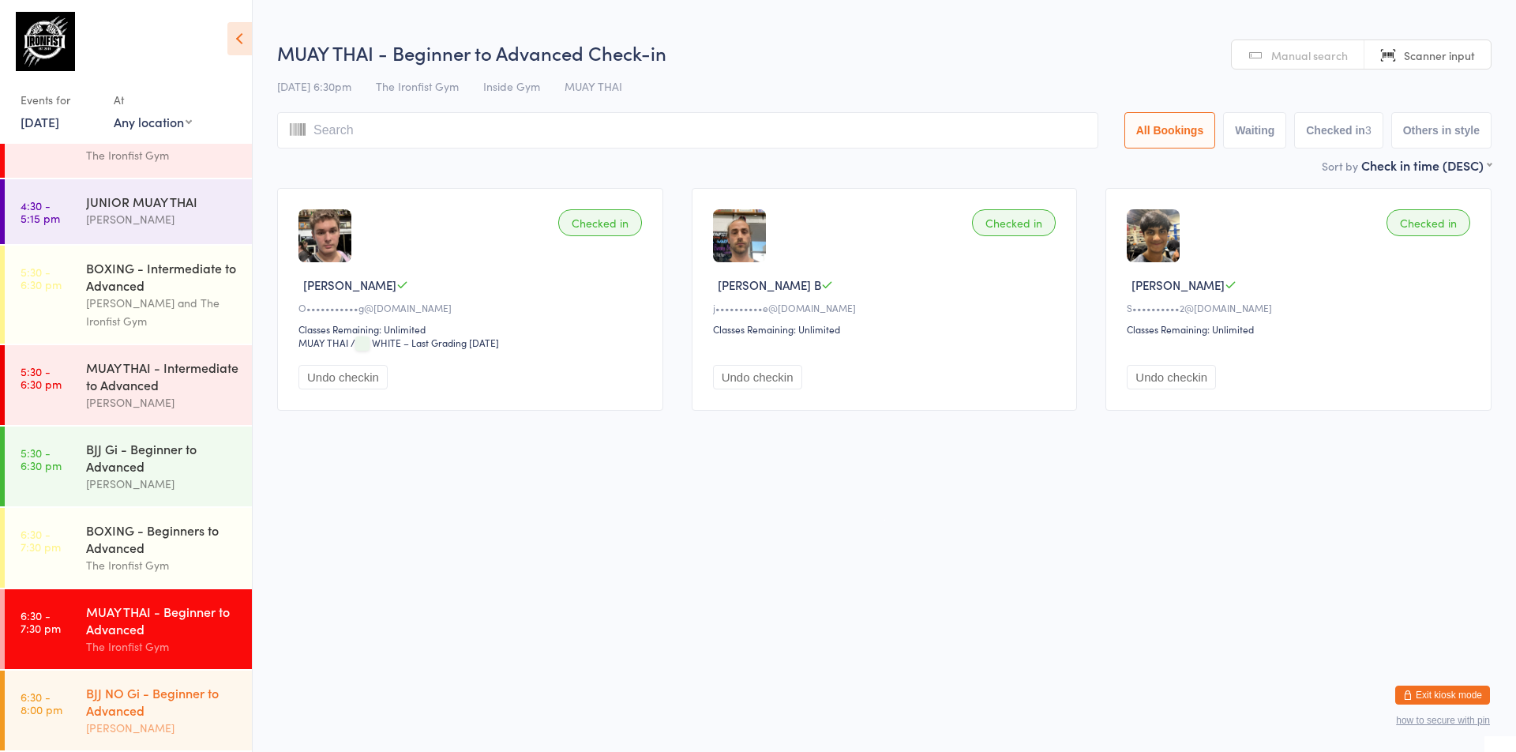
click at [146, 732] on div "[PERSON_NAME]" at bounding box center [162, 727] width 152 height 18
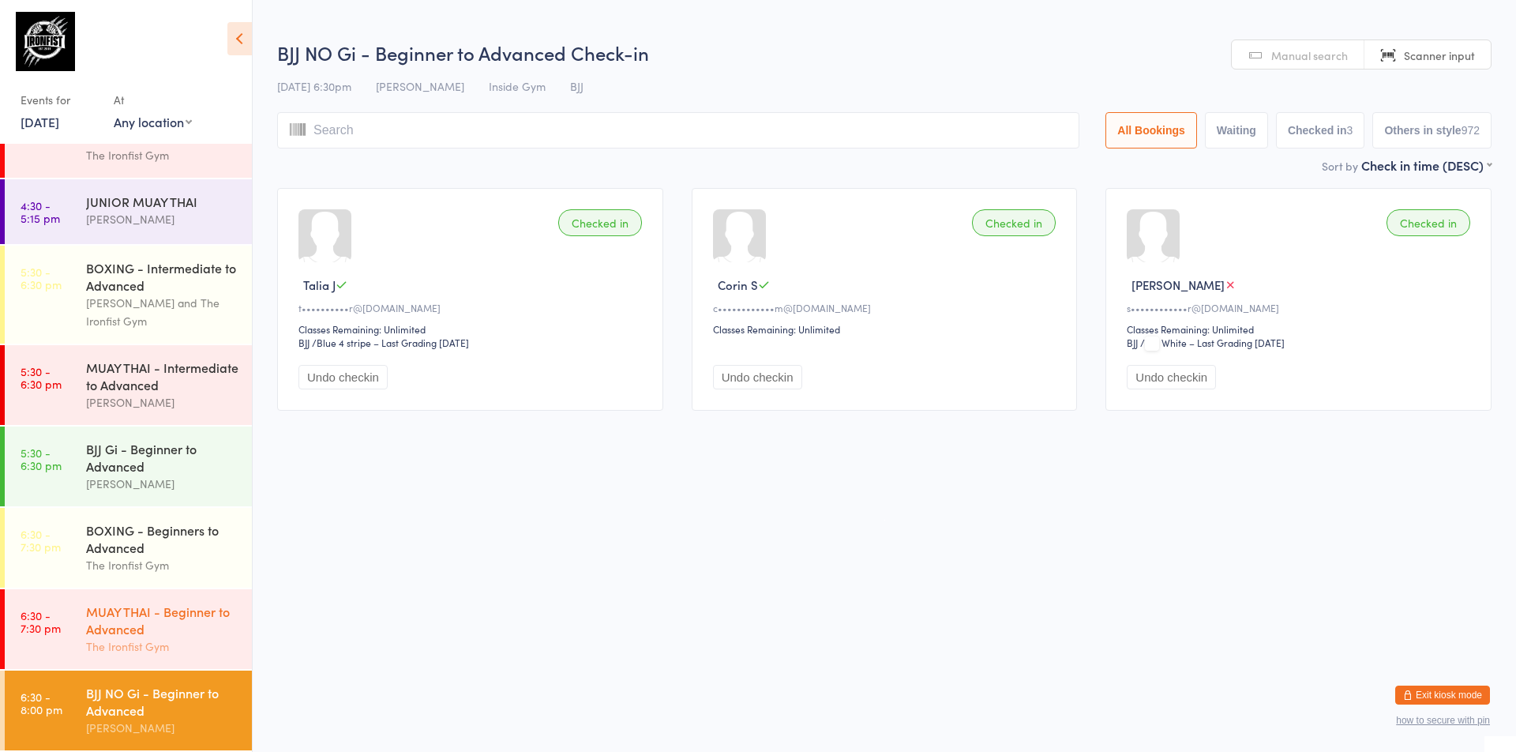
click at [145, 630] on div "MUAY THAI - Beginner to Advanced" at bounding box center [162, 619] width 152 height 35
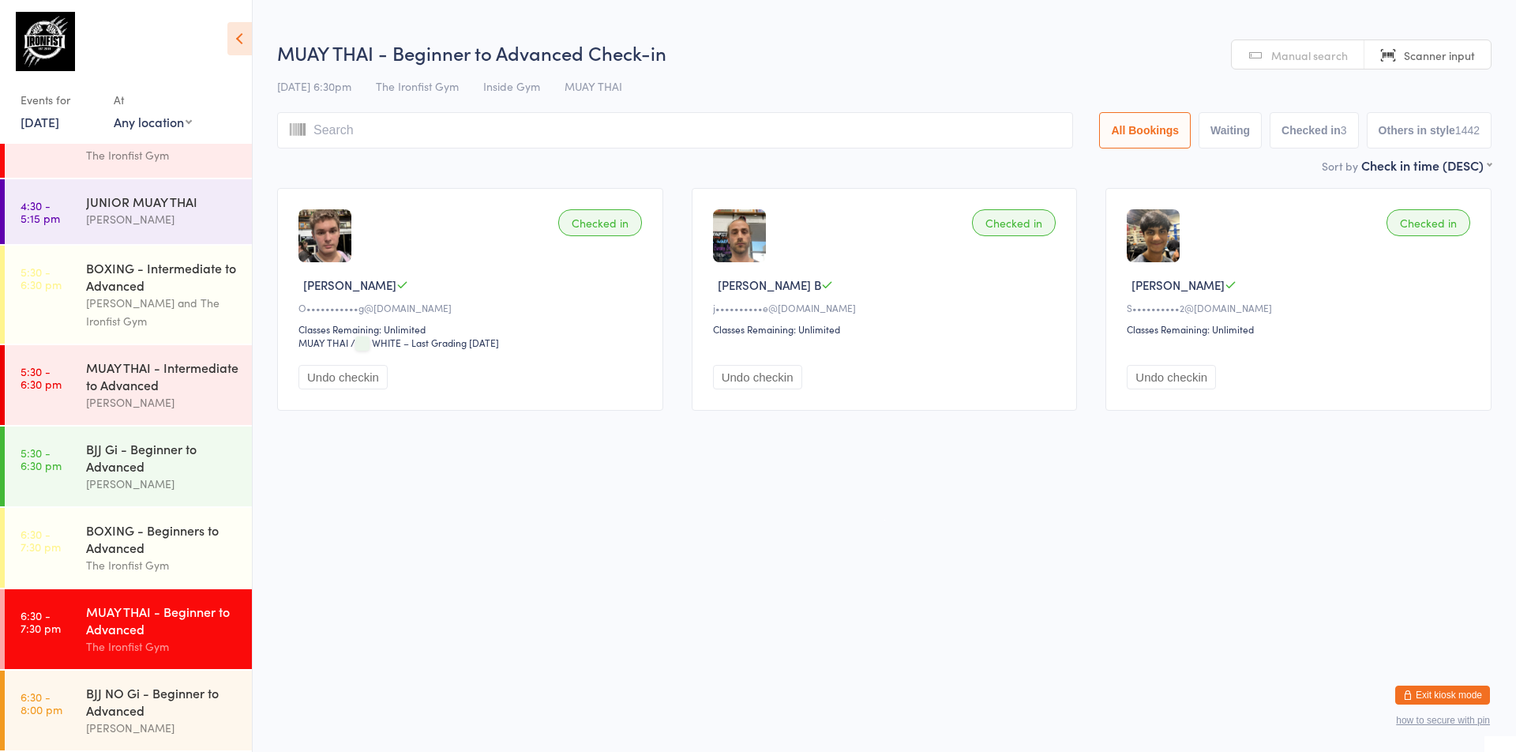
click at [141, 612] on div "MUAY THAI - Beginner to Advanced" at bounding box center [162, 619] width 152 height 35
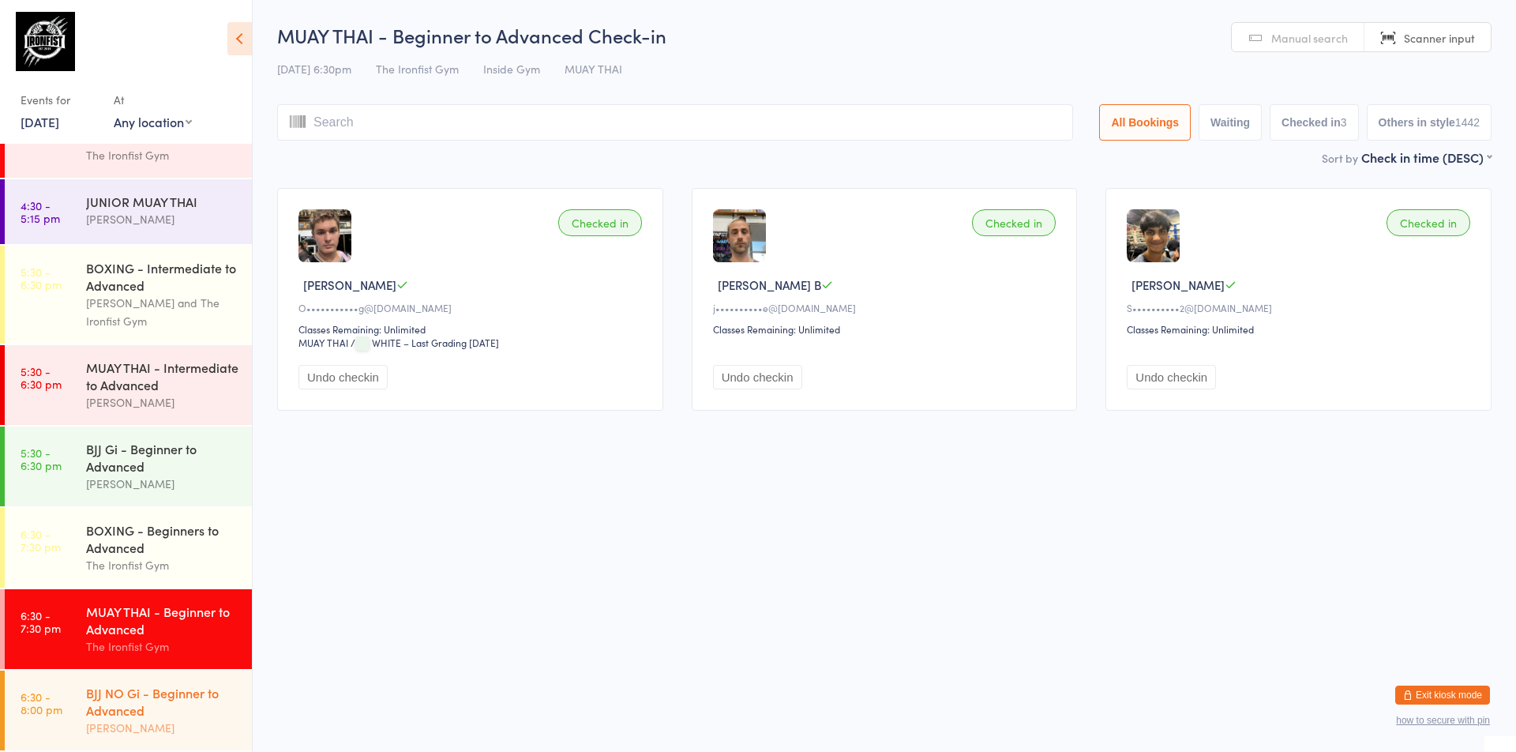
click at [139, 717] on div "BJJ NO Gi - Beginner to Advanced" at bounding box center [162, 701] width 152 height 35
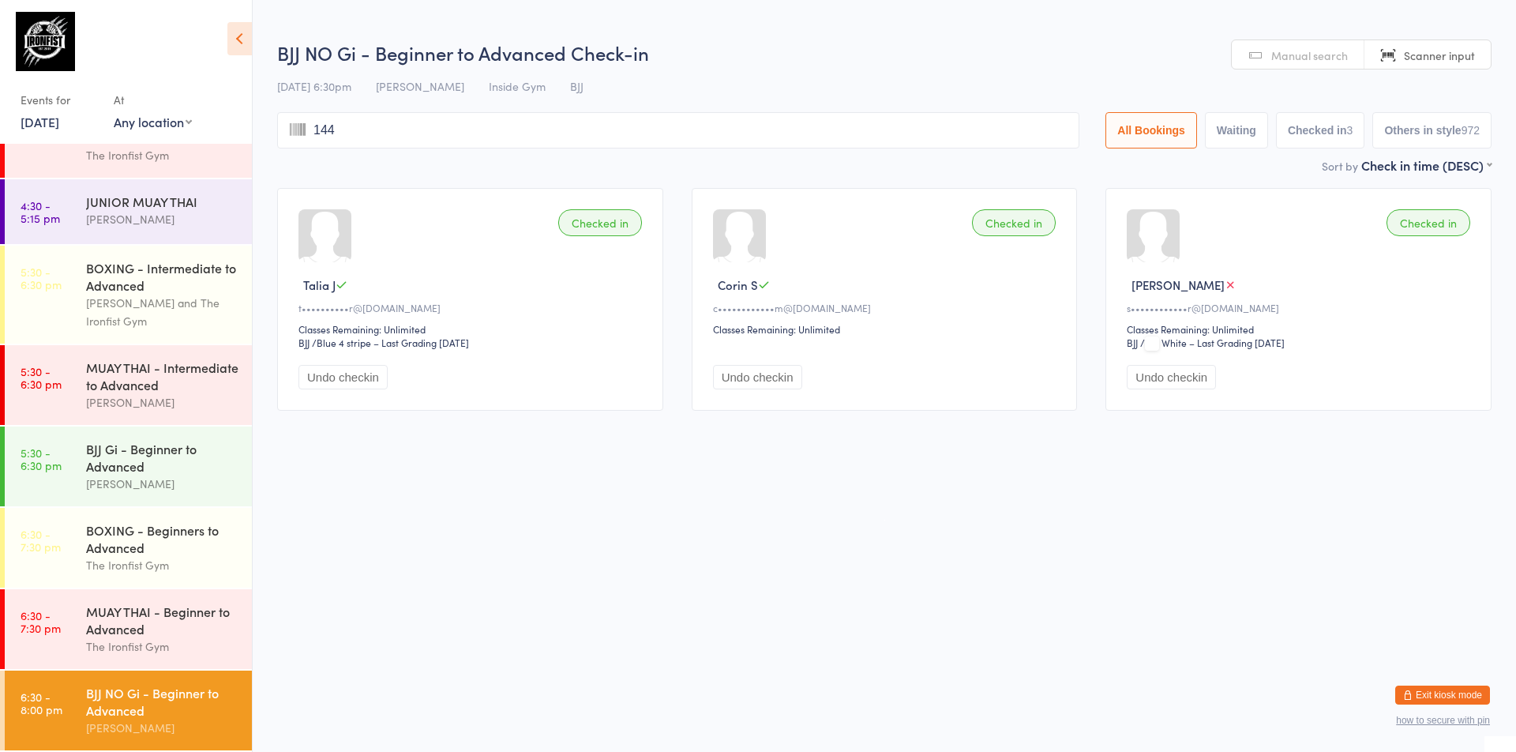
type input "1441"
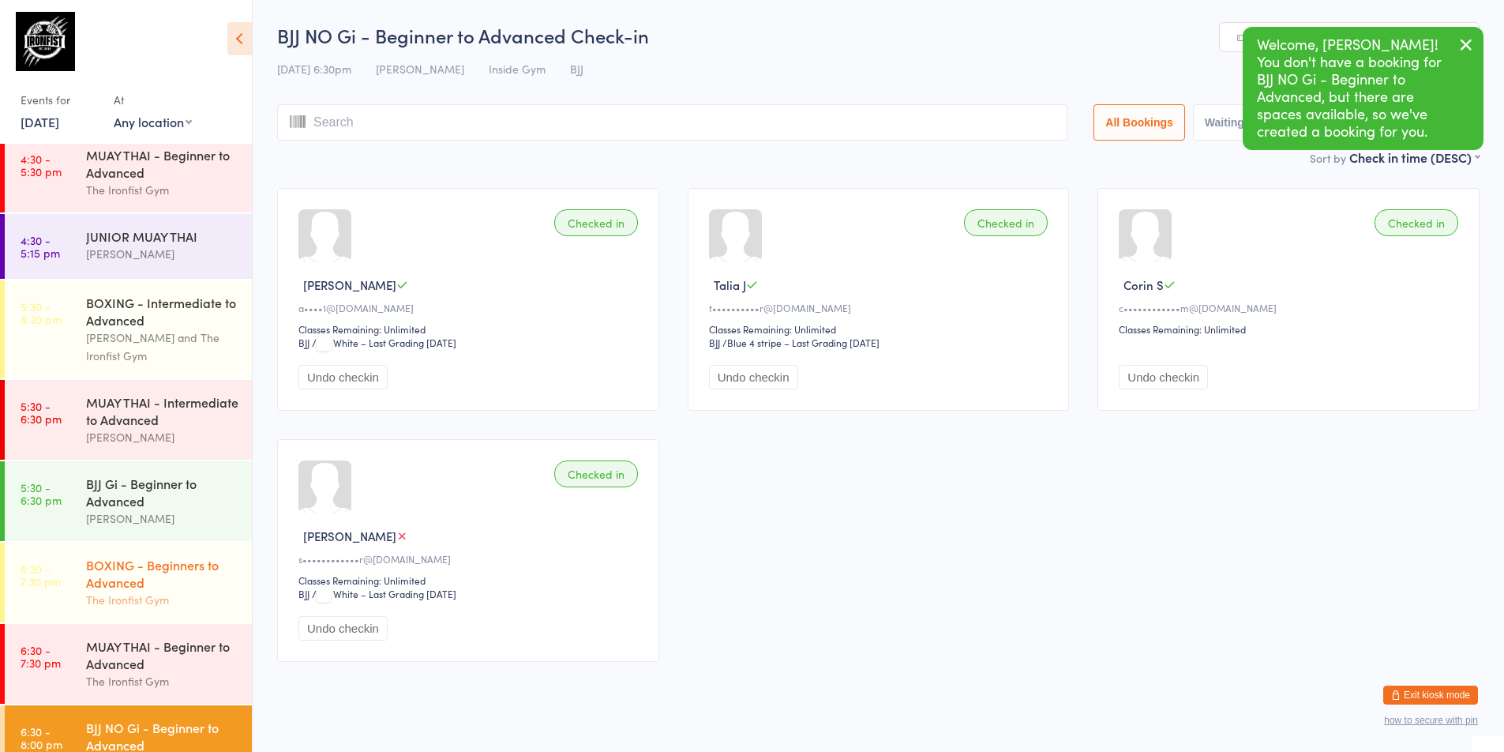
scroll to position [605, 0]
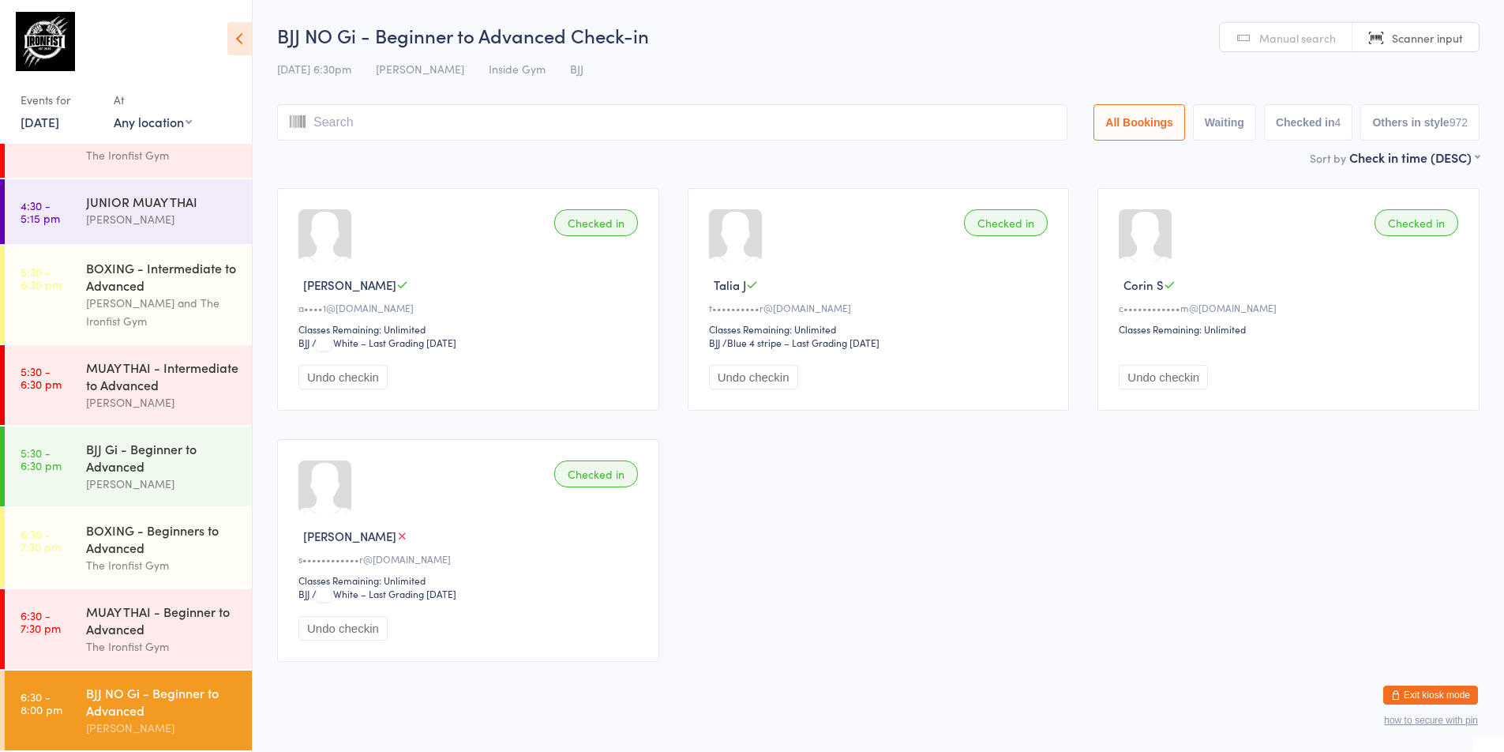
click at [72, 688] on link "6:30 - 8:00 pm BJJ NO Gi - Beginner to Advanced [PERSON_NAME]" at bounding box center [128, 710] width 247 height 80
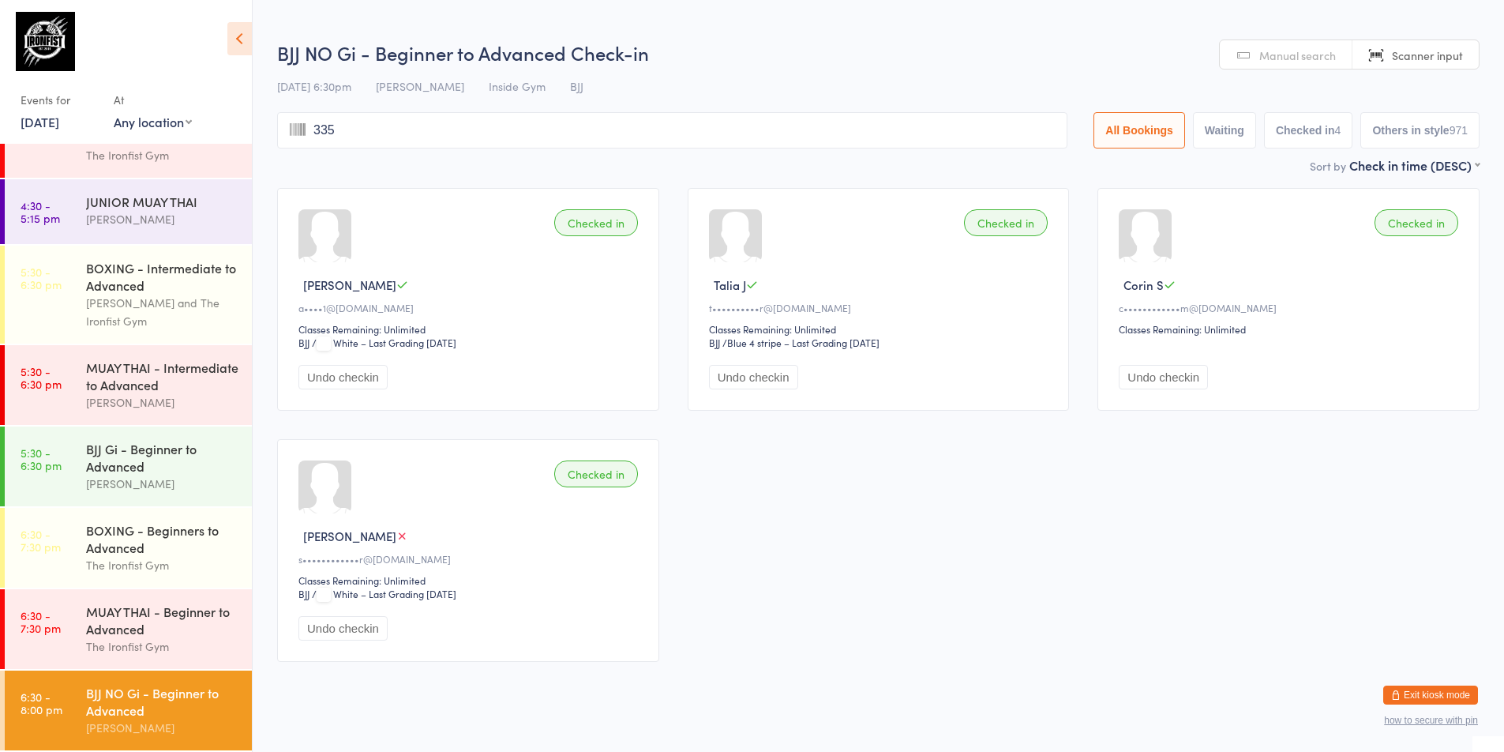
type input "3357"
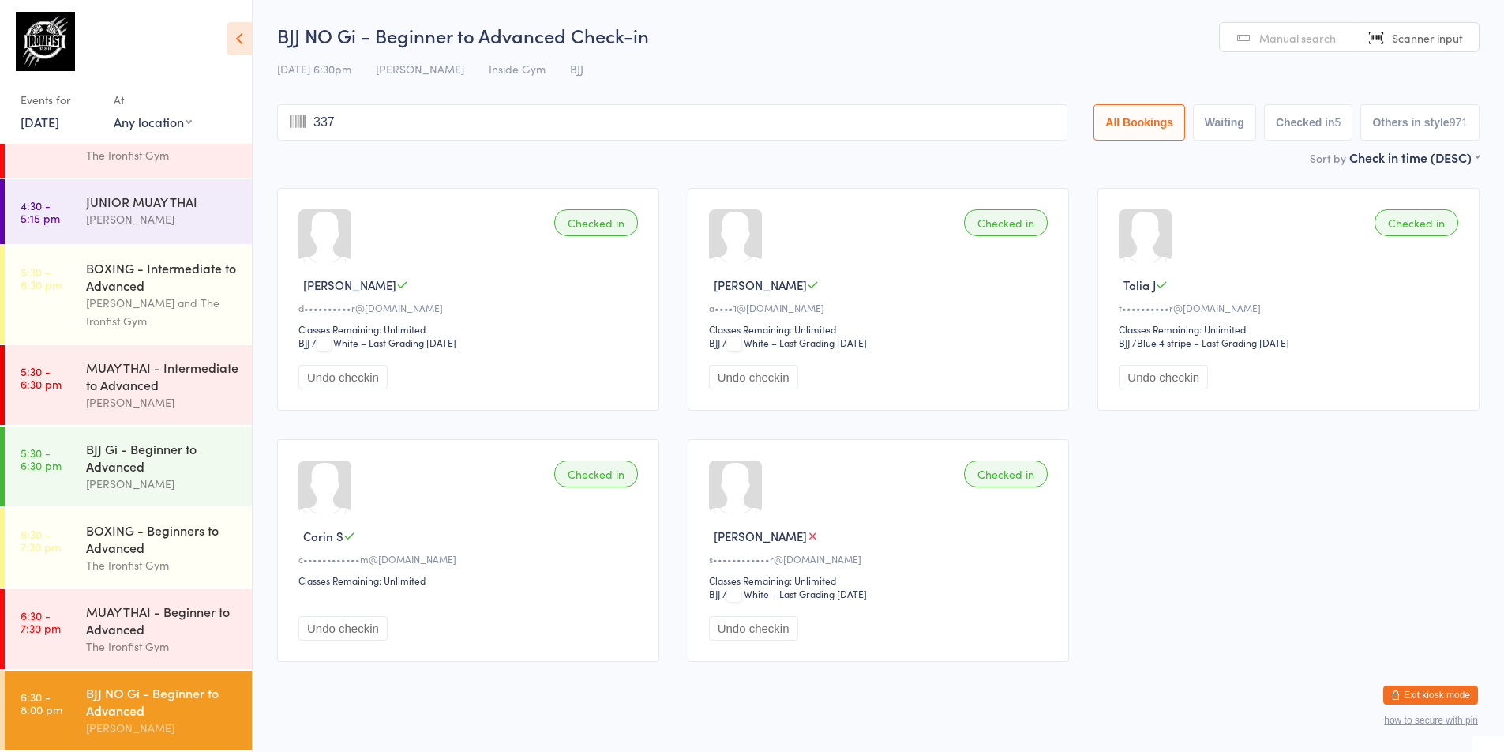
type input "3370"
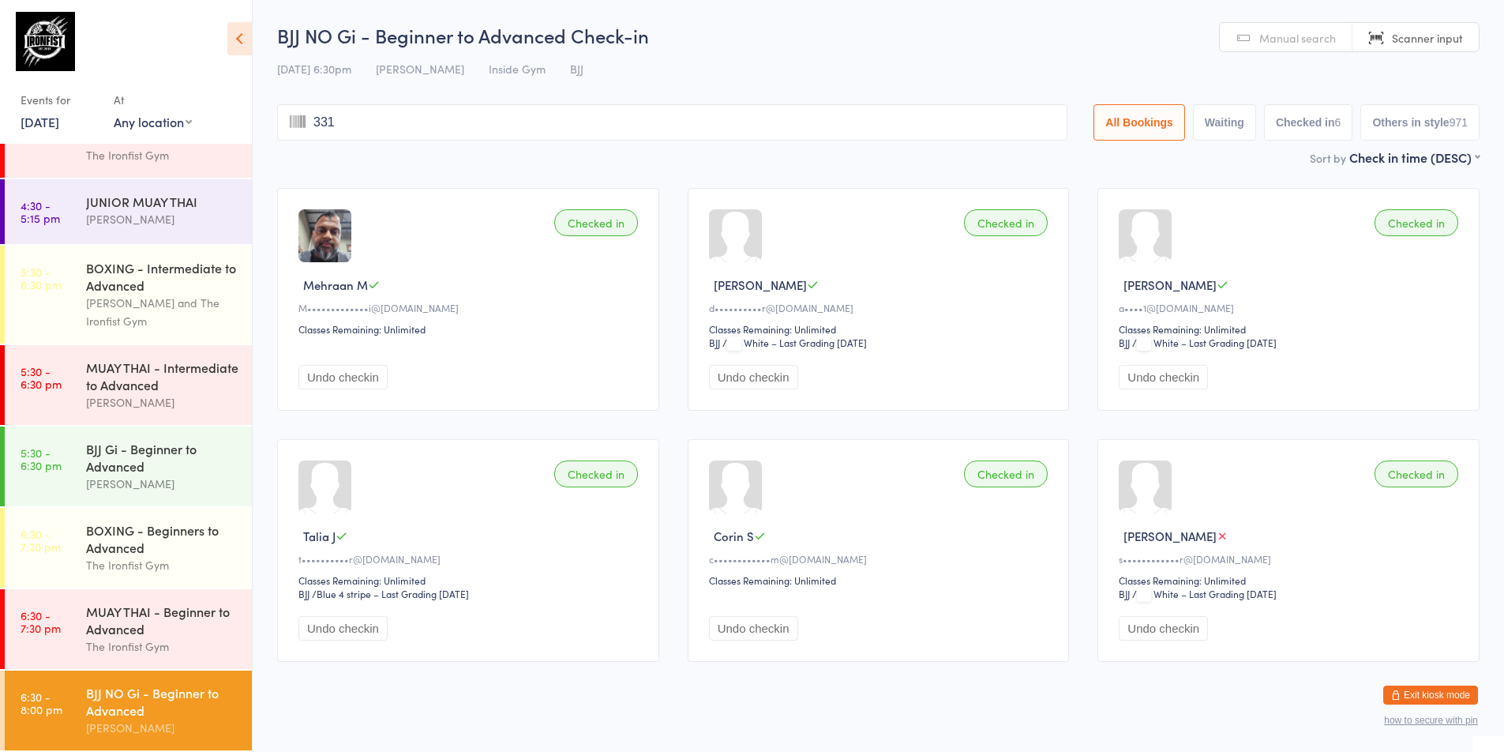
type input "3318"
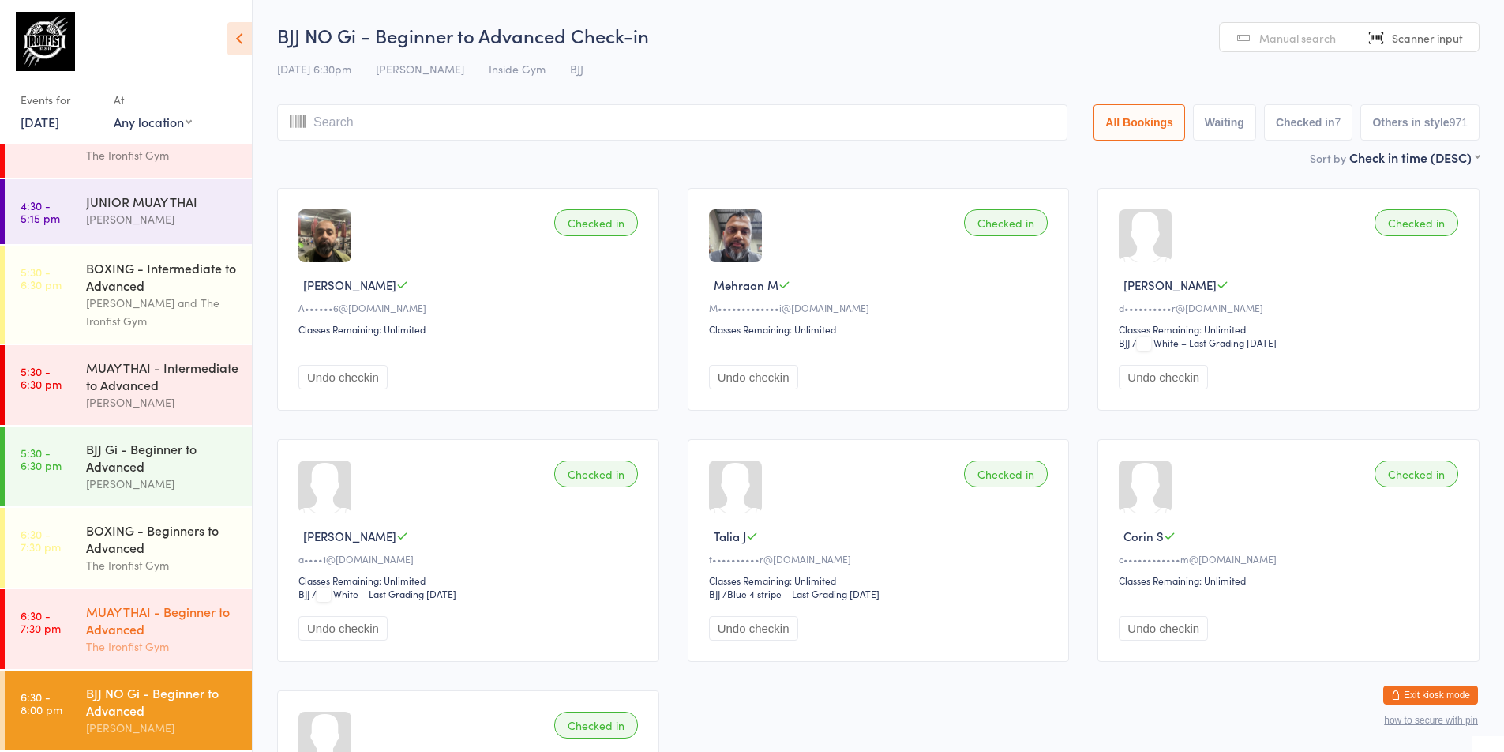
click at [125, 626] on div "MUAY THAI - Beginner to Advanced" at bounding box center [162, 619] width 152 height 35
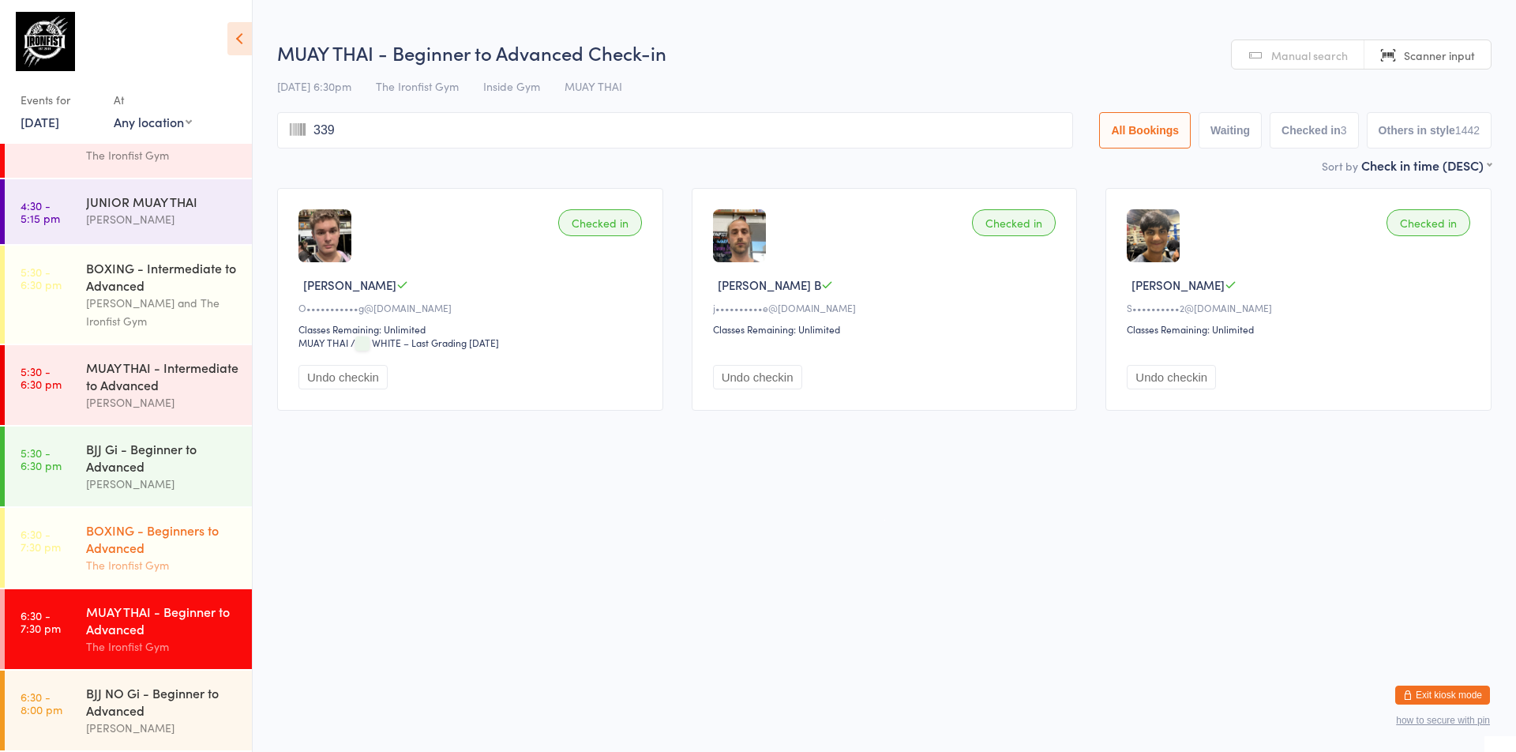
type input "3392"
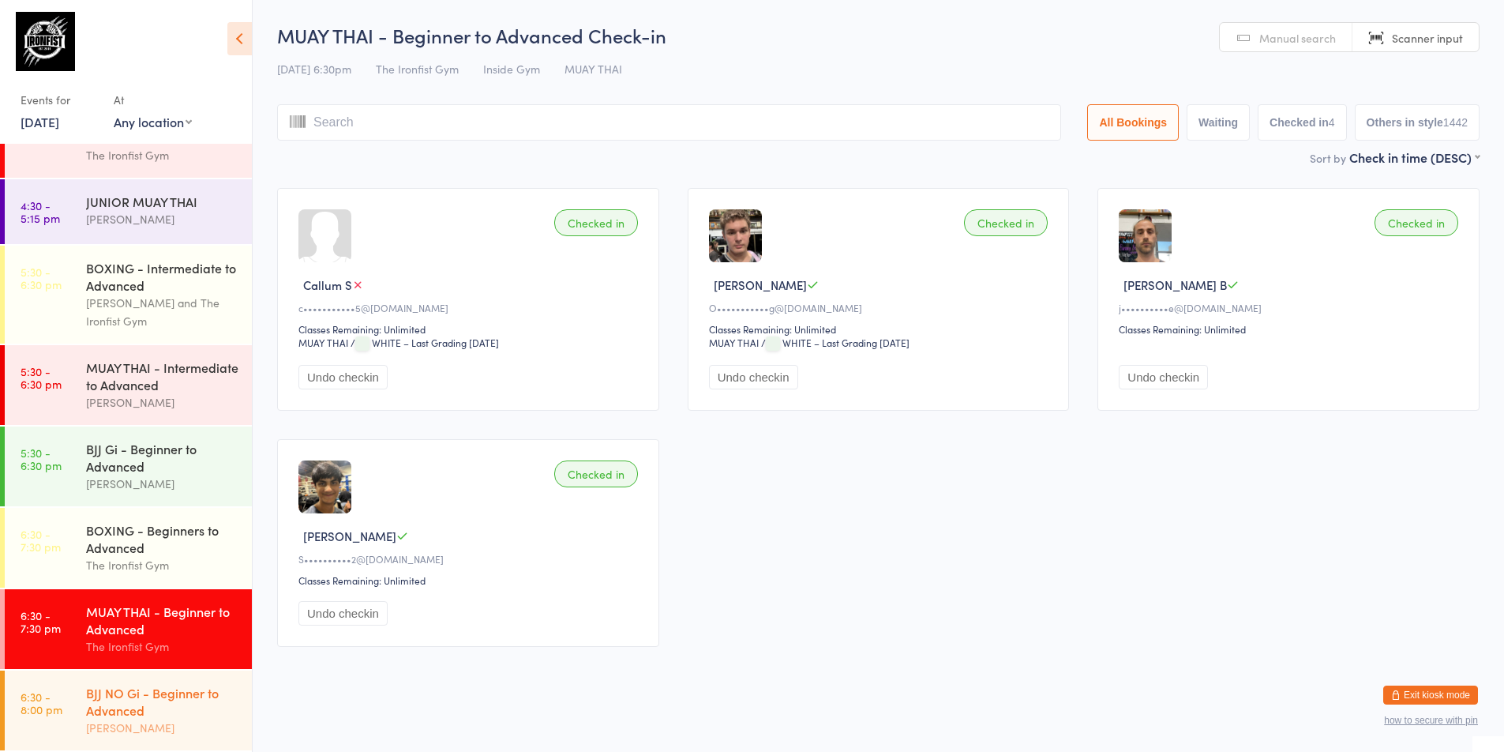
click at [98, 709] on div "BJJ NO Gi - Beginner to Advanced" at bounding box center [162, 701] width 152 height 35
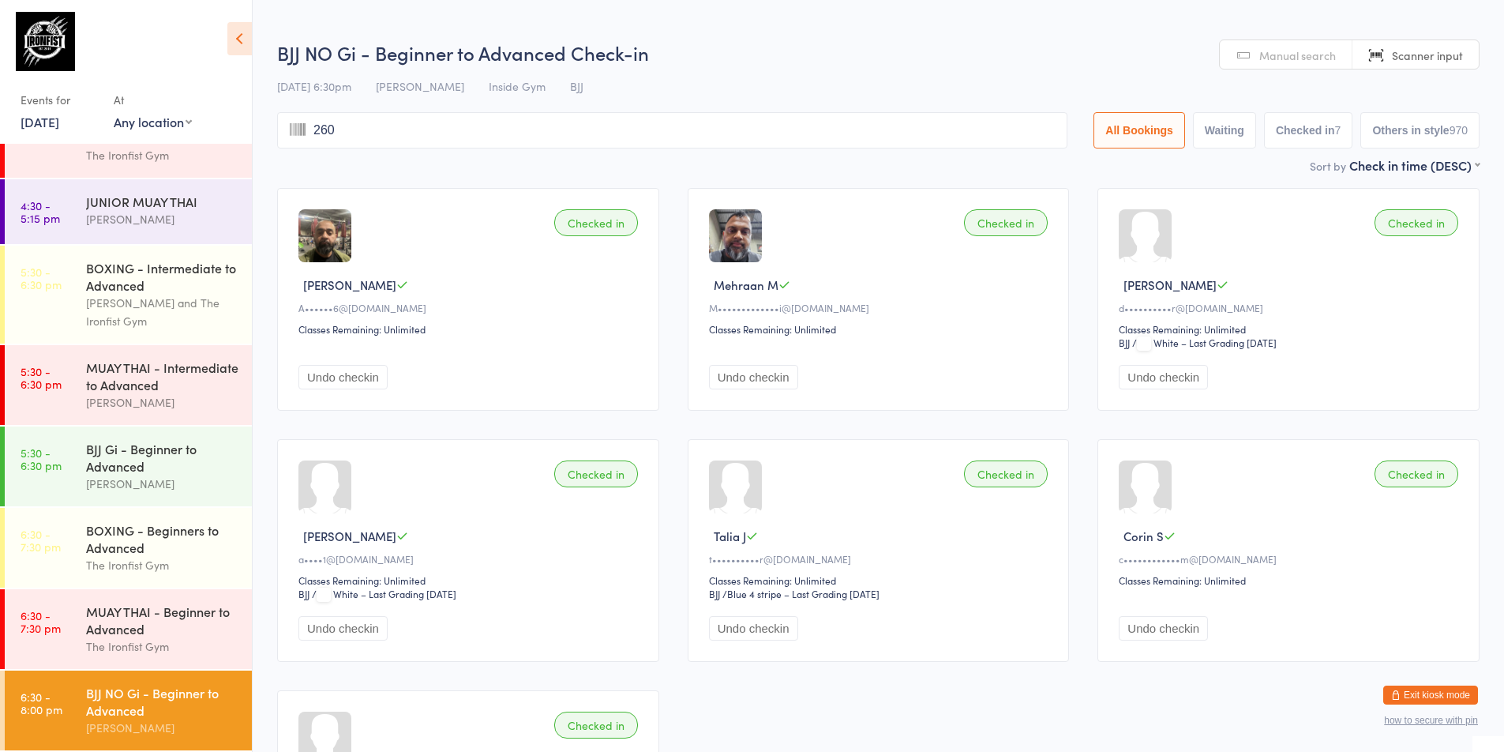
type input "2607"
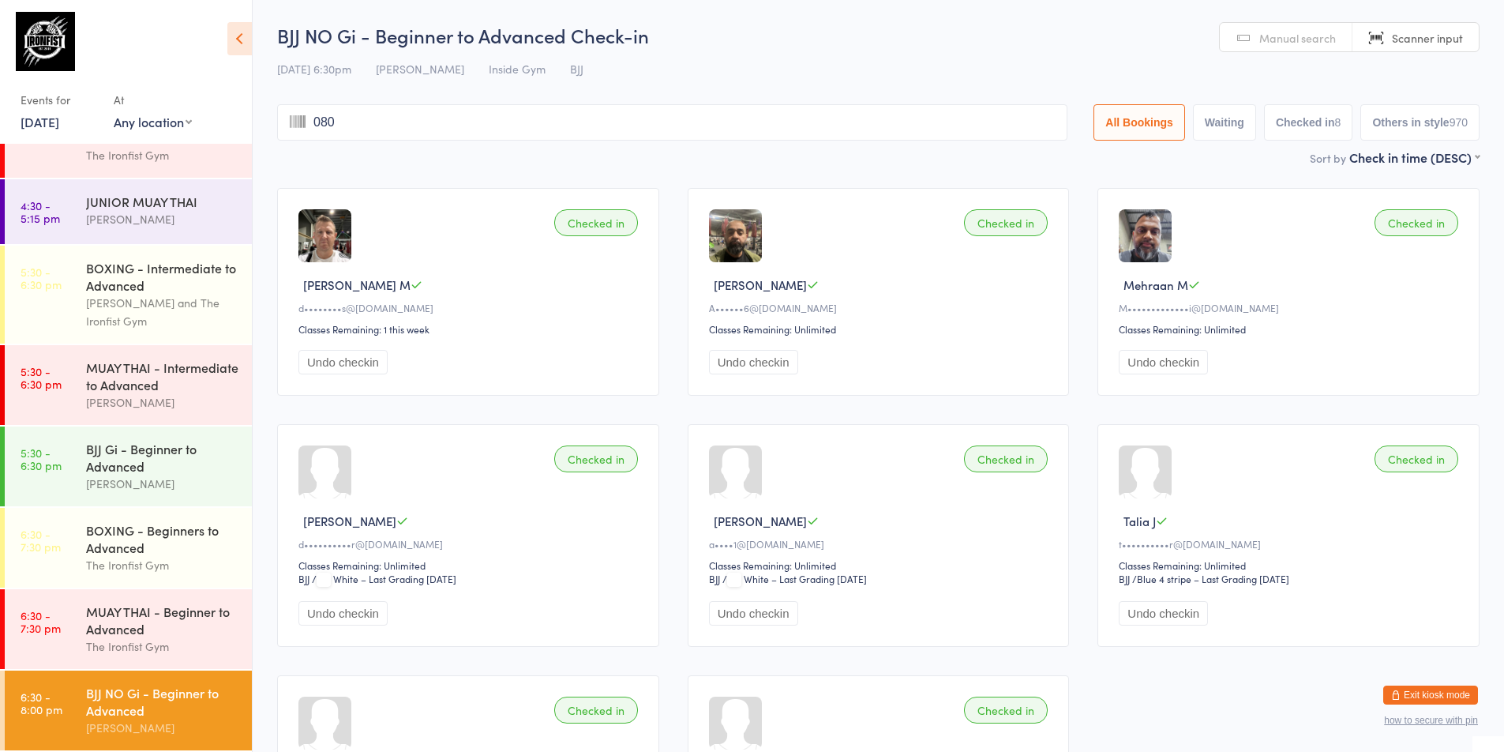
type input "0808"
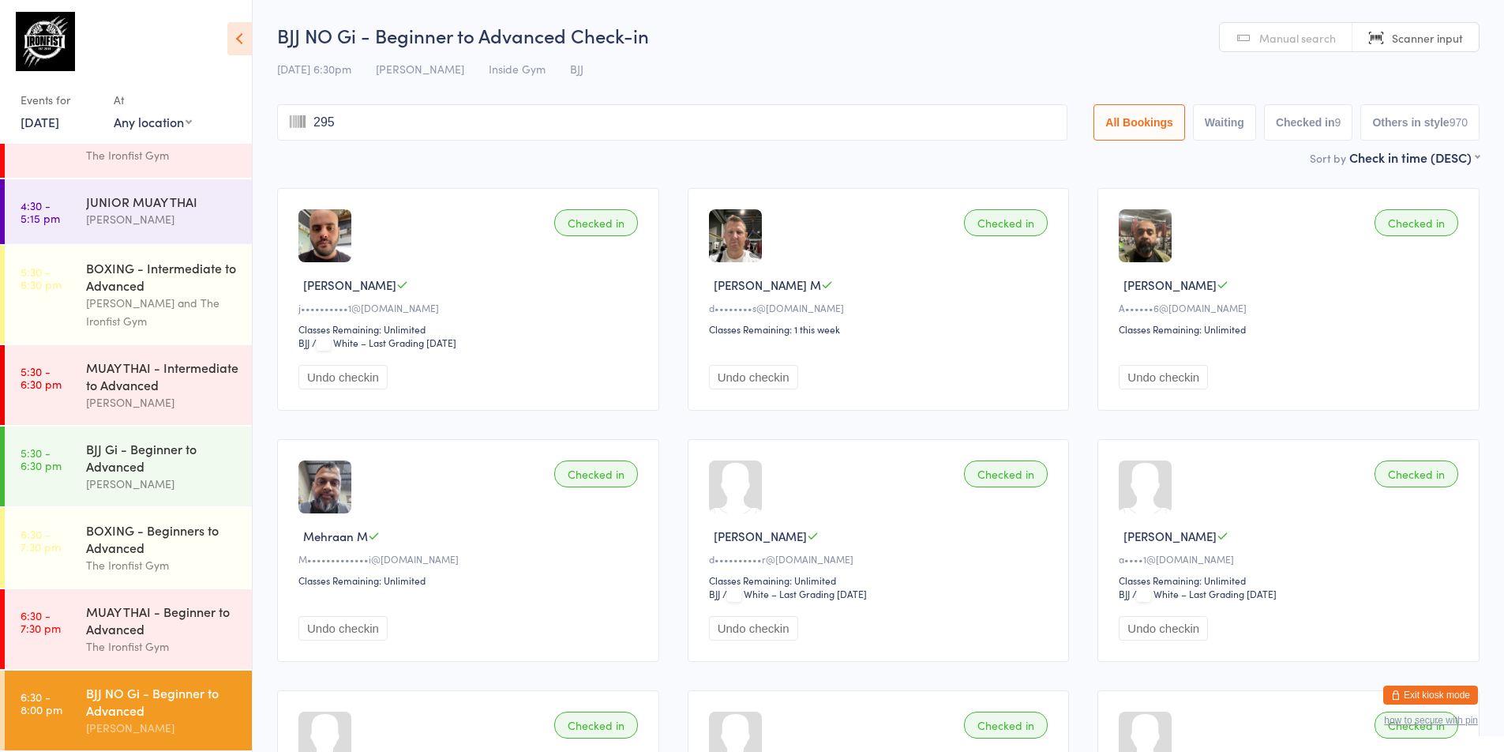
type input "2953"
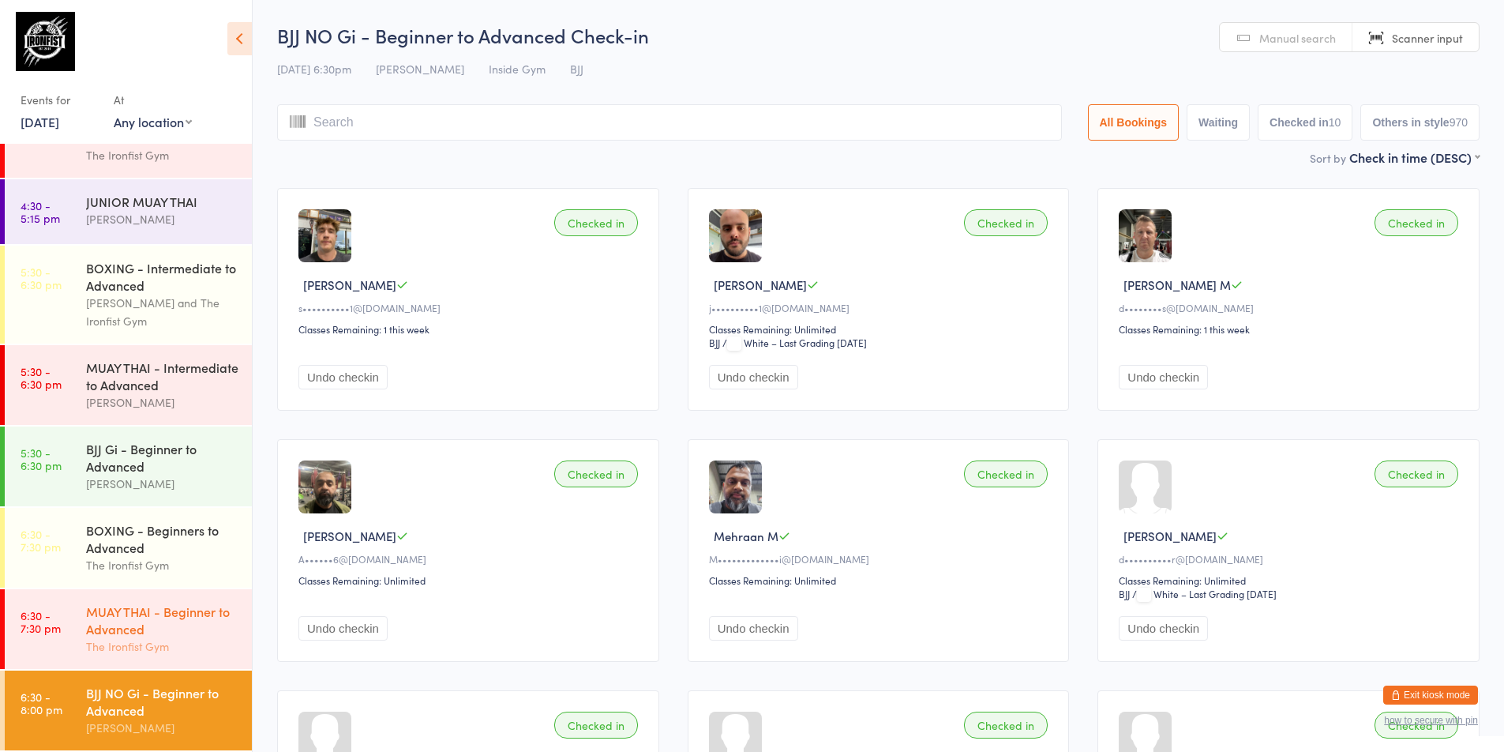
click at [219, 623] on div "MUAY THAI - Beginner to Advanced" at bounding box center [162, 619] width 152 height 35
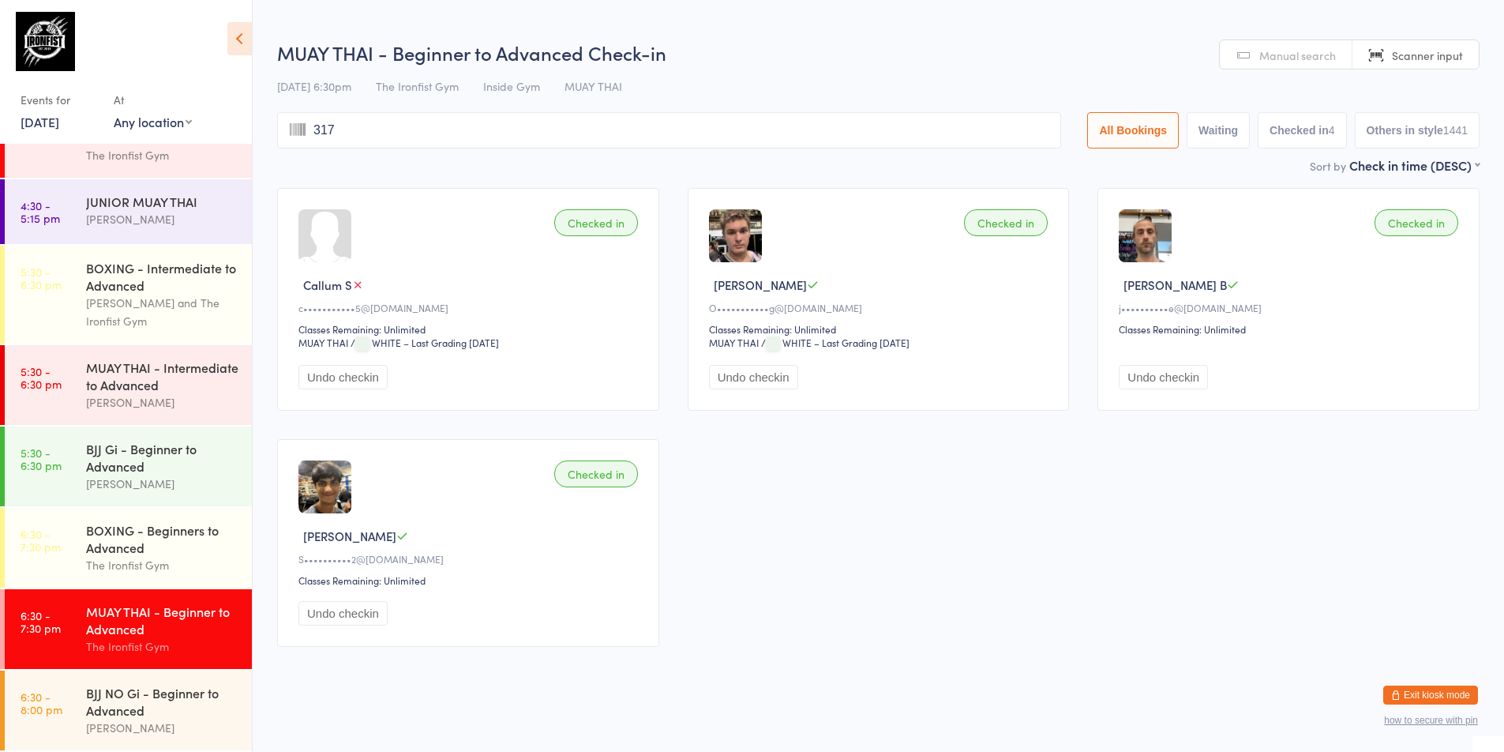
type input "3178"
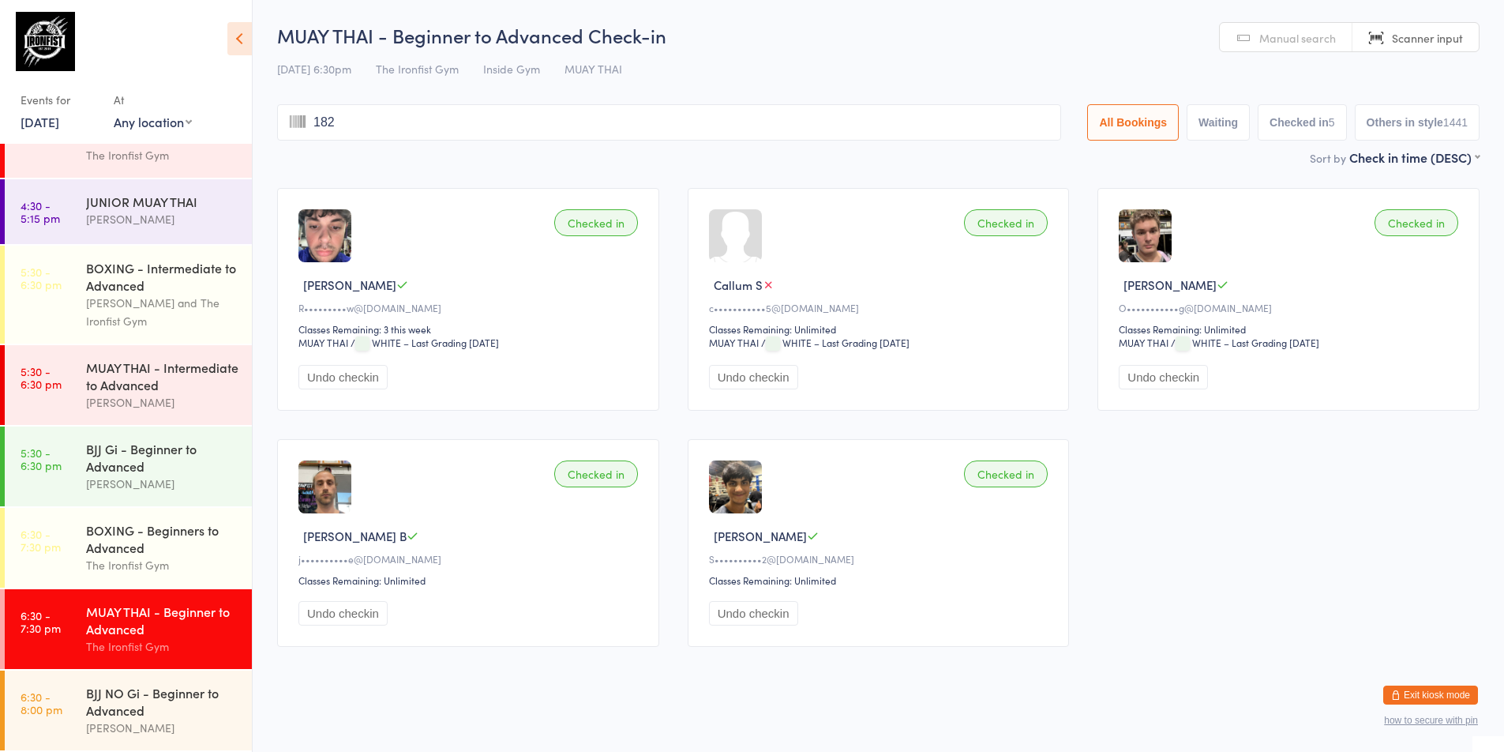
type input "1825"
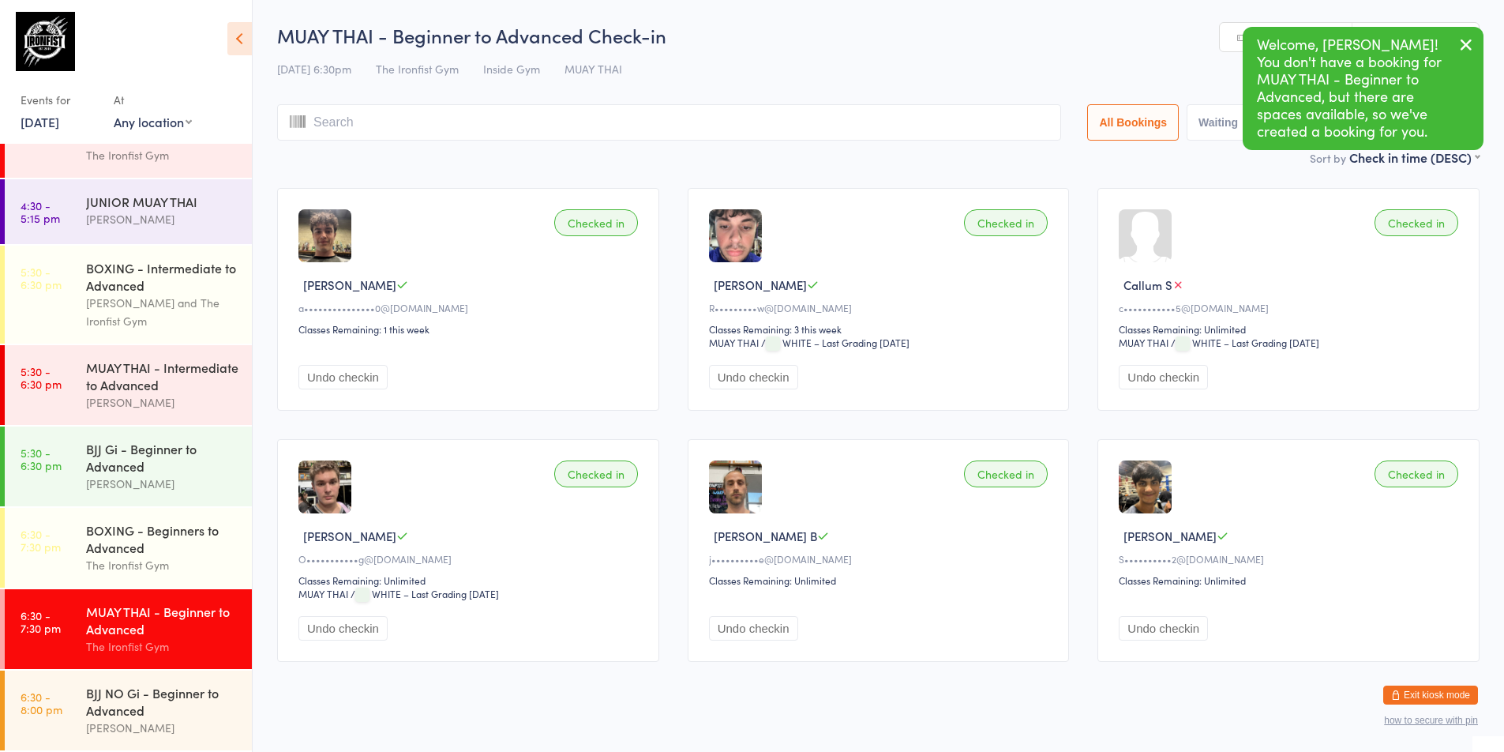
click at [568, 291] on div "[PERSON_NAME]" at bounding box center [470, 284] width 344 height 17
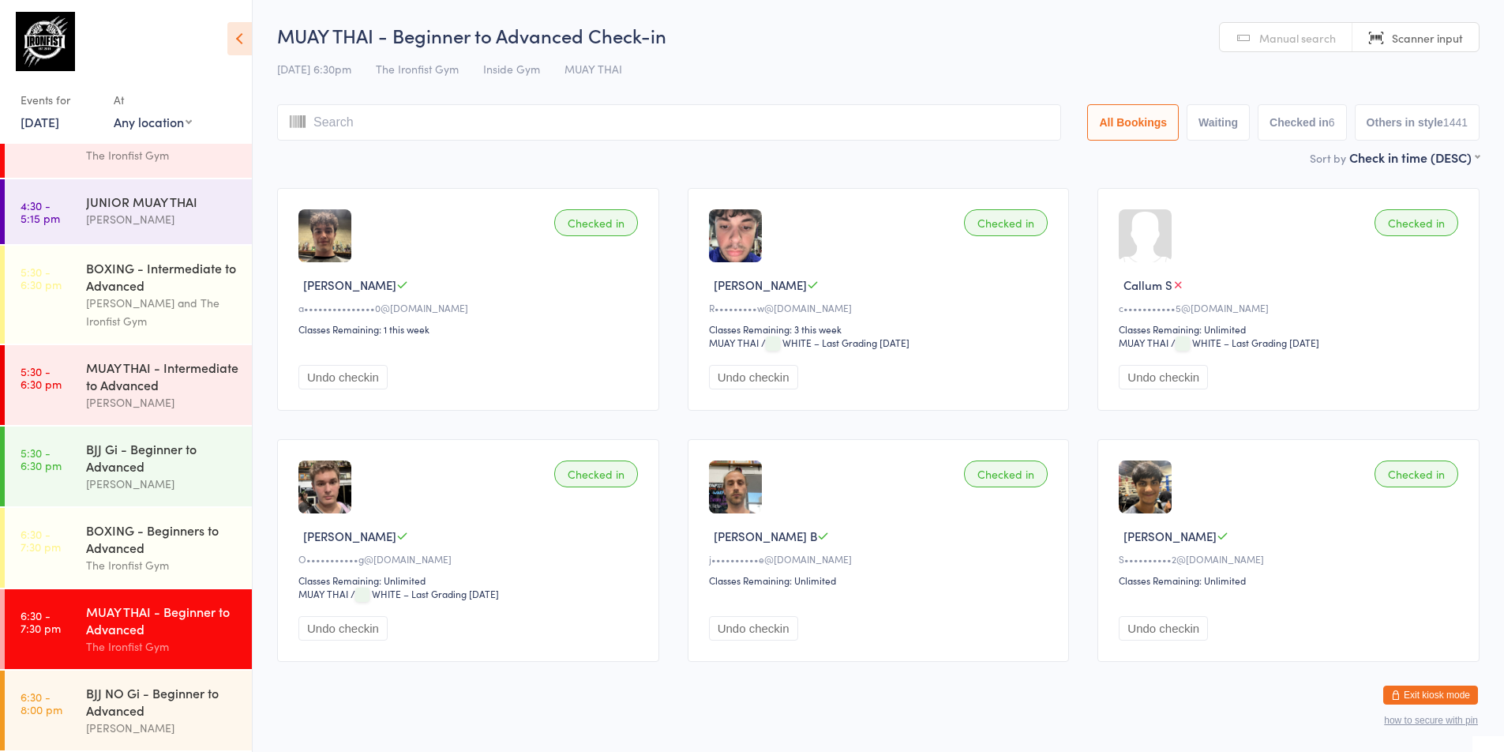
click at [302, 224] on img at bounding box center [324, 235] width 53 height 53
click at [167, 437] on div "BJJ Gi - Beginner to Advanced [PERSON_NAME]" at bounding box center [169, 466] width 166 height 80
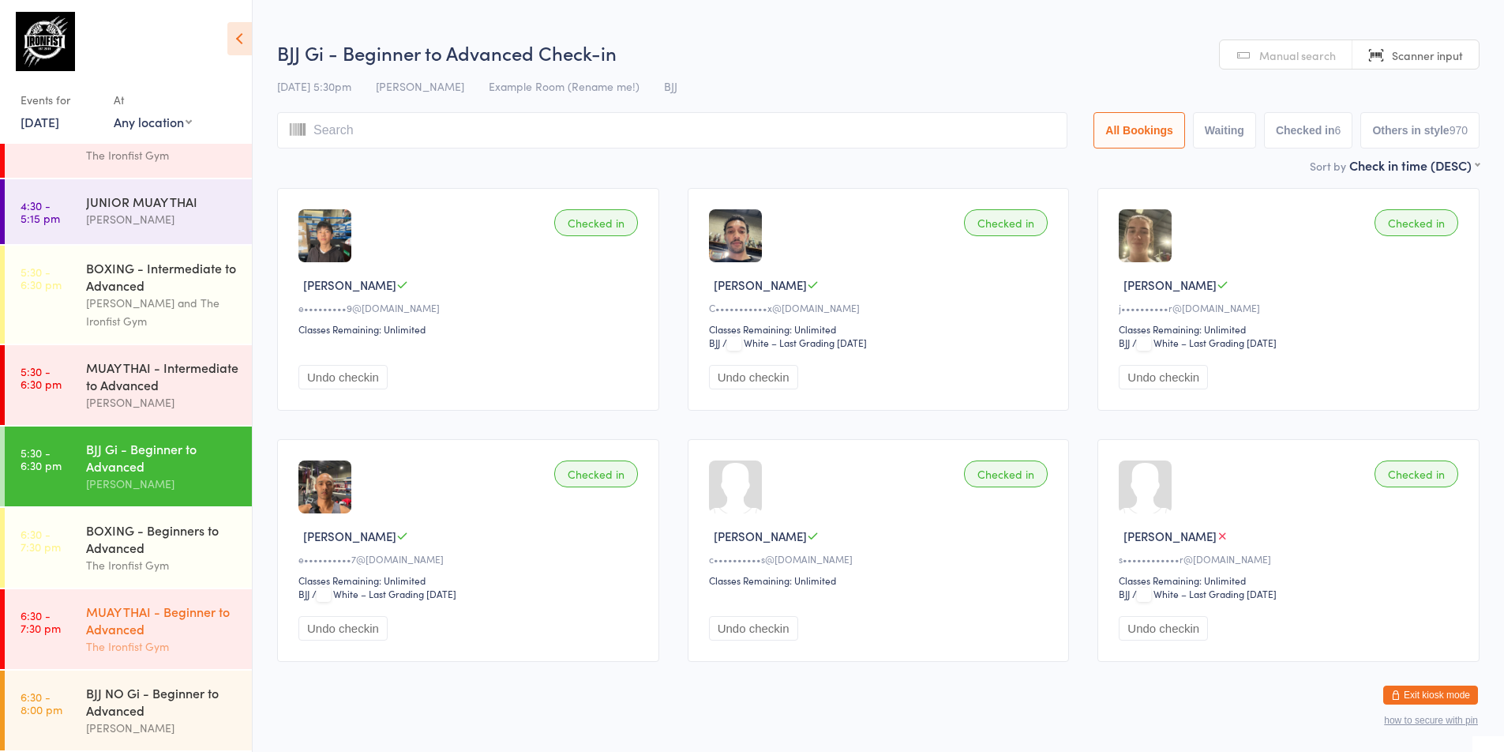
click at [96, 605] on div "MUAY THAI - Beginner to Advanced" at bounding box center [162, 619] width 152 height 35
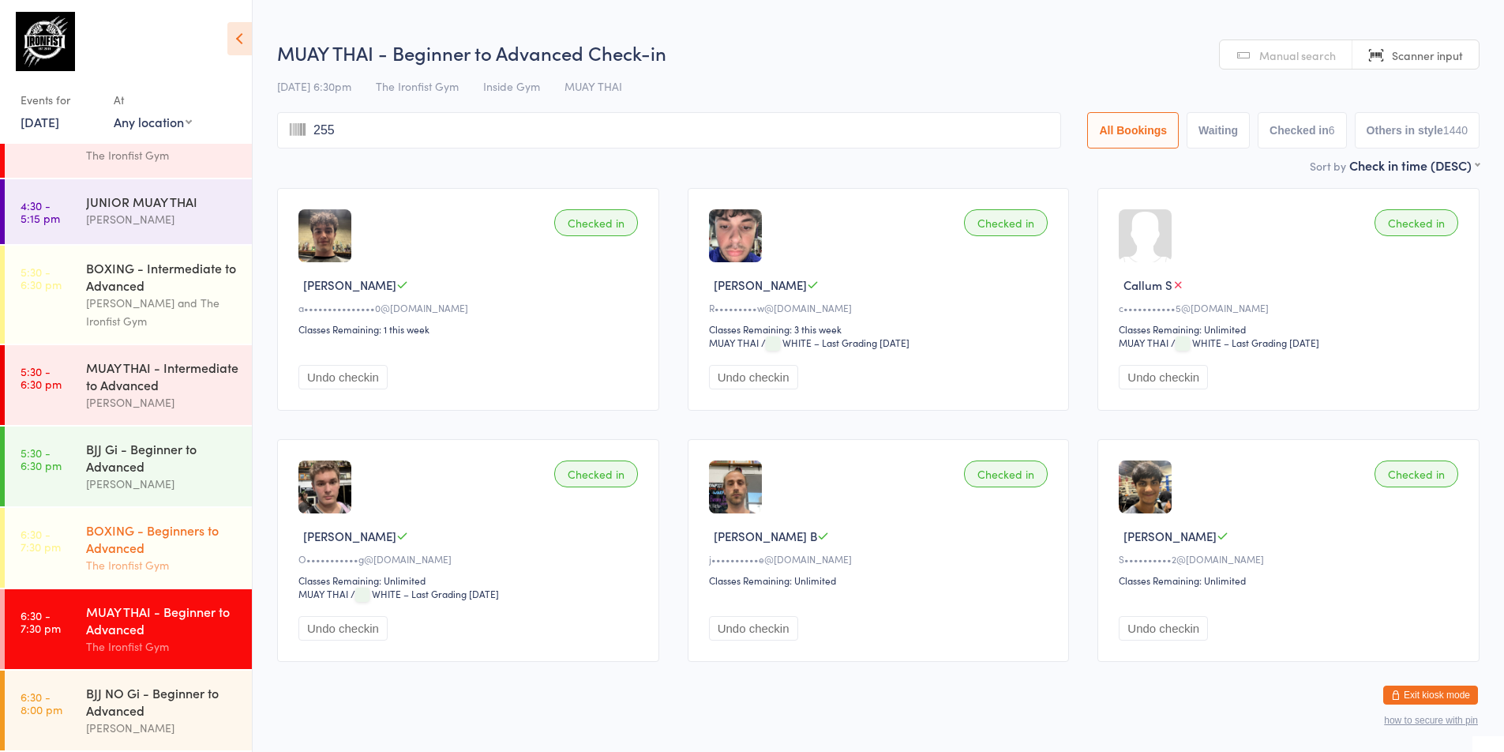
type input "2554"
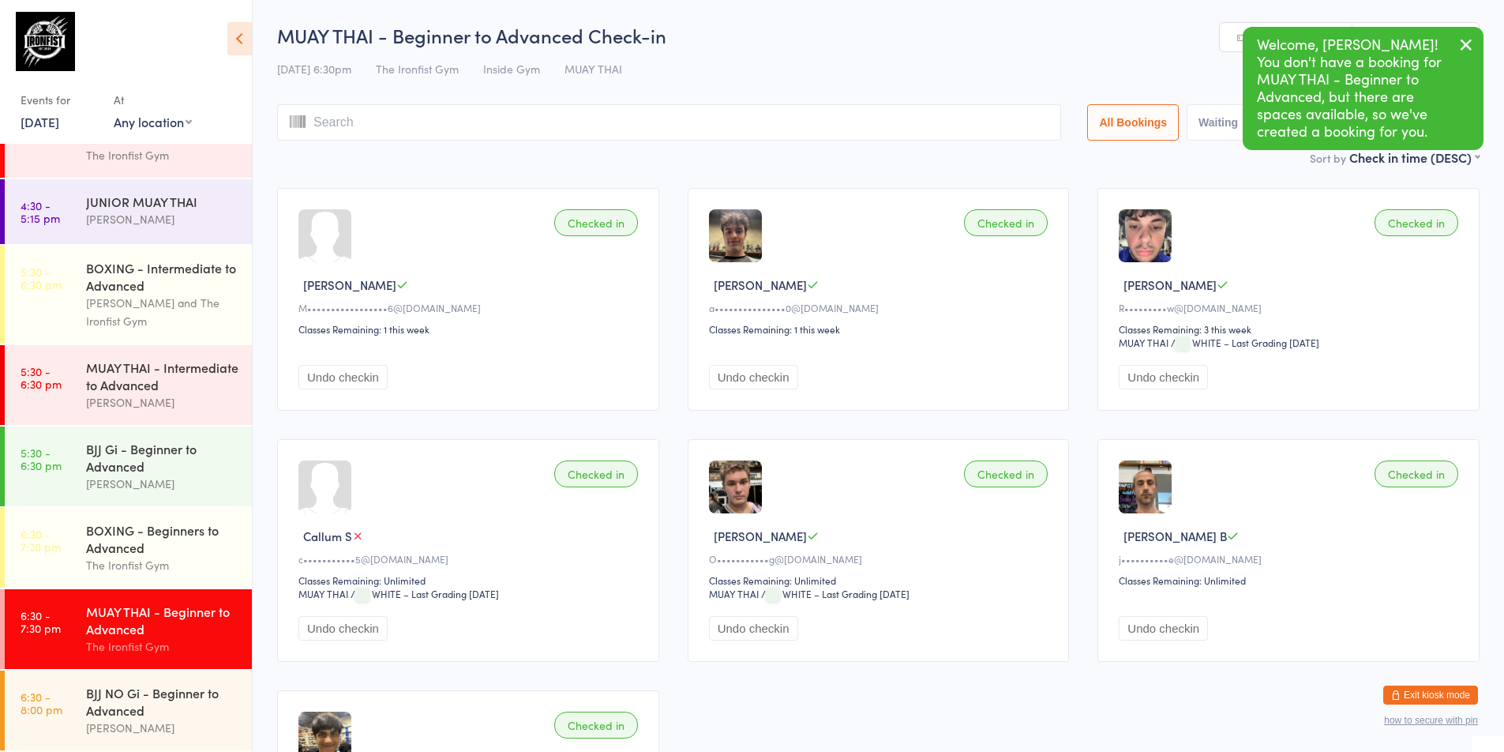
click at [583, 173] on main "MUAY THAI - Beginner to Advanced Check-in [DATE] 6:30pm The Ironfist Gym Inside…" at bounding box center [878, 467] width 1202 height 890
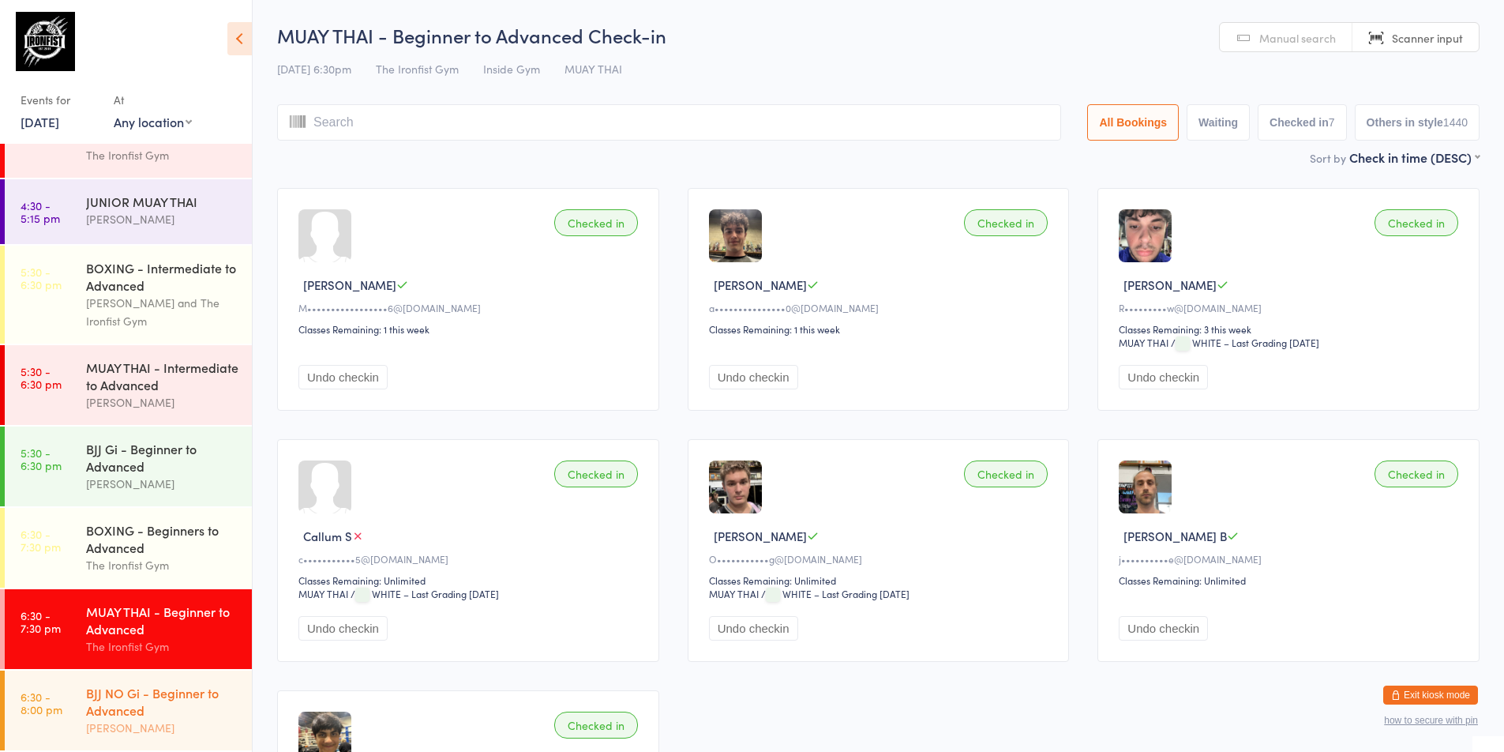
click at [99, 725] on div "[PERSON_NAME]" at bounding box center [162, 727] width 152 height 18
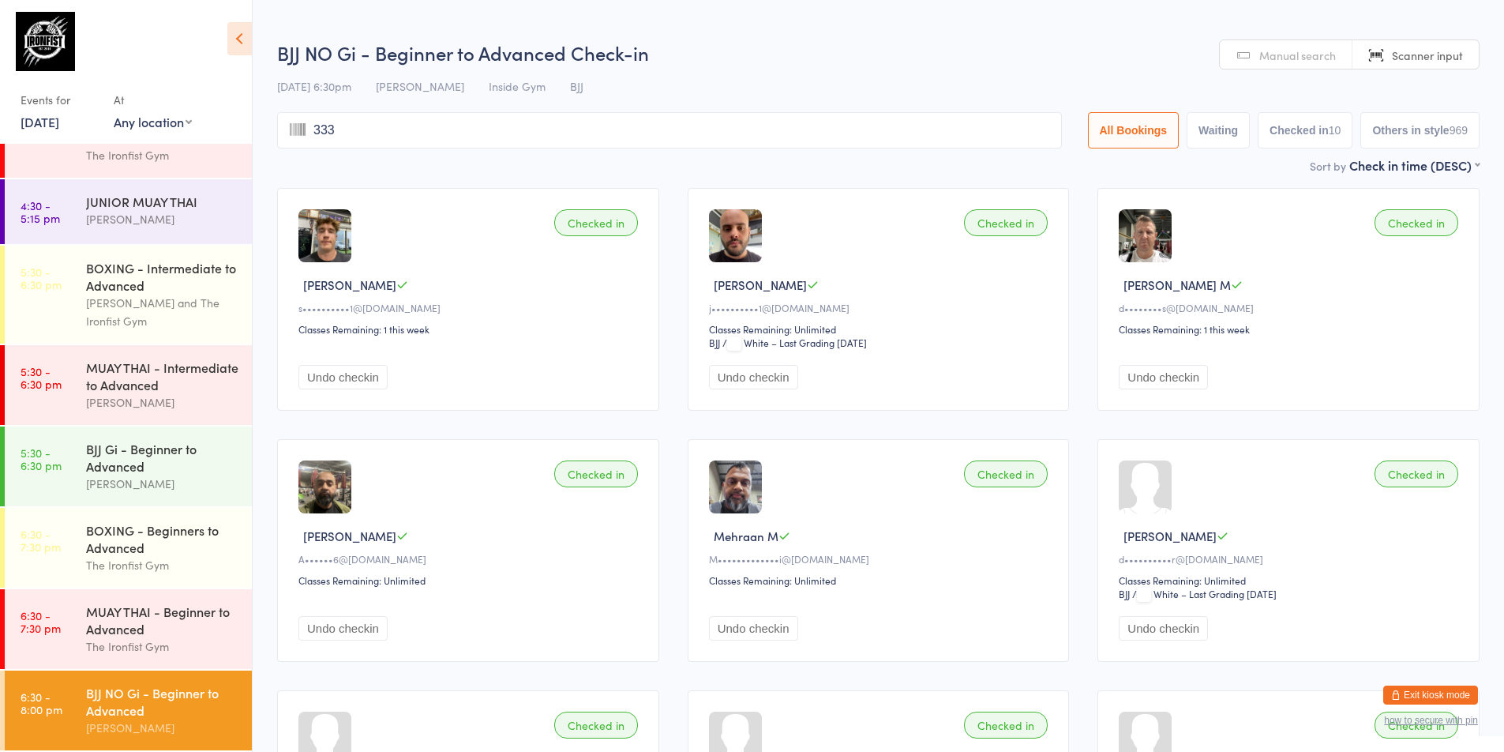
type input "3331"
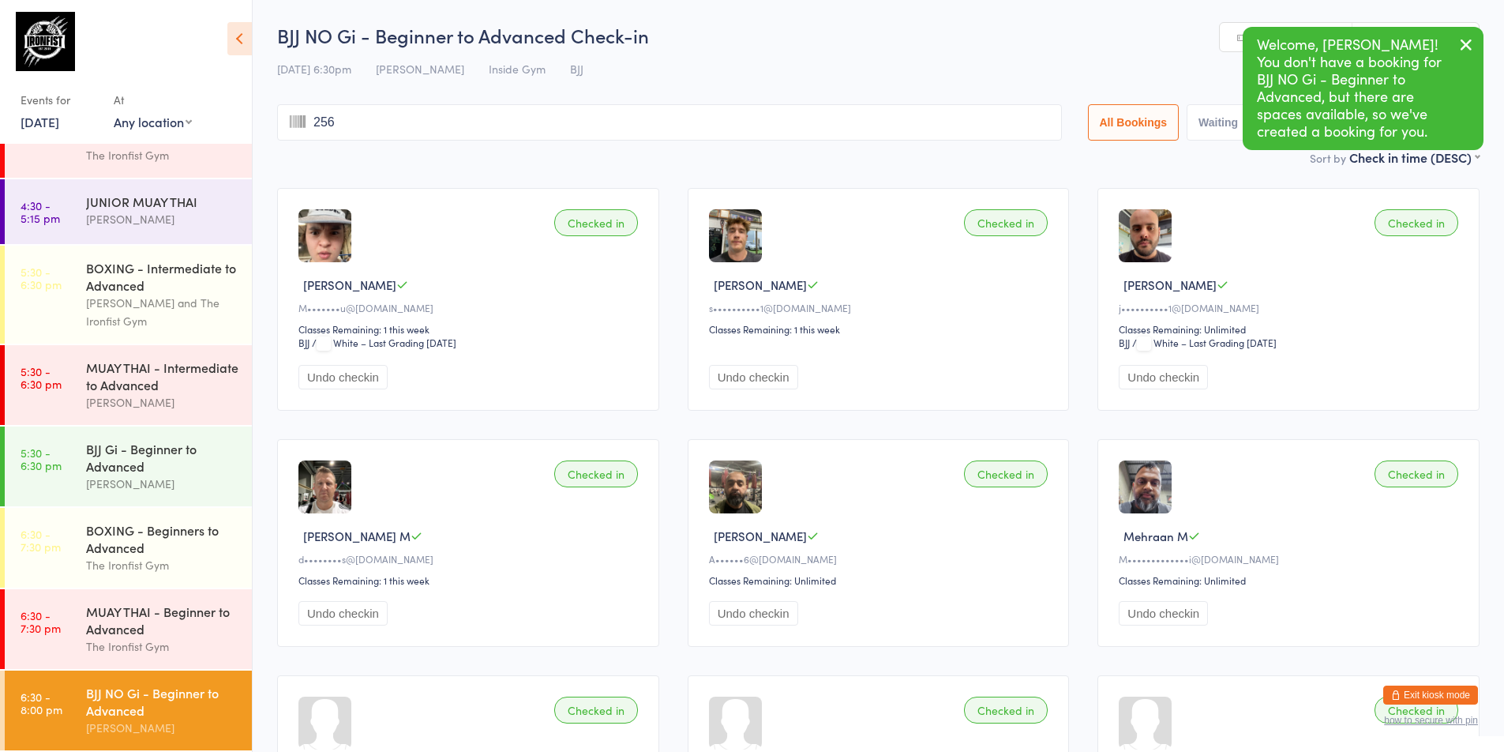
type input "2560"
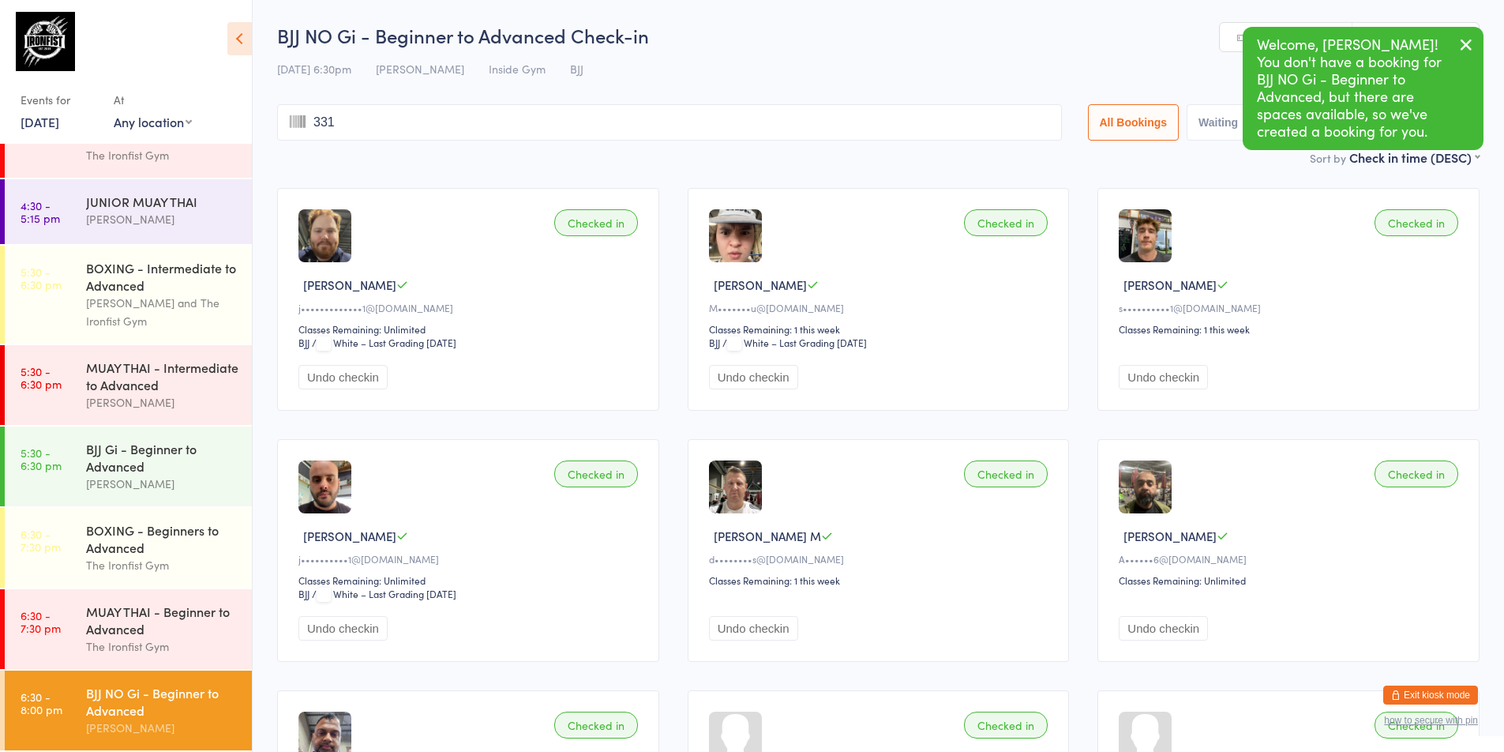
type input "3313"
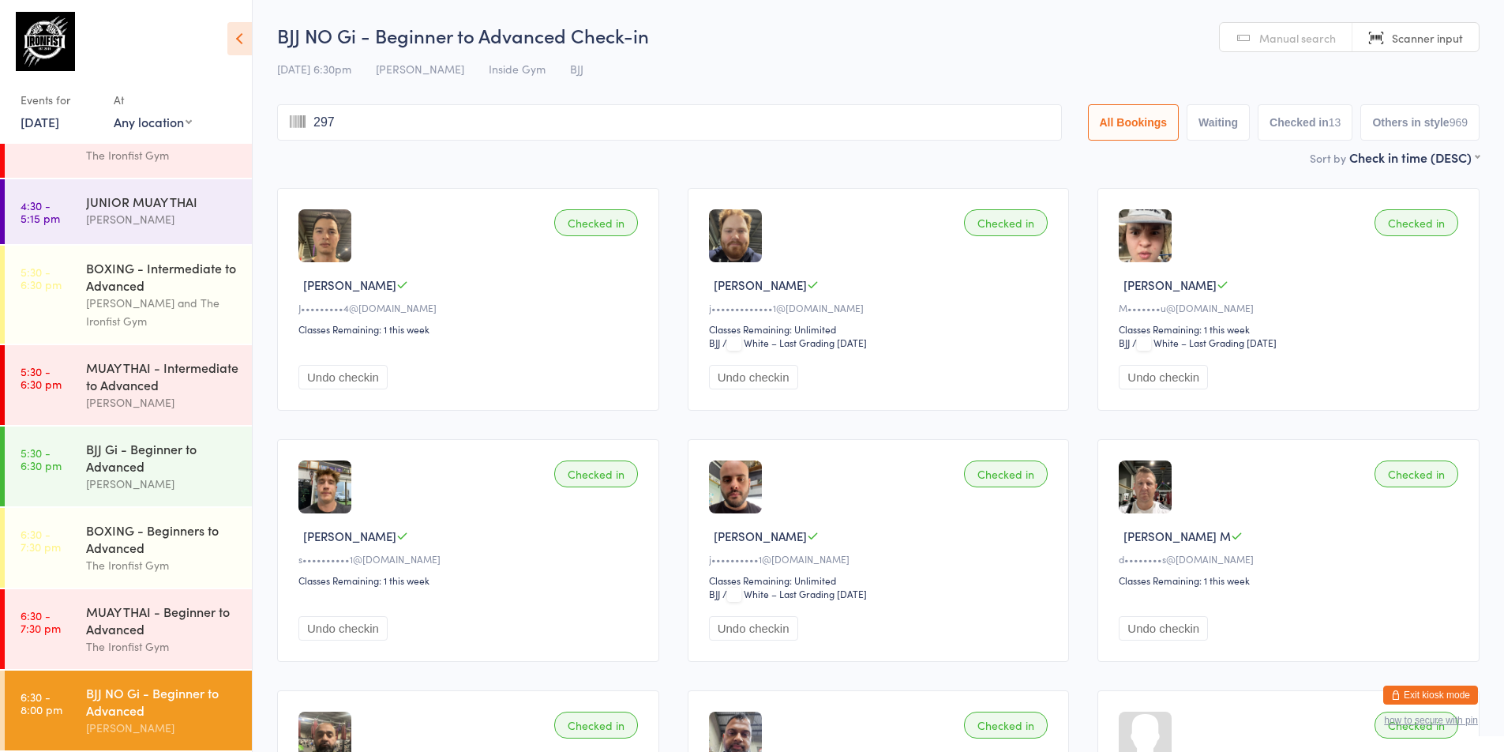
type input "2976"
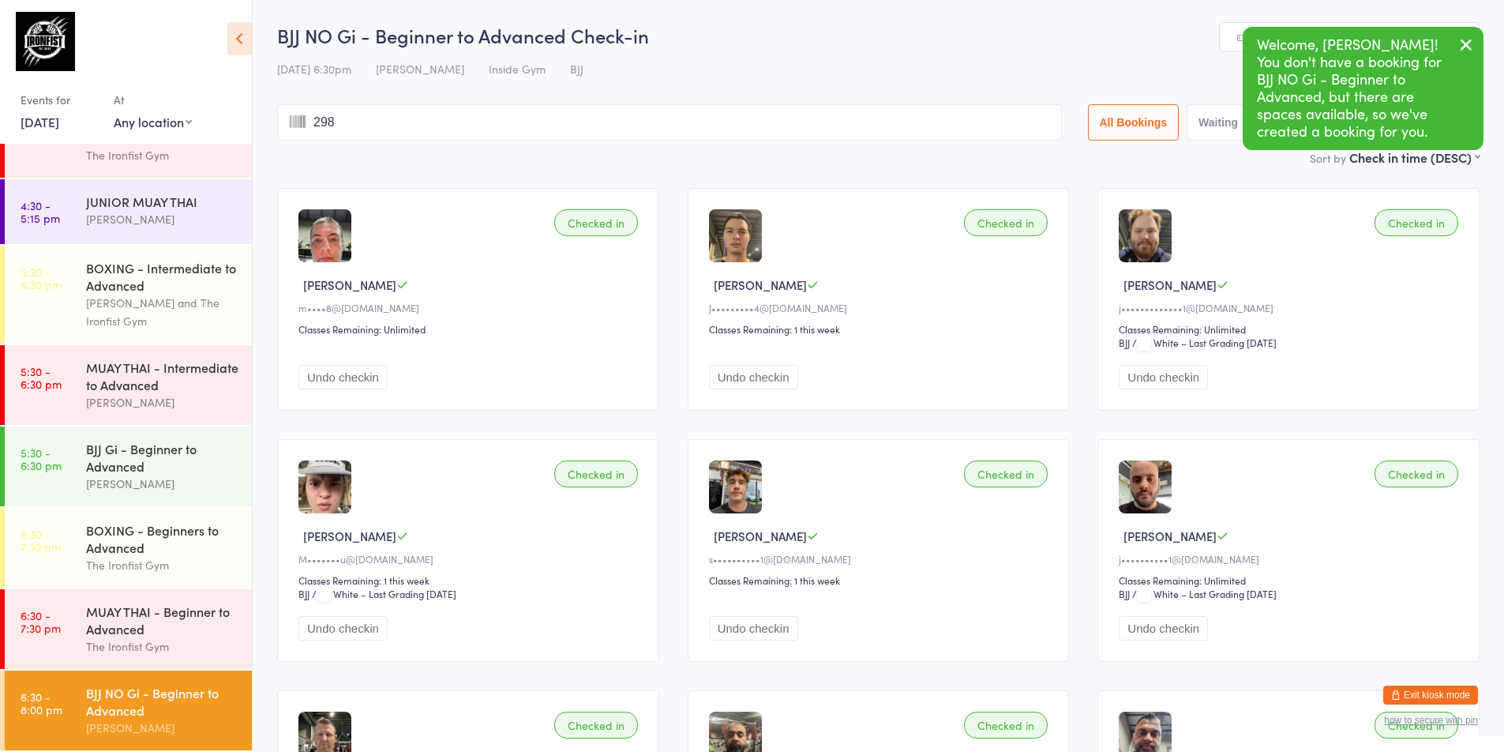
type input "2987"
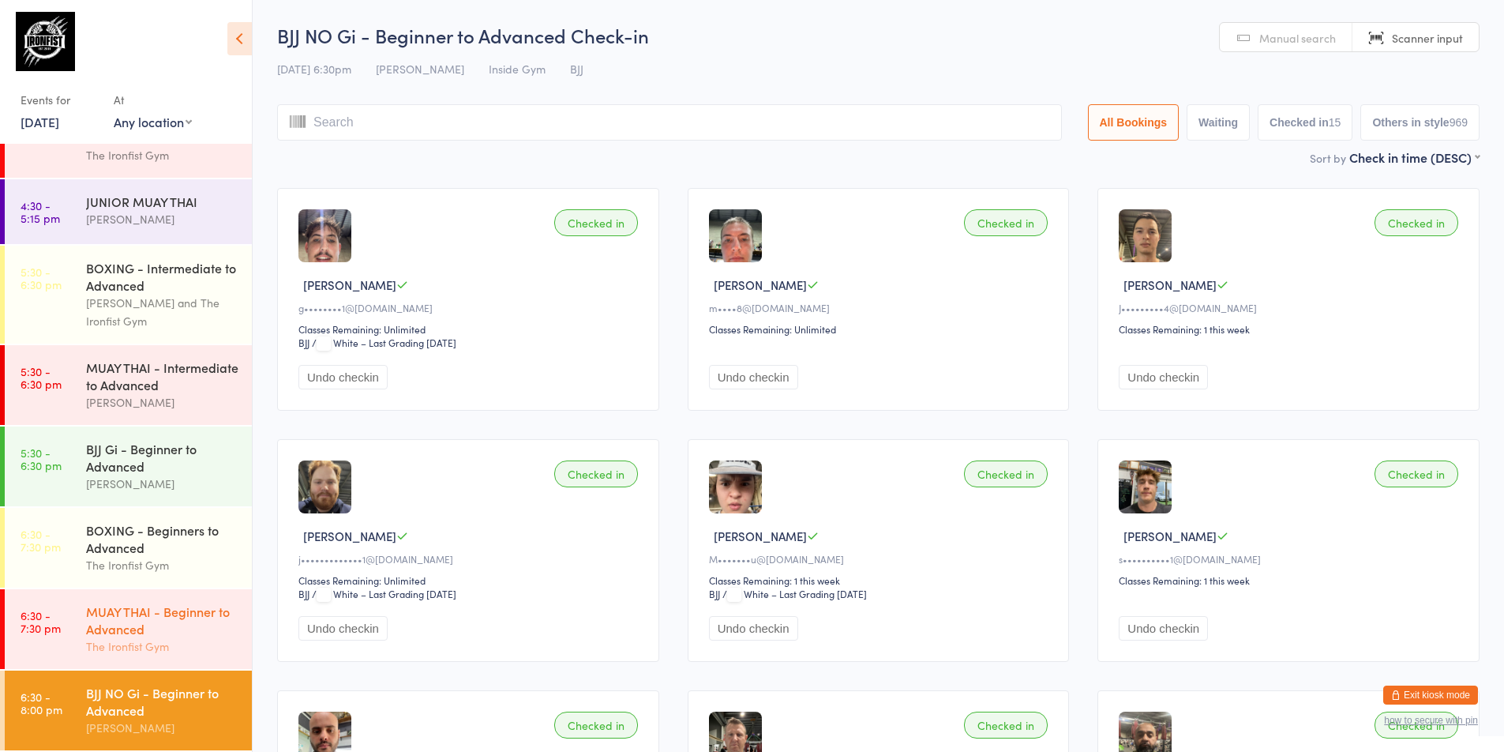
click at [106, 608] on div "MUAY THAI - Beginner to Advanced" at bounding box center [162, 619] width 152 height 35
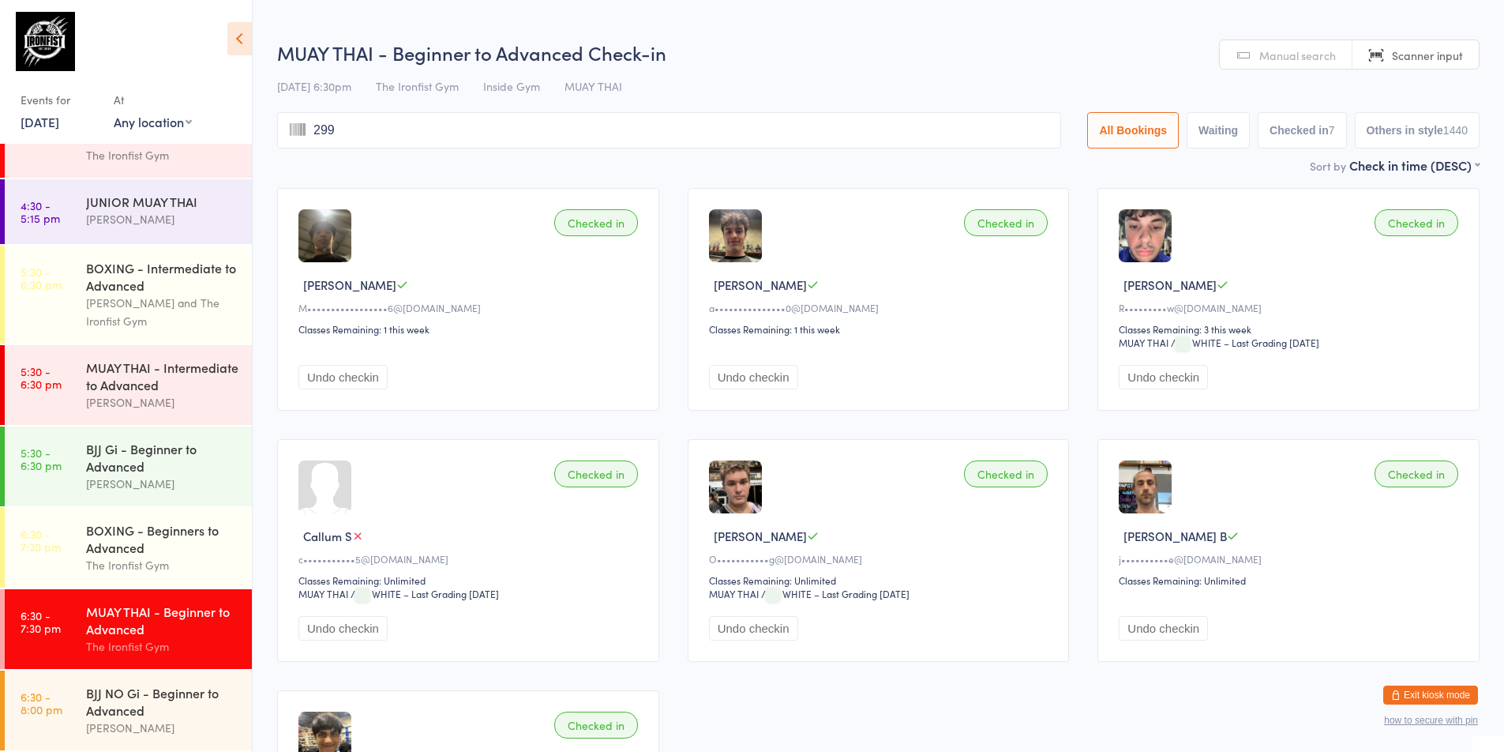
type input "2993"
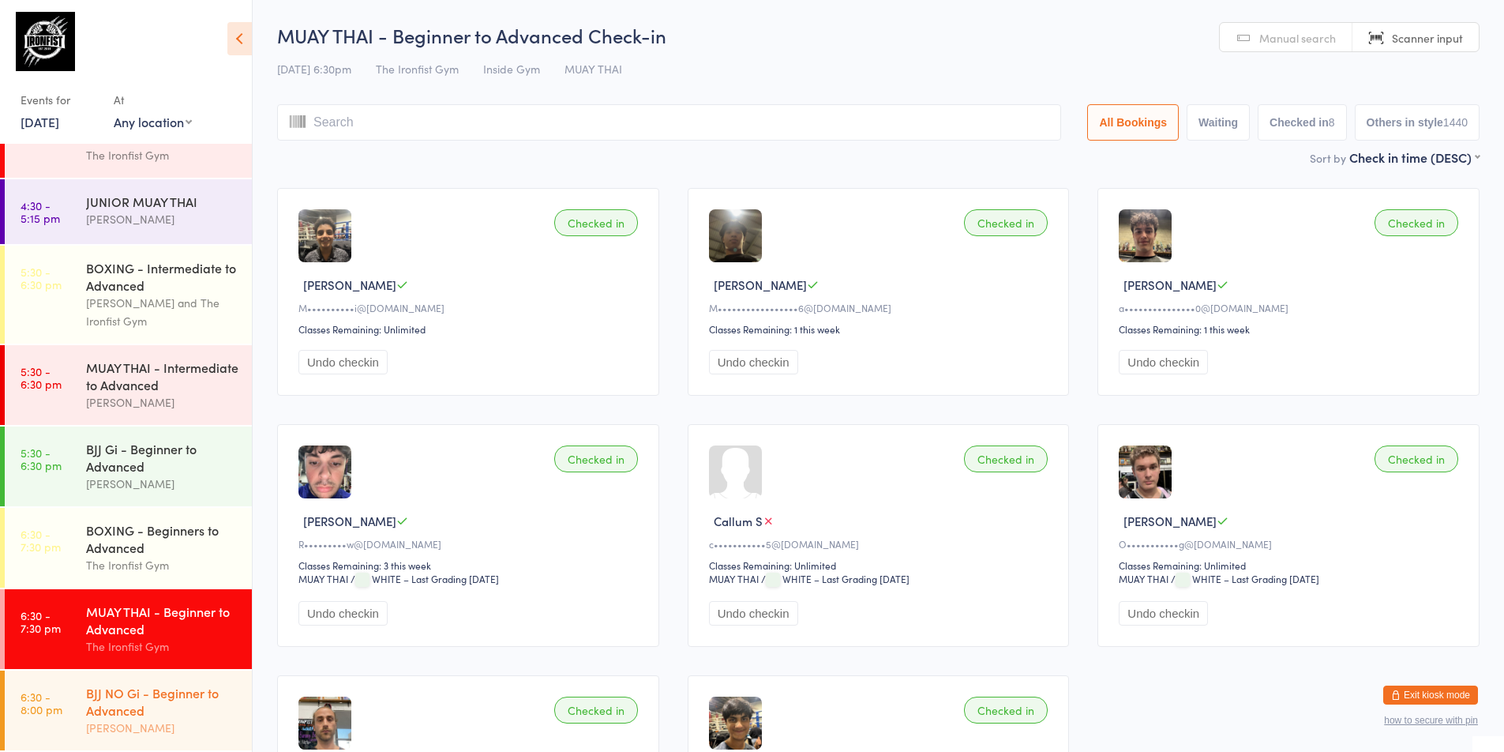
scroll to position [79, 0]
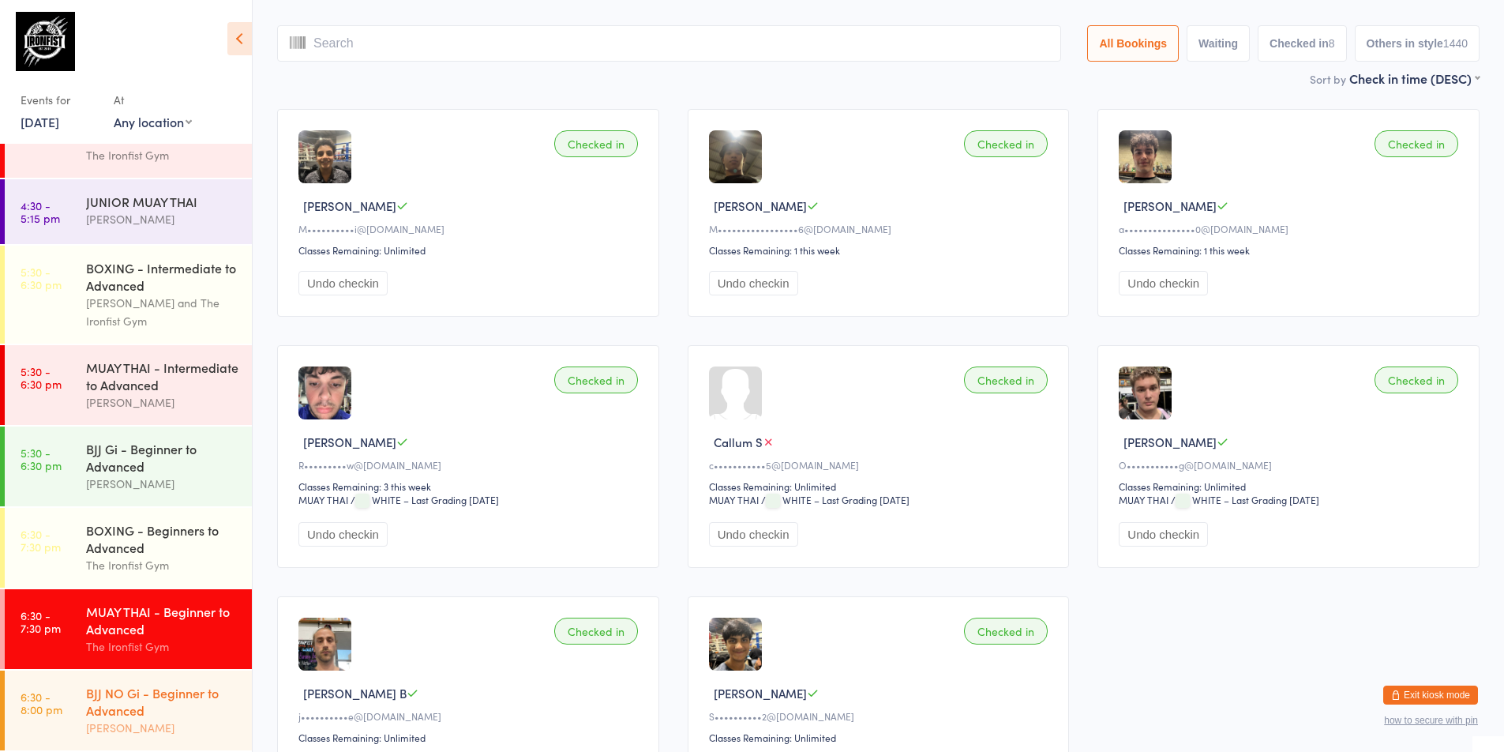
click at [77, 680] on link "6:30 - 8:00 pm BJJ NO Gi - Beginner to Advanced [PERSON_NAME]" at bounding box center [128, 710] width 247 height 80
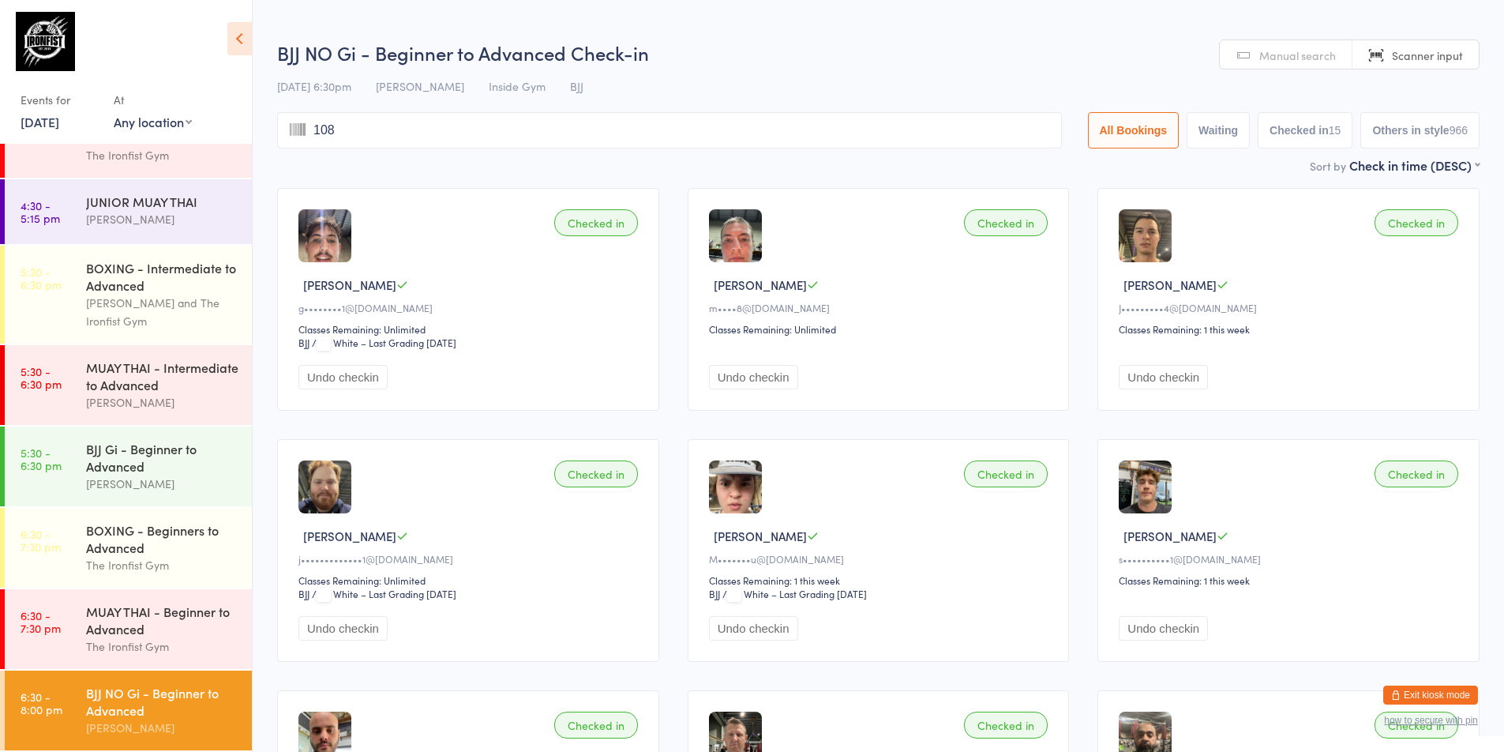
type input "1082"
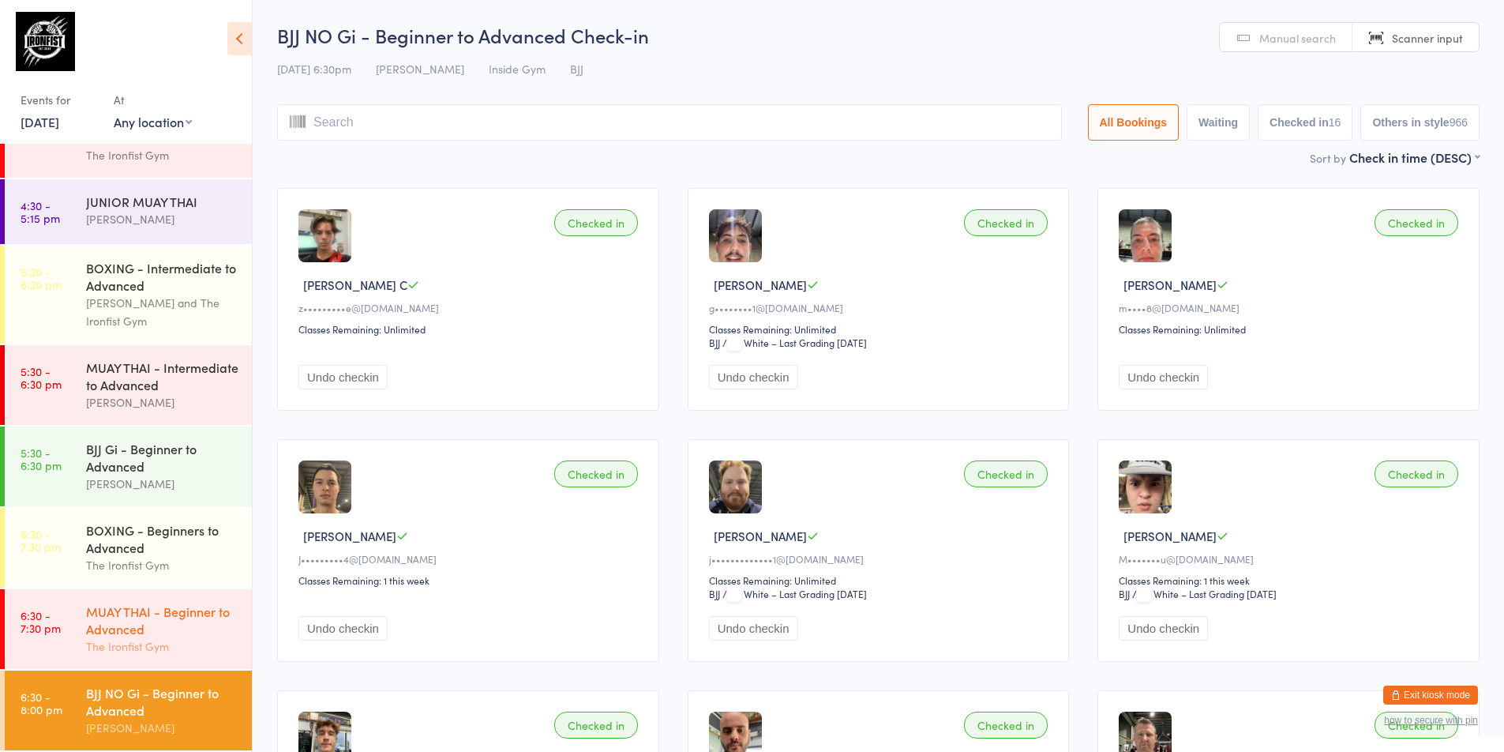
click at [70, 640] on link "6:30 - 7:30 pm MUAY THAI - Beginner to Advanced The Ironfist Gym" at bounding box center [128, 629] width 247 height 80
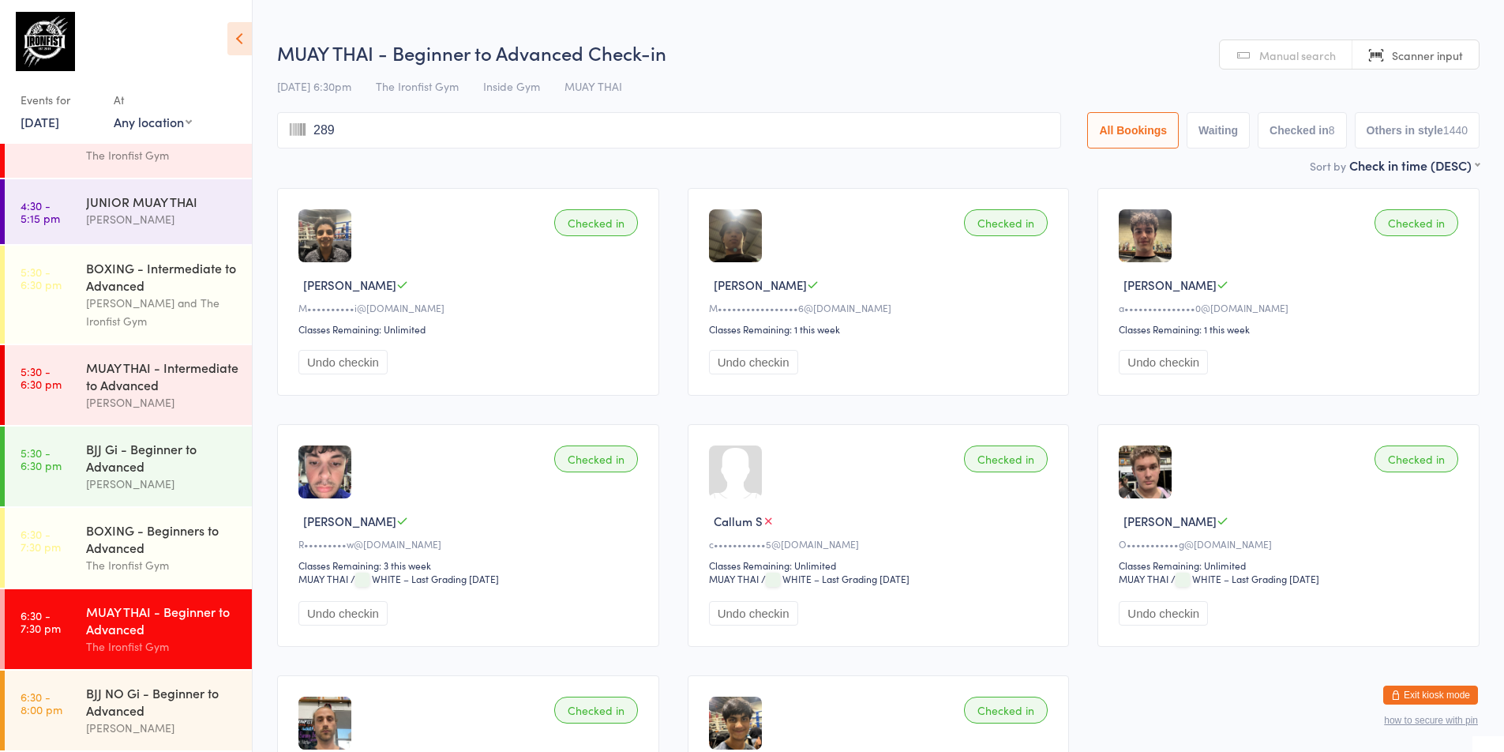
type input "2896"
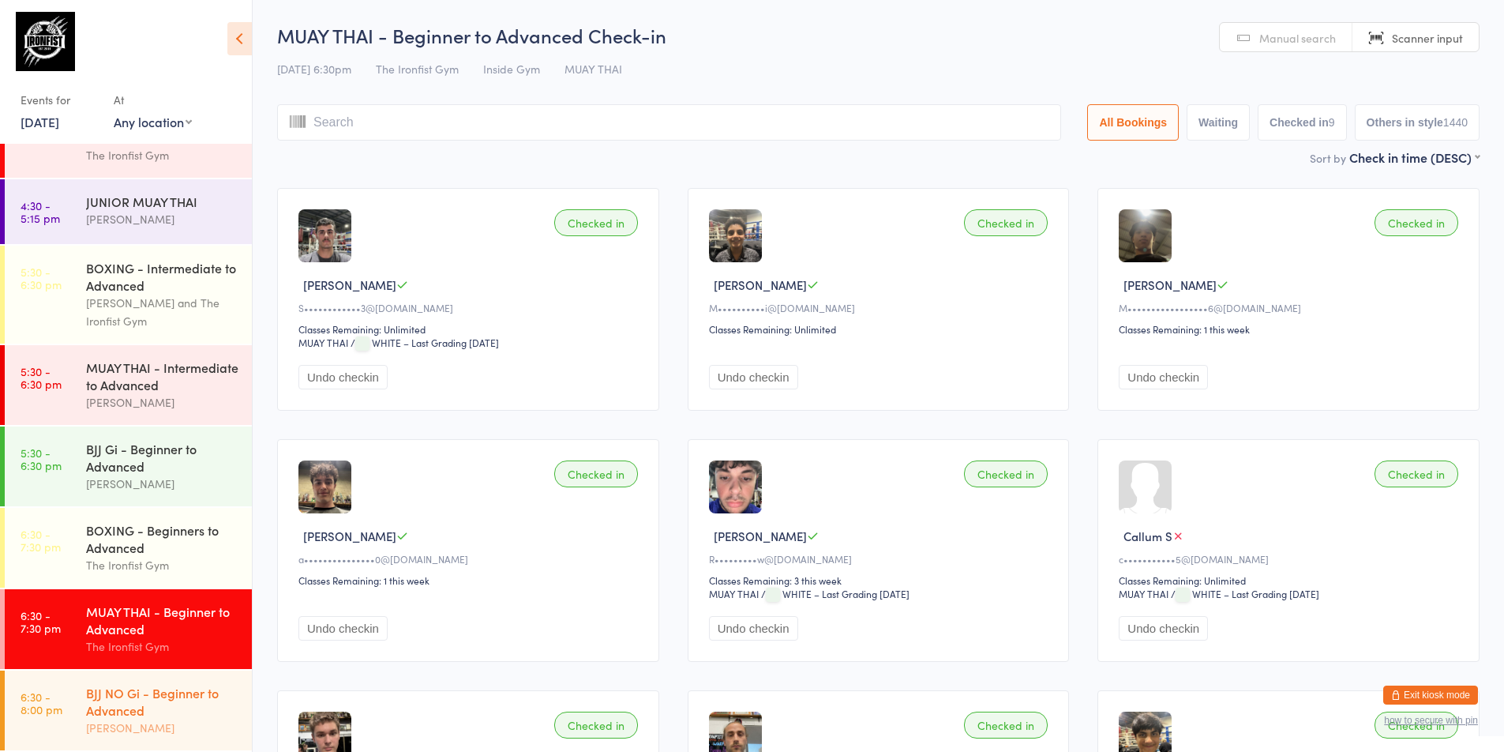
click at [88, 697] on div "BJJ NO Gi - Beginner to Advanced" at bounding box center [162, 701] width 152 height 35
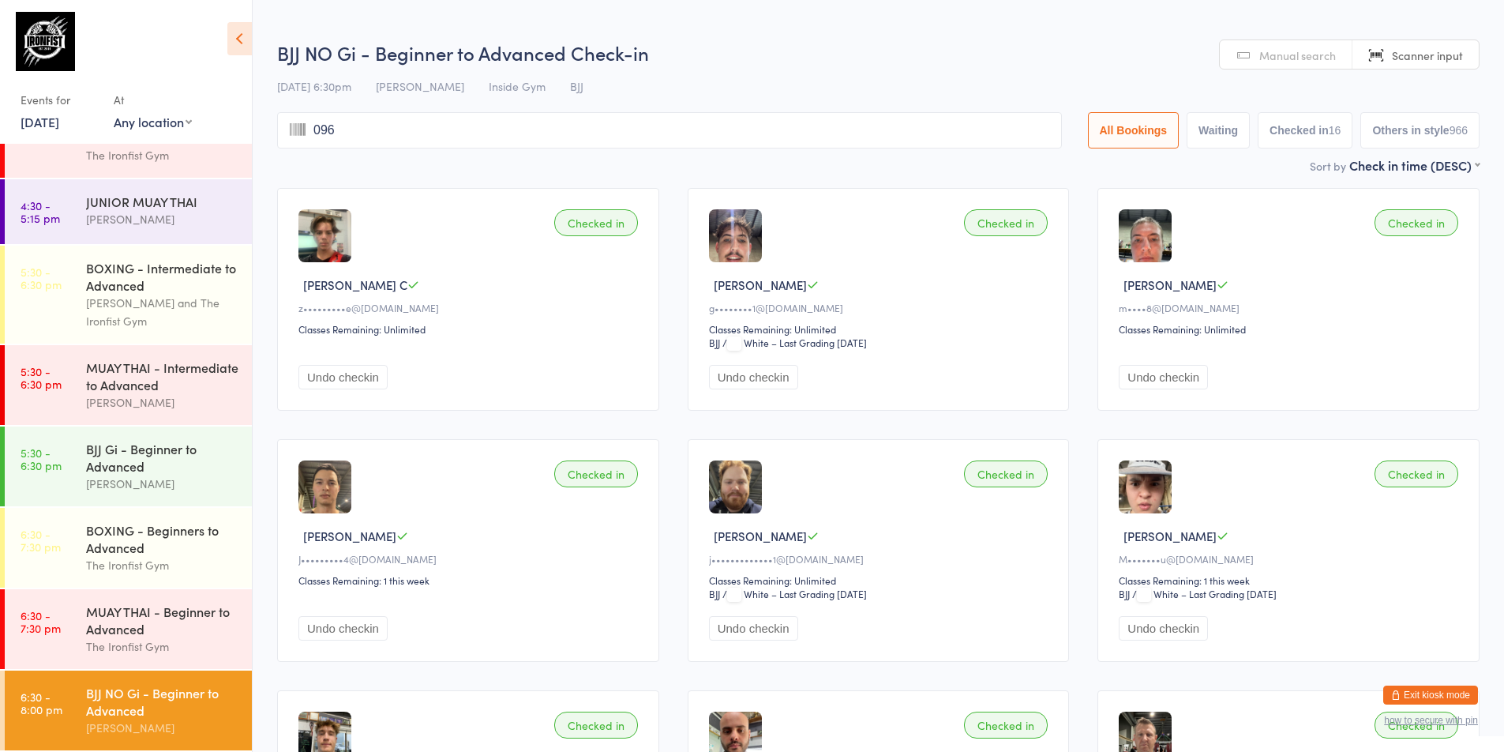
type input "0963"
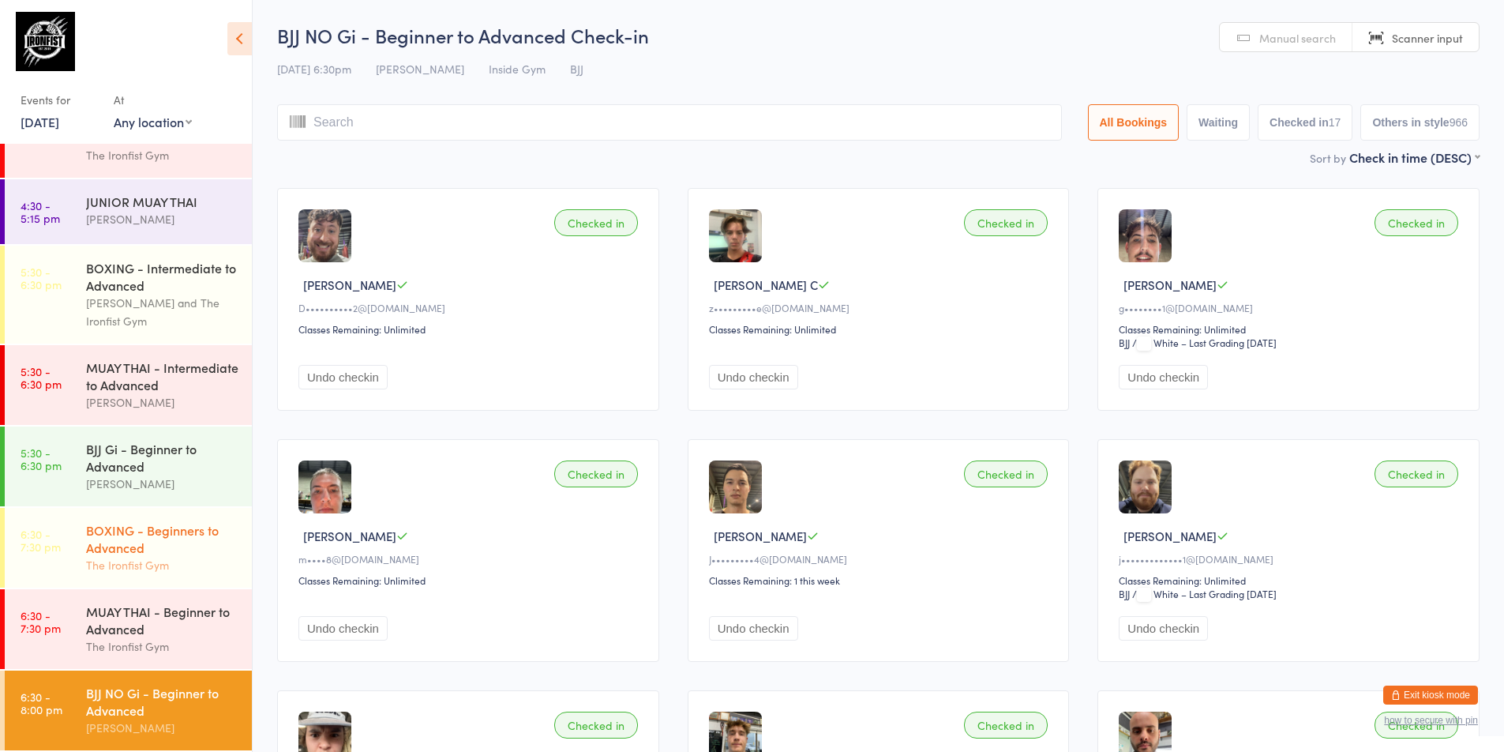
click at [54, 525] on link "6:30 - 7:30 pm BOXING - Beginners to Advanced The Ironfist Gym" at bounding box center [128, 548] width 247 height 80
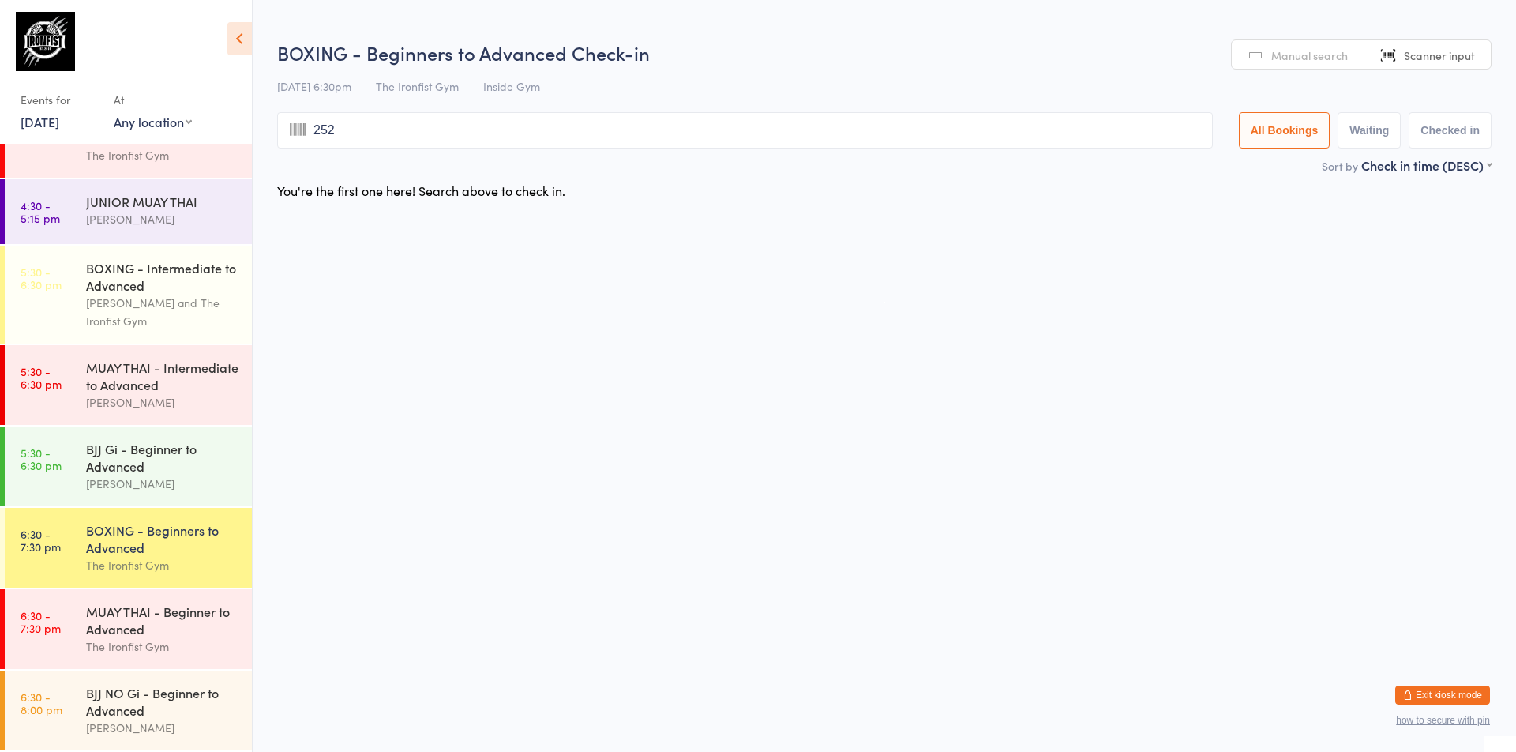
type input "2522"
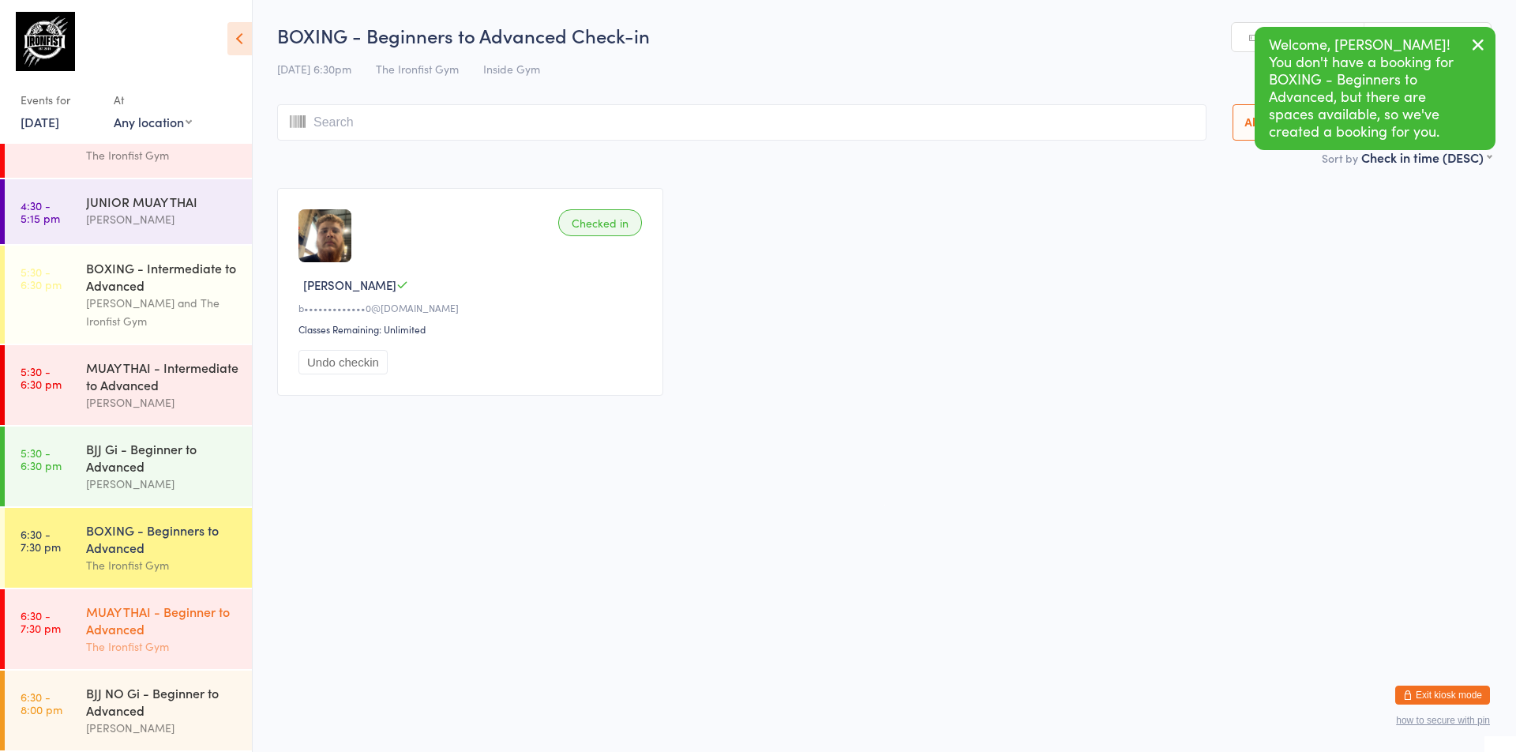
click at [157, 626] on div "MUAY THAI - Beginner to Advanced" at bounding box center [162, 619] width 152 height 35
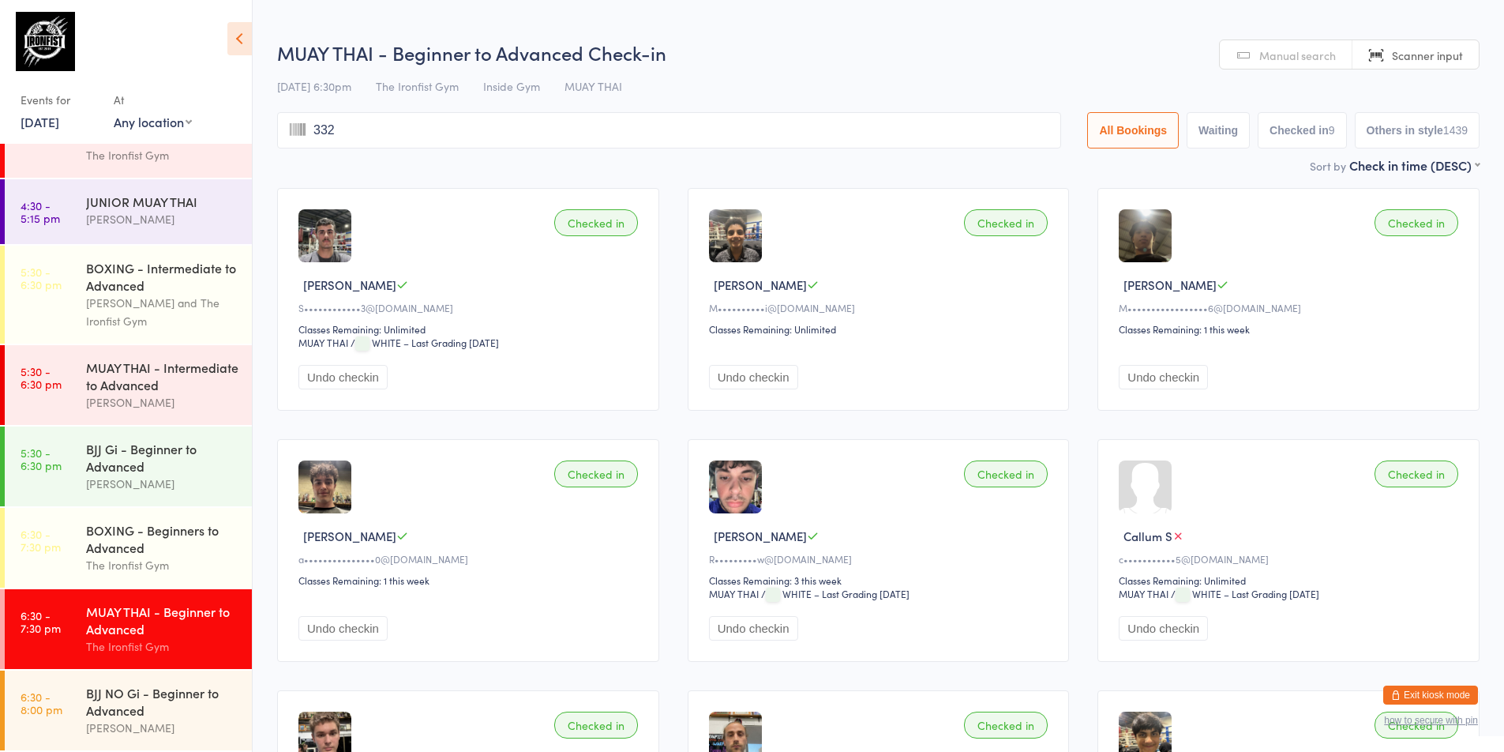
type input "3322"
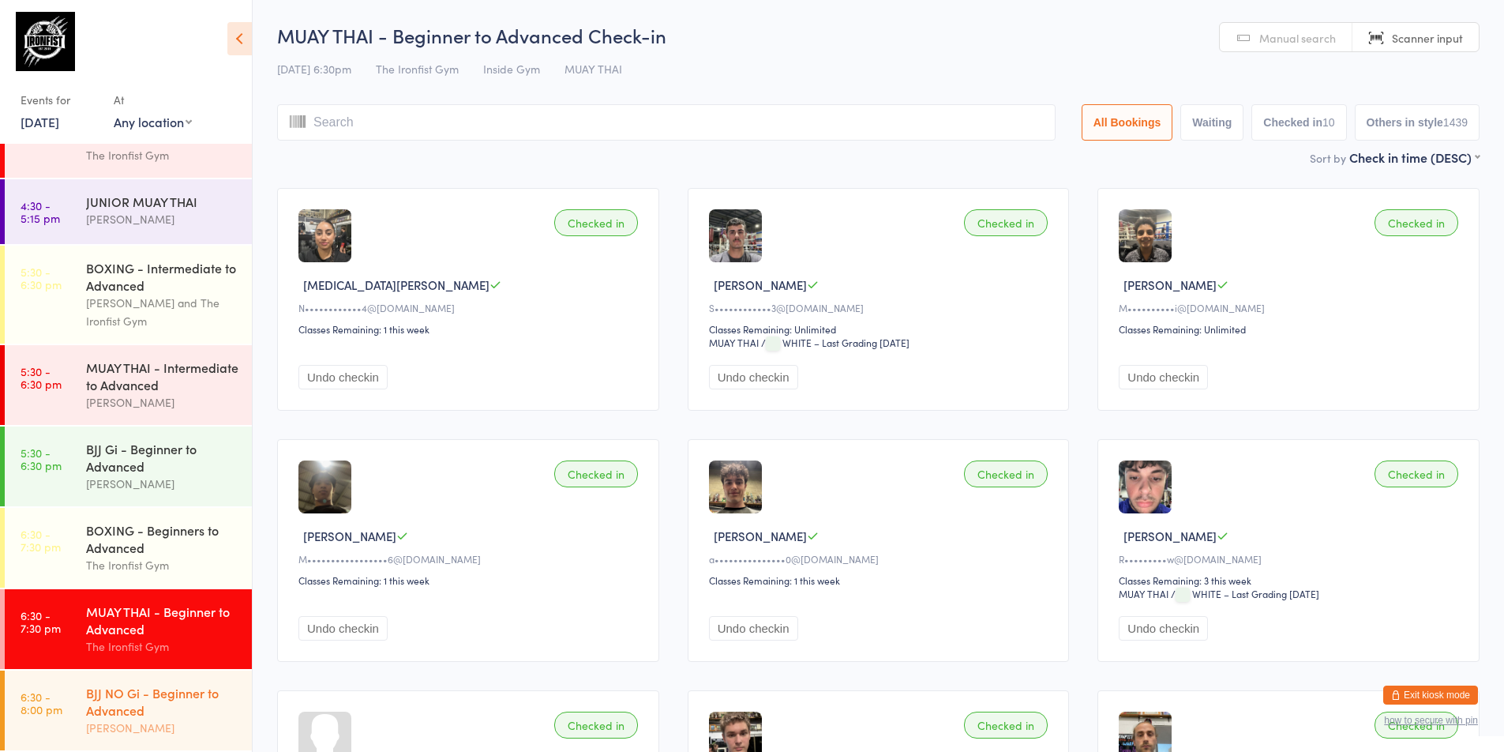
click at [182, 686] on div "BJJ NO Gi - Beginner to Advanced" at bounding box center [162, 701] width 152 height 35
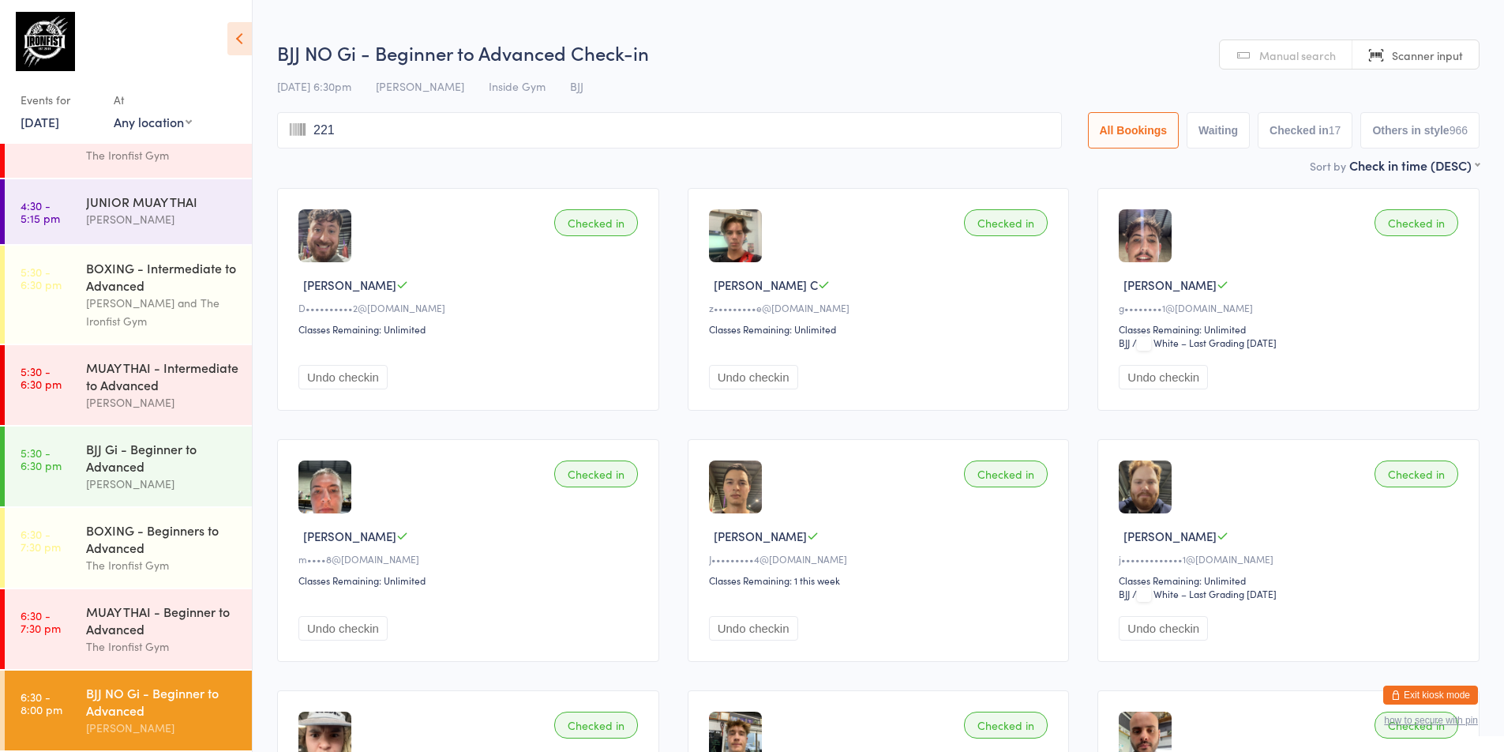
type input "2212"
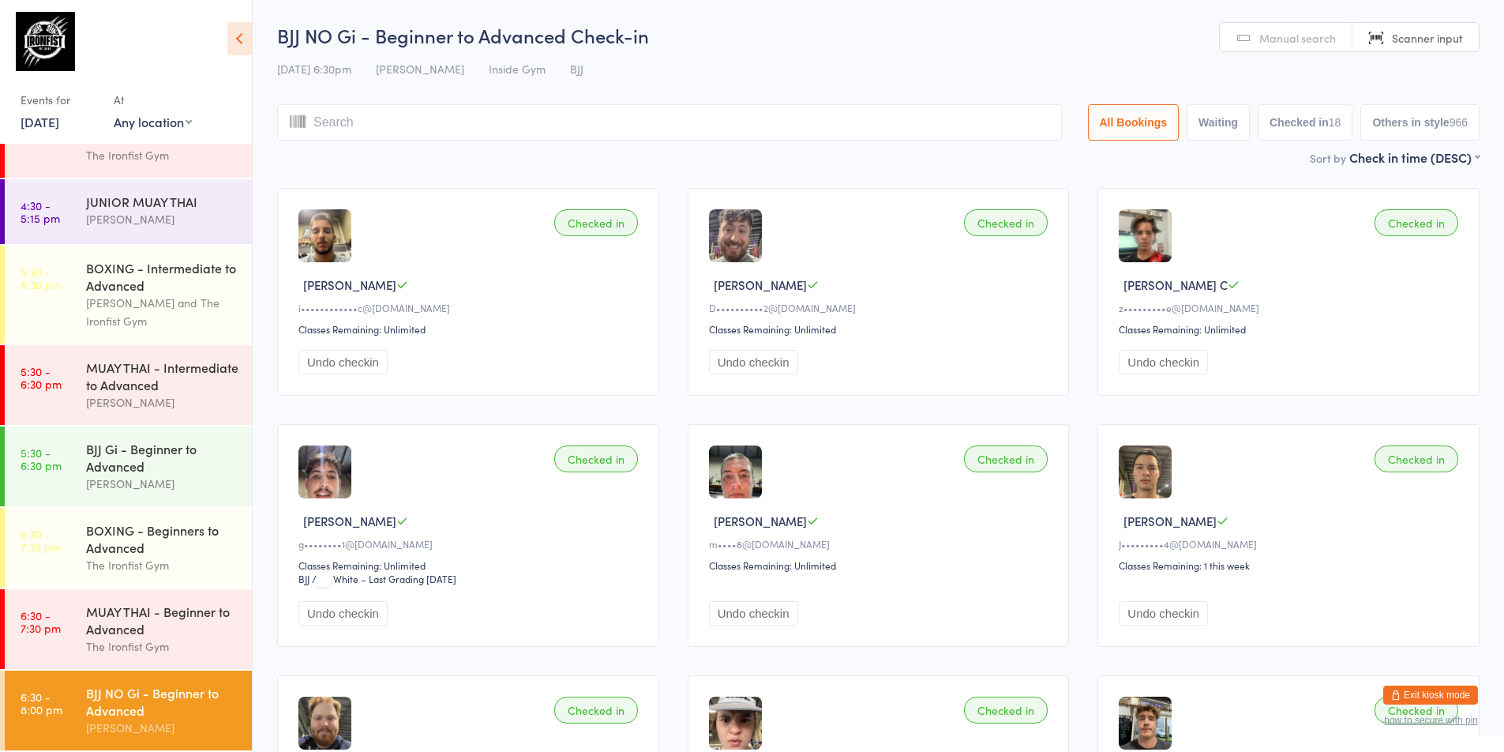
click at [553, 159] on div "Sort by Check in time (DESC) First name (ASC) First name (DESC) Last name (ASC)…" at bounding box center [878, 156] width 1202 height 17
click at [58, 704] on time "6:30 - 8:00 pm" at bounding box center [42, 702] width 42 height 25
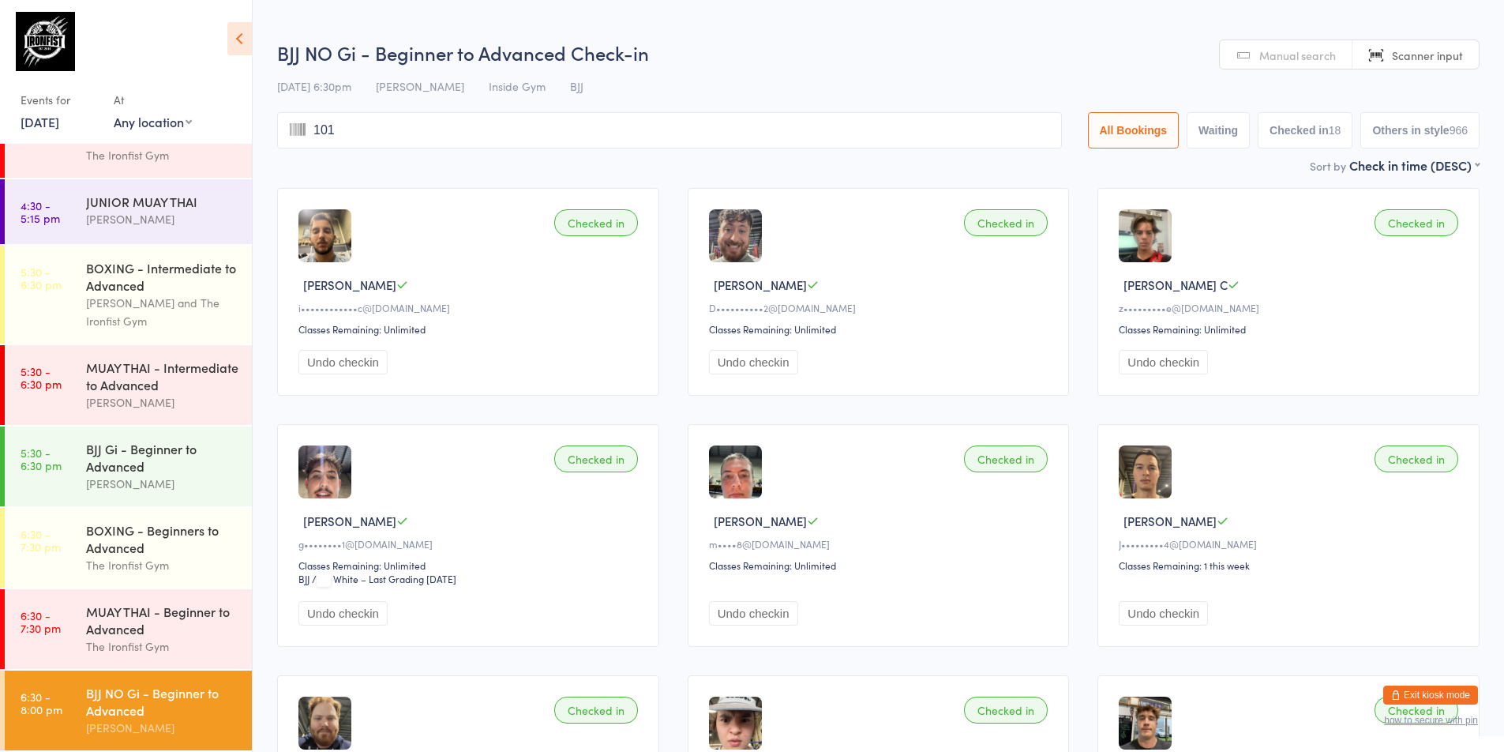
type input "1015"
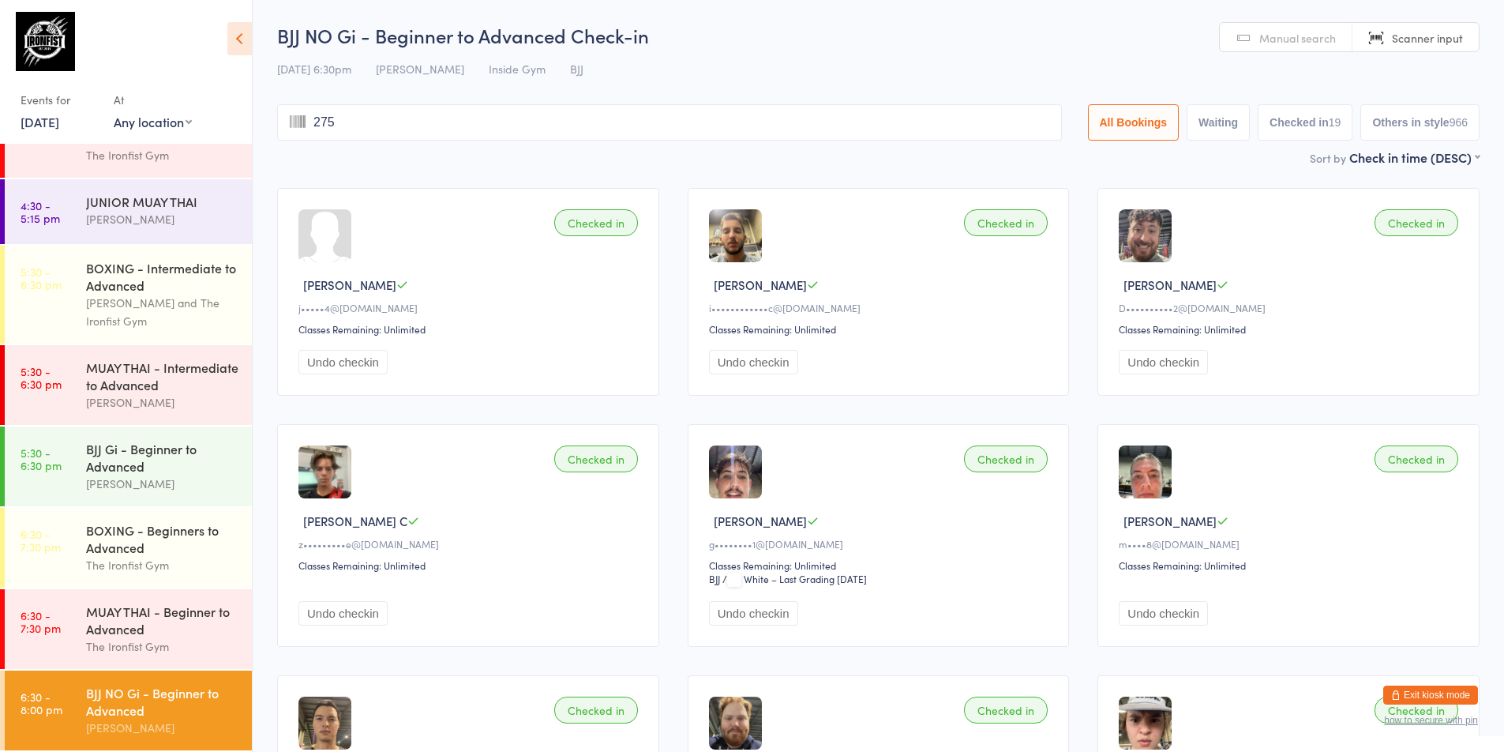
type input "2752"
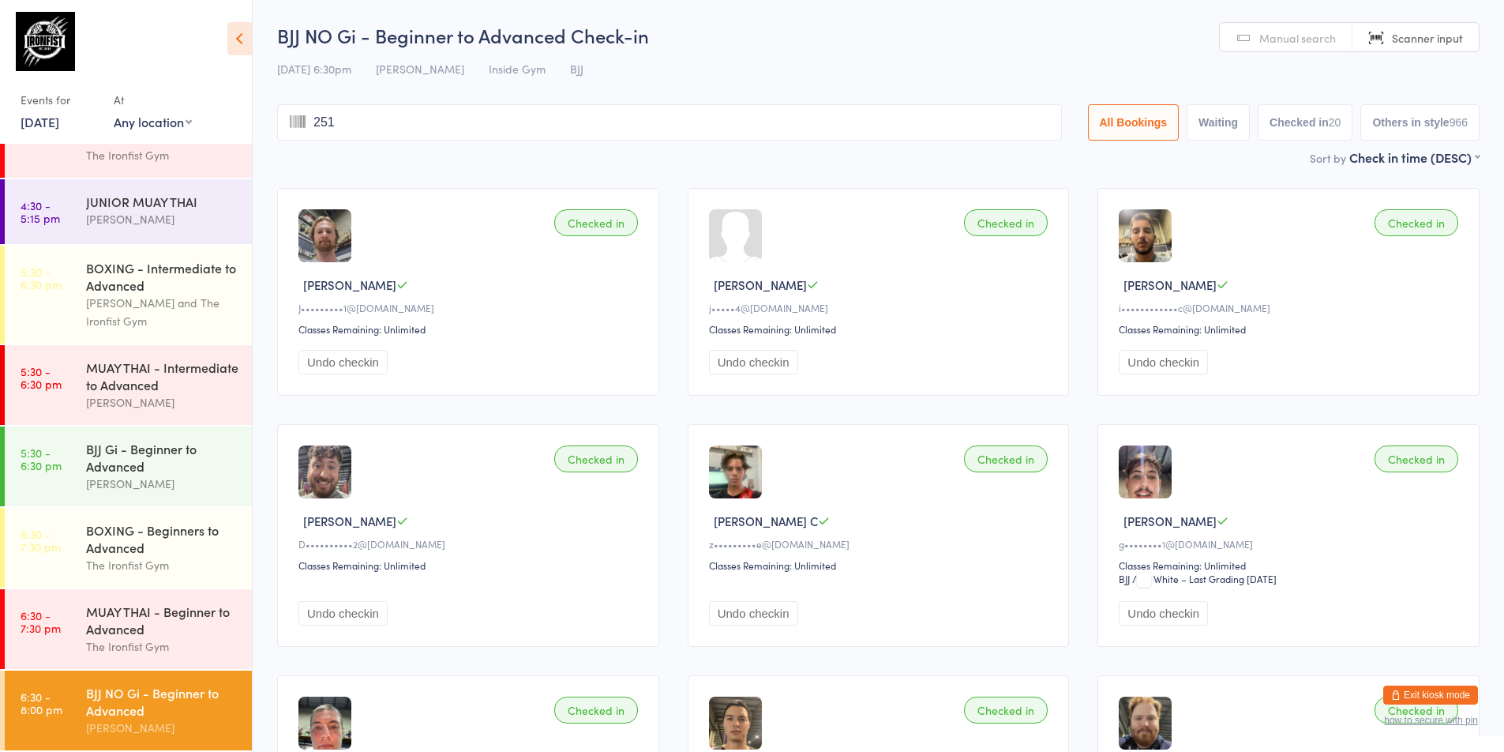
type input "2516"
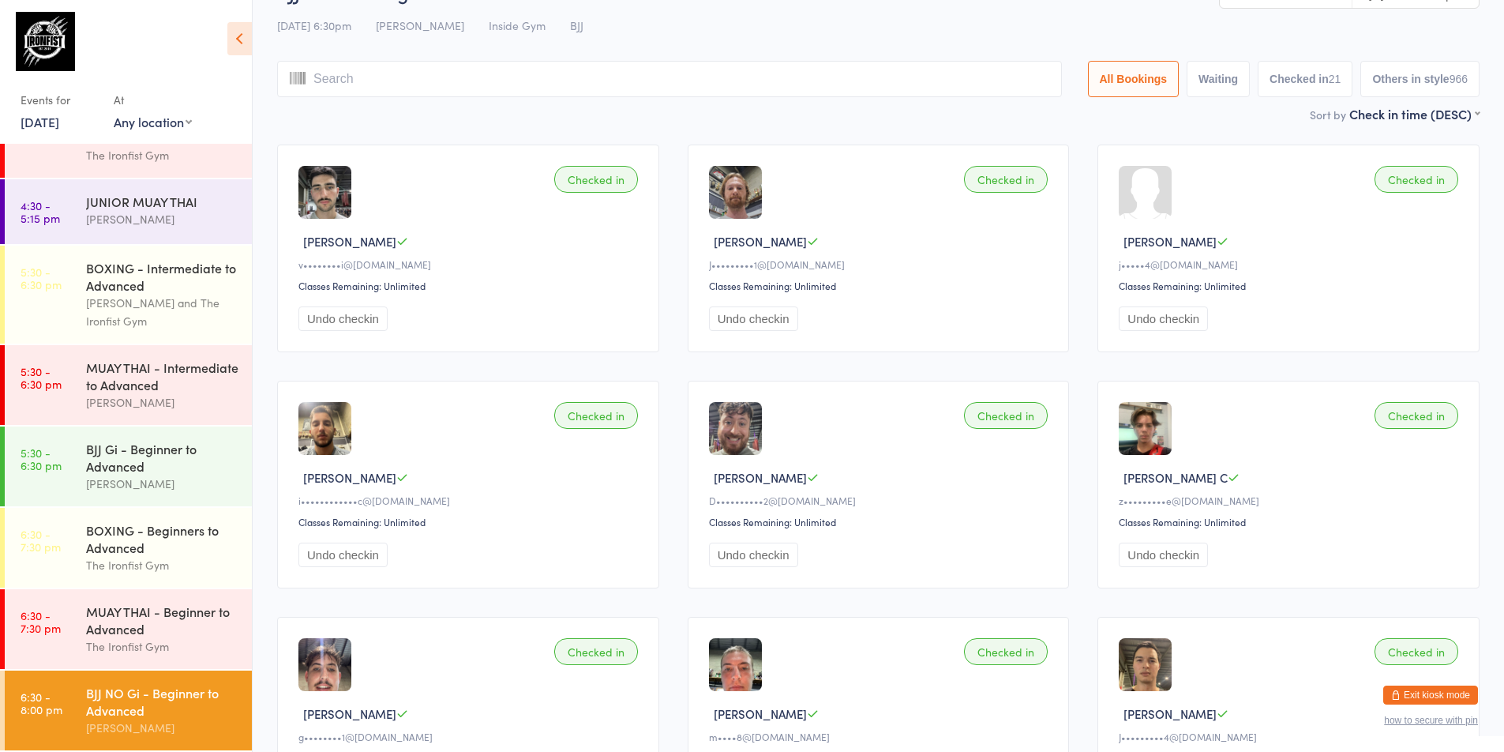
scroll to position [79, 0]
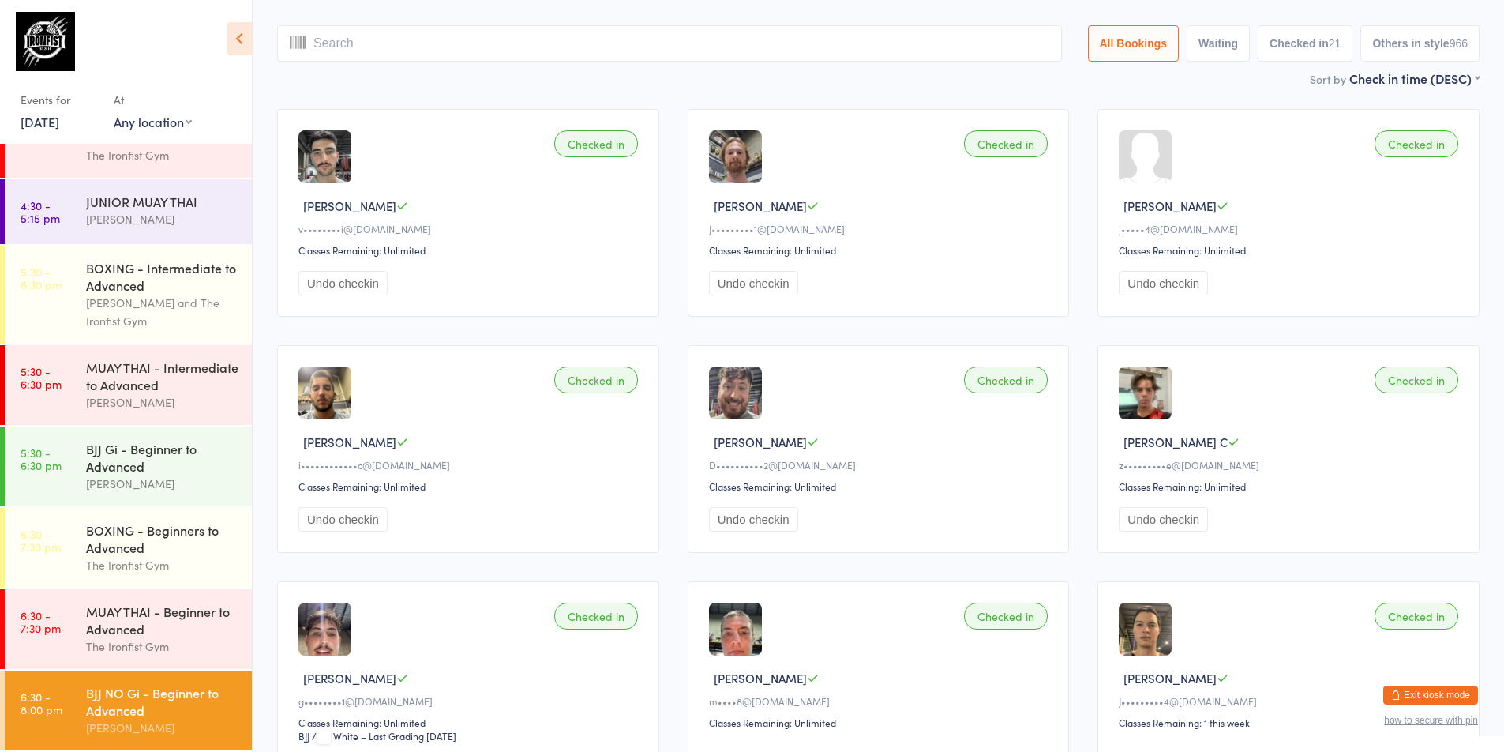
click at [115, 698] on div "BJJ NO Gi - Beginner to Advanced" at bounding box center [162, 701] width 152 height 35
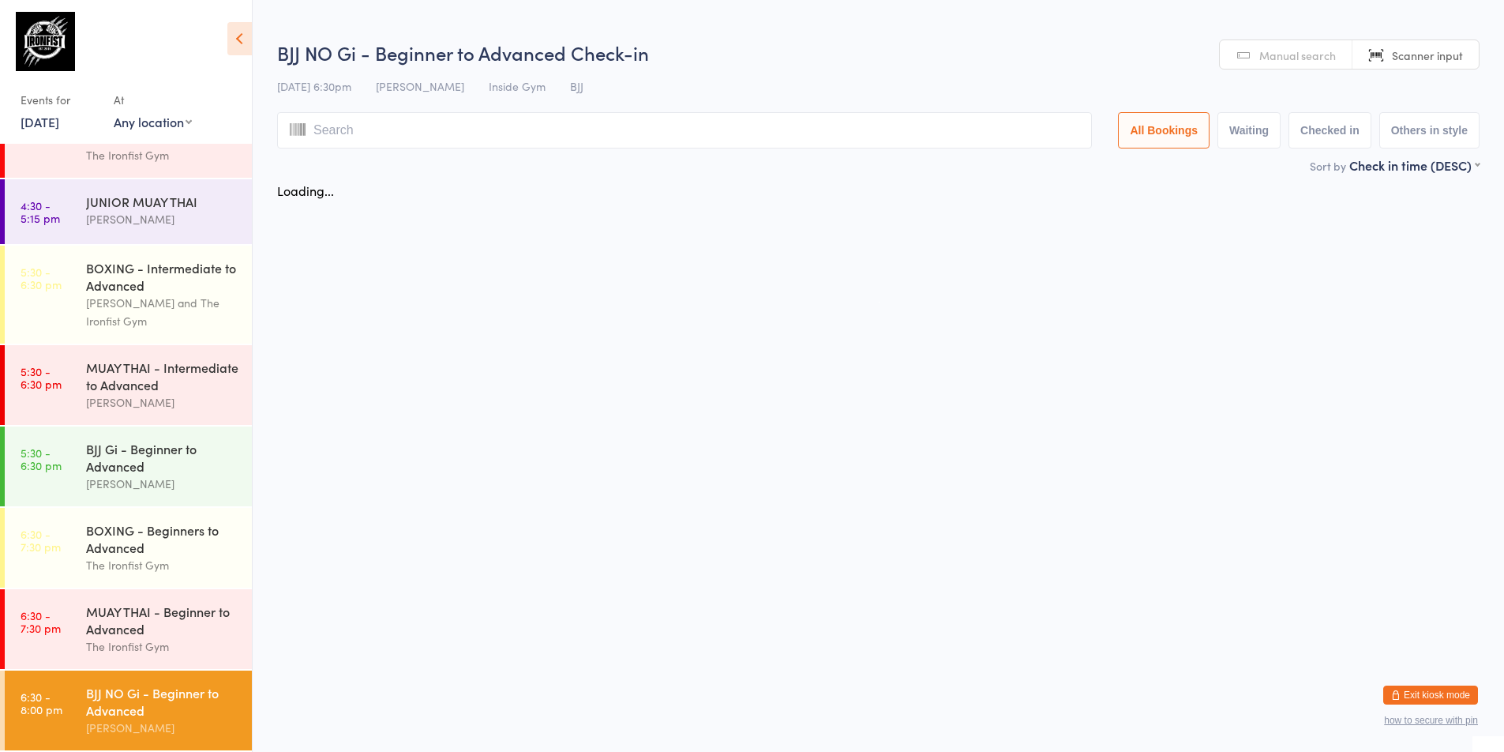
scroll to position [0, 0]
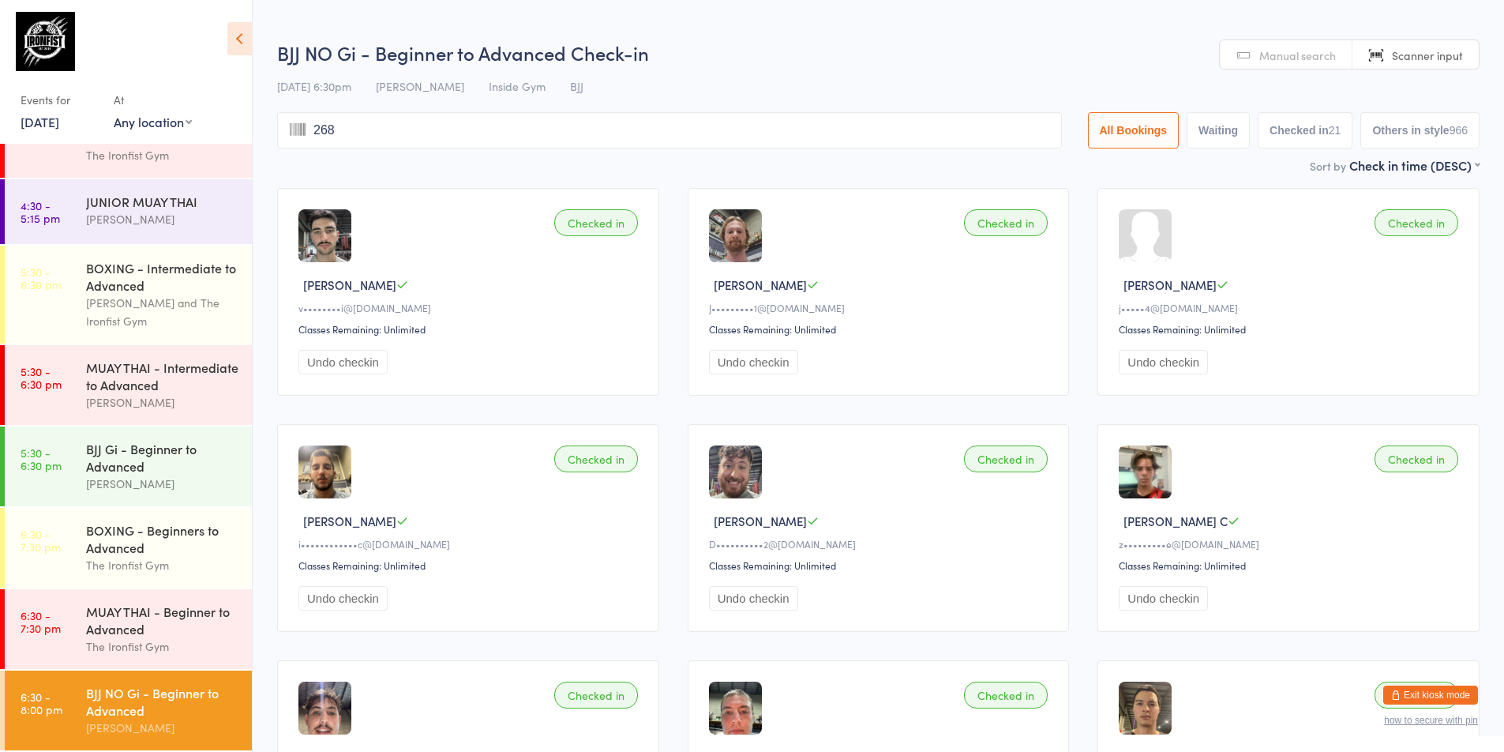
type input "2683"
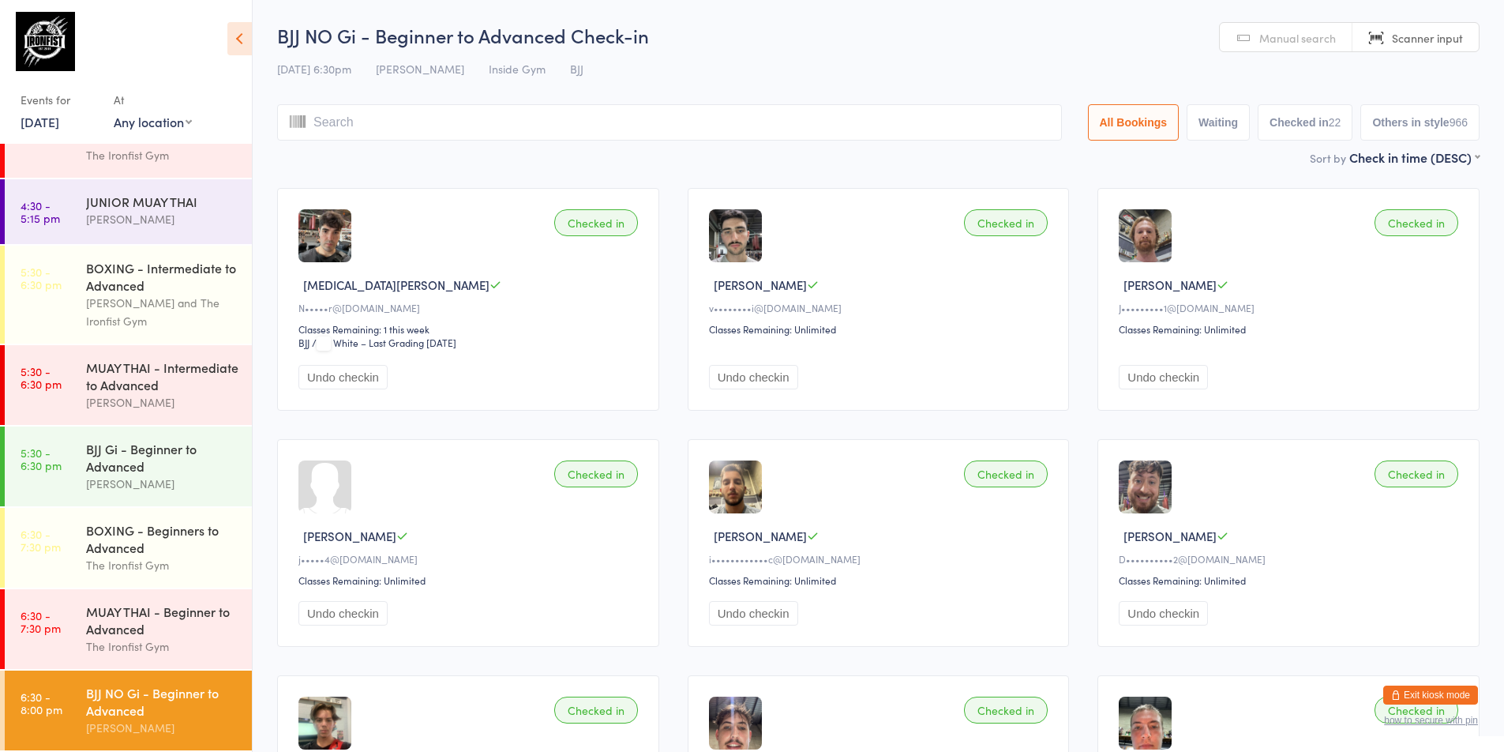
click at [869, 144] on div "BJJ NO Gi - Beginner to Advanced Check-in [DATE] 6:30pm [PERSON_NAME] Inside Gy…" at bounding box center [878, 85] width 1202 height 126
click at [177, 645] on div "The Ironfist Gym" at bounding box center [162, 646] width 152 height 18
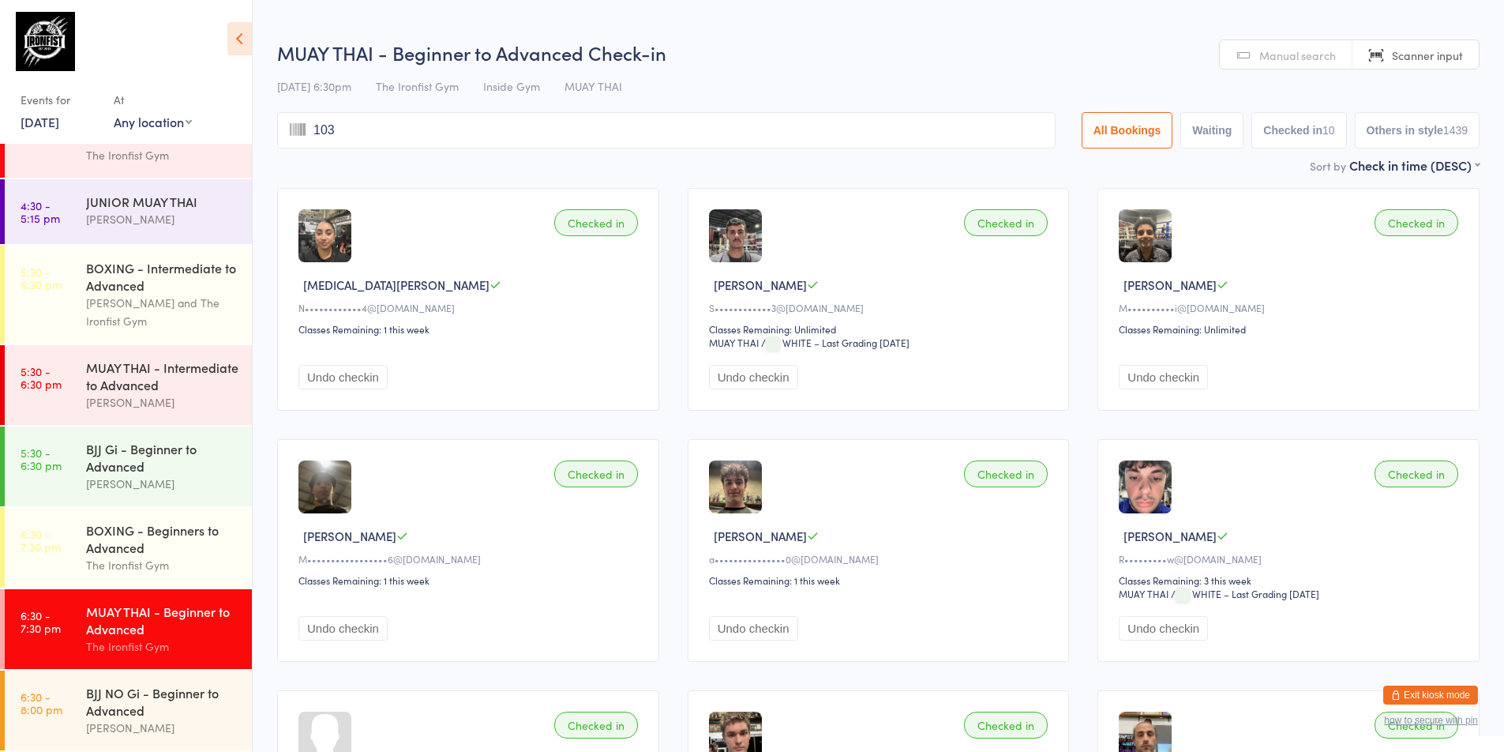
type input "1037"
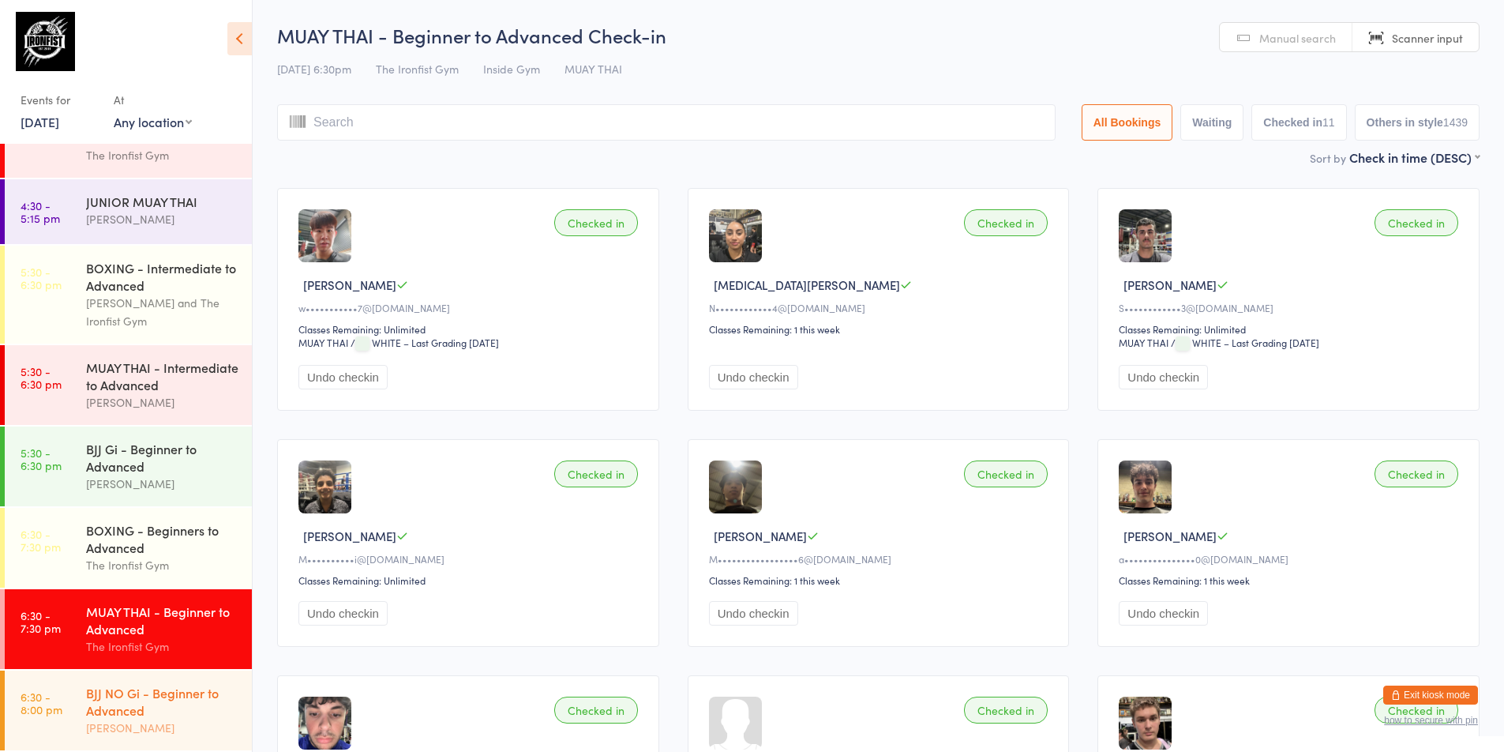
click at [152, 726] on div "[PERSON_NAME]" at bounding box center [162, 727] width 152 height 18
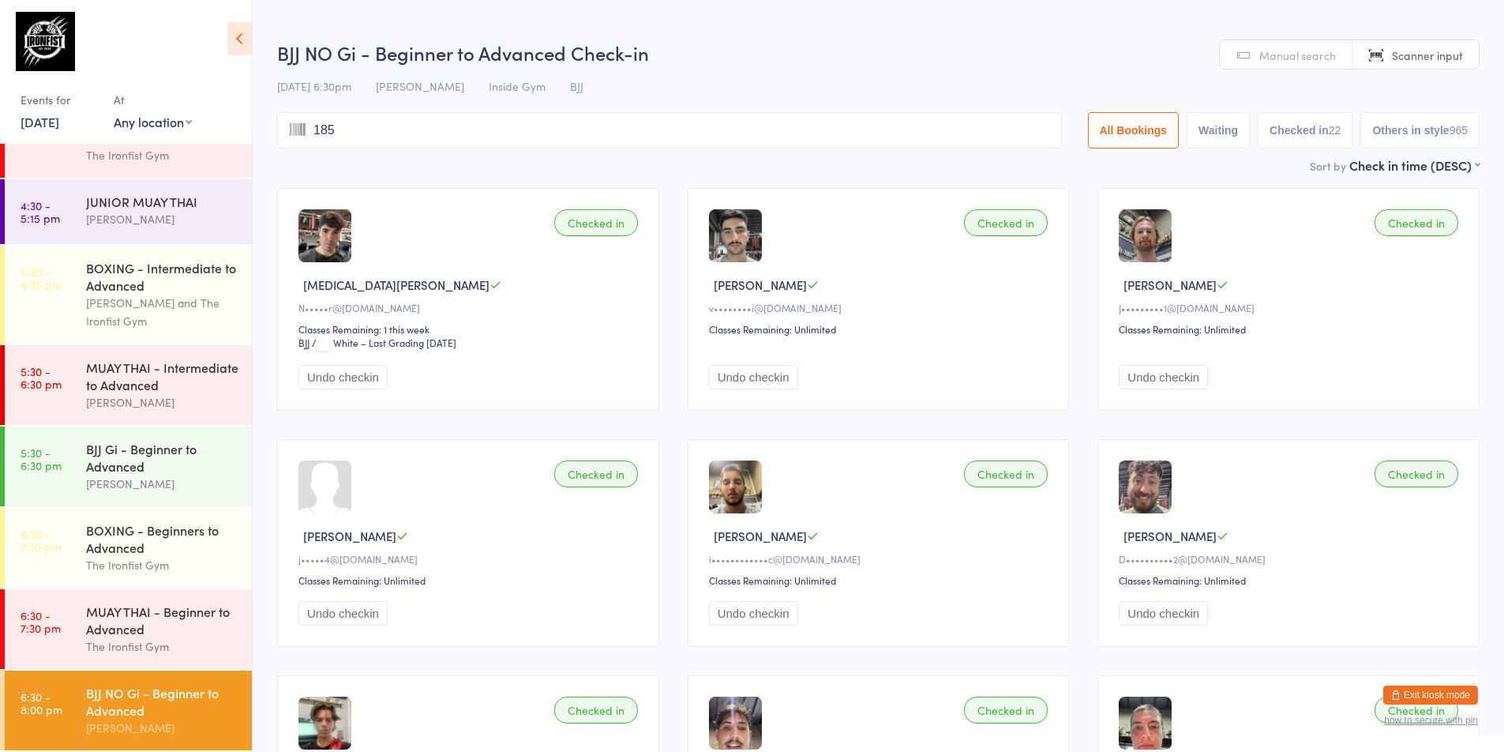
type input "1856"
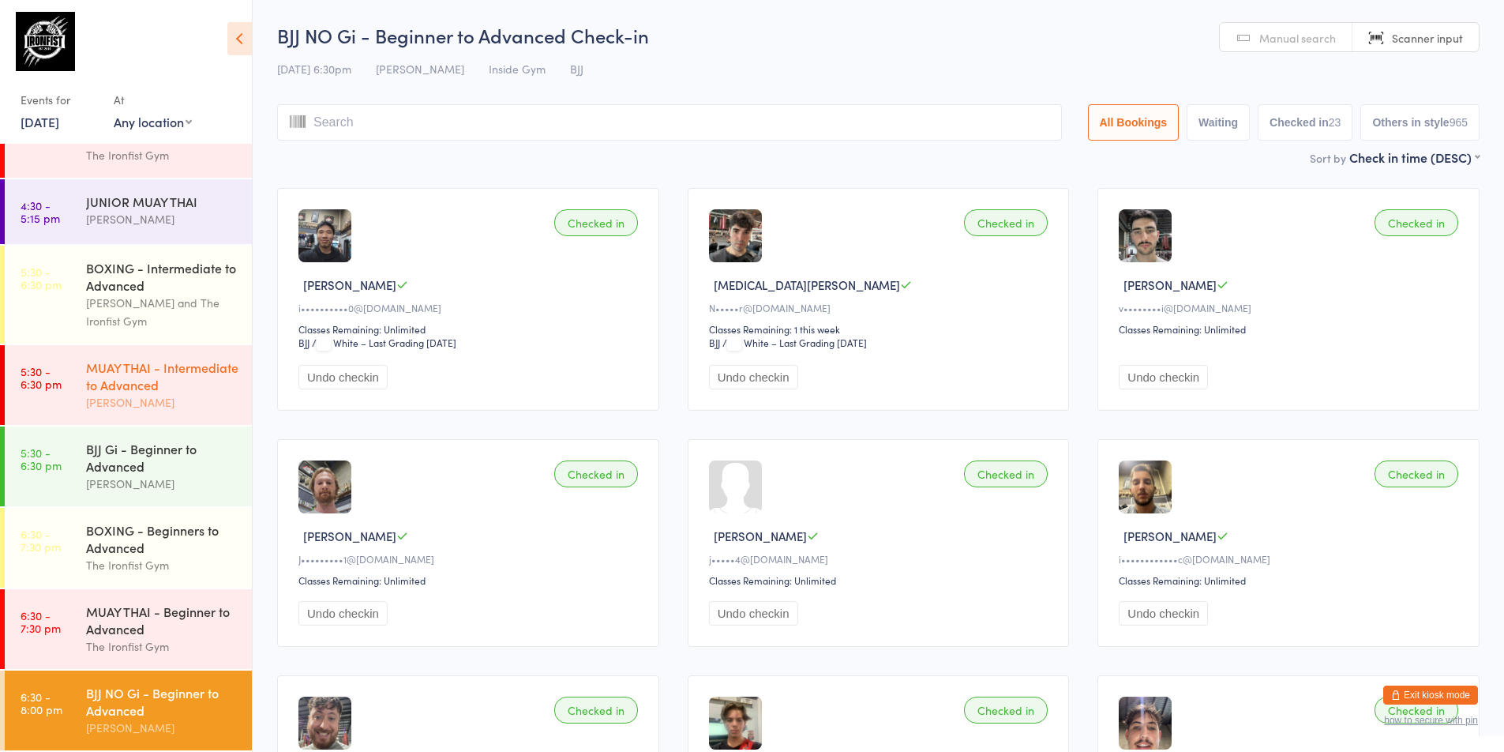
click at [170, 394] on div "[PERSON_NAME]" at bounding box center [162, 402] width 152 height 18
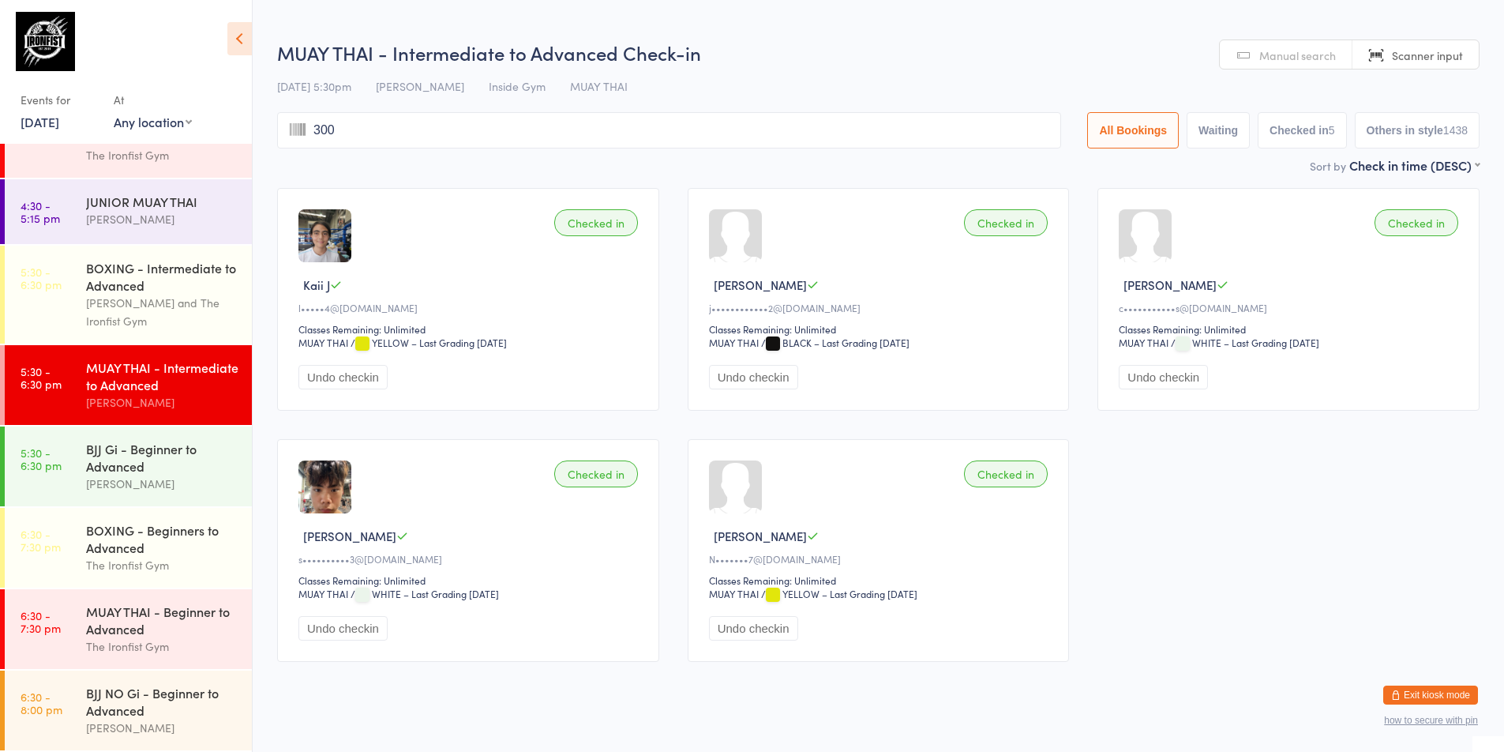
type input "3003"
